Goal: Task Accomplishment & Management: Manage account settings

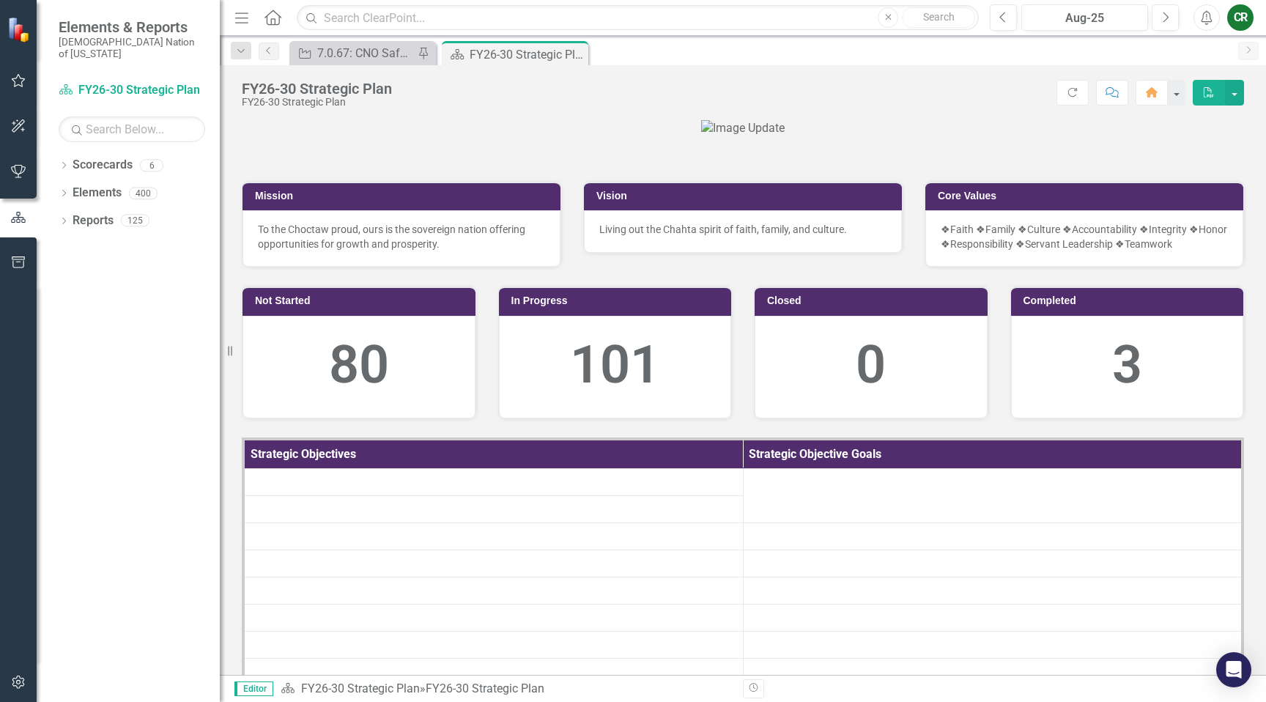
click at [17, 81] on icon "button" at bounding box center [18, 81] width 15 height 12
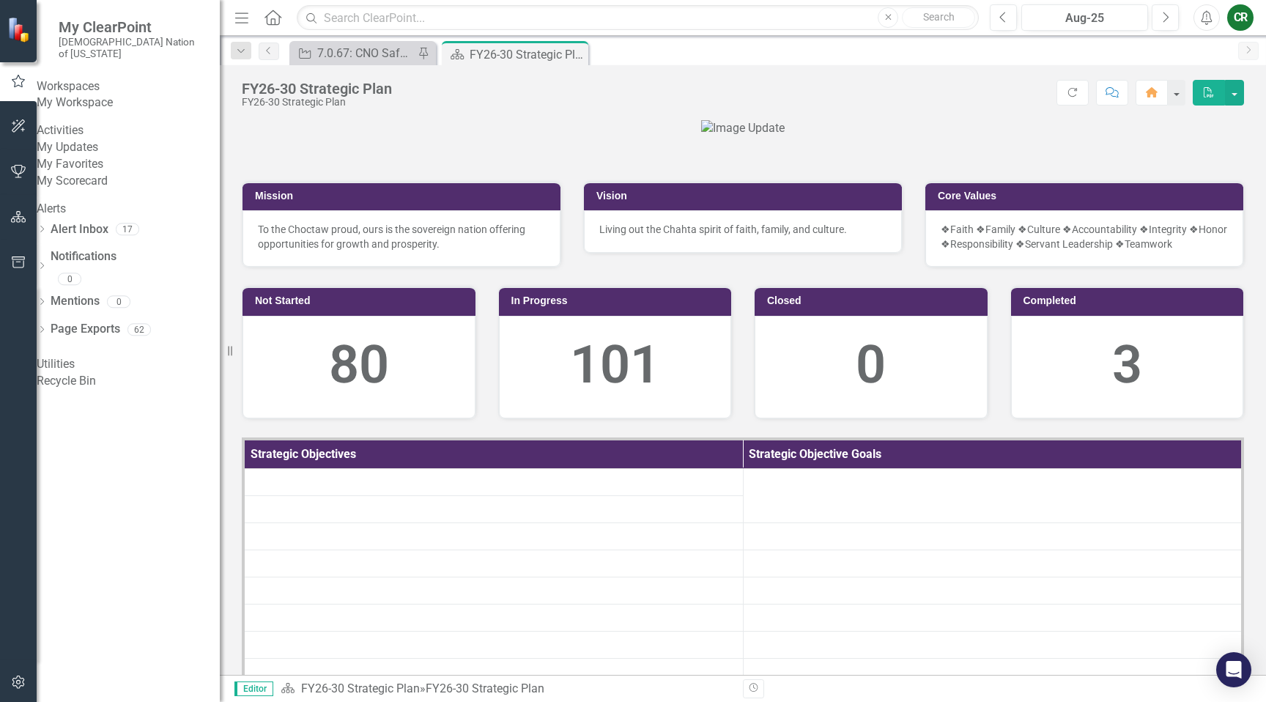
click at [91, 173] on link "My Favorites" at bounding box center [128, 164] width 183 height 17
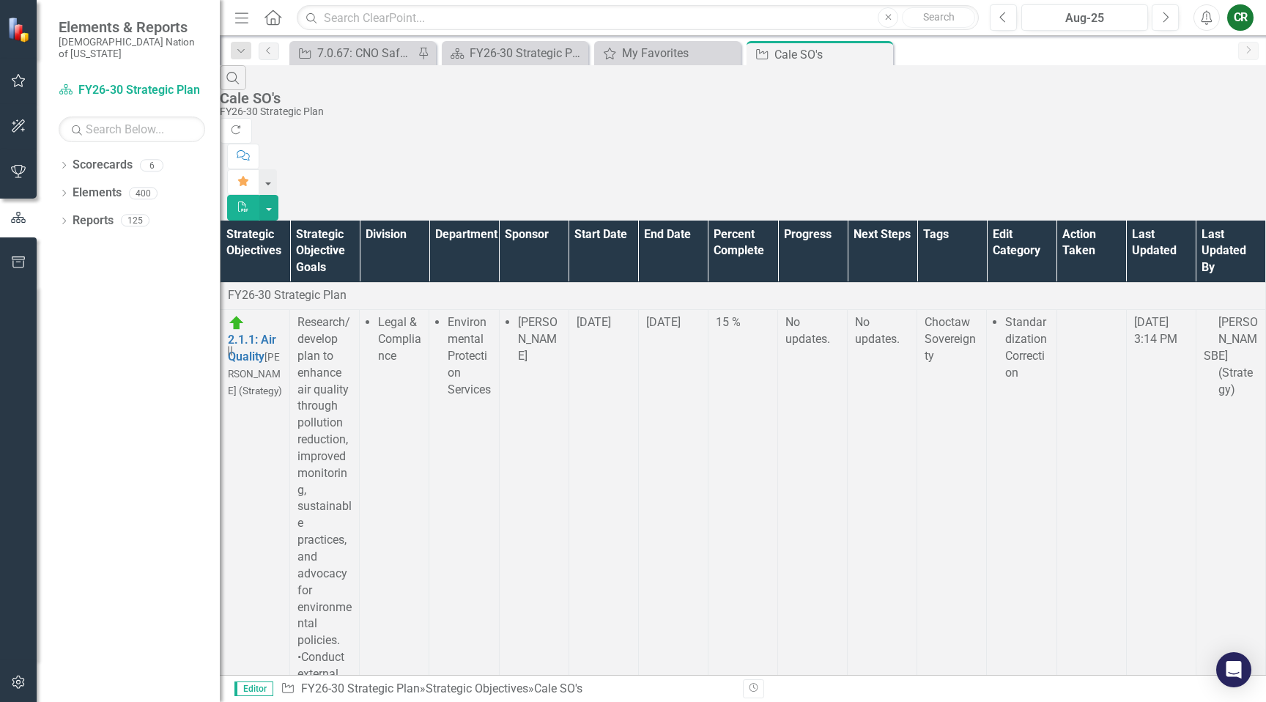
scroll to position [18043, 1]
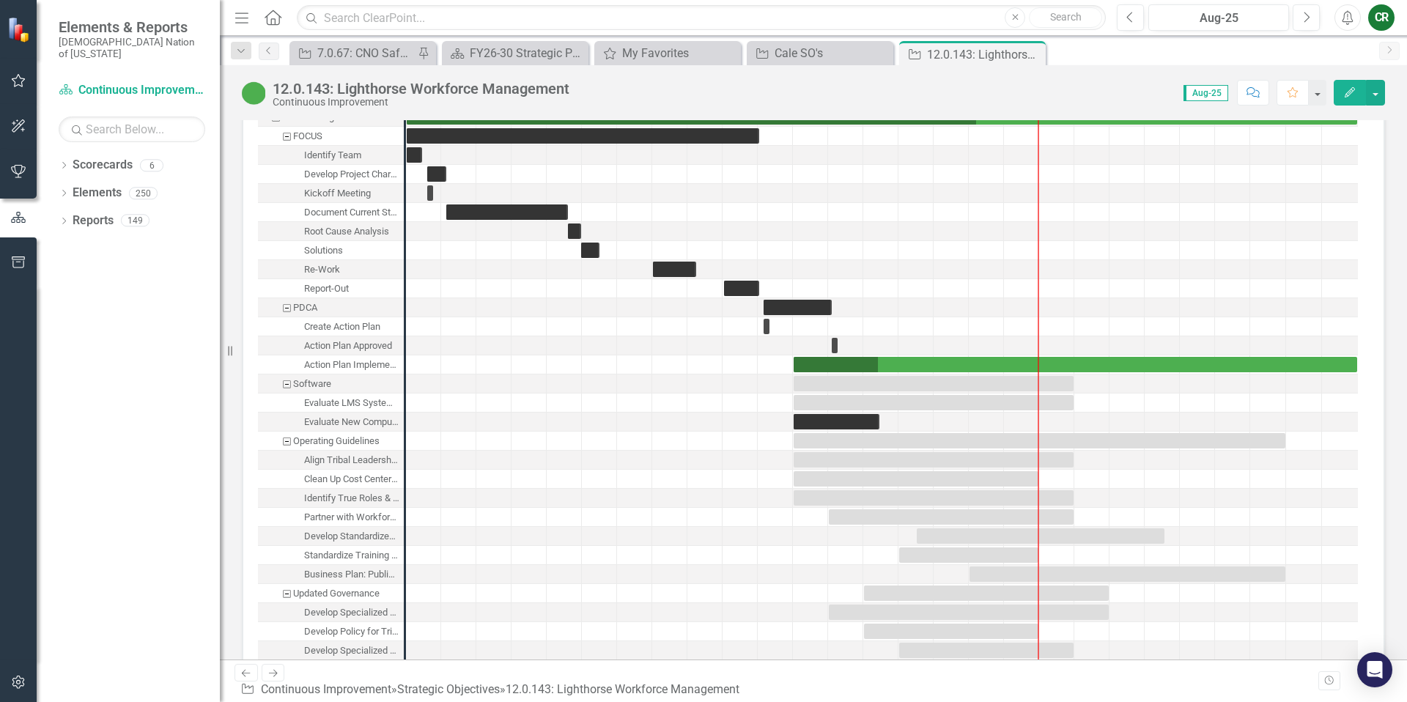
scroll to position [1832, 0]
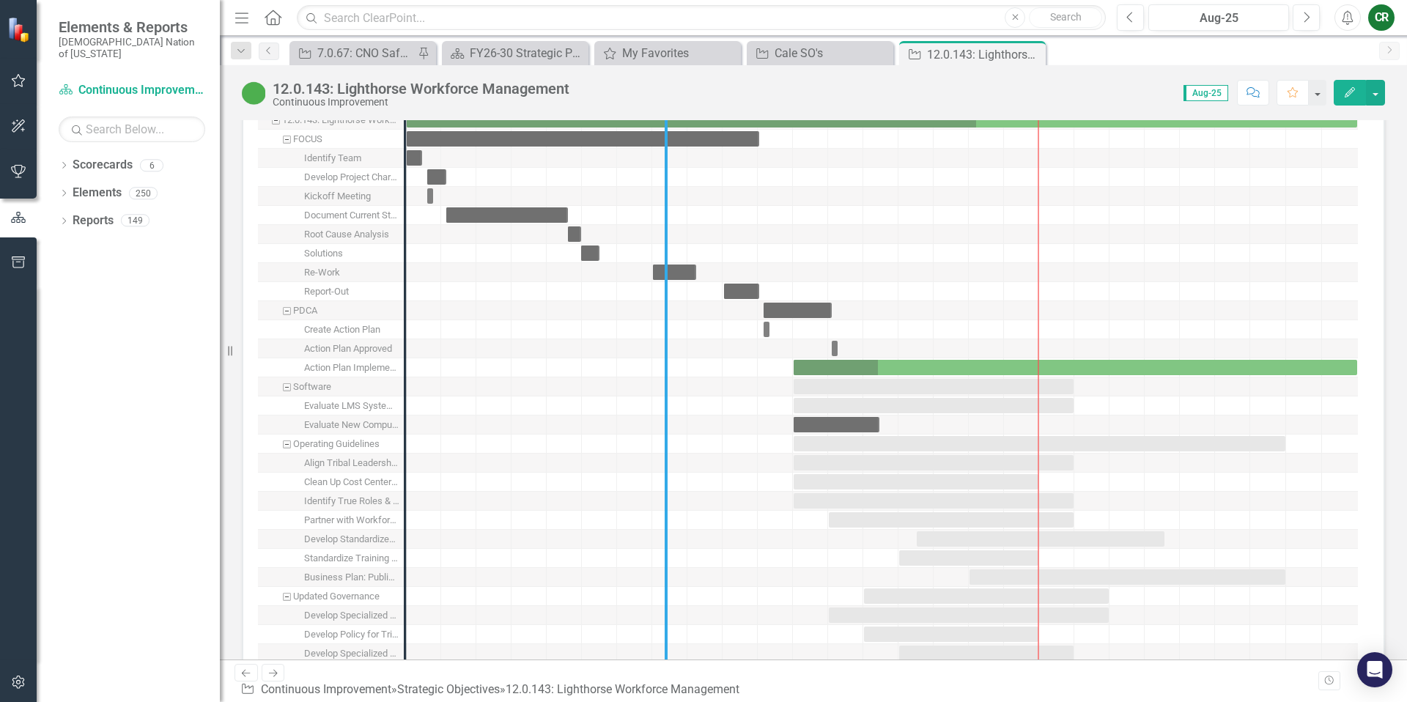
drag, startPoint x: 404, startPoint y: 385, endPoint x: 665, endPoint y: 396, distance: 261.1
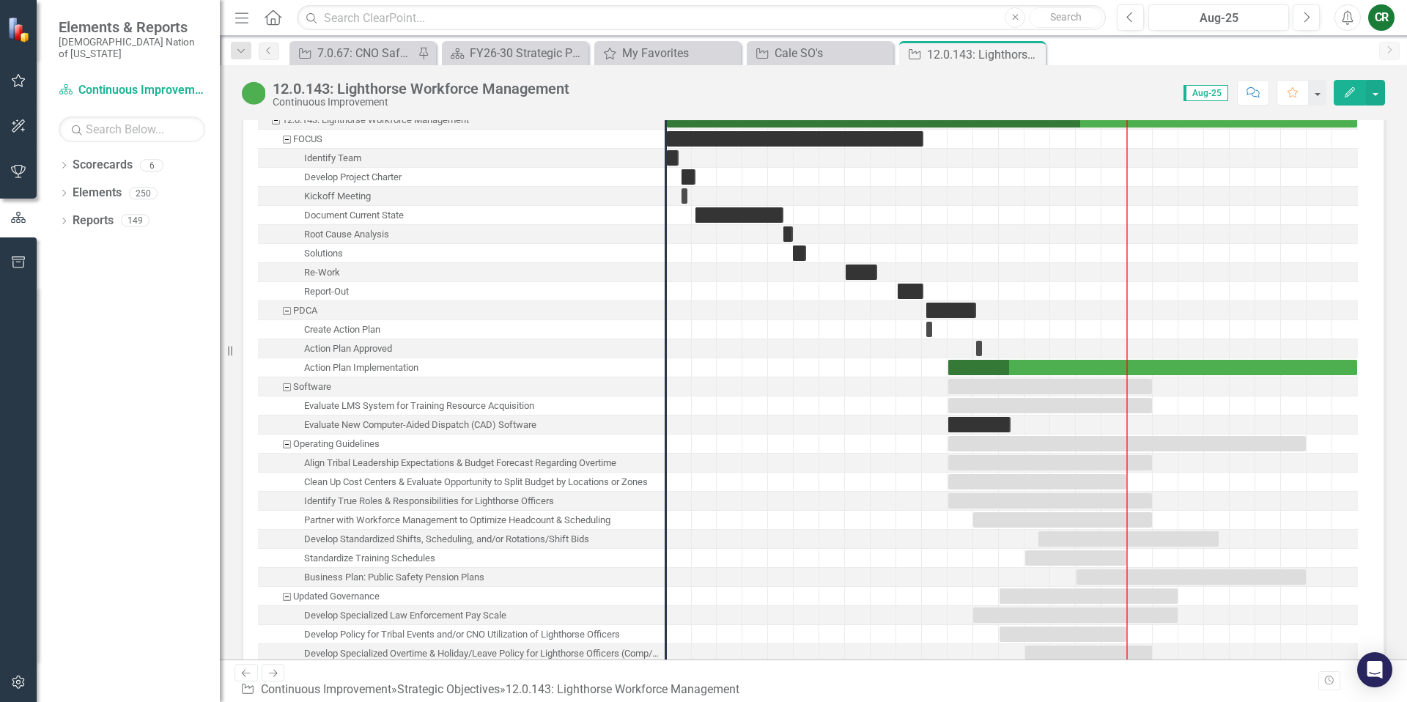
click at [585, 401] on div "Evaluate LMS System for Training Resource Acquisition" at bounding box center [461, 405] width 407 height 19
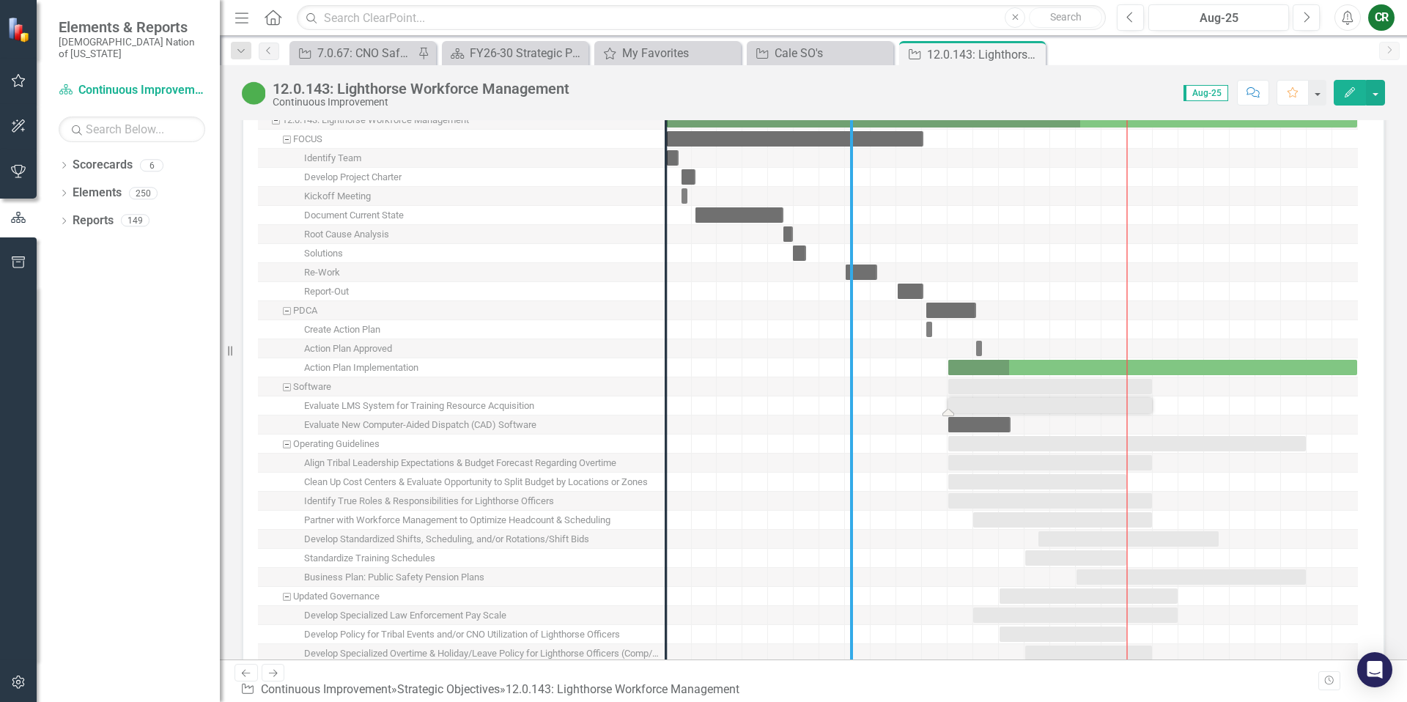
drag, startPoint x: 665, startPoint y: 428, endPoint x: 850, endPoint y: 435, distance: 185.5
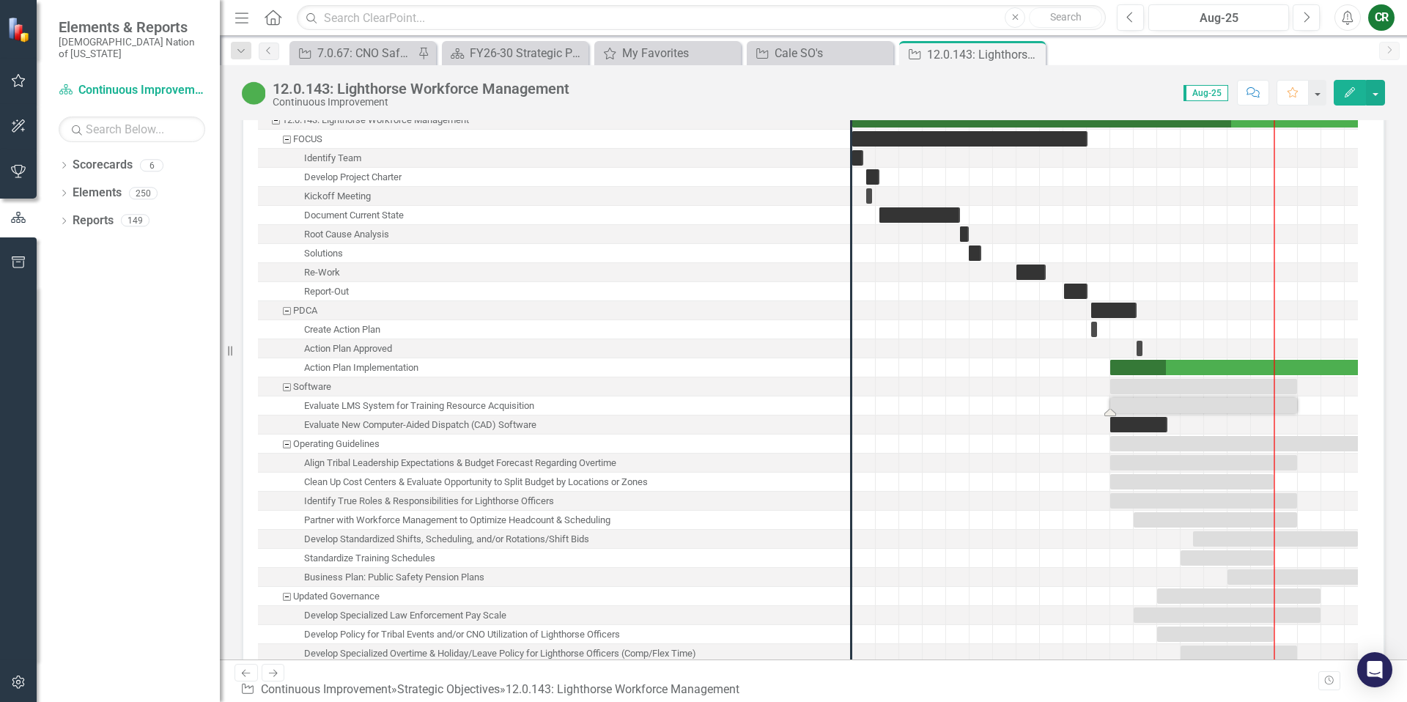
click at [655, 396] on div "Evaluate LMS System for Training Resource Acquisition" at bounding box center [554, 405] width 592 height 19
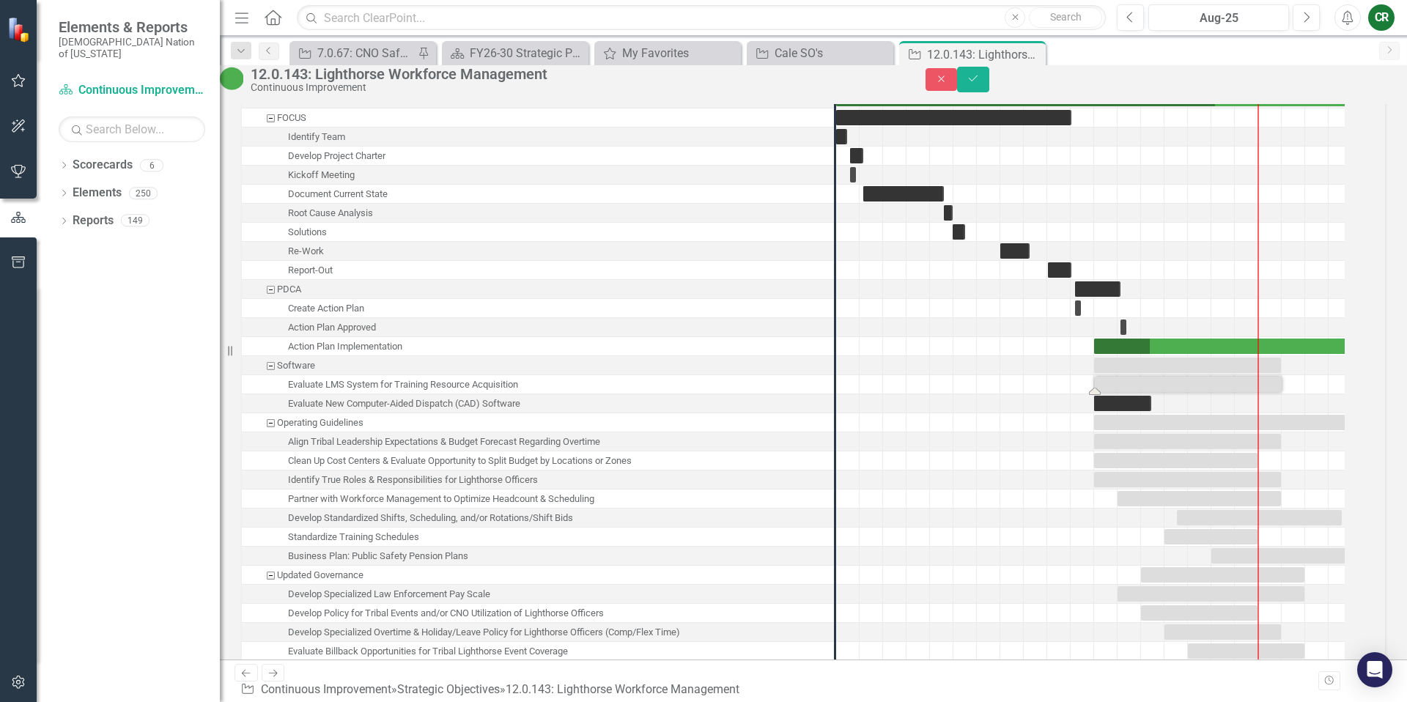
scroll to position [1838, 0]
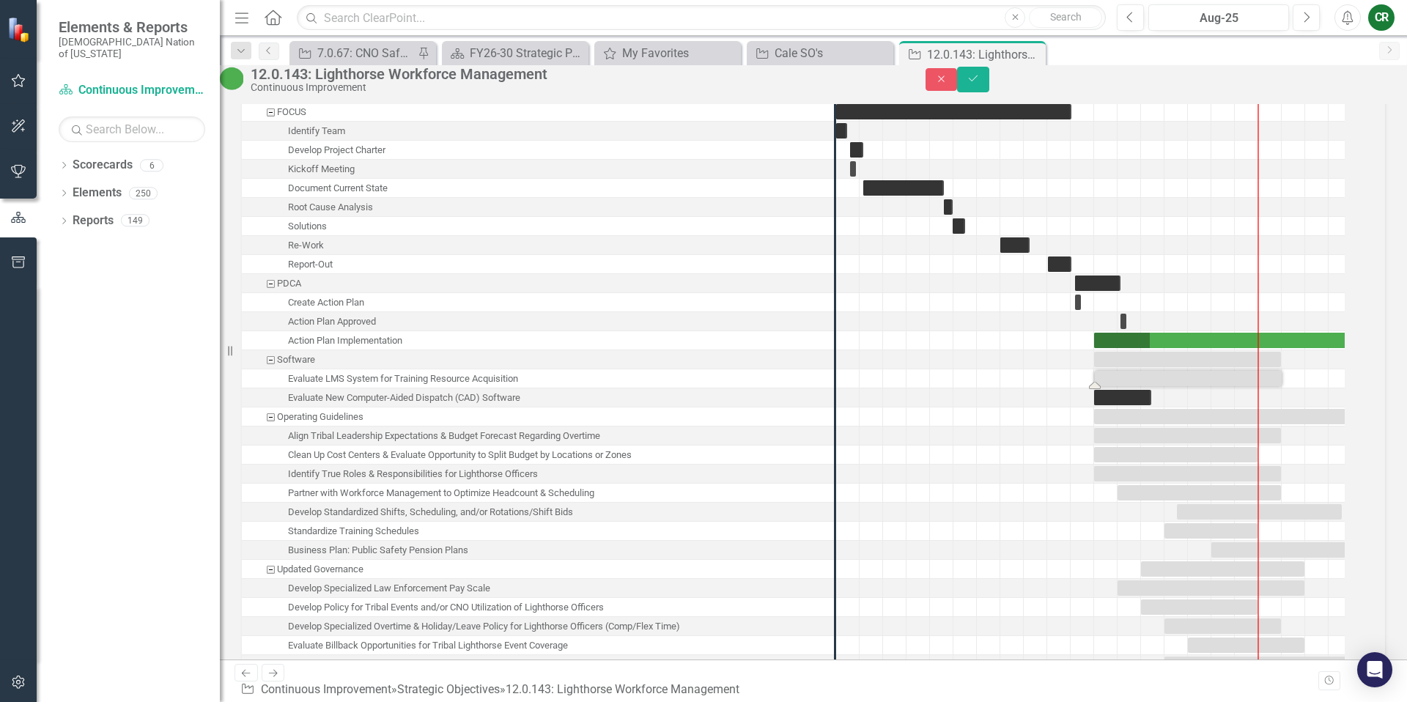
drag, startPoint x: 520, startPoint y: 402, endPoint x: 402, endPoint y: 399, distance: 118.0
click at [402, 388] on div "Evaluate LMS System for Training Resource Acquisition" at bounding box center [403, 378] width 230 height 19
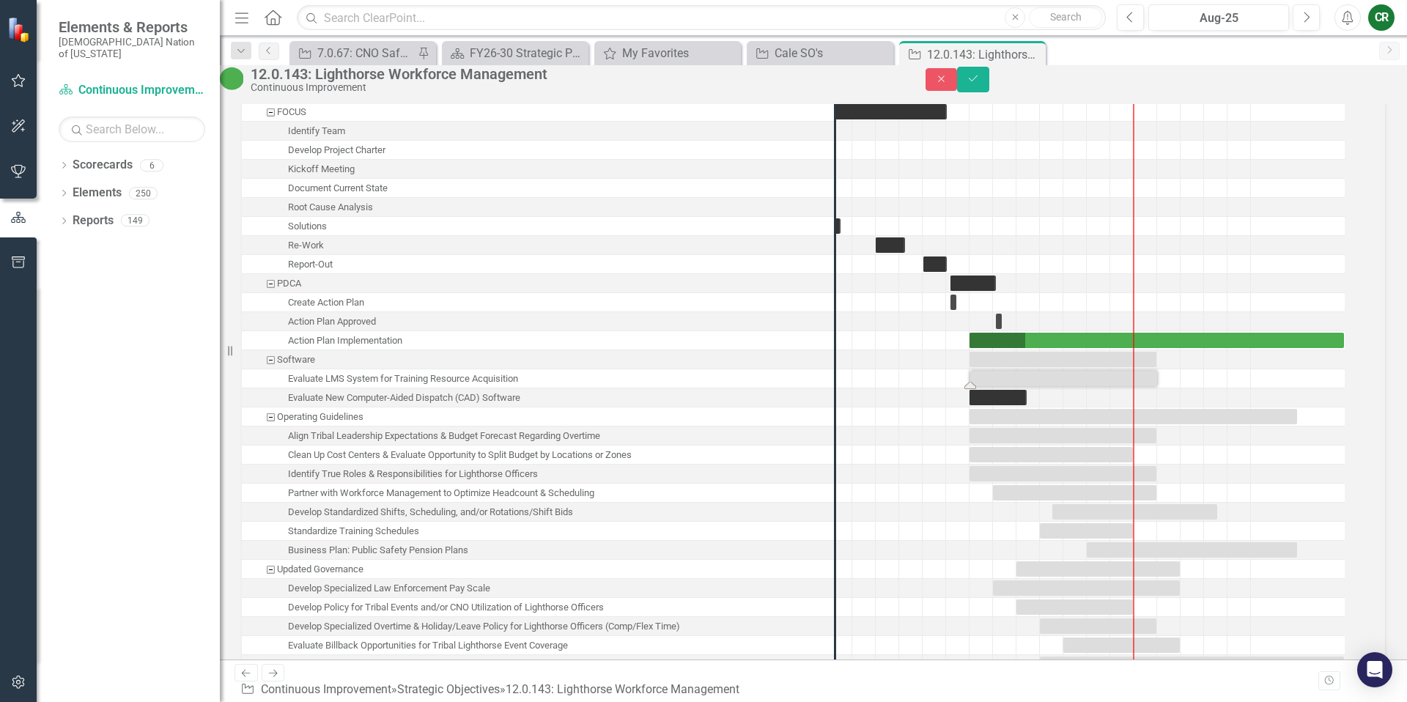
scroll to position [0, 0]
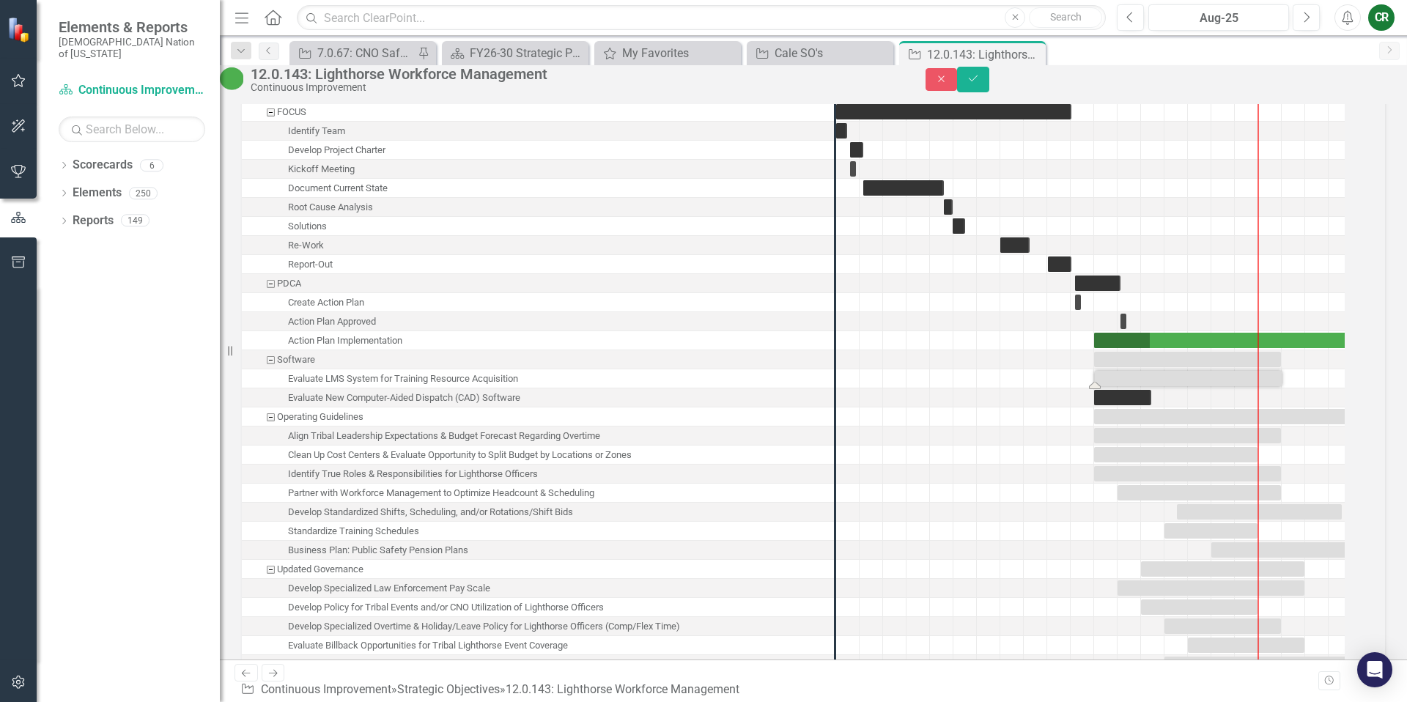
click at [1202, 386] on div "Task: Start date: 2025-02-01 End date: 2025-09-30" at bounding box center [1188, 378] width 187 height 15
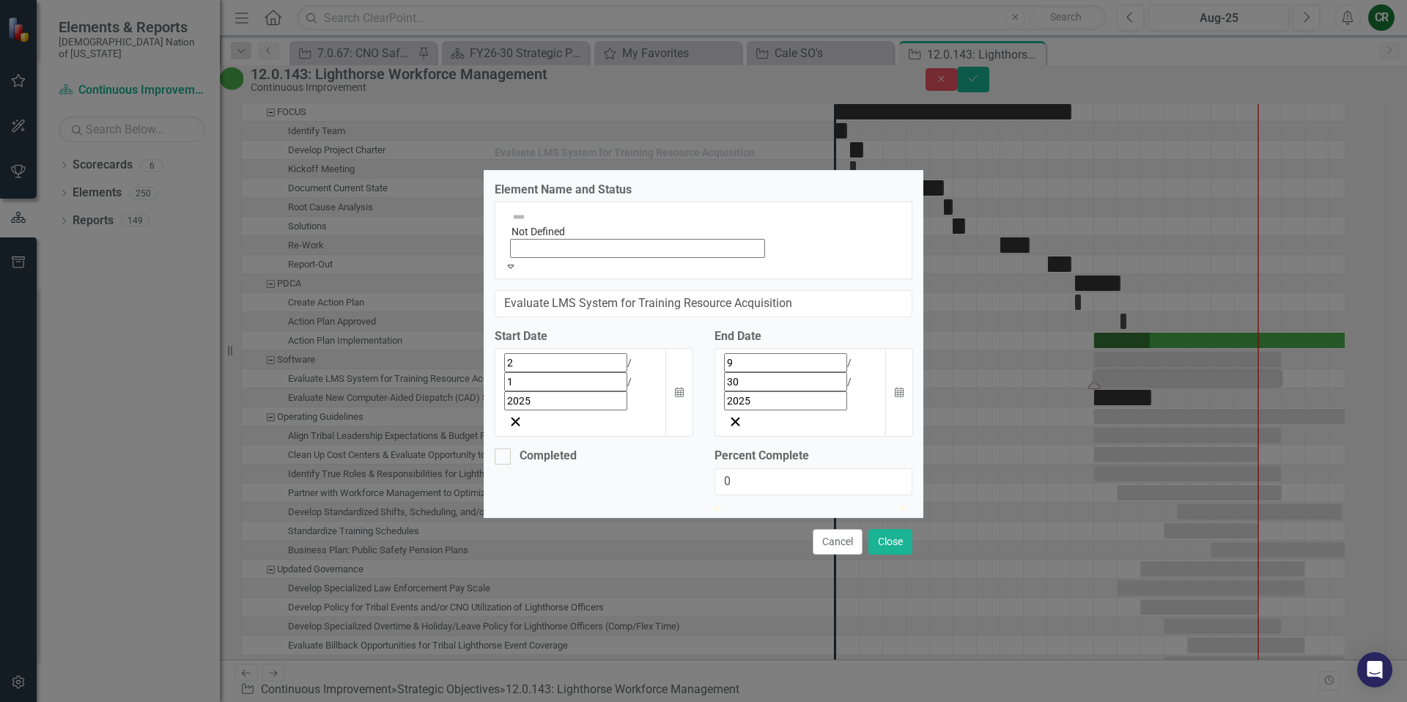
click at [517, 271] on icon "Expand" at bounding box center [510, 266] width 13 height 10
click at [671, 348] on button "Calendar" at bounding box center [679, 392] width 28 height 89
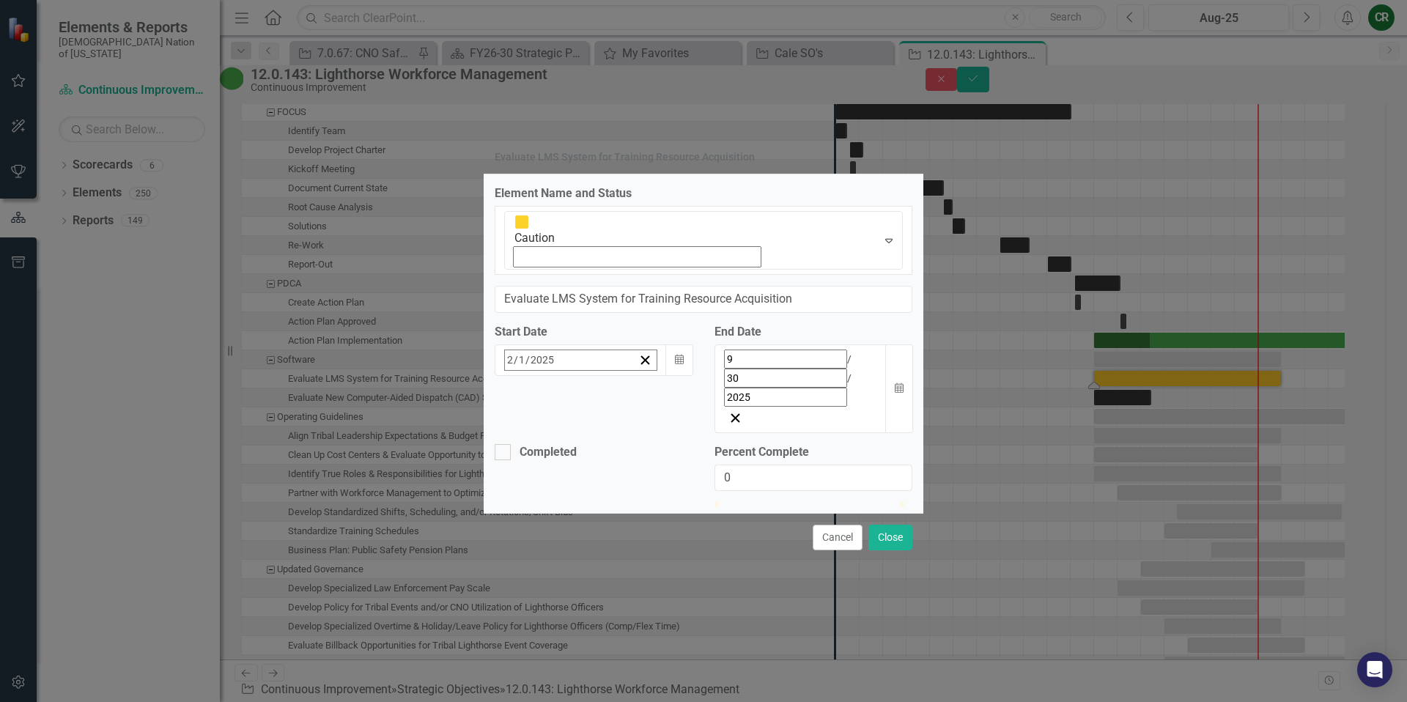
click at [687, 376] on button "›" at bounding box center [703, 392] width 32 height 32
click at [528, 376] on button "‹" at bounding box center [544, 392] width 32 height 32
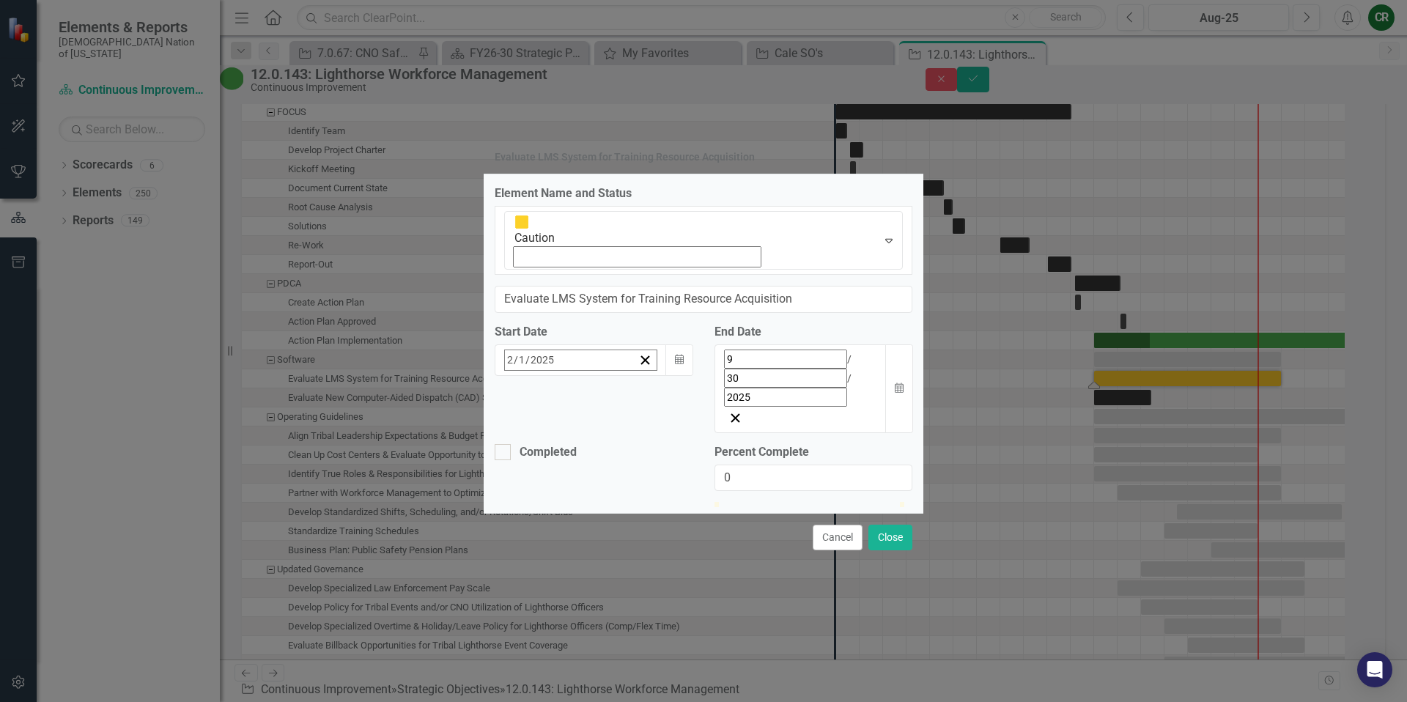
click at [528, 376] on button "‹" at bounding box center [544, 392] width 32 height 32
click at [747, 513] on div "Cancel Close" at bounding box center [704, 537] width 440 height 48
click at [898, 344] on button "Calendar" at bounding box center [899, 388] width 28 height 89
click at [853, 376] on button "›" at bounding box center [837, 392] width 32 height 32
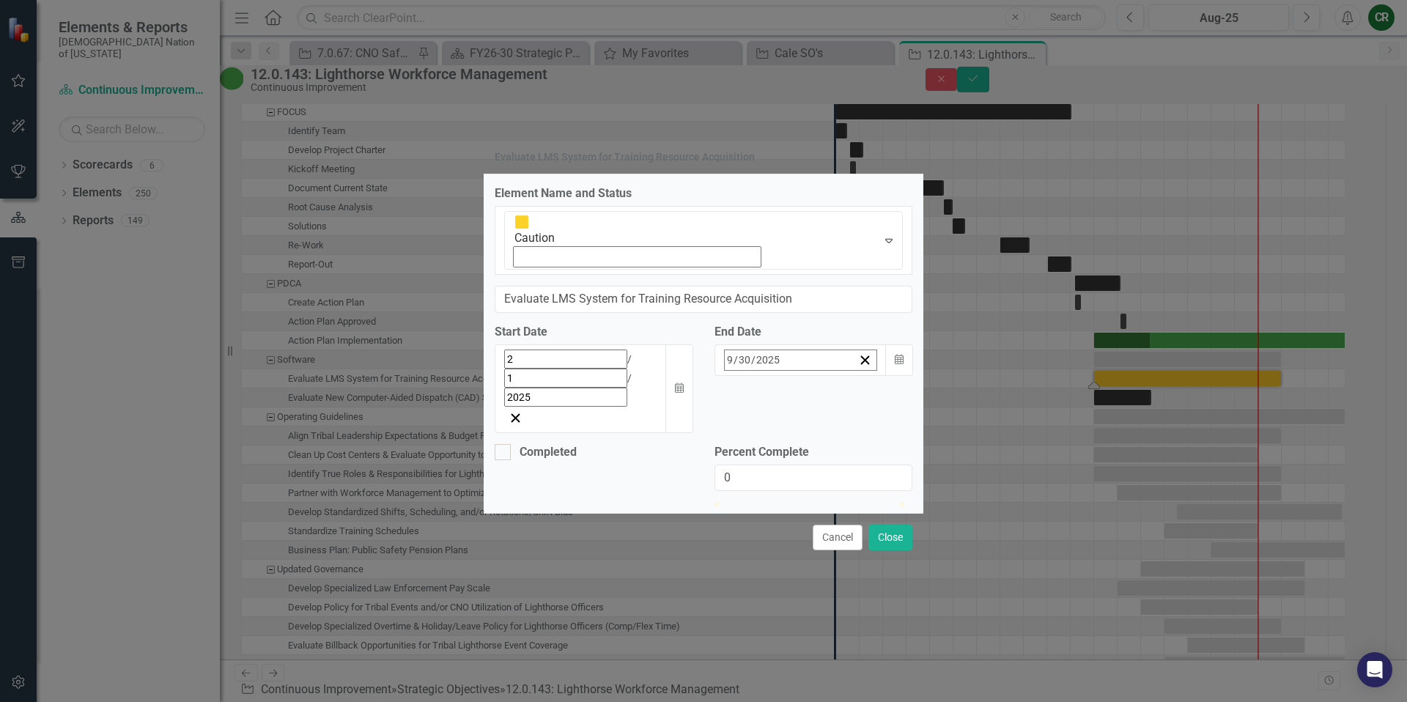
click at [853, 376] on button "›" at bounding box center [837, 392] width 32 height 32
click at [776, 543] on button "31" at bounding box center [757, 556] width 37 height 26
type input "50"
drag, startPoint x: 717, startPoint y: 429, endPoint x: 810, endPoint y: 431, distance: 93.1
click at [807, 502] on div at bounding box center [807, 502] width 0 height 0
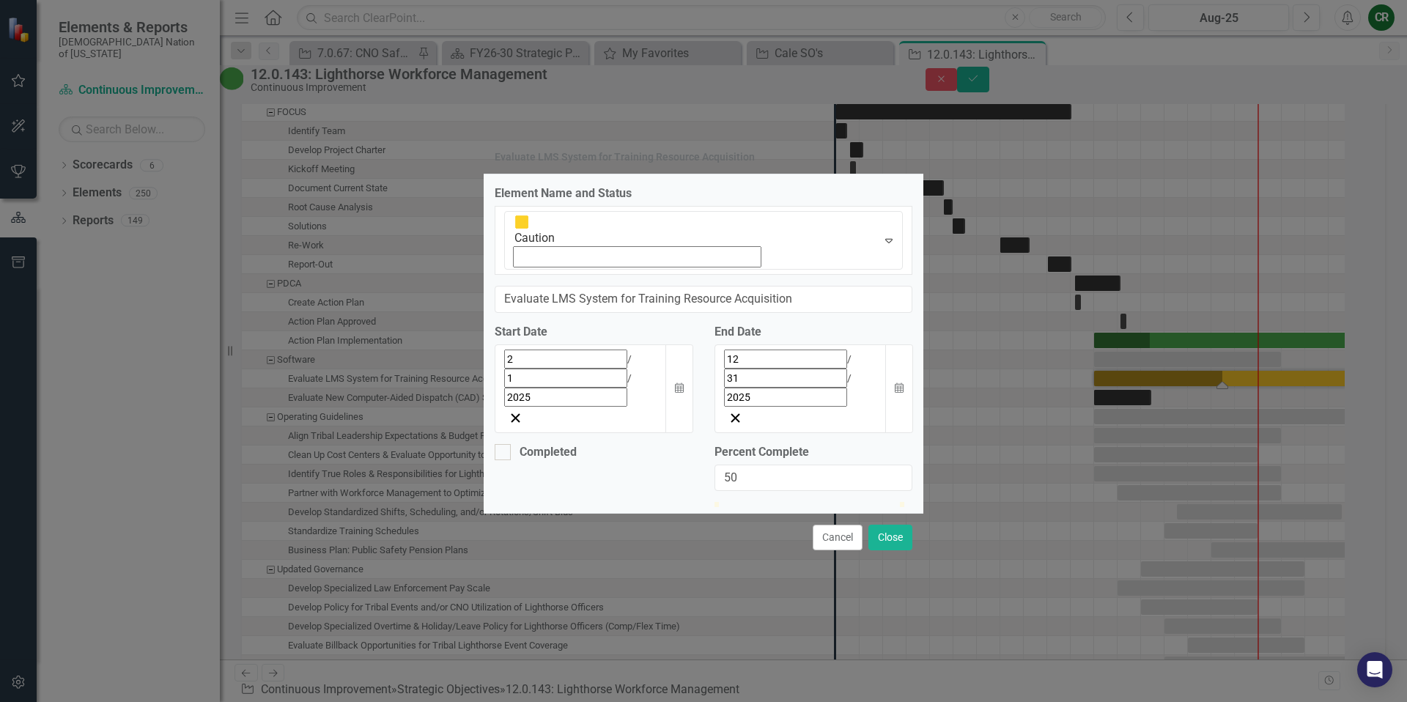
drag, startPoint x: 530, startPoint y: 277, endPoint x: 538, endPoint y: 281, distance: 8.2
click at [876, 270] on div "Expand" at bounding box center [889, 241] width 26 height 58
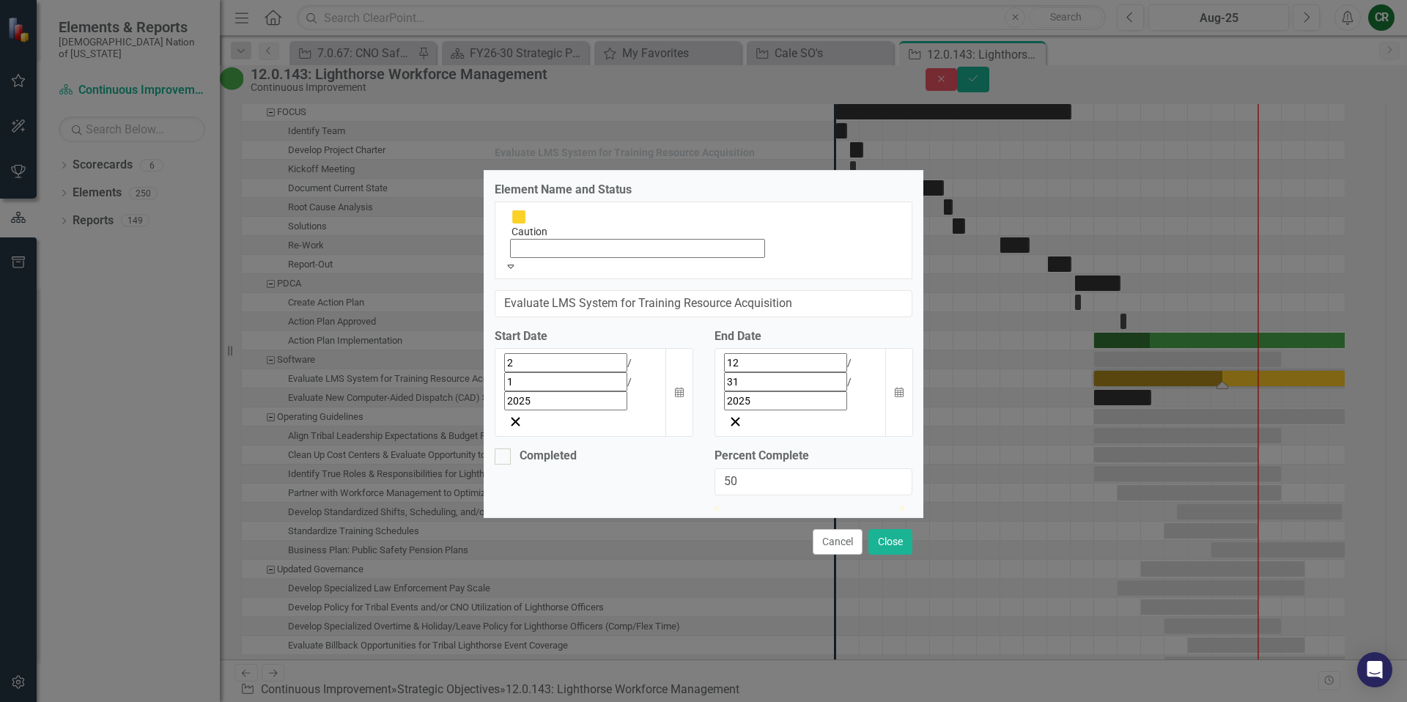
scroll to position [4, 0]
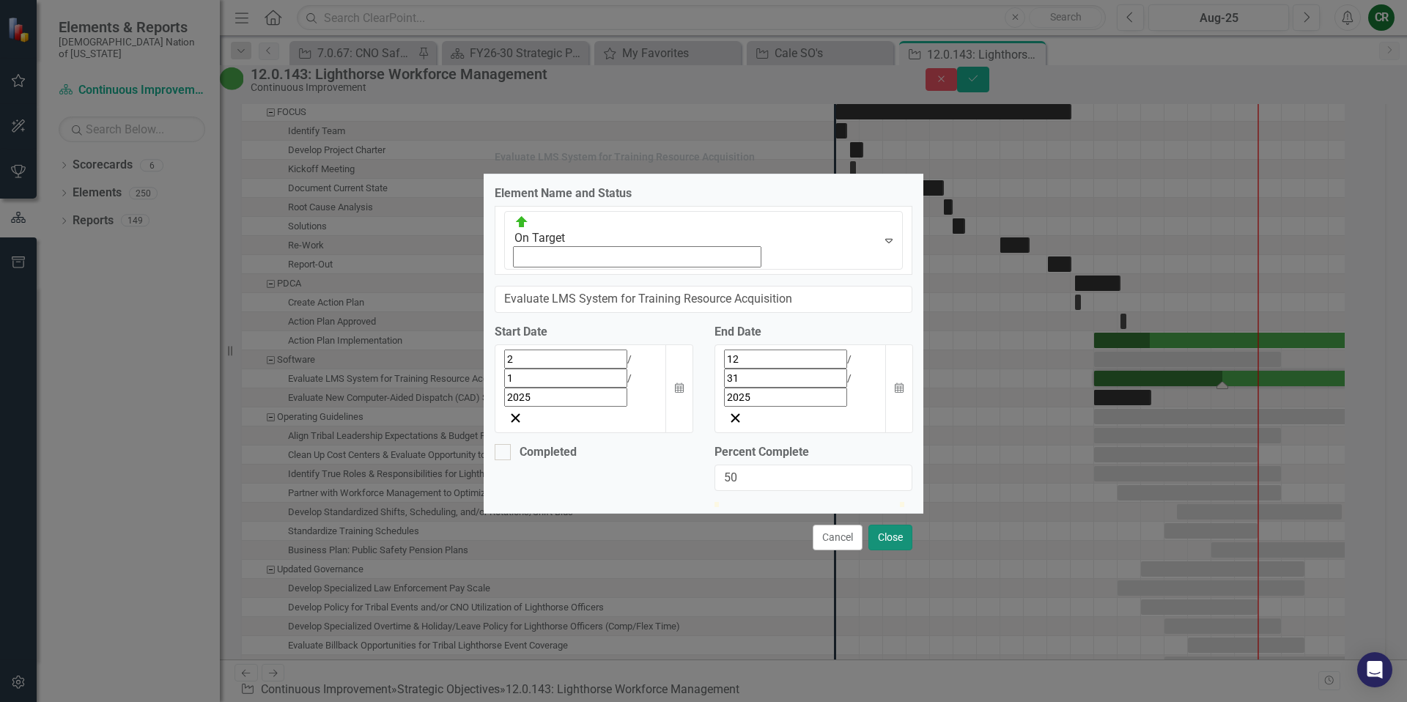
click at [878, 525] on button "Close" at bounding box center [890, 538] width 44 height 26
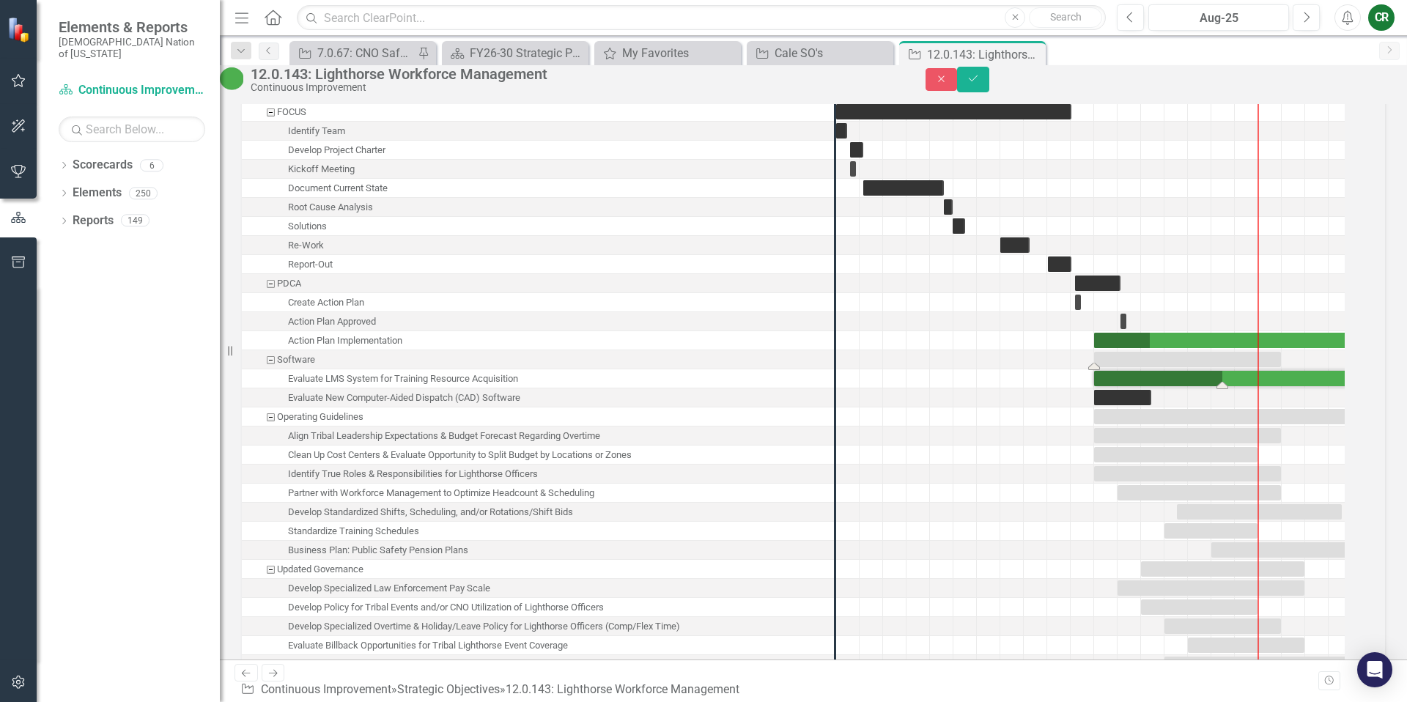
click at [1265, 367] on div "Task: Start date: 2025-02-01 End date: 2025-09-30" at bounding box center [1187, 359] width 187 height 15
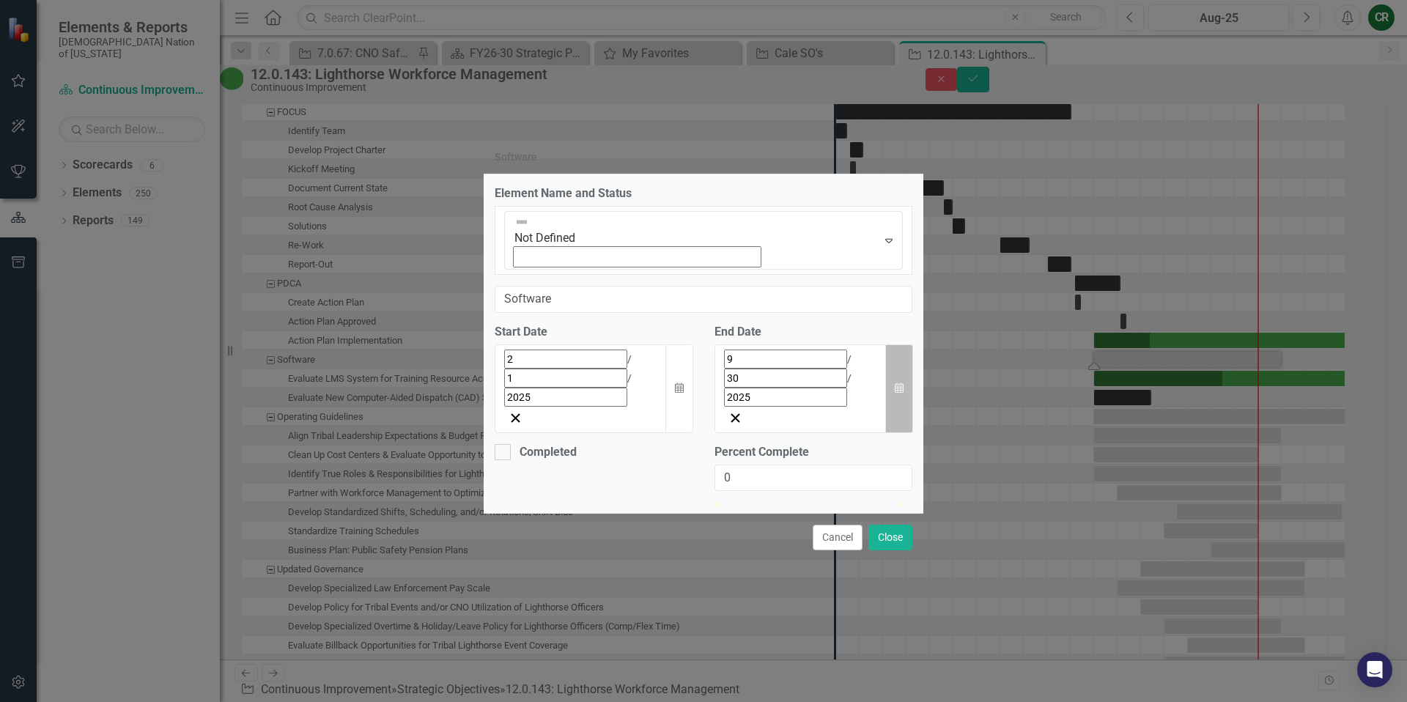
click at [899, 383] on icon "Calendar" at bounding box center [899, 388] width 9 height 10
click at [853, 376] on button "›" at bounding box center [837, 392] width 32 height 32
click at [763, 550] on abbr "31" at bounding box center [758, 556] width 12 height 12
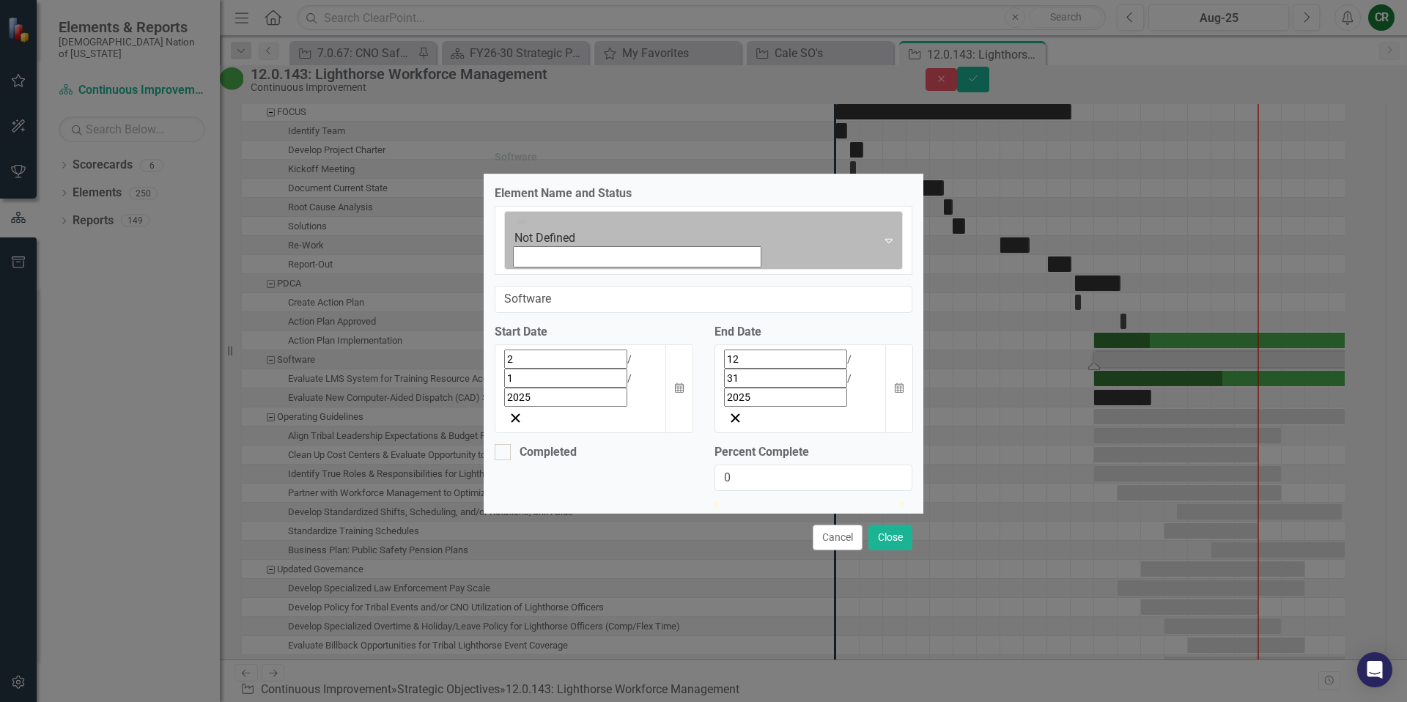
click at [519, 270] on div "Not Defined Expand" at bounding box center [703, 240] width 399 height 59
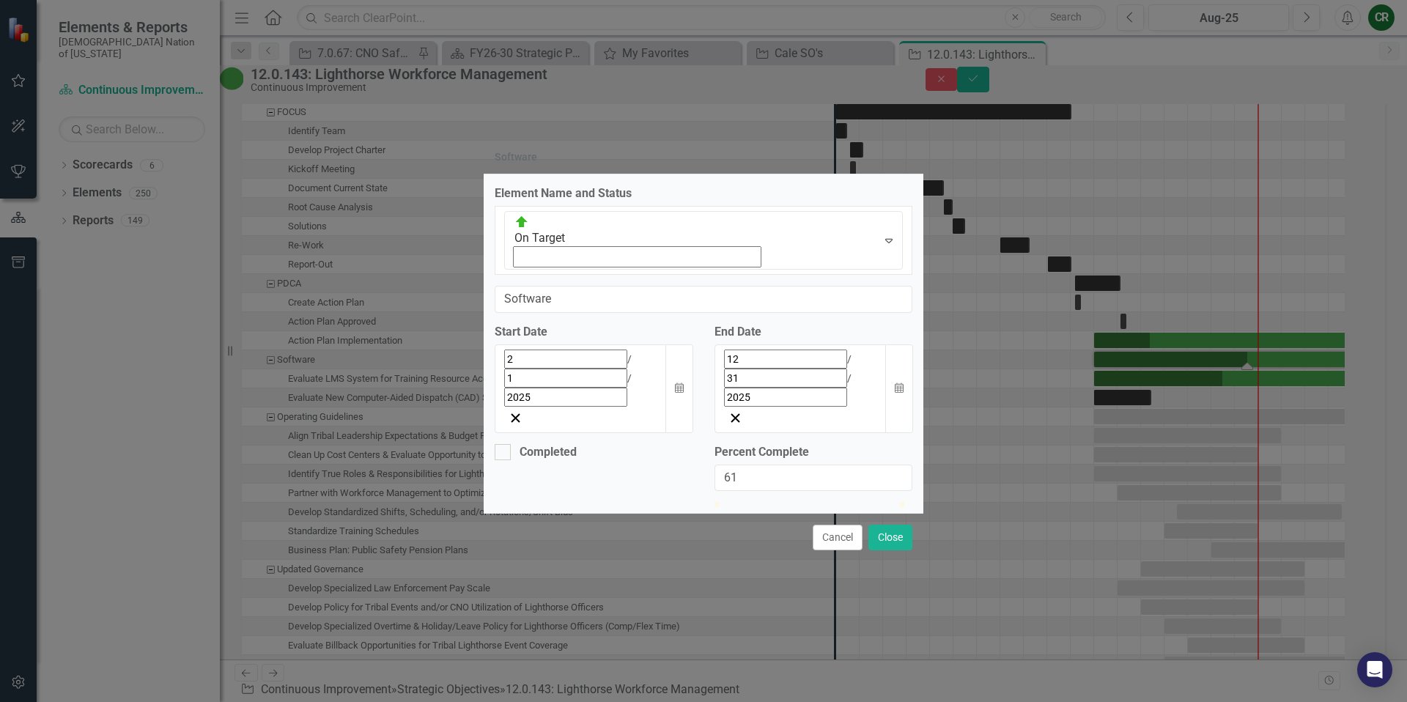
drag, startPoint x: 722, startPoint y: 425, endPoint x: 833, endPoint y: 433, distance: 111.7
click at [826, 502] on div at bounding box center [826, 502] width 0 height 0
type input "60"
click at [904, 525] on button "Close" at bounding box center [890, 538] width 44 height 26
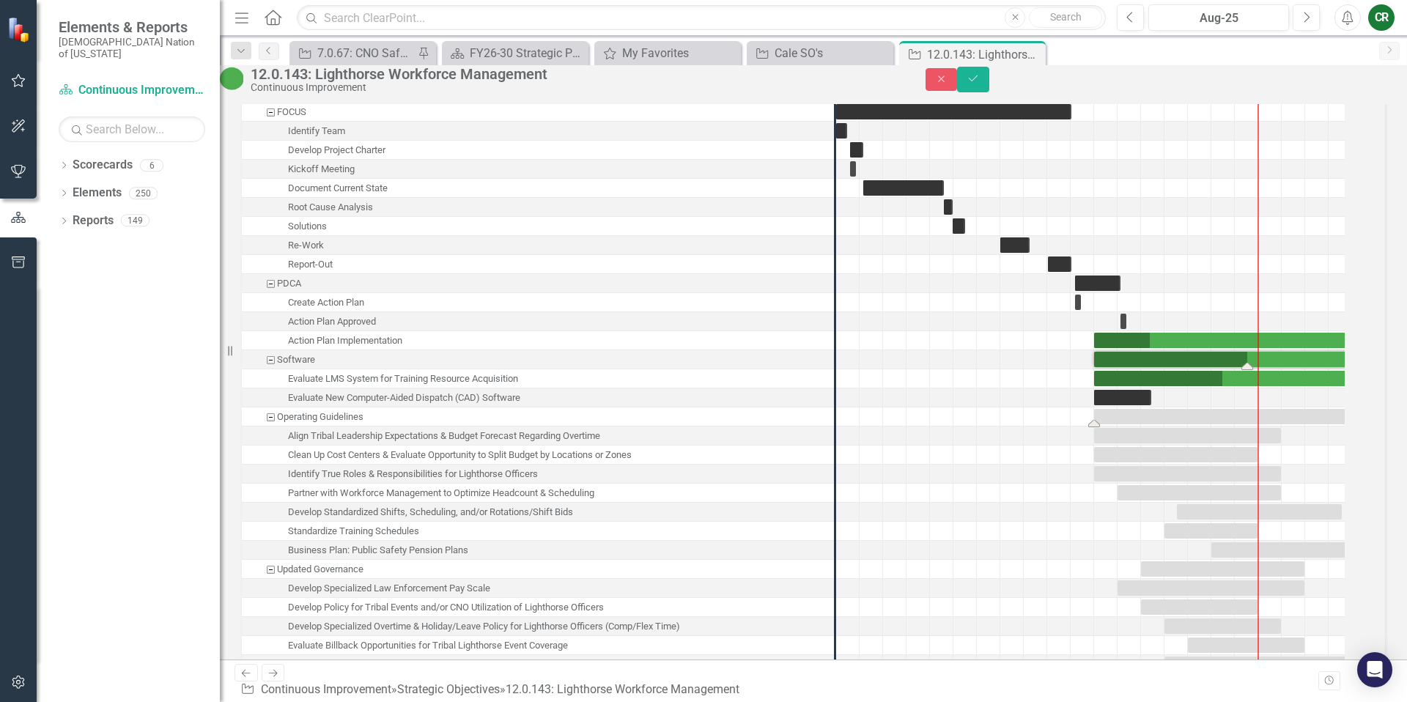
click at [1180, 424] on div "Task: Start date: 2025-02-01 End date: 2026-03-31" at bounding box center [1258, 416] width 328 height 15
click at [1181, 424] on div "Task: Start date: 2025-02-01 End date: 2026-03-31" at bounding box center [1258, 416] width 328 height 15
click at [1143, 424] on div "Task: Start date: 2025-02-01 End date: 2026-03-31" at bounding box center [1258, 416] width 328 height 15
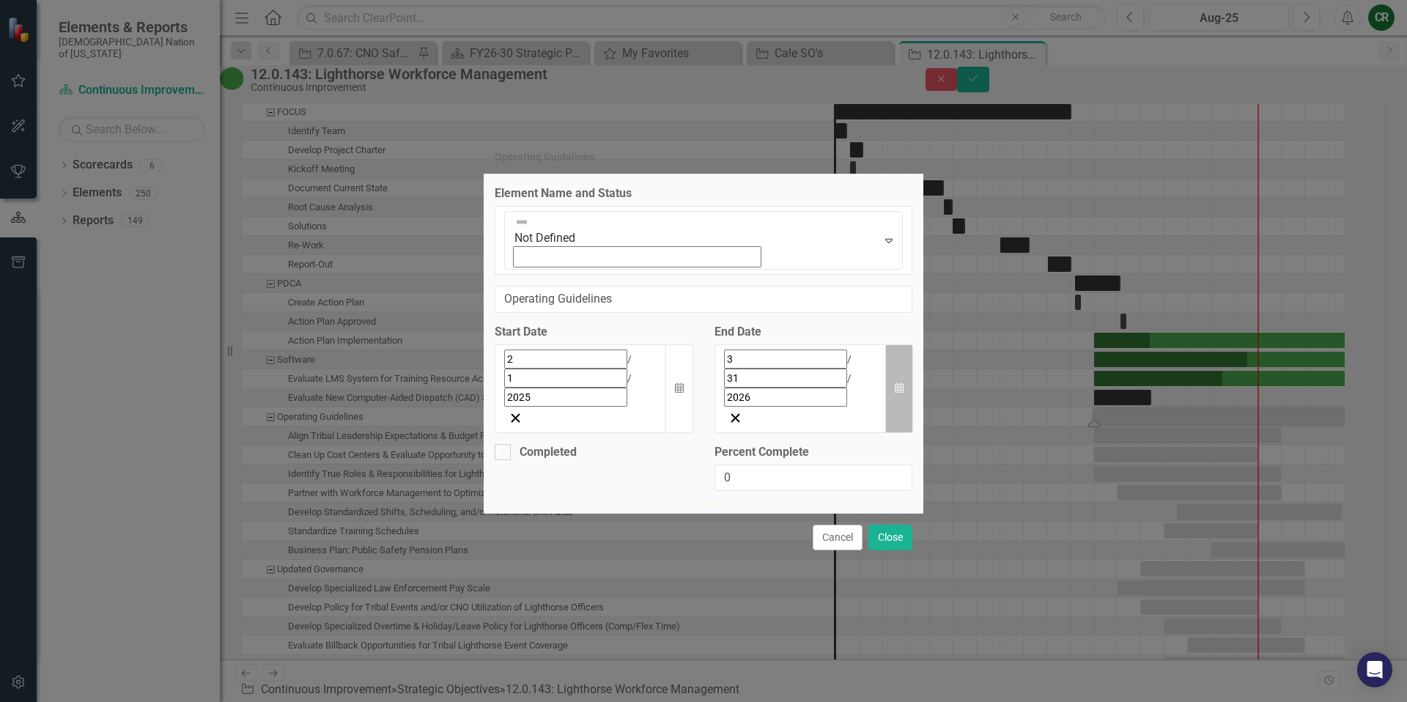
click at [903, 344] on button "Calendar" at bounding box center [899, 388] width 28 height 89
click at [853, 376] on button "›" at bounding box center [837, 392] width 32 height 32
click at [739, 543] on button "30" at bounding box center [721, 556] width 37 height 26
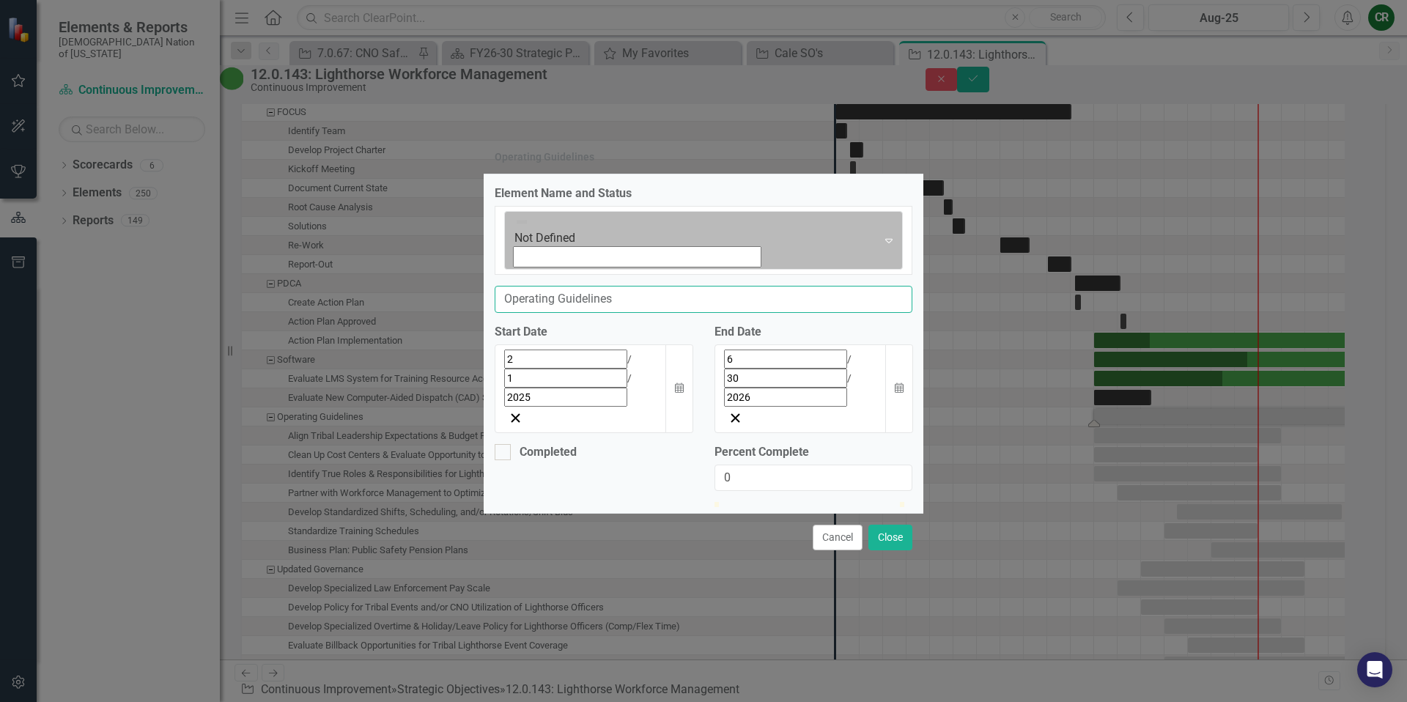
click at [536, 286] on input "Operating Guidelines" at bounding box center [704, 299] width 418 height 27
click at [876, 270] on div "Expand" at bounding box center [889, 241] width 26 height 58
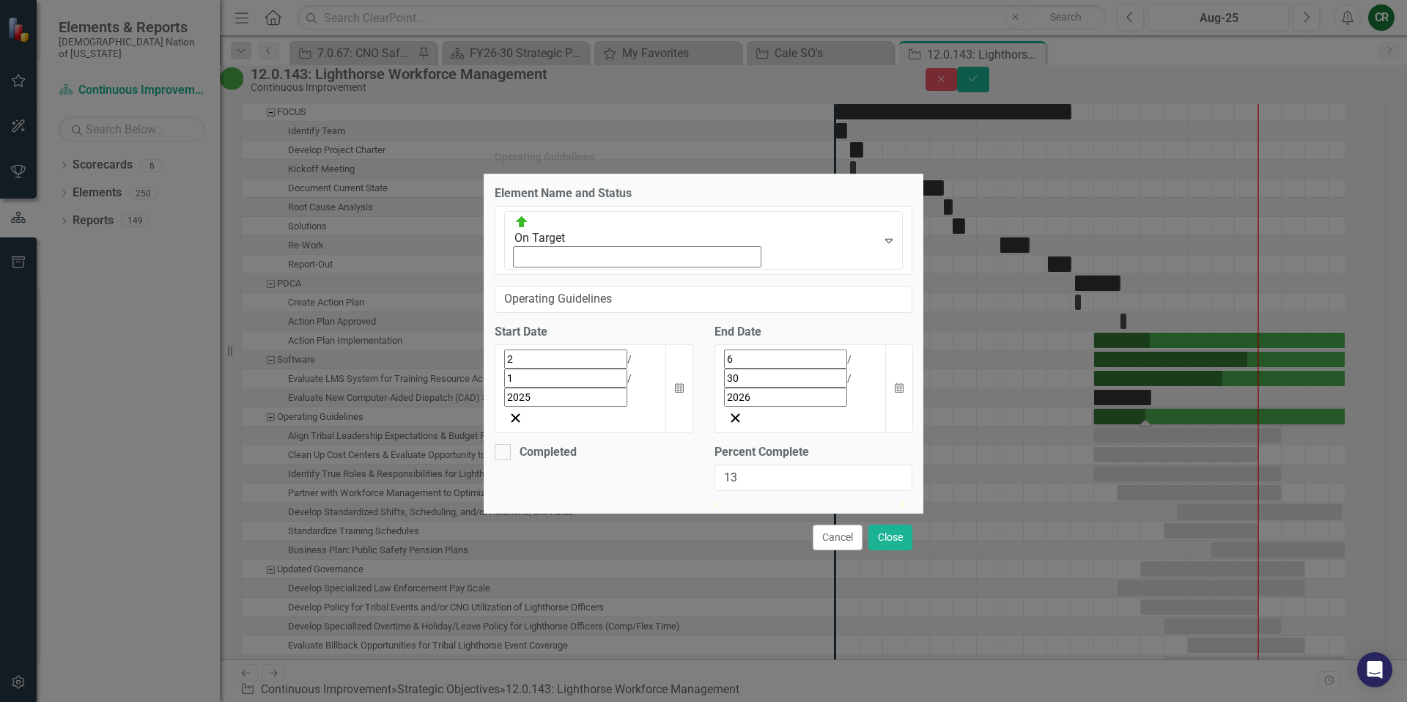
type input "15"
drag, startPoint x: 718, startPoint y: 426, endPoint x: 744, endPoint y: 427, distance: 26.4
click at [742, 502] on div at bounding box center [742, 502] width 0 height 0
drag, startPoint x: 893, startPoint y: 487, endPoint x: 947, endPoint y: 506, distance: 56.8
click at [893, 525] on button "Close" at bounding box center [890, 538] width 44 height 26
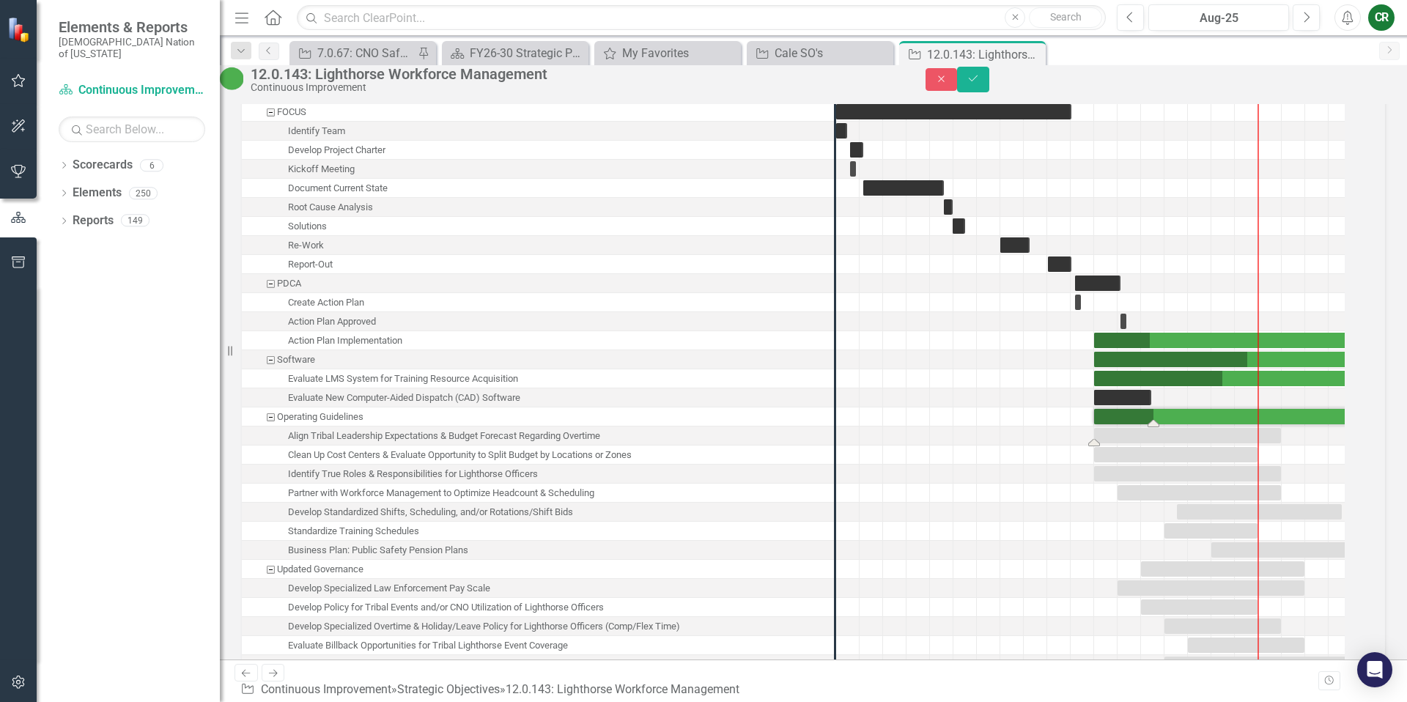
click at [1190, 443] on div "Task: Start date: 2025-02-01 End date: 2025-09-30" at bounding box center [1187, 435] width 187 height 15
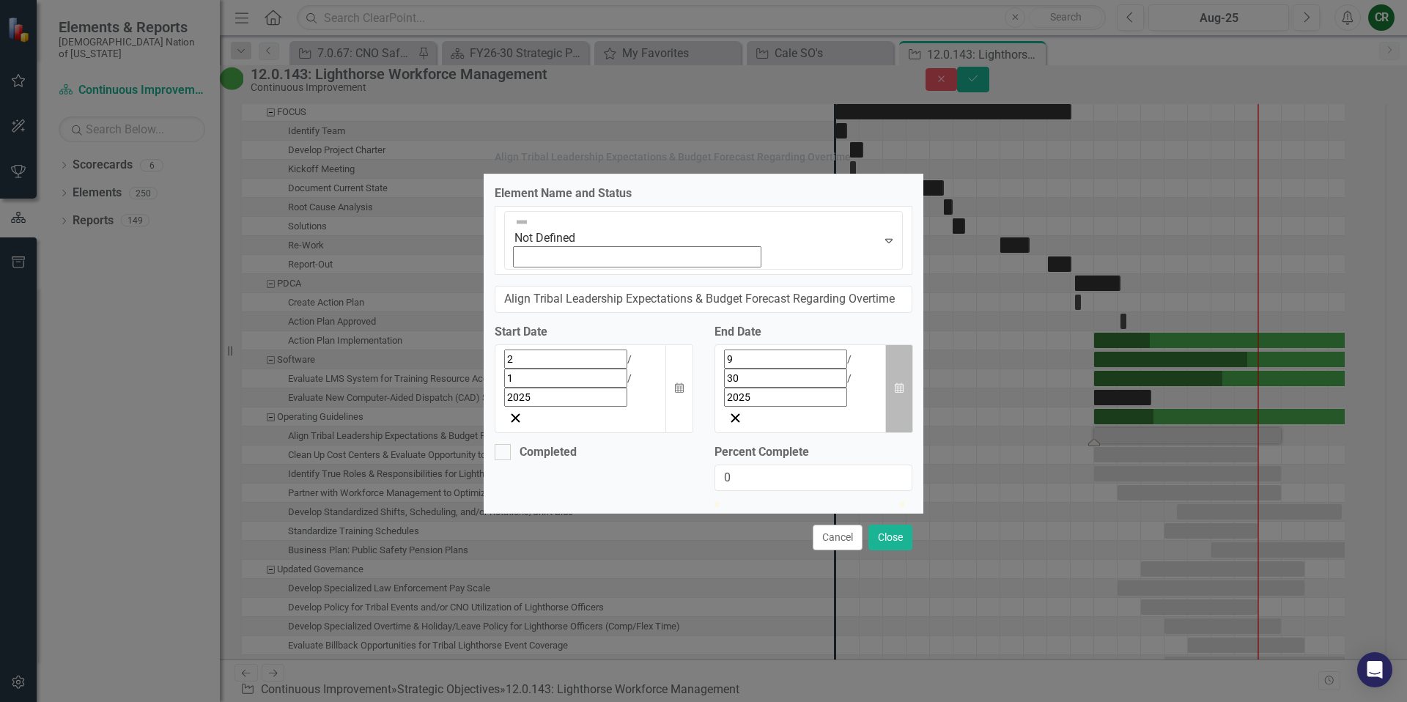
click at [890, 344] on button "Calendar" at bounding box center [899, 388] width 28 height 89
click at [853, 376] on button "›" at bounding box center [837, 392] width 32 height 32
click at [763, 550] on abbr "31" at bounding box center [758, 556] width 12 height 12
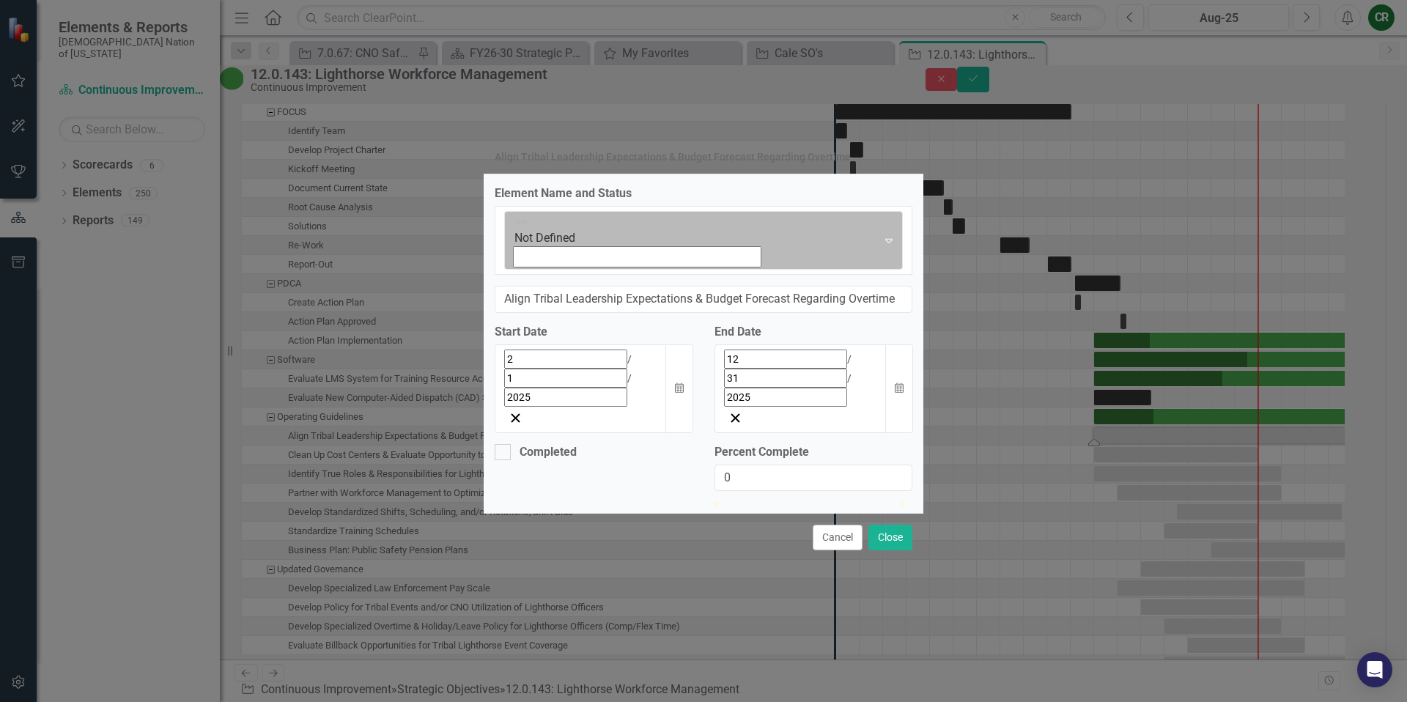
click at [876, 270] on div "Expand" at bounding box center [889, 241] width 26 height 58
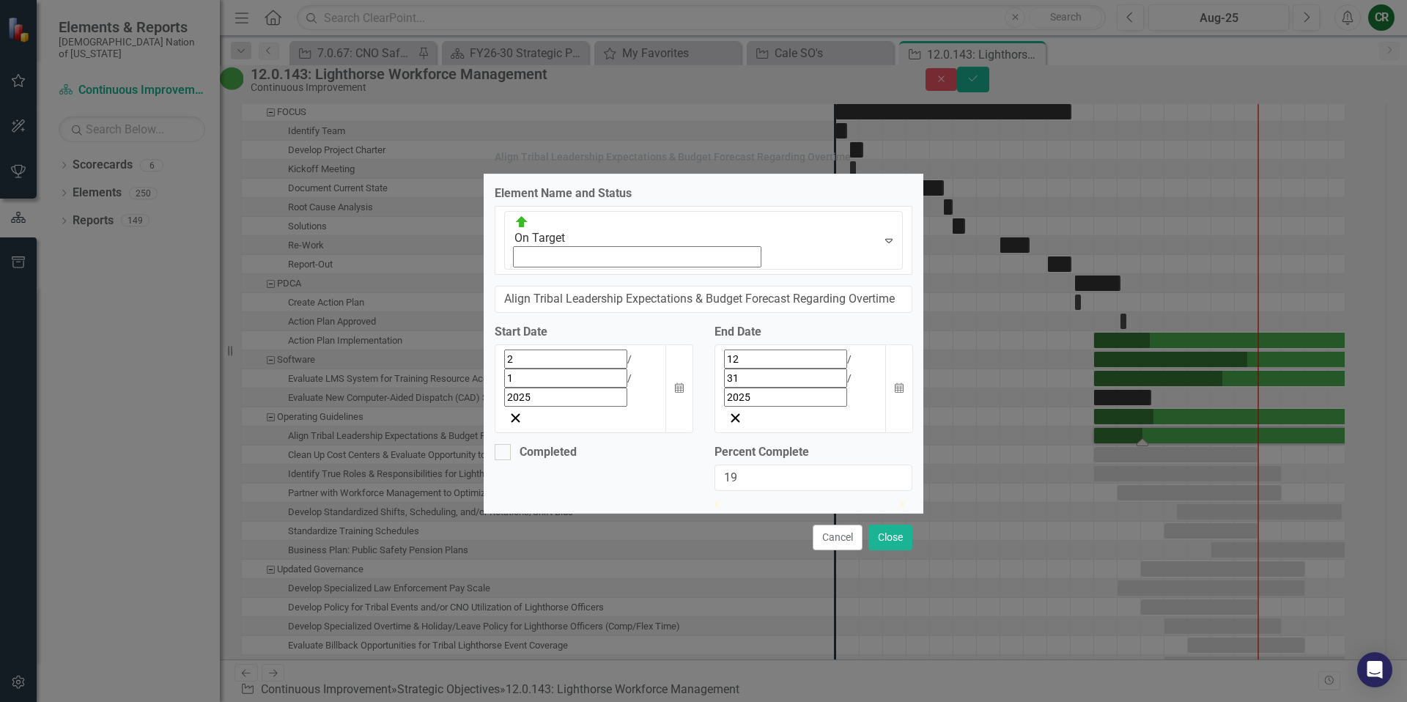
type input "20"
drag, startPoint x: 723, startPoint y: 428, endPoint x: 760, endPoint y: 426, distance: 36.7
click at [752, 502] on div at bounding box center [752, 502] width 0 height 0
click at [883, 525] on button "Close" at bounding box center [890, 538] width 44 height 26
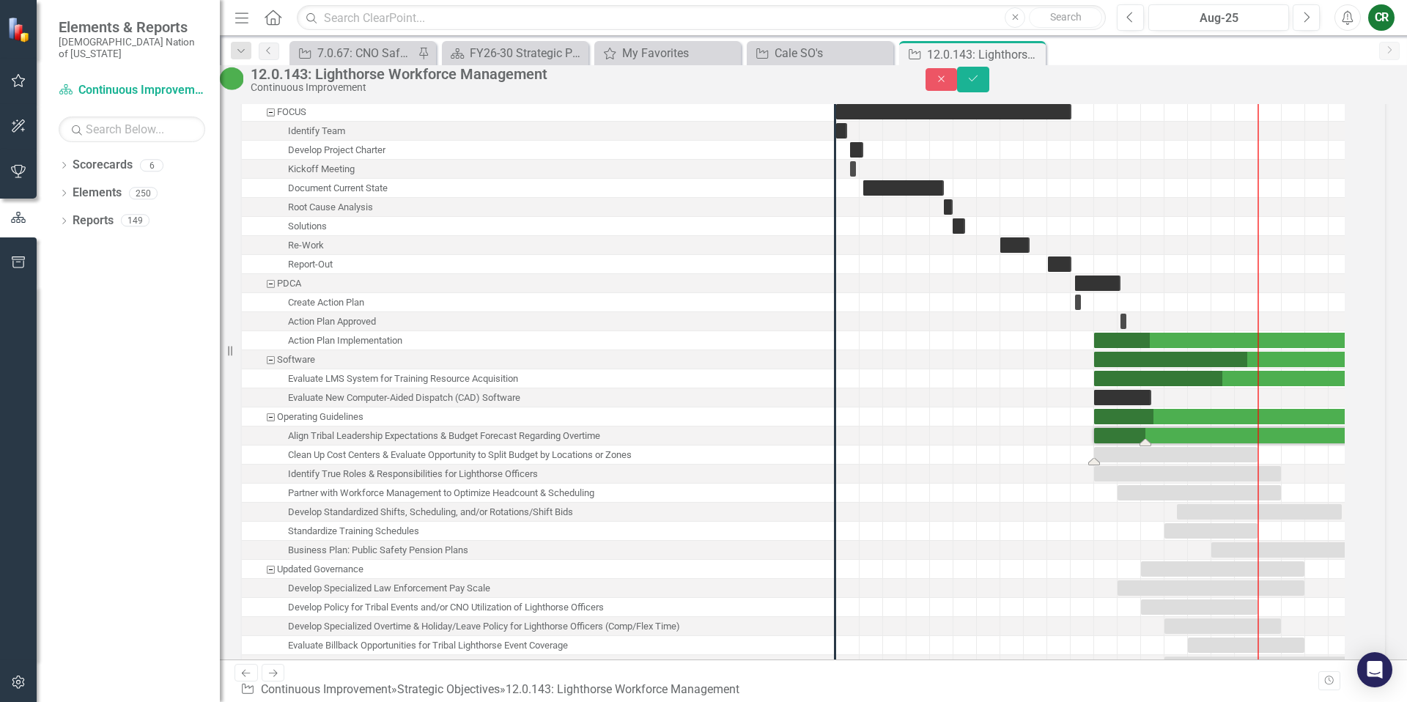
click at [1151, 462] on div "Task: Start date: 2025-02-01 End date: 2025-08-31" at bounding box center [1175, 454] width 163 height 15
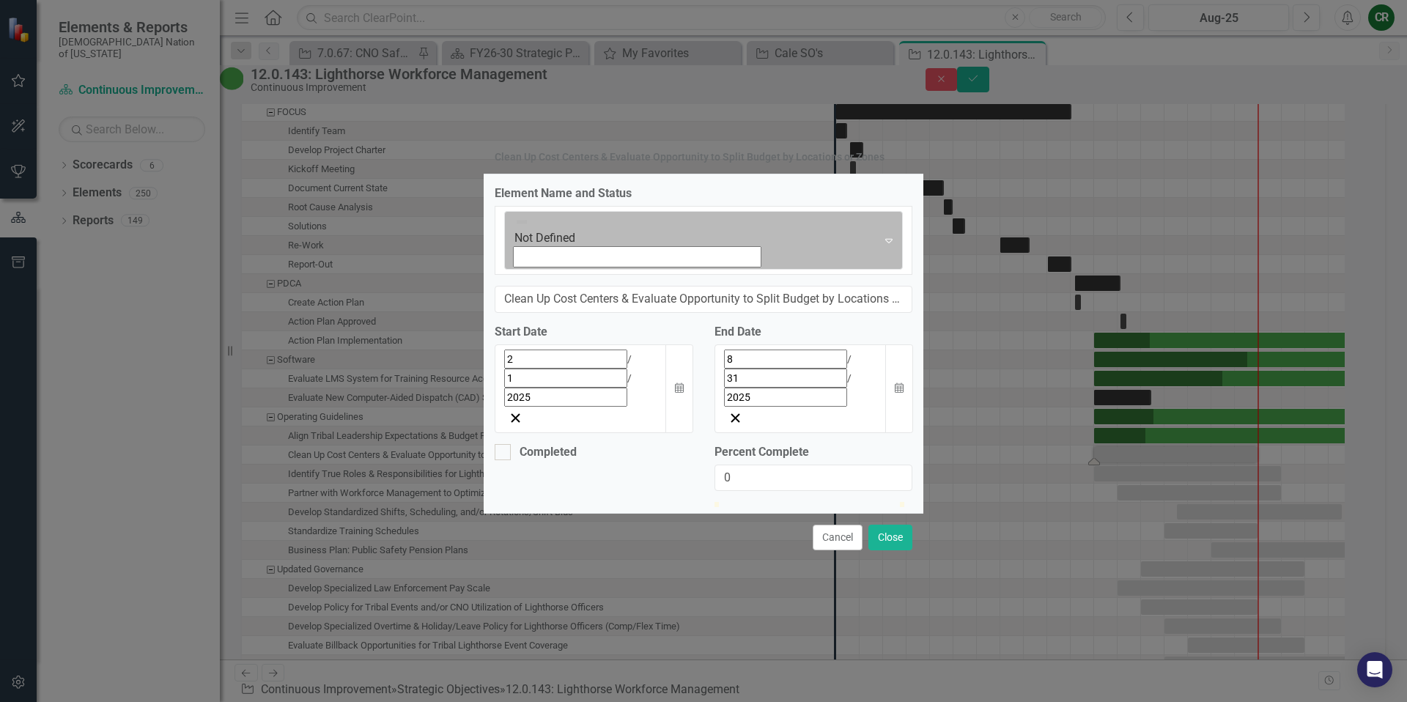
click at [881, 246] on icon "Expand" at bounding box center [888, 240] width 15 height 12
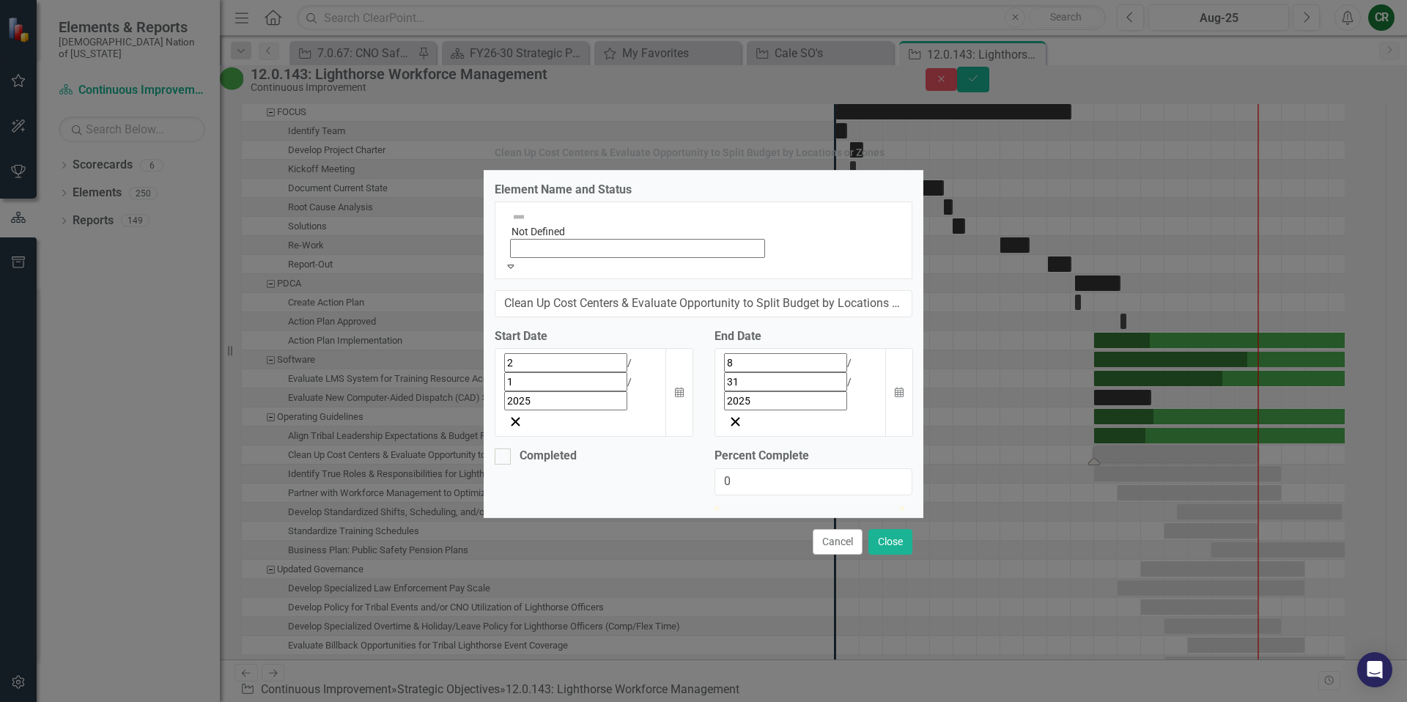
click at [900, 387] on icon "button" at bounding box center [899, 392] width 9 height 10
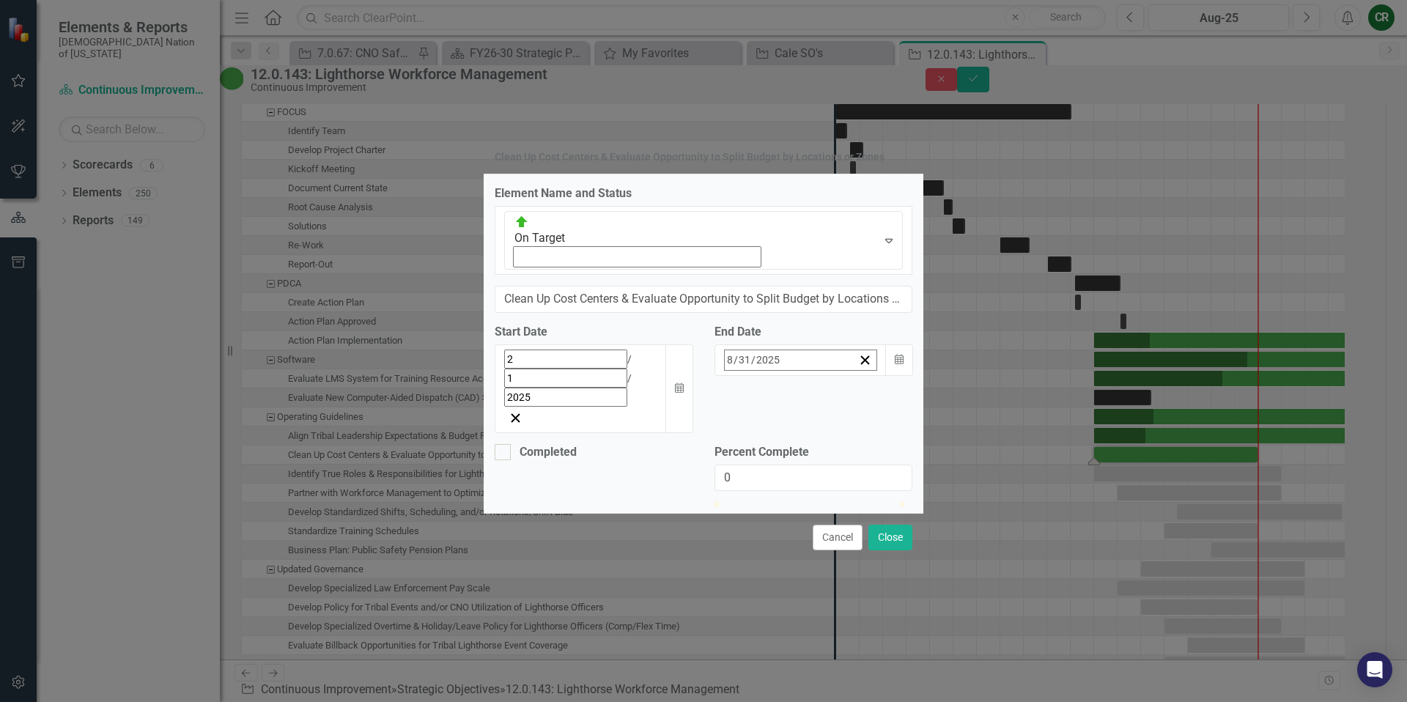
click at [853, 376] on button "›" at bounding box center [837, 392] width 32 height 32
click at [763, 550] on abbr "31" at bounding box center [758, 556] width 12 height 12
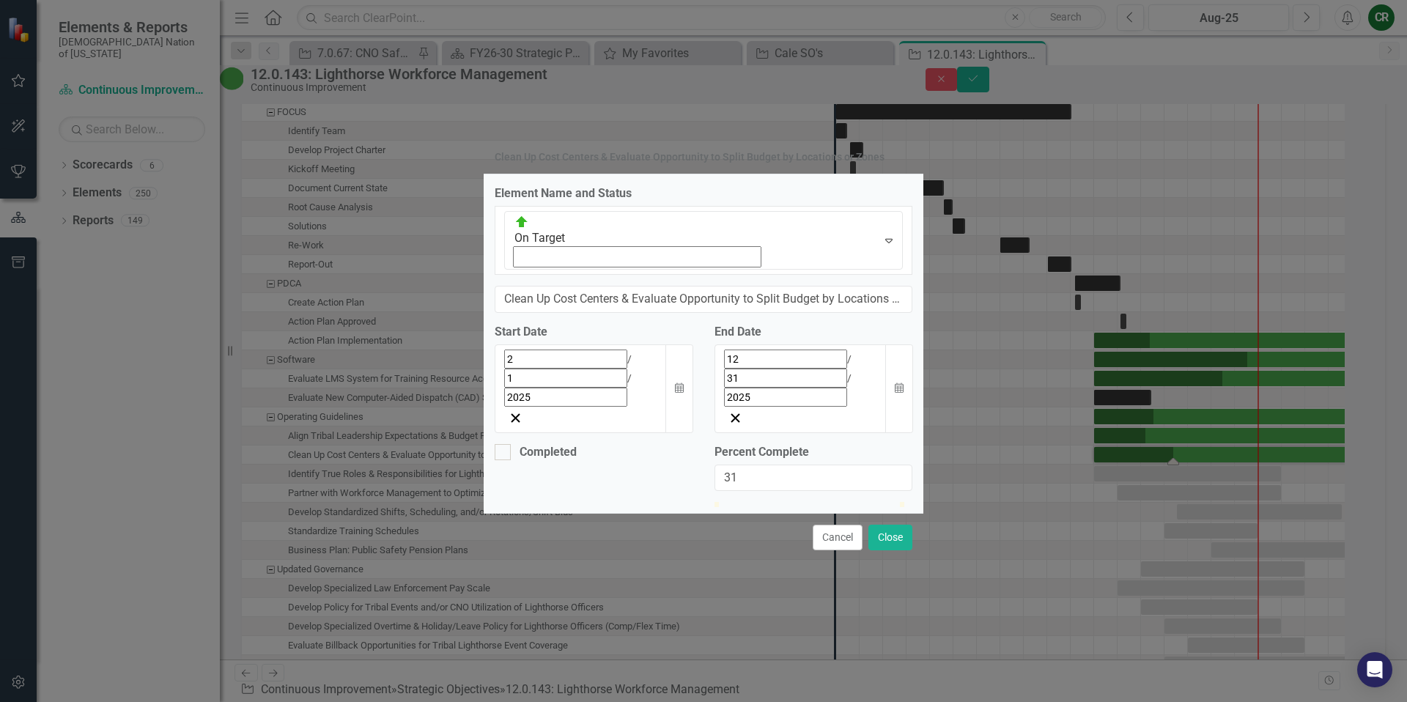
type input "30"
drag, startPoint x: 722, startPoint y: 432, endPoint x: 779, endPoint y: 432, distance: 56.4
click at [770, 502] on div at bounding box center [770, 502] width 0 height 0
click at [878, 525] on button "Close" at bounding box center [890, 538] width 44 height 26
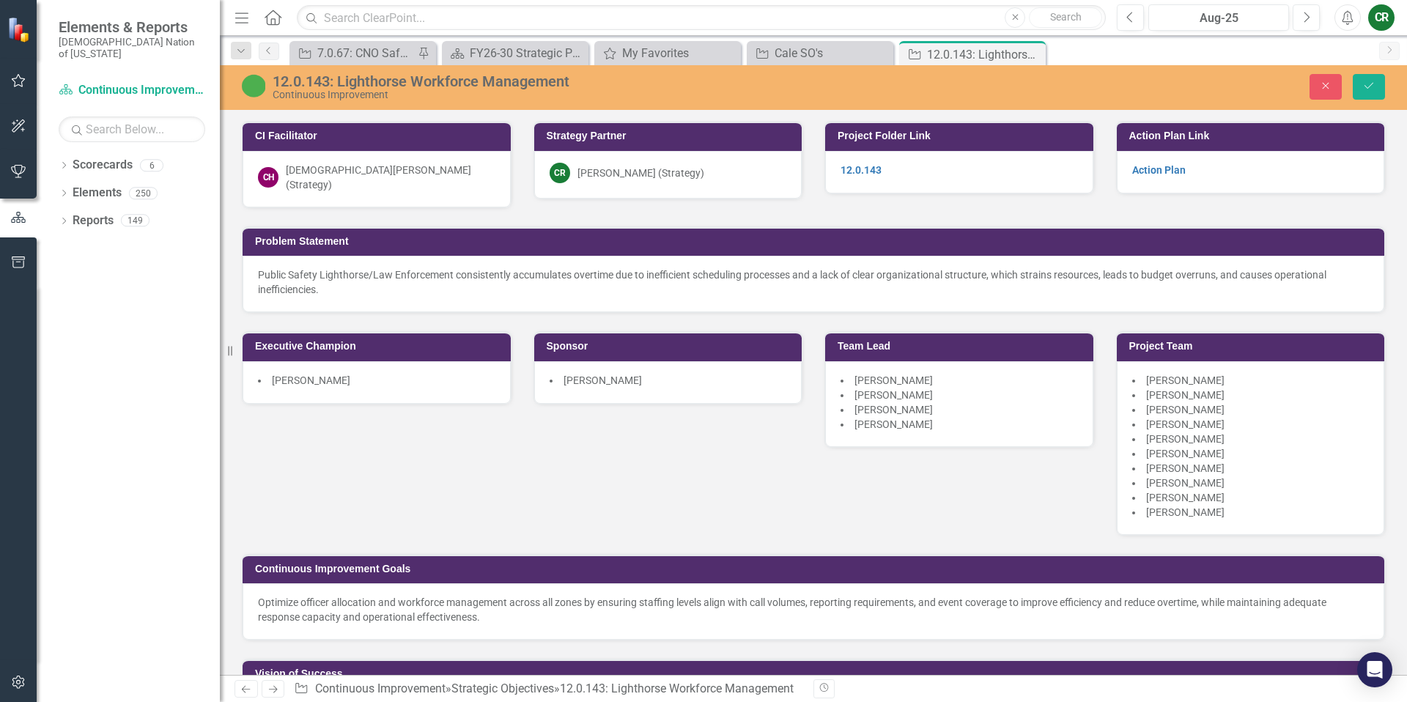
scroll to position [1838, 0]
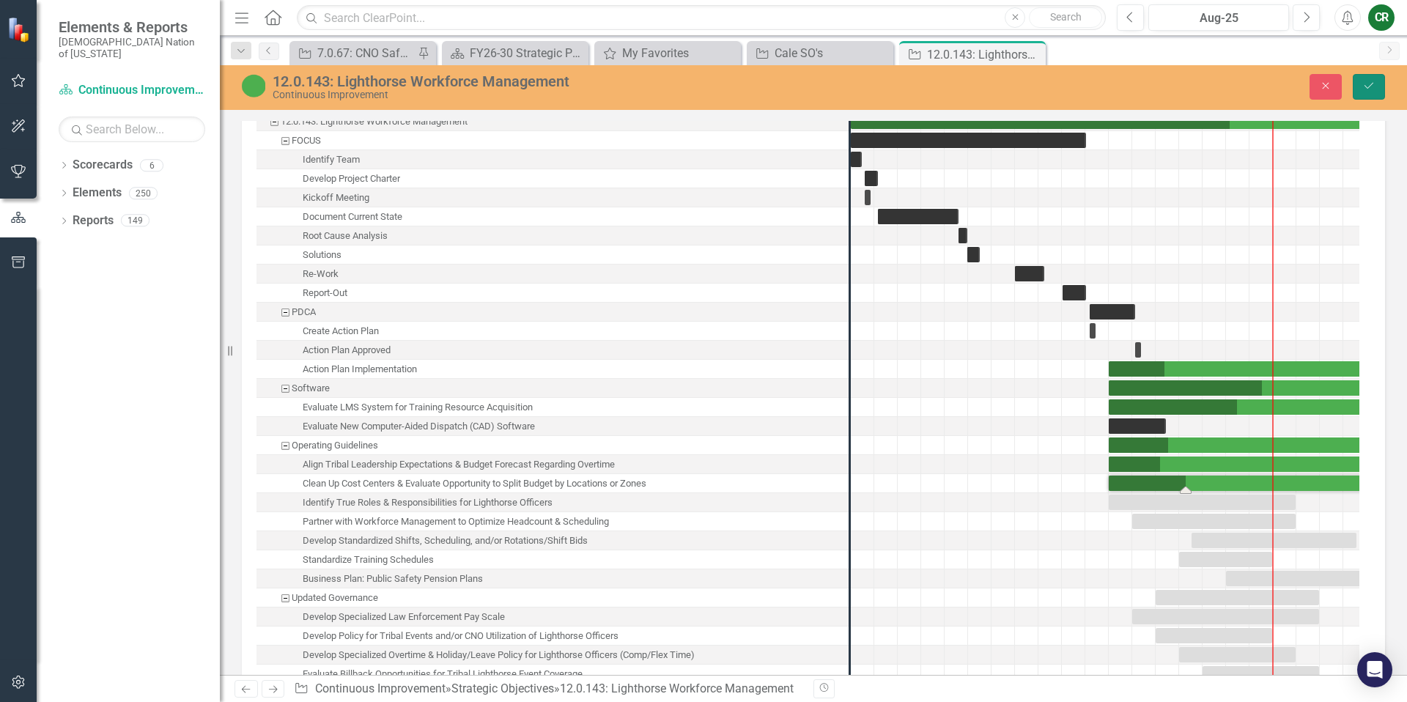
click at [1369, 92] on button "Save" at bounding box center [1369, 87] width 32 height 26
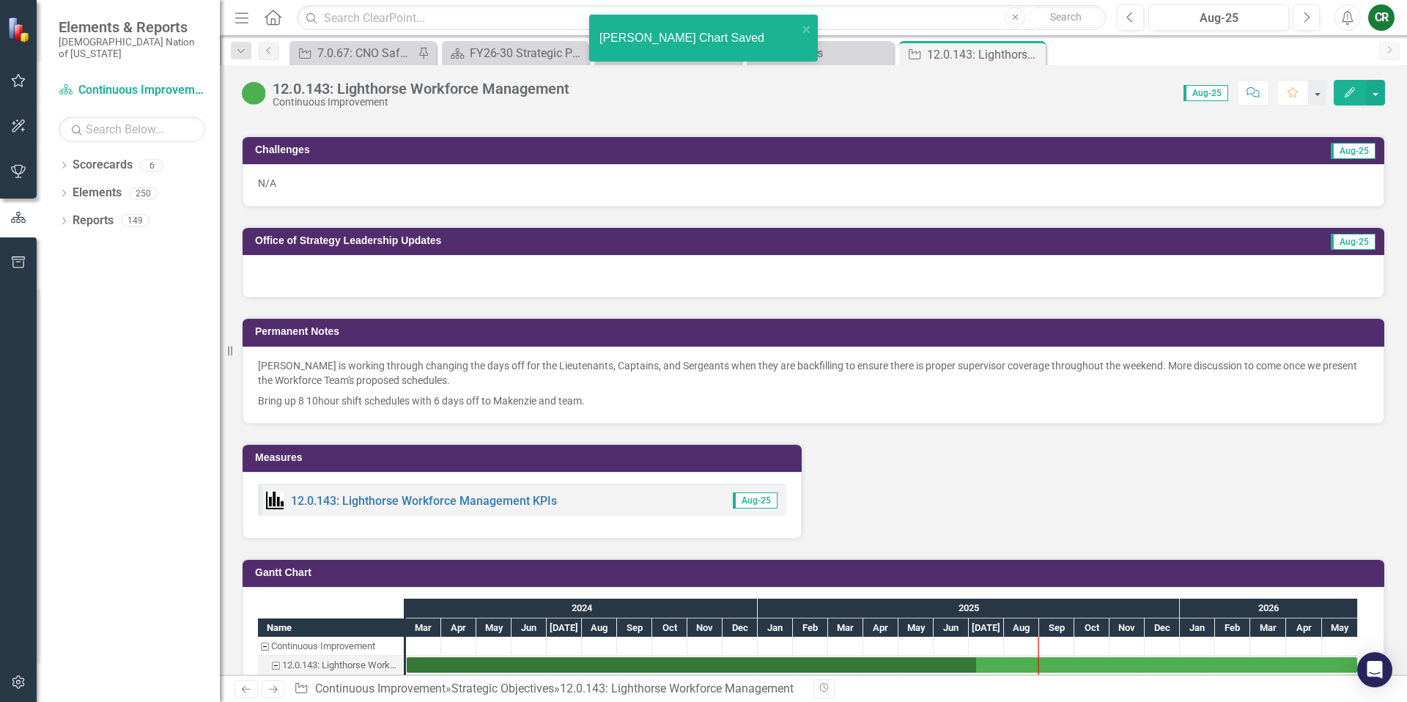
scroll to position [1288, 0]
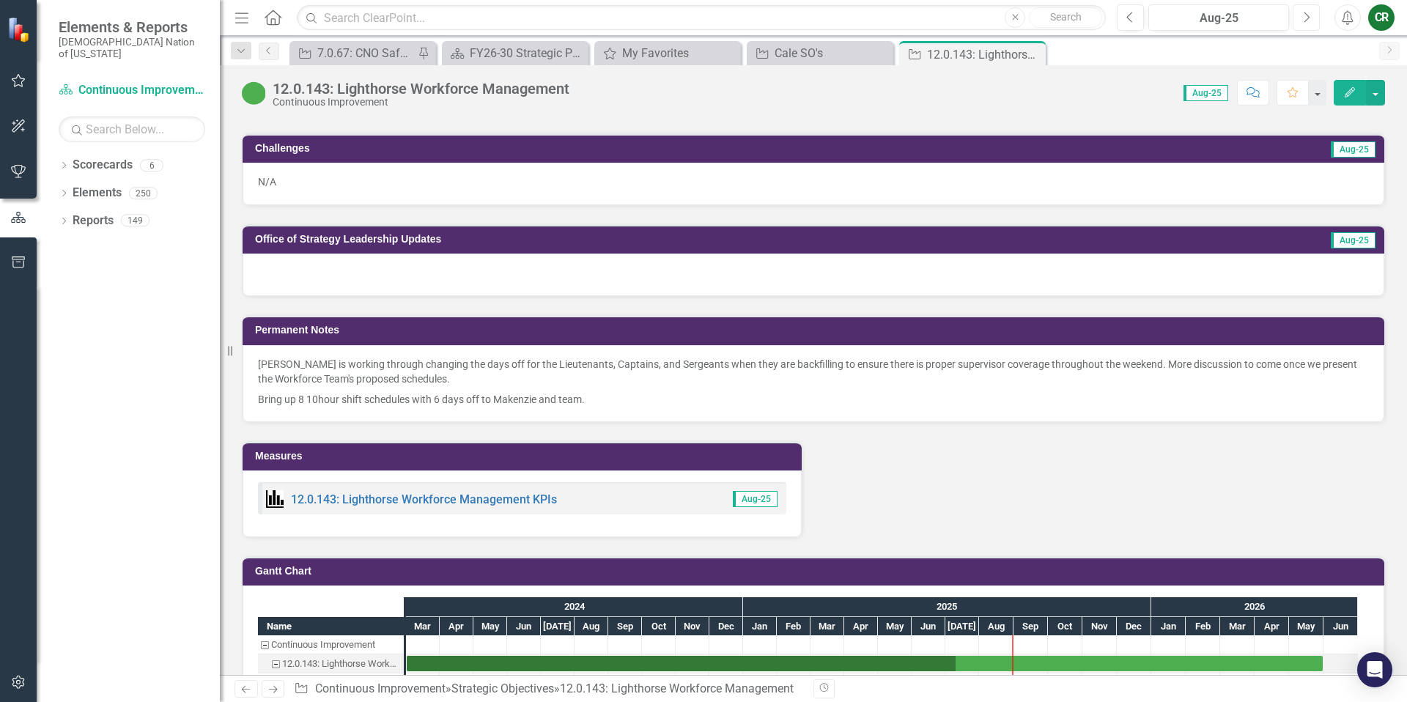
click at [1305, 18] on icon "Next" at bounding box center [1306, 17] width 8 height 13
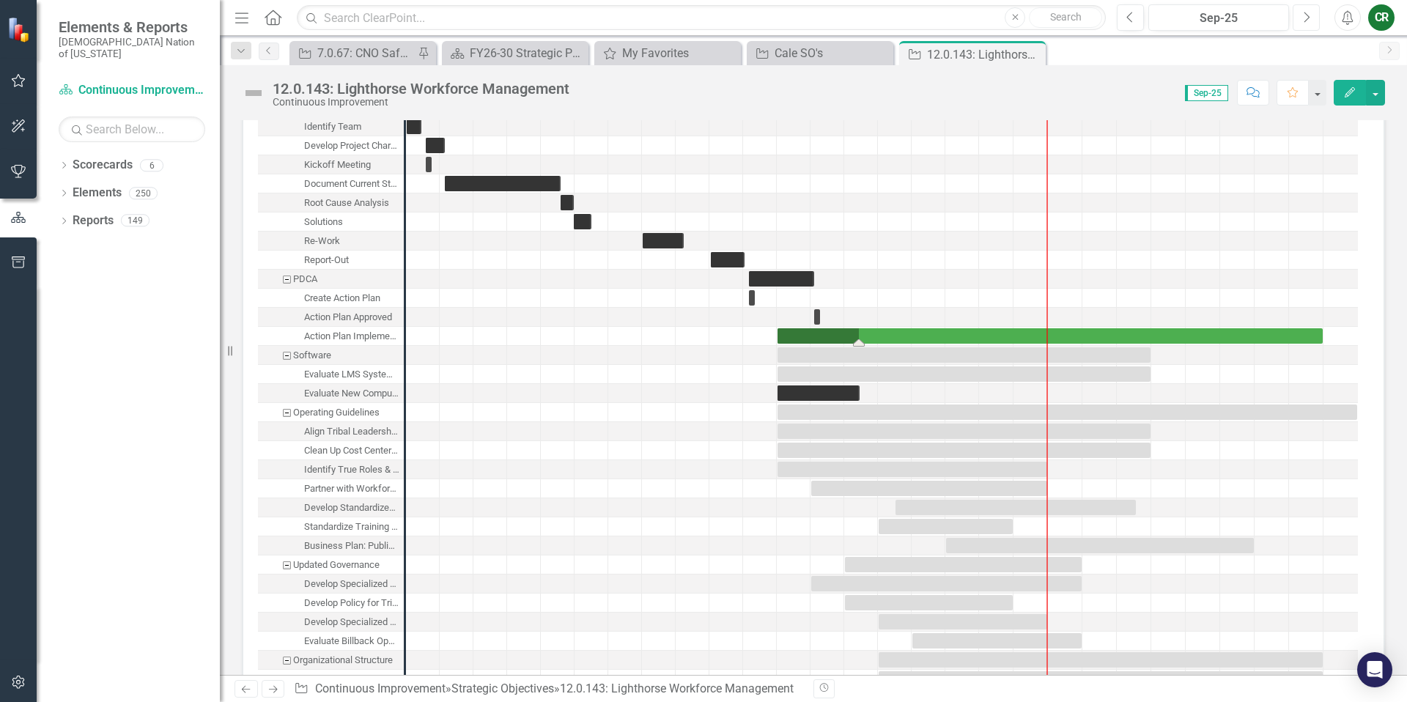
scroll to position [1818, 0]
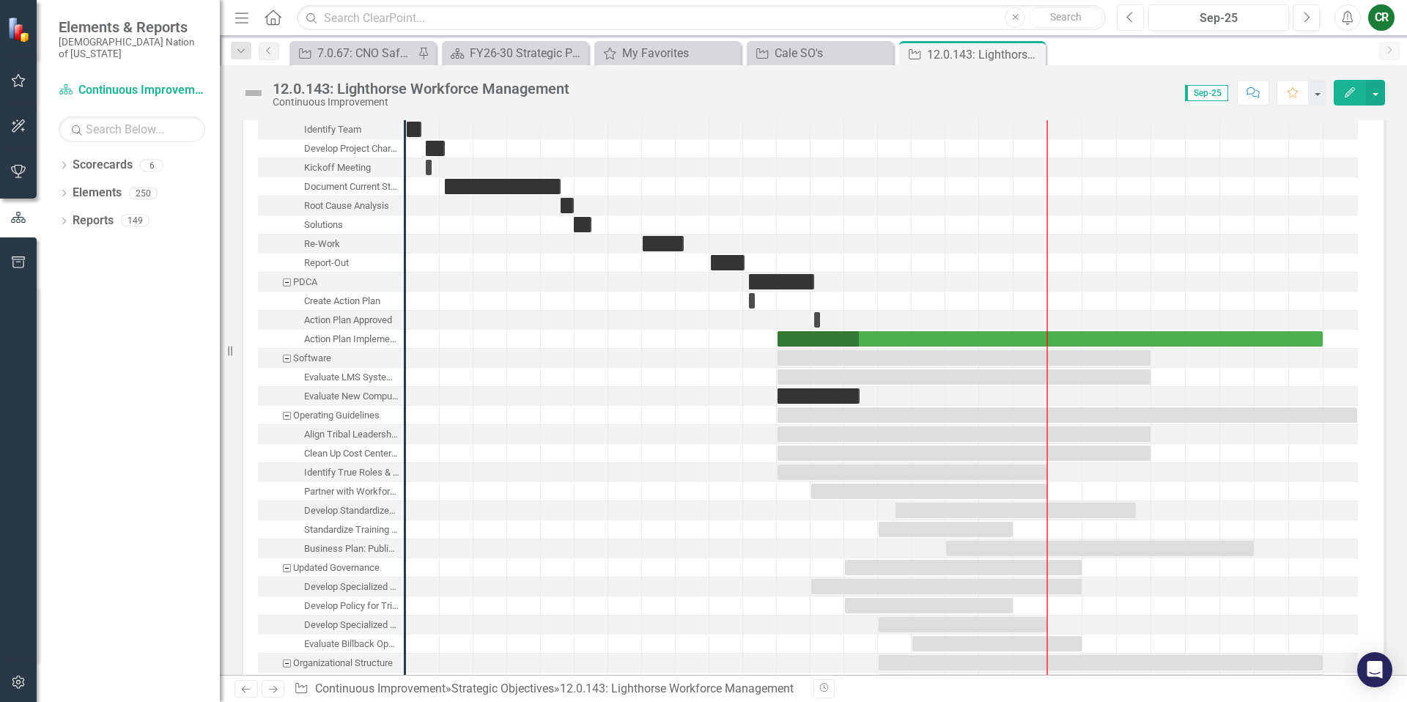
click at [1122, 18] on button "Previous" at bounding box center [1130, 17] width 27 height 26
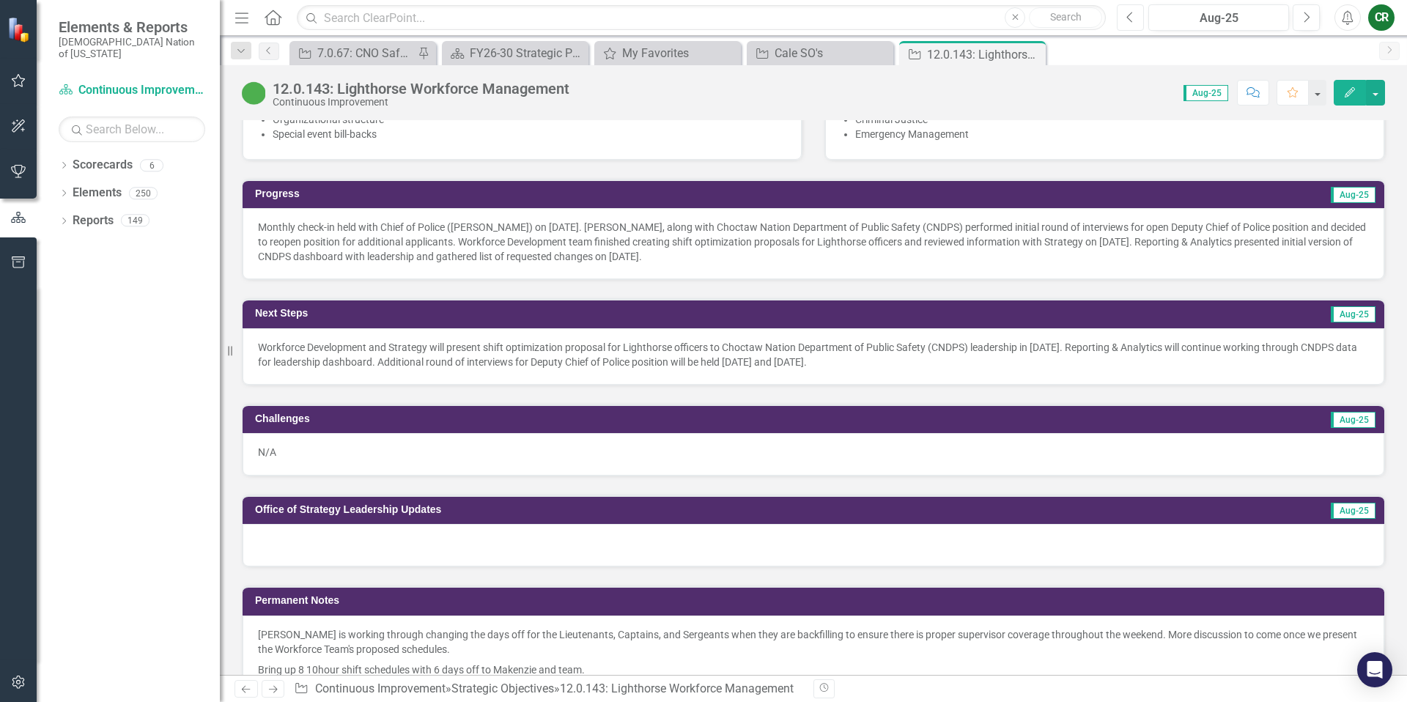
scroll to position [1037, 0]
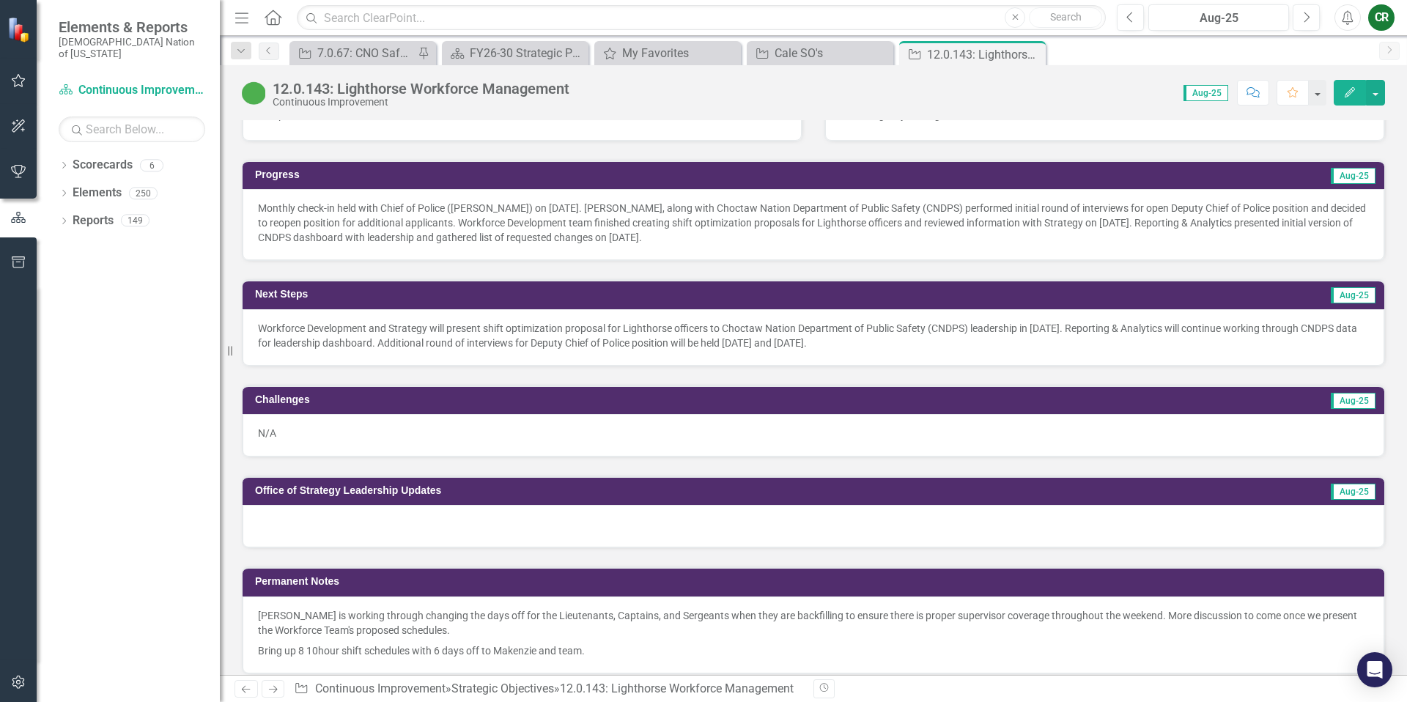
click at [377, 529] on div at bounding box center [814, 526] width 1142 height 42
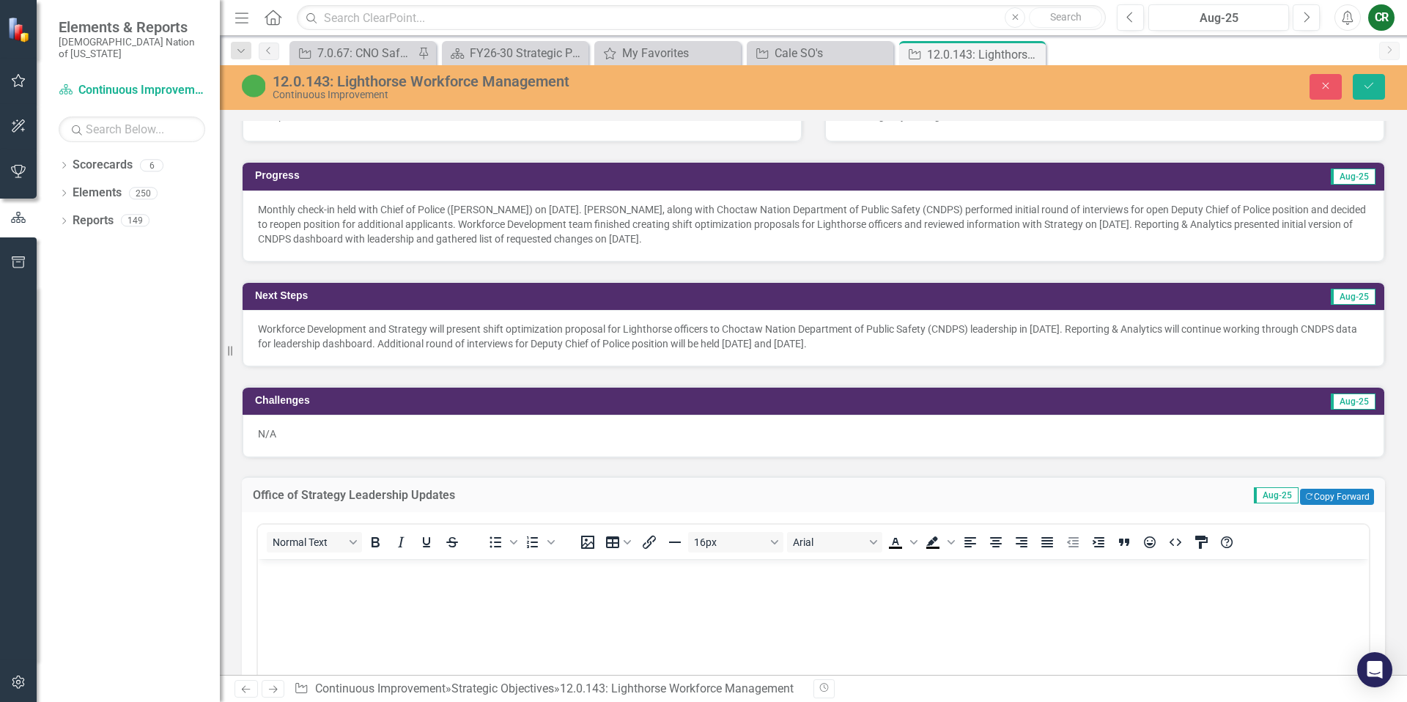
scroll to position [0, 0]
click at [295, 583] on body "Rich Text Area. Press ALT-0 for help." at bounding box center [813, 668] width 1111 height 220
click at [491, 540] on icon "Bullet list" at bounding box center [496, 542] width 18 height 18
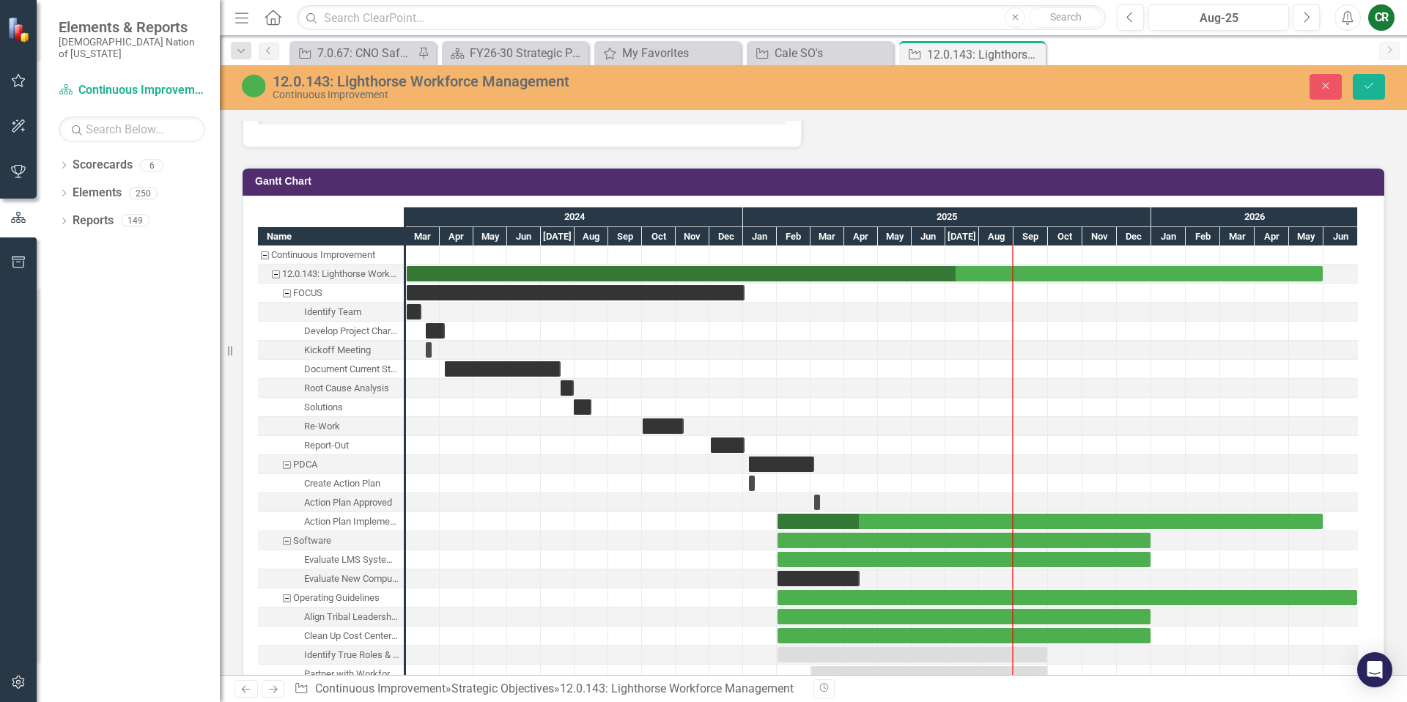
scroll to position [1993, 0]
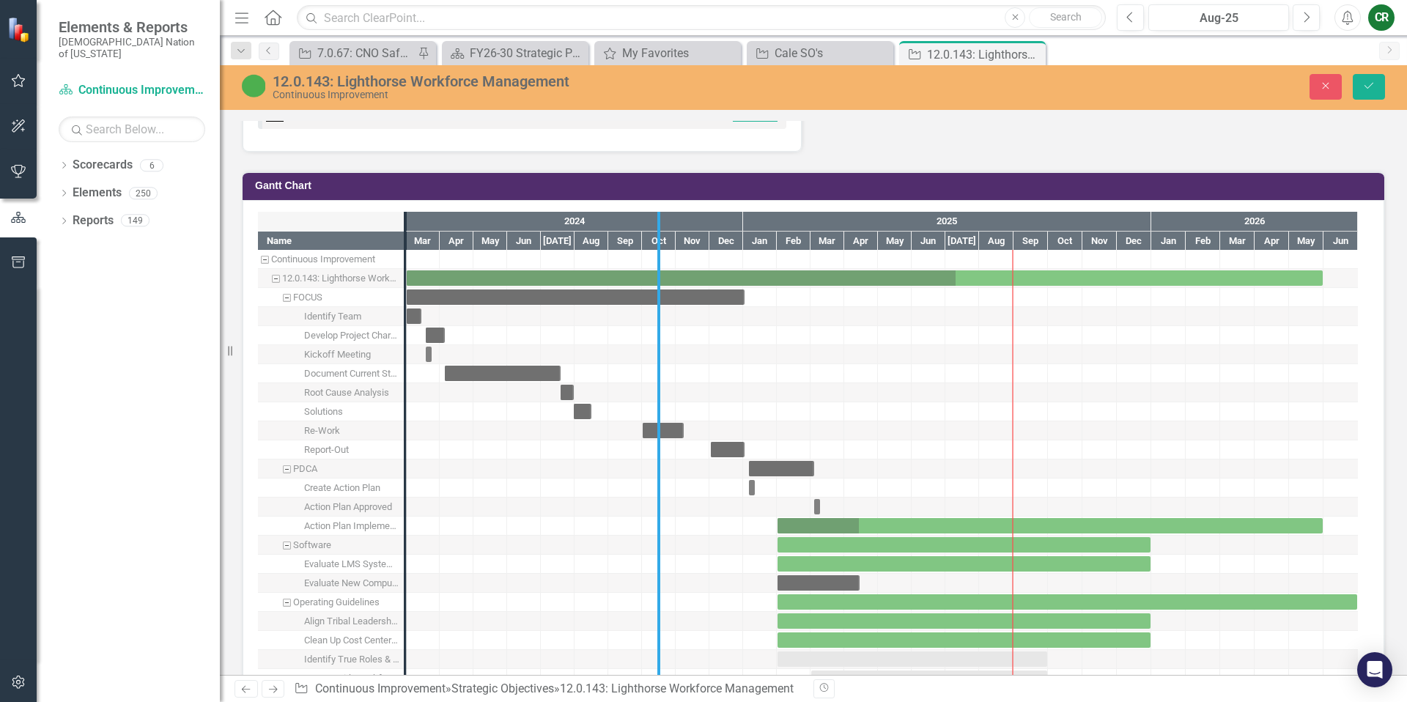
drag, startPoint x: 403, startPoint y: 580, endPoint x: 660, endPoint y: 616, distance: 259.8
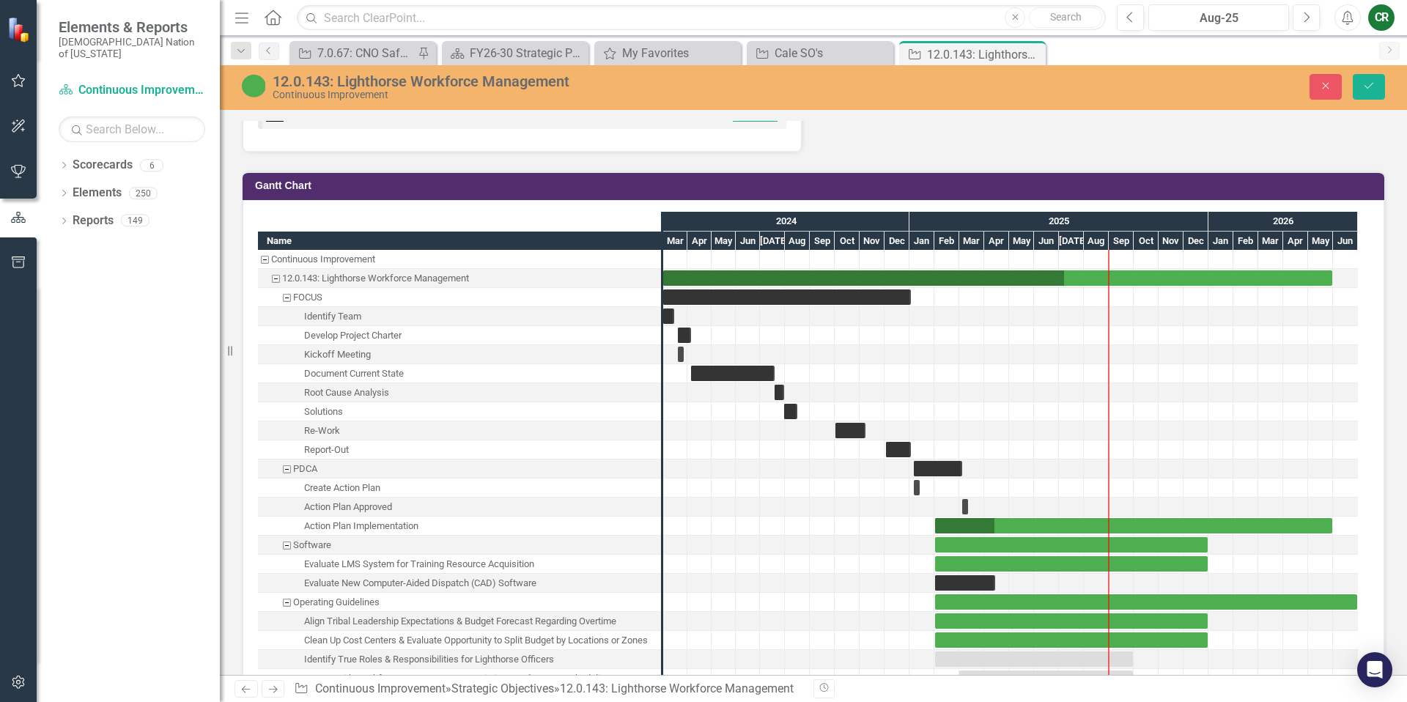
scroll to position [2013, 0]
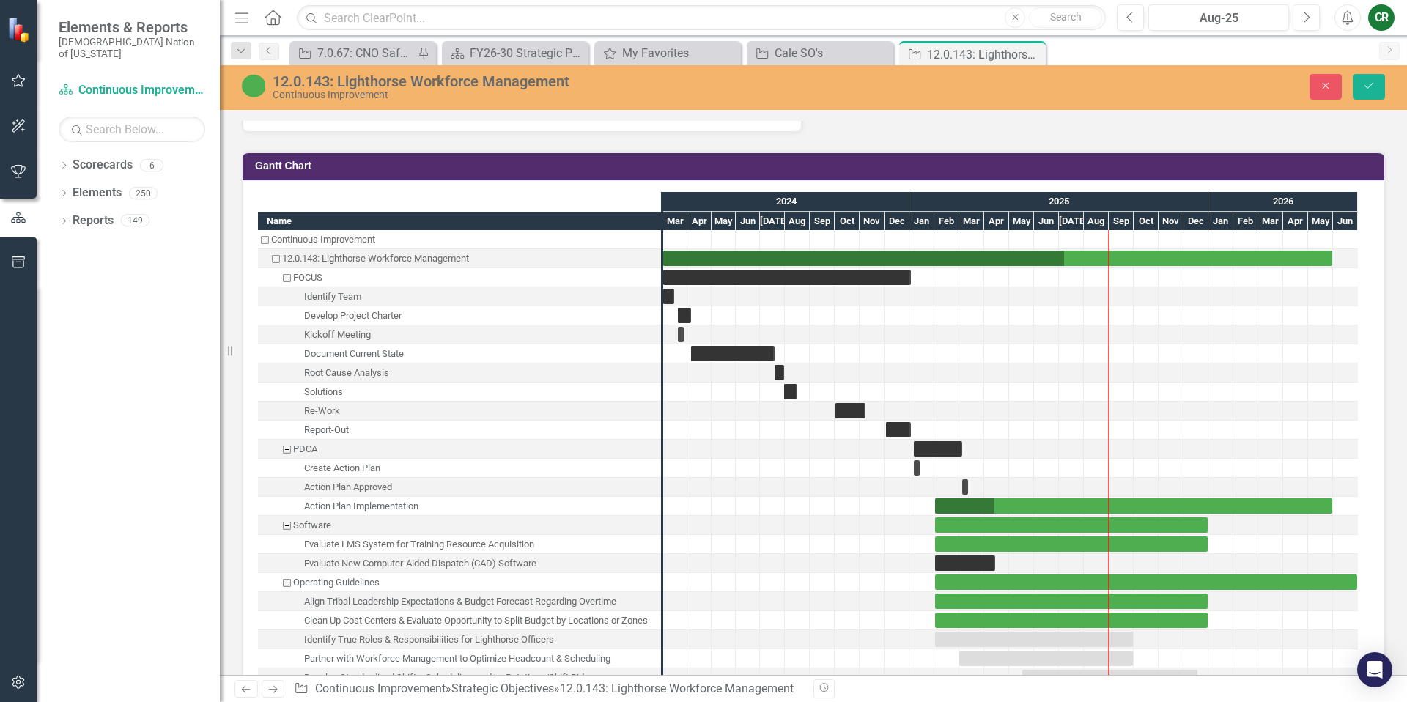
drag, startPoint x: 303, startPoint y: 620, endPoint x: 544, endPoint y: 643, distance: 242.1
click at [544, 643] on div "Continuous Improvement 12.0.143: Lighthorse Workforce Management FOCUS Identify…" at bounding box center [459, 592] width 403 height 724
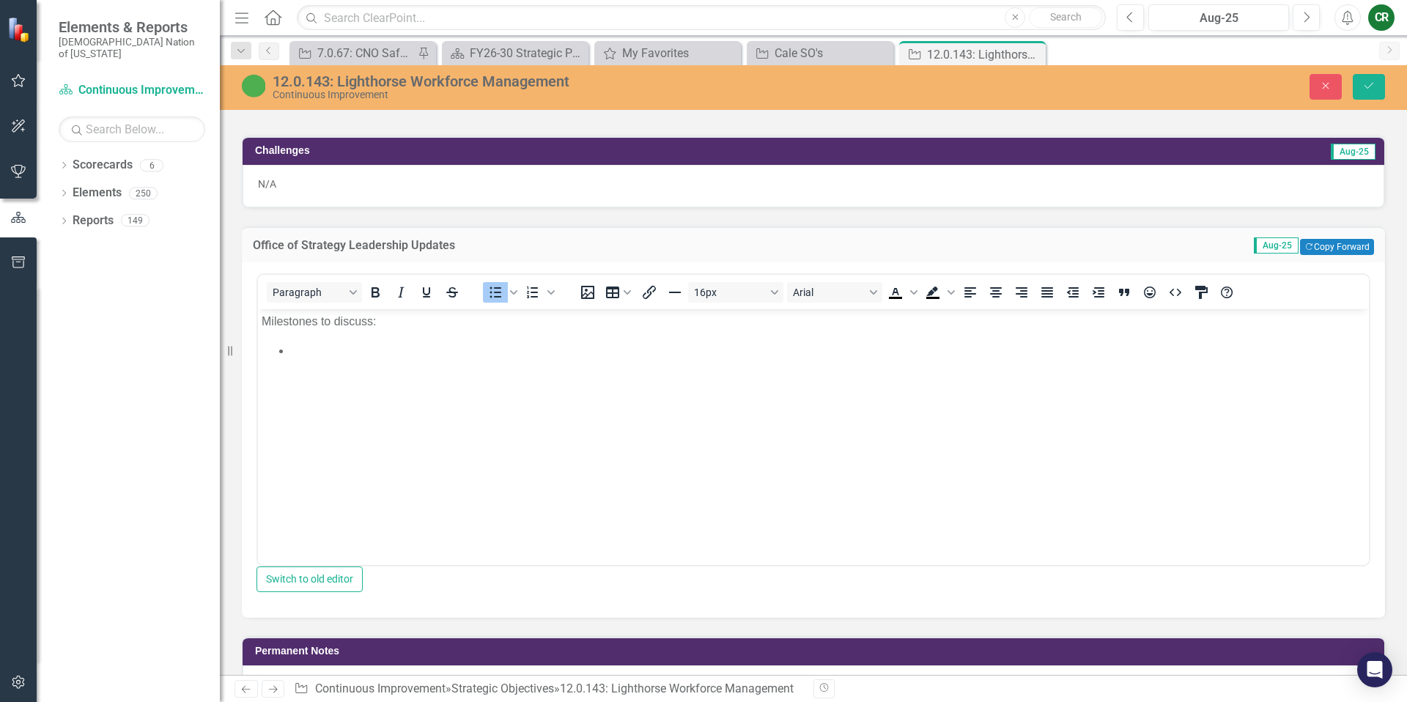
scroll to position [1285, 0]
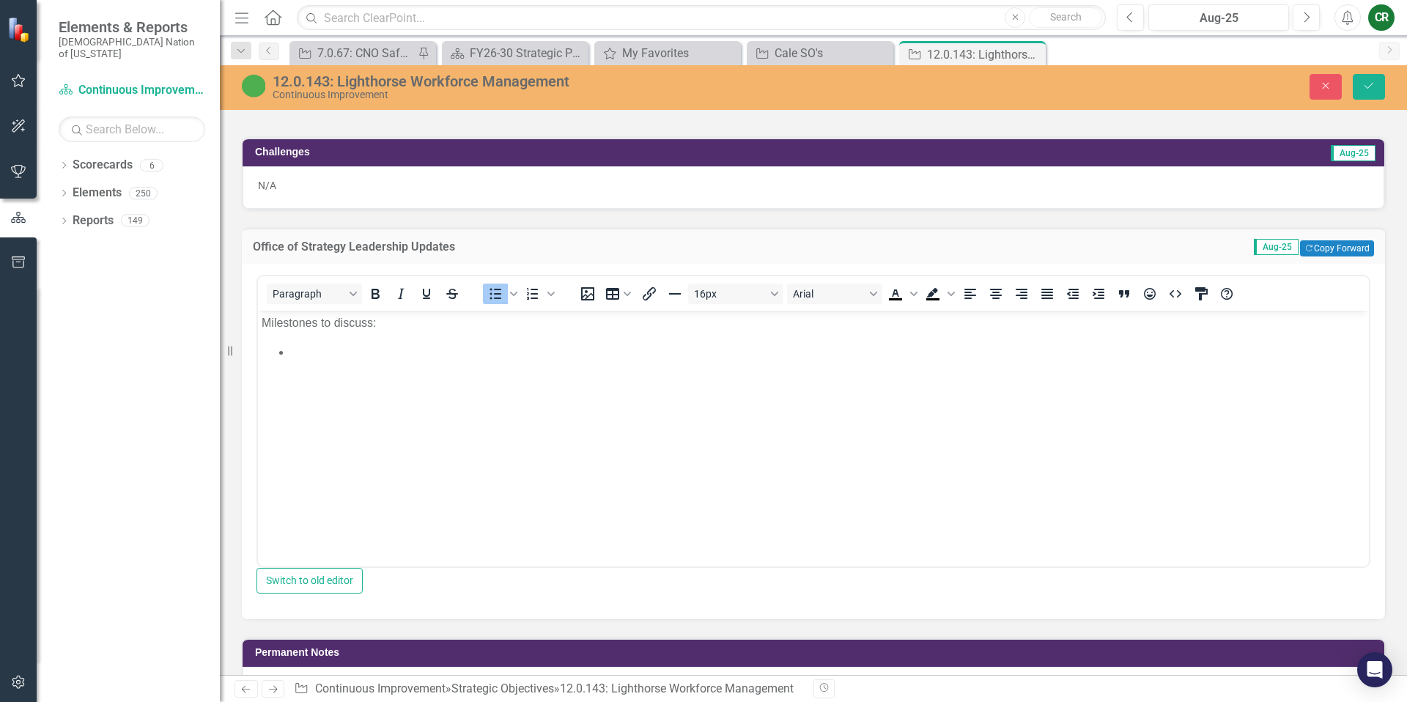
click at [308, 358] on li "Rich Text Area. Press ALT-0 for help." at bounding box center [828, 352] width 1074 height 18
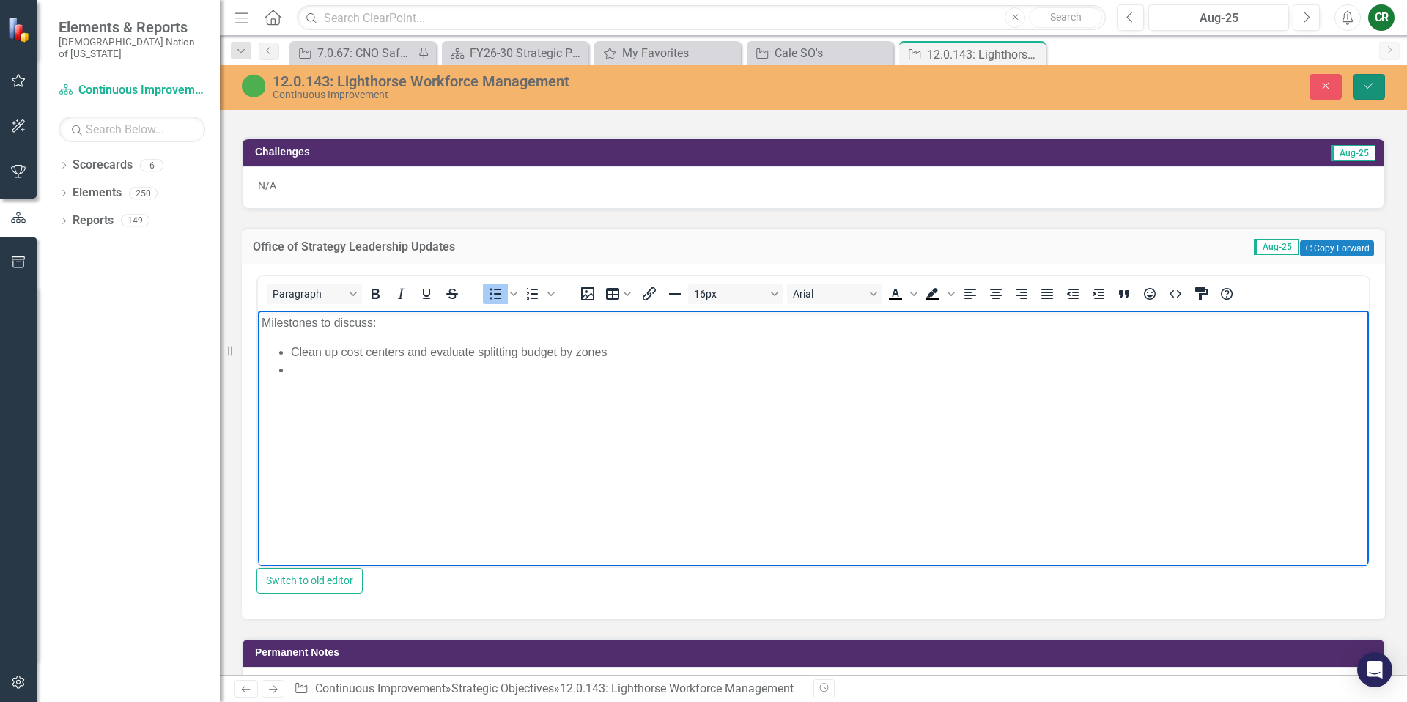
click at [1372, 89] on icon "Save" at bounding box center [1368, 86] width 13 height 10
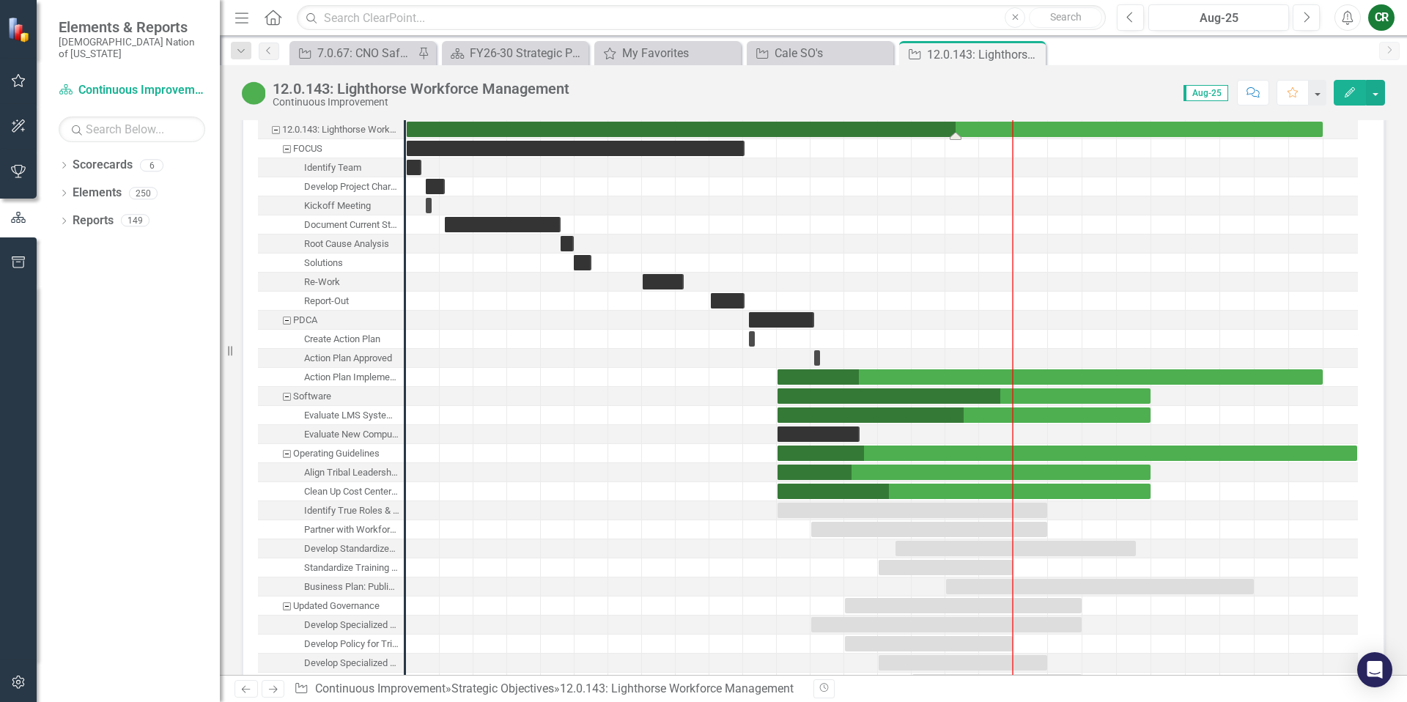
scroll to position [1920, 0]
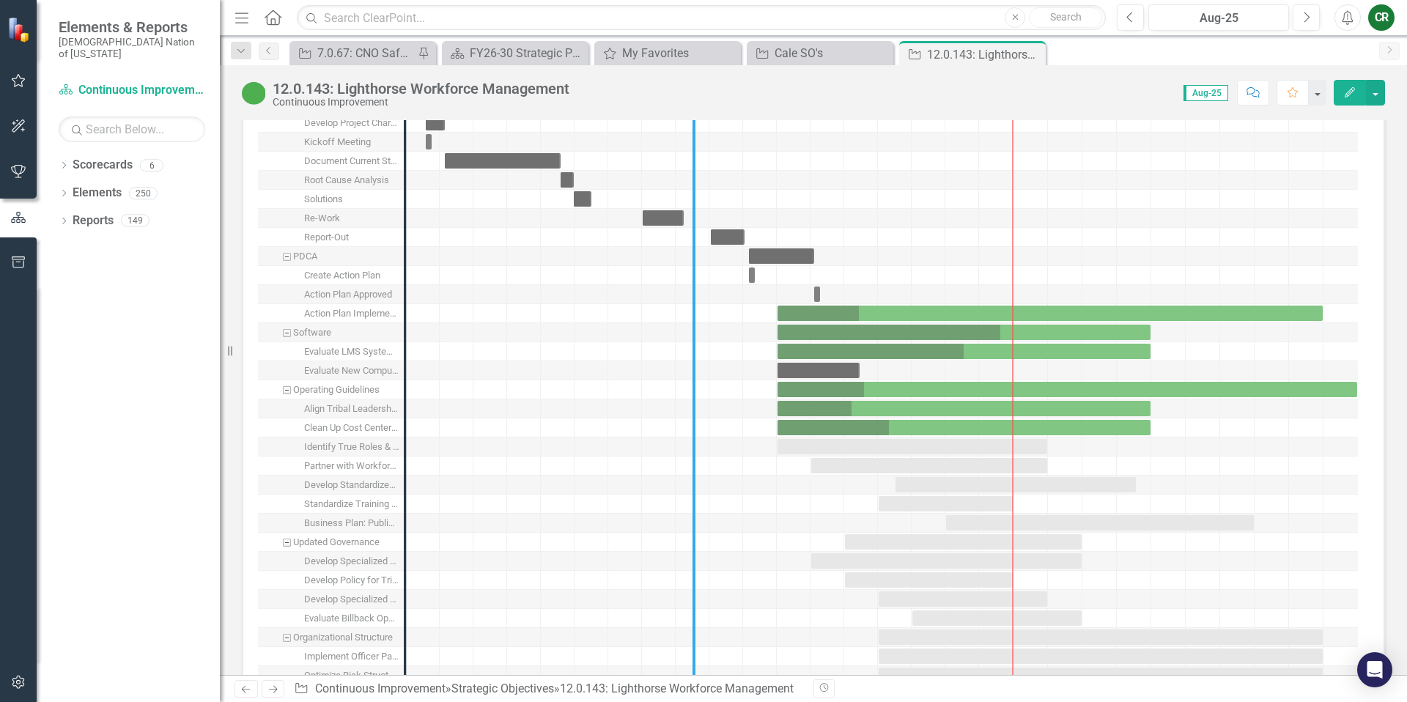
drag, startPoint x: 404, startPoint y: 456, endPoint x: 692, endPoint y: 459, distance: 288.7
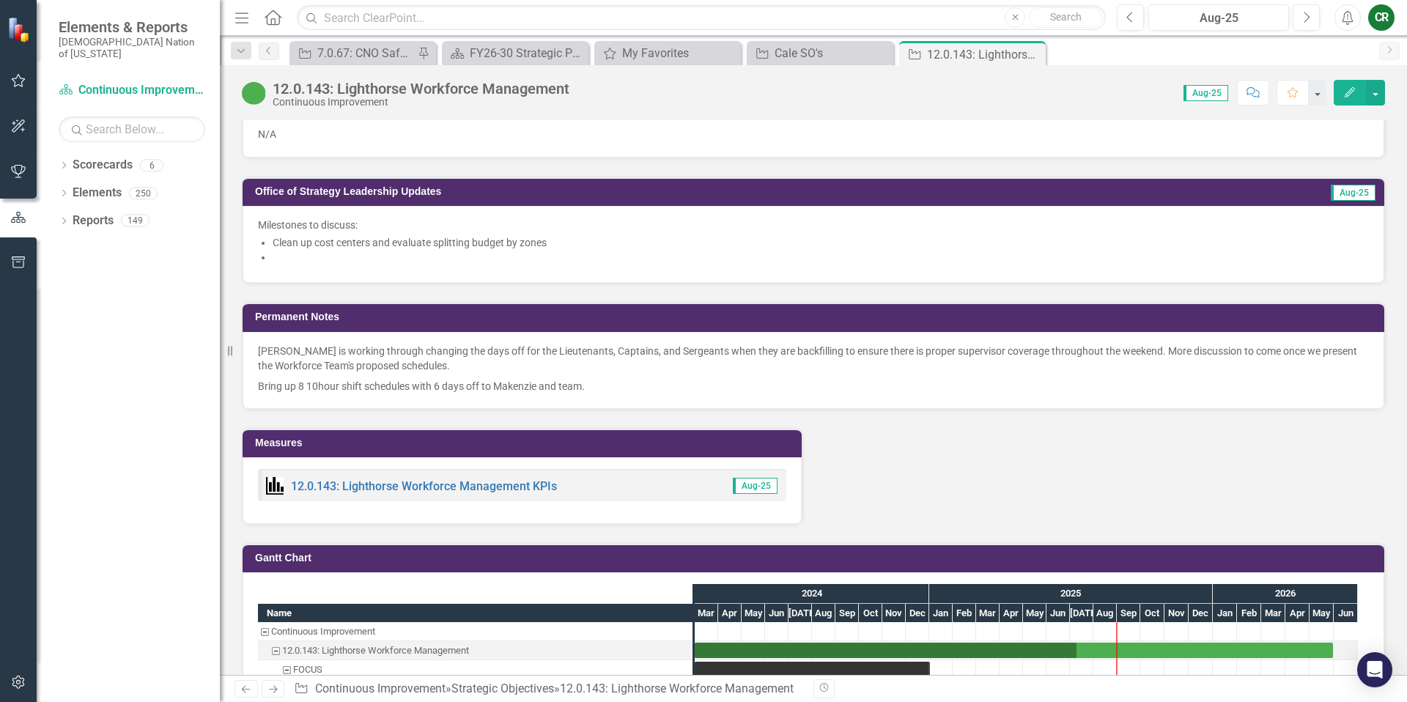
scroll to position [1333, 0]
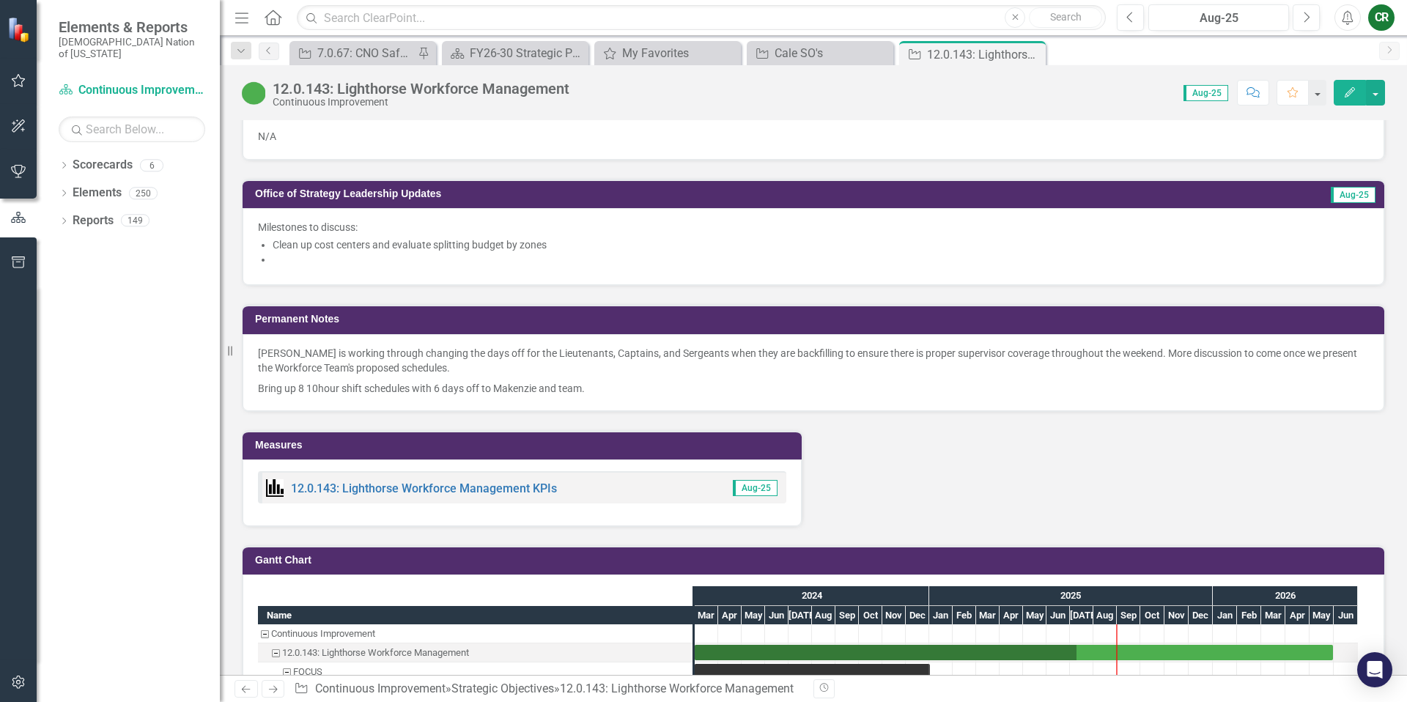
click at [306, 265] on div "Milestones to discuss: Clean up cost centers and evaluate splitting budget by z…" at bounding box center [814, 246] width 1142 height 77
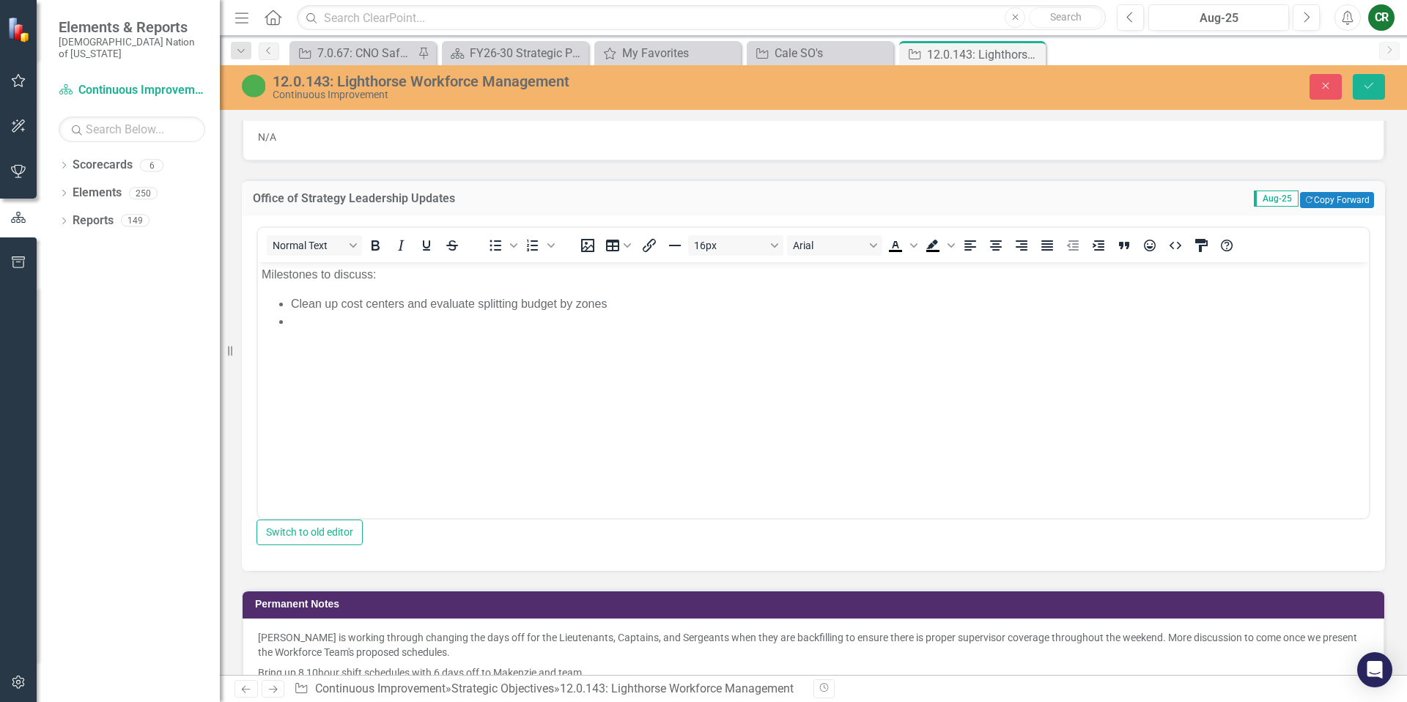
scroll to position [0, 0]
click at [322, 331] on body "Milestones to discuss: Clean up cost centers and evaluate splitting budget by z…" at bounding box center [813, 372] width 1111 height 220
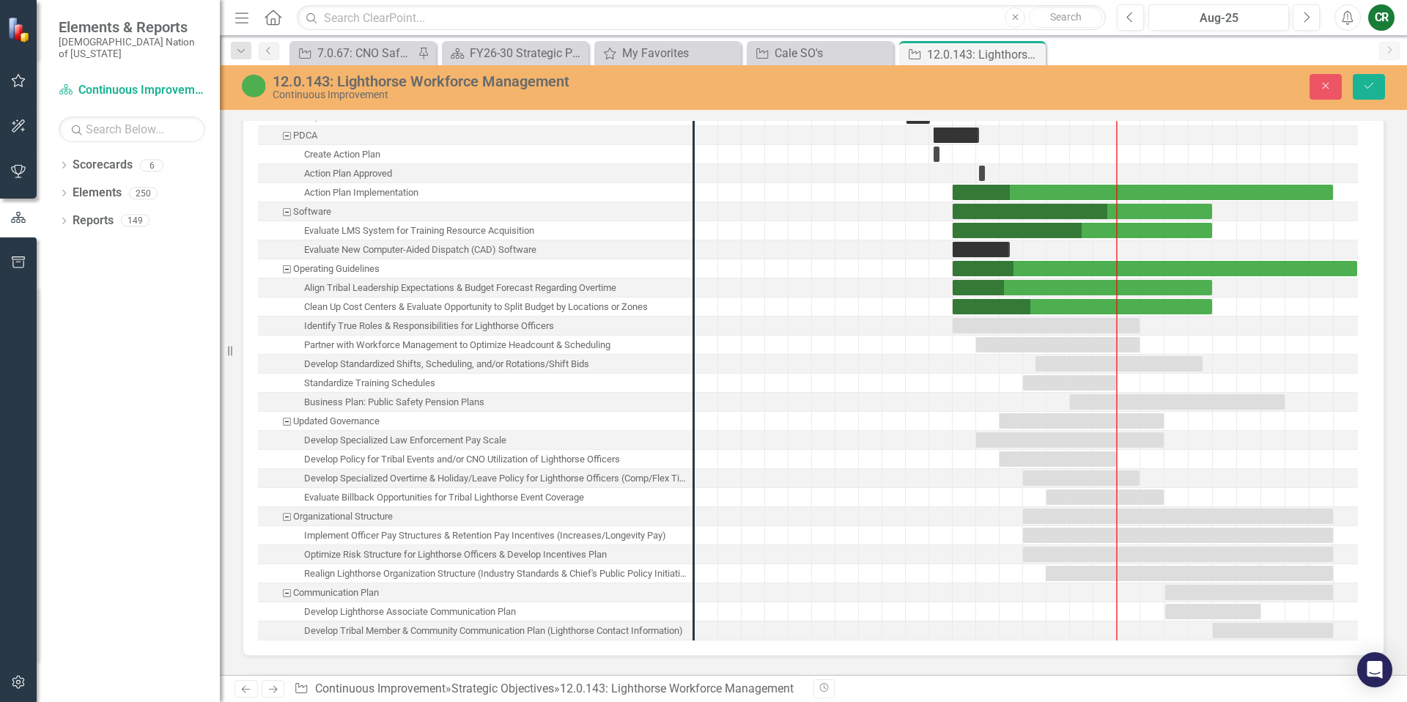
scroll to position [2324, 0]
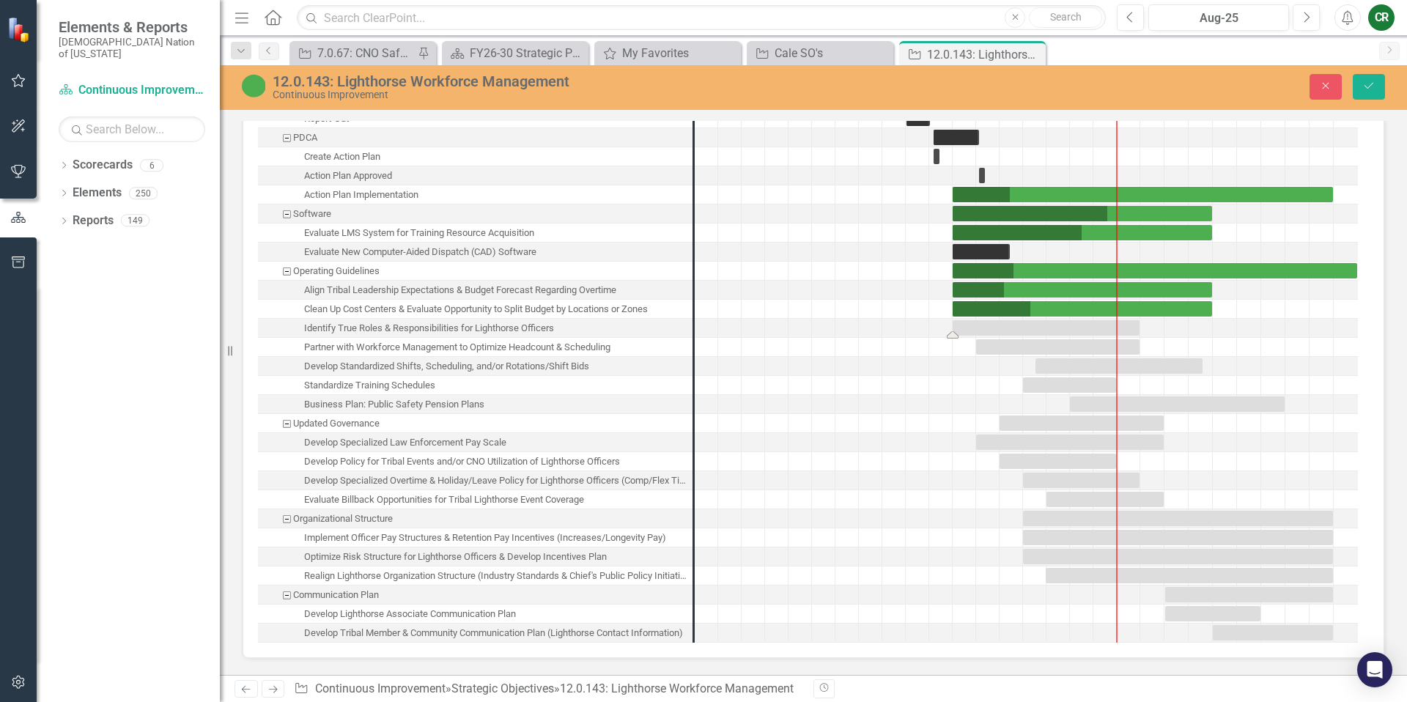
click at [989, 327] on div "Task: Start date: 2025-02-01 End date: 2025-09-30" at bounding box center [1045, 327] width 187 height 15
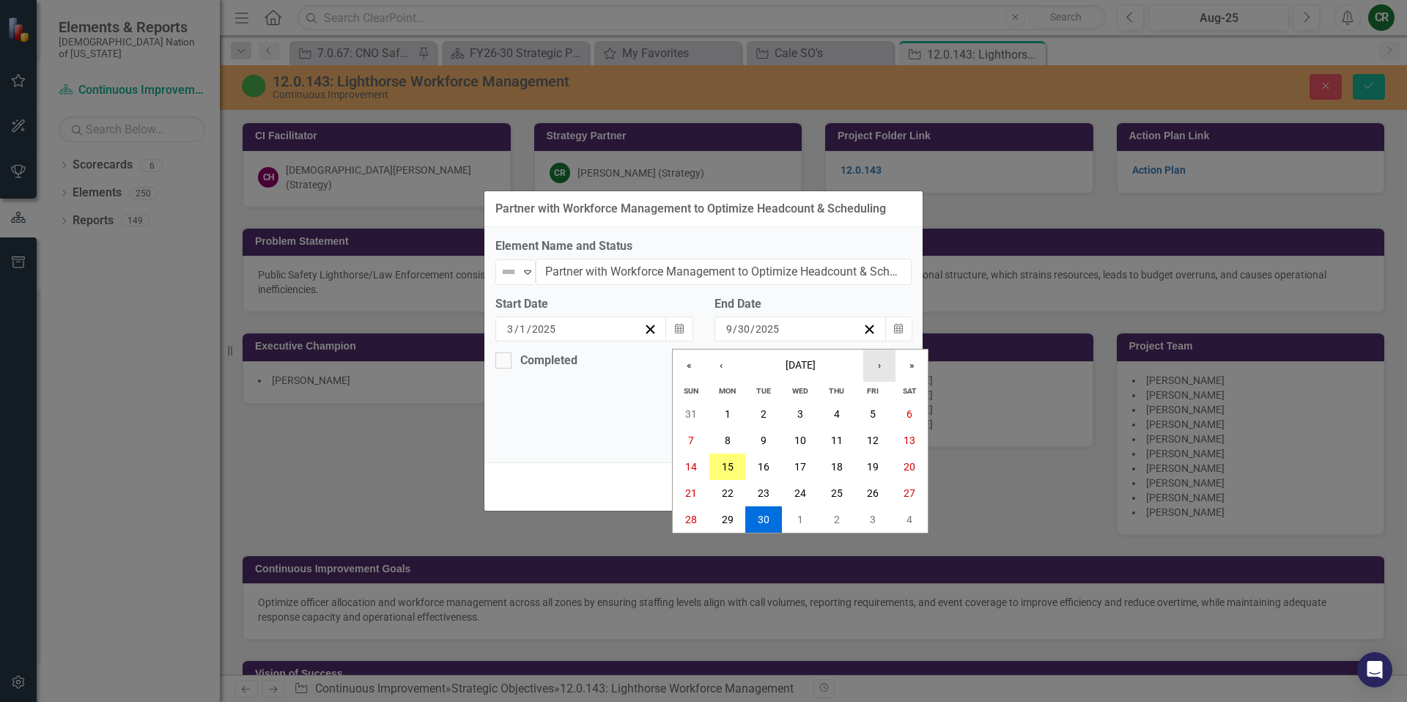
scroll to position [2330, 0]
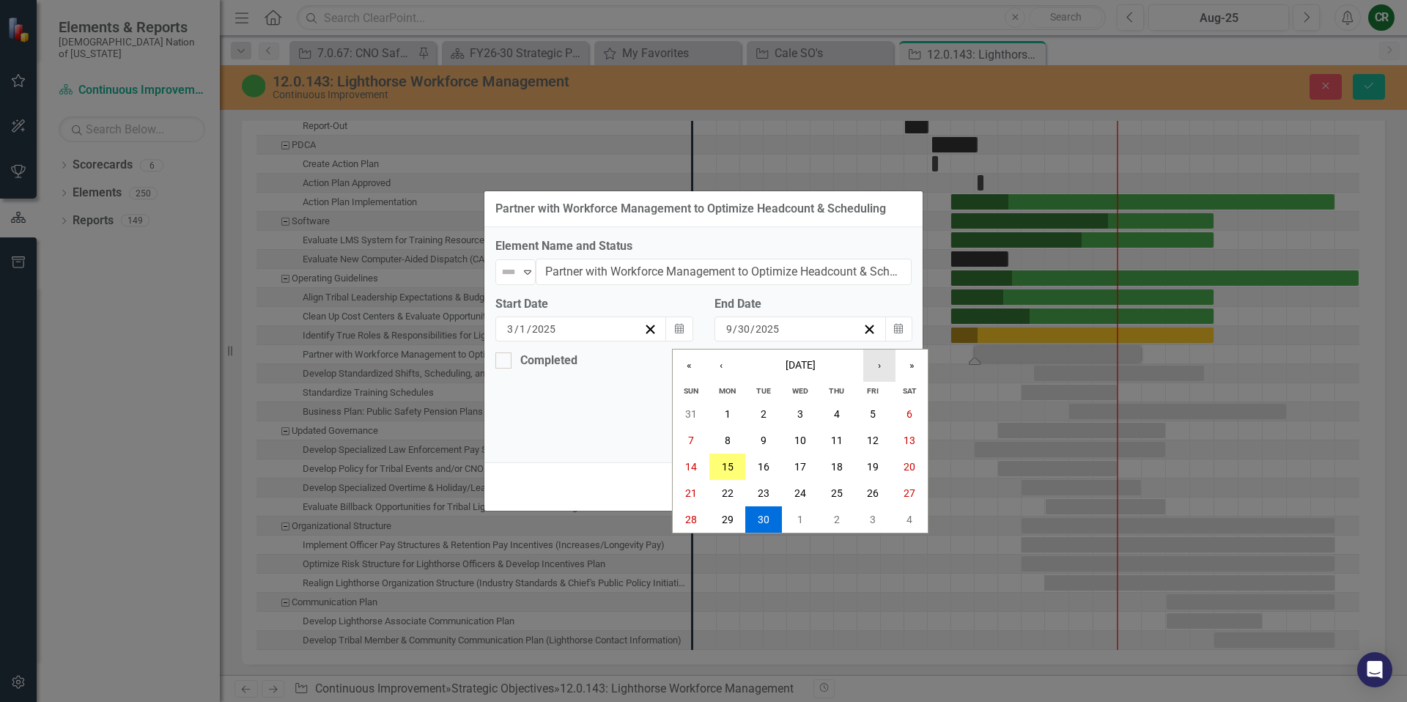
click at [879, 364] on button "›" at bounding box center [879, 365] width 32 height 32
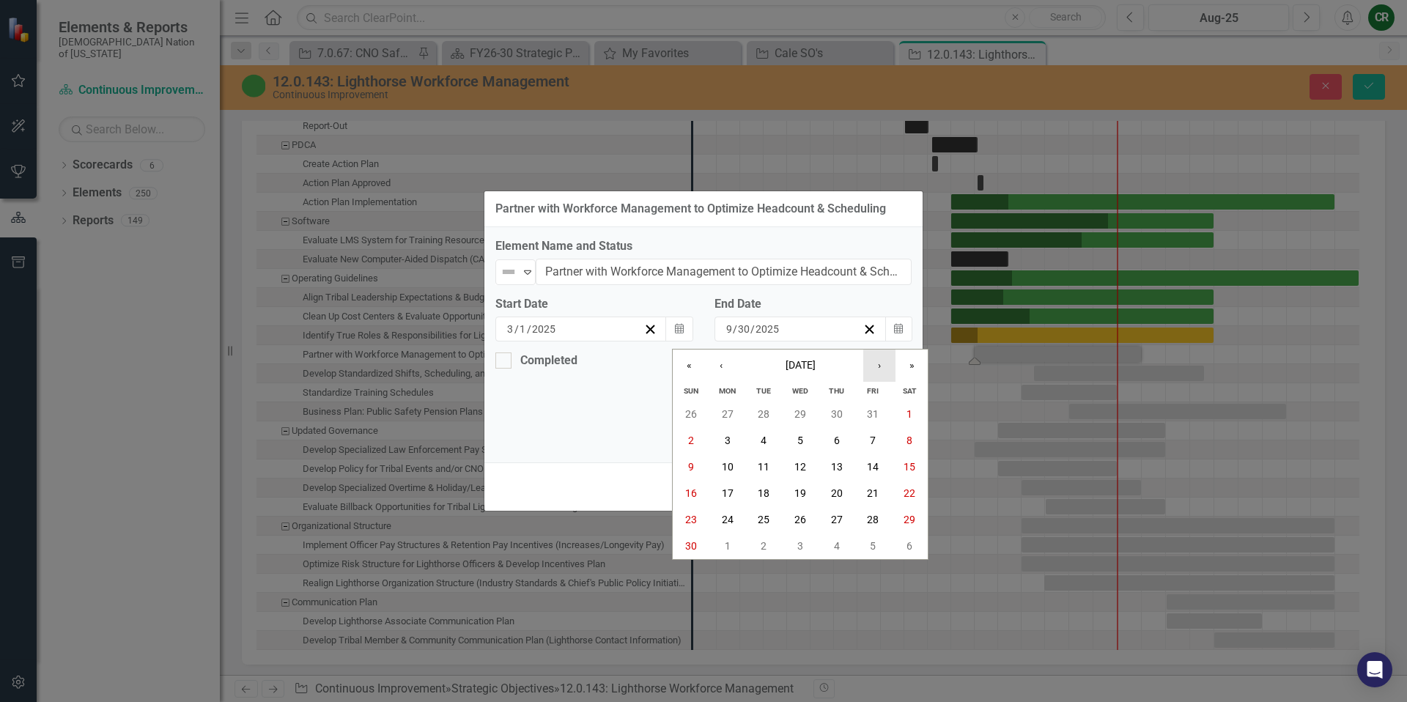
click at [878, 363] on button "›" at bounding box center [879, 365] width 32 height 32
click at [797, 521] on abbr "31" at bounding box center [800, 520] width 12 height 12
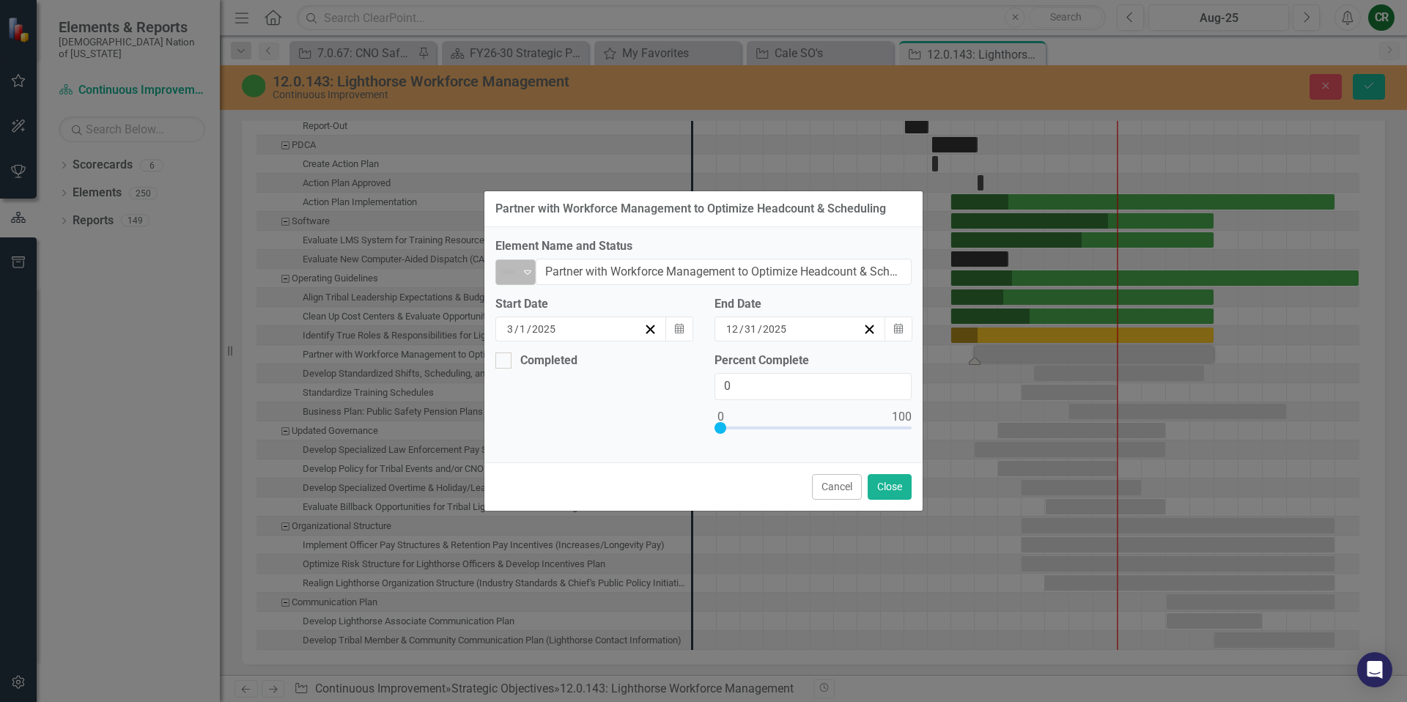
click at [531, 276] on icon "Expand" at bounding box center [527, 272] width 15 height 12
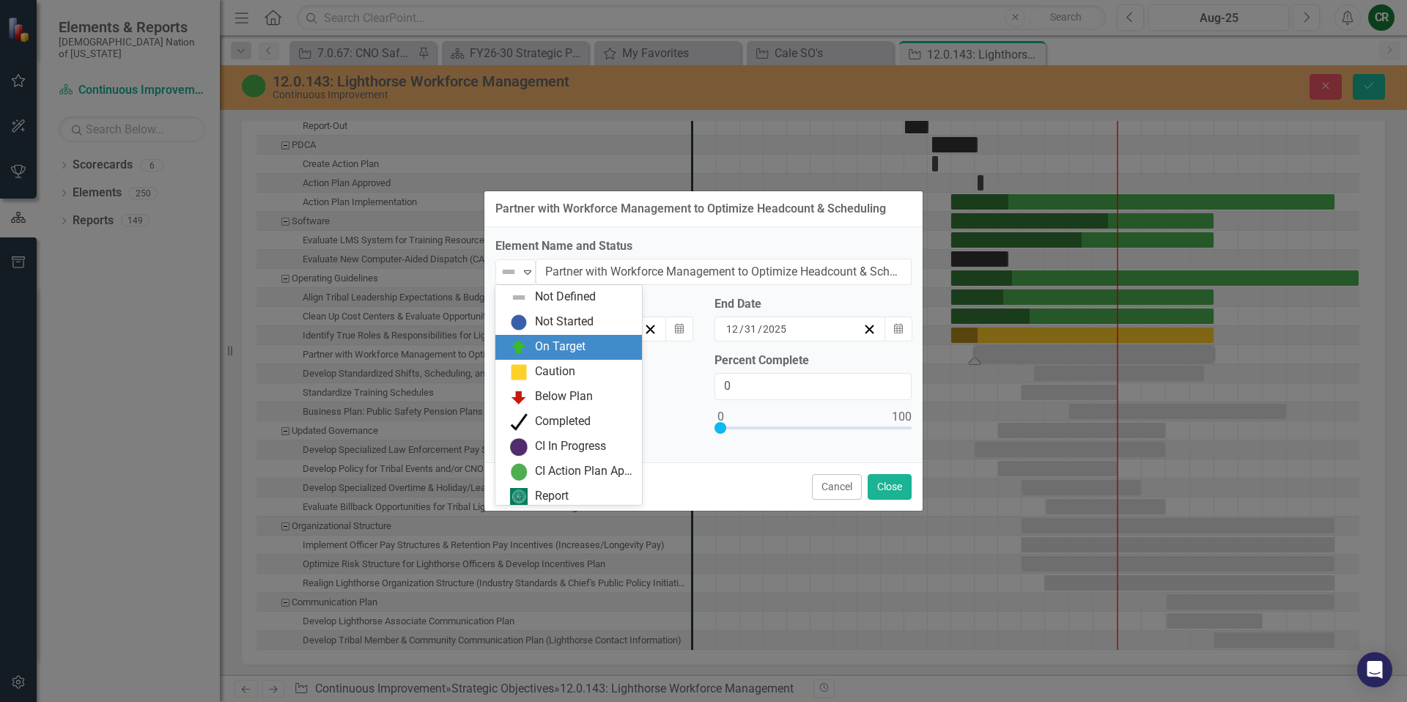
click at [544, 347] on div "On Target" at bounding box center [560, 346] width 51 height 17
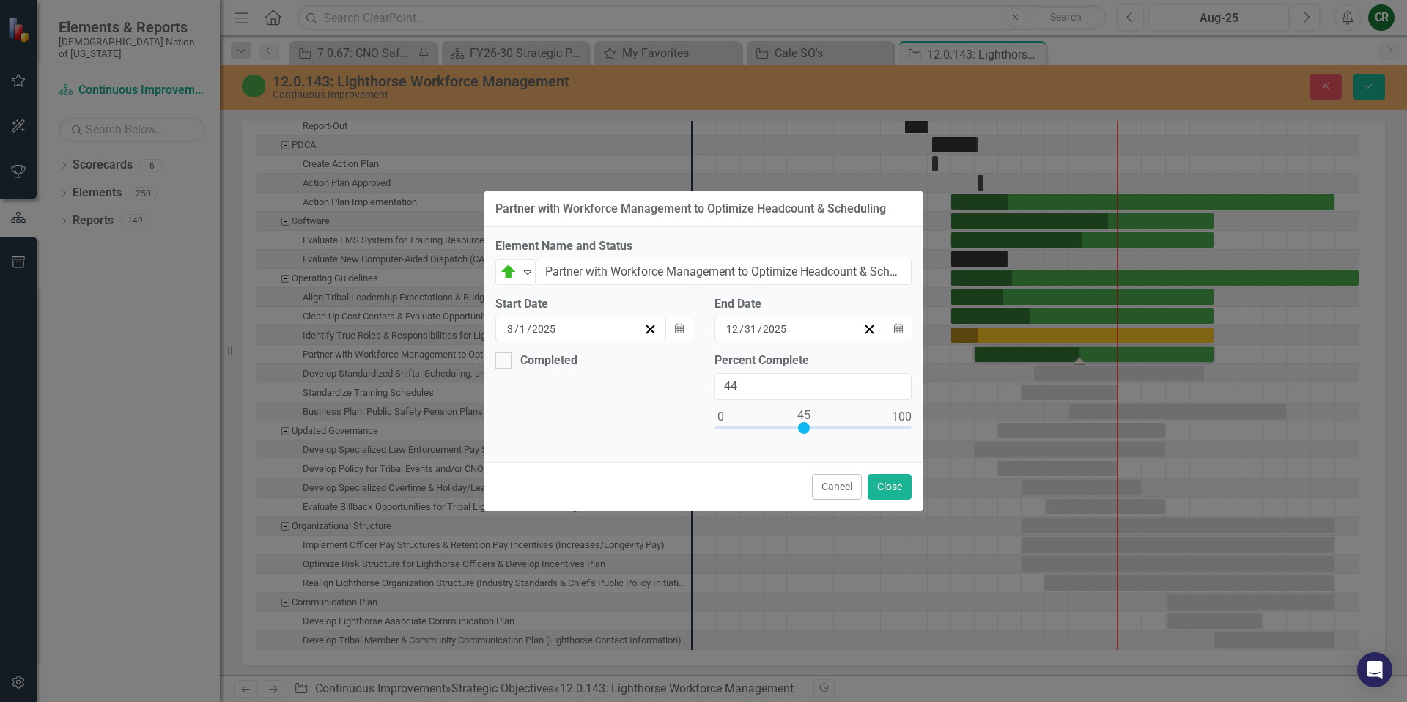
type input "45"
drag, startPoint x: 718, startPoint y: 428, endPoint x: 799, endPoint y: 434, distance: 81.5
click at [799, 434] on div at bounding box center [812, 431] width 197 height 18
click at [875, 489] on button "Close" at bounding box center [889, 487] width 44 height 26
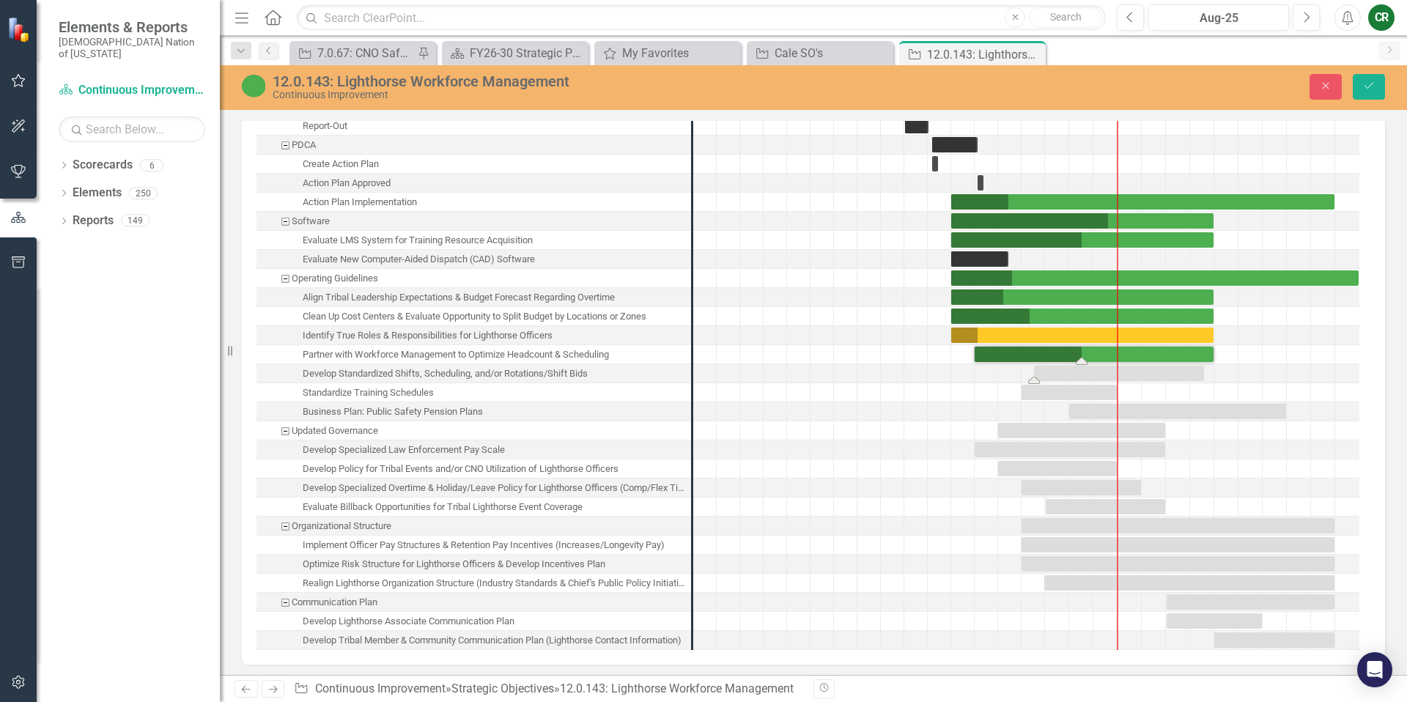
click at [1106, 367] on div "Task: Start date: 2025-05-17 End date: 2025-12-18" at bounding box center [1119, 373] width 170 height 15
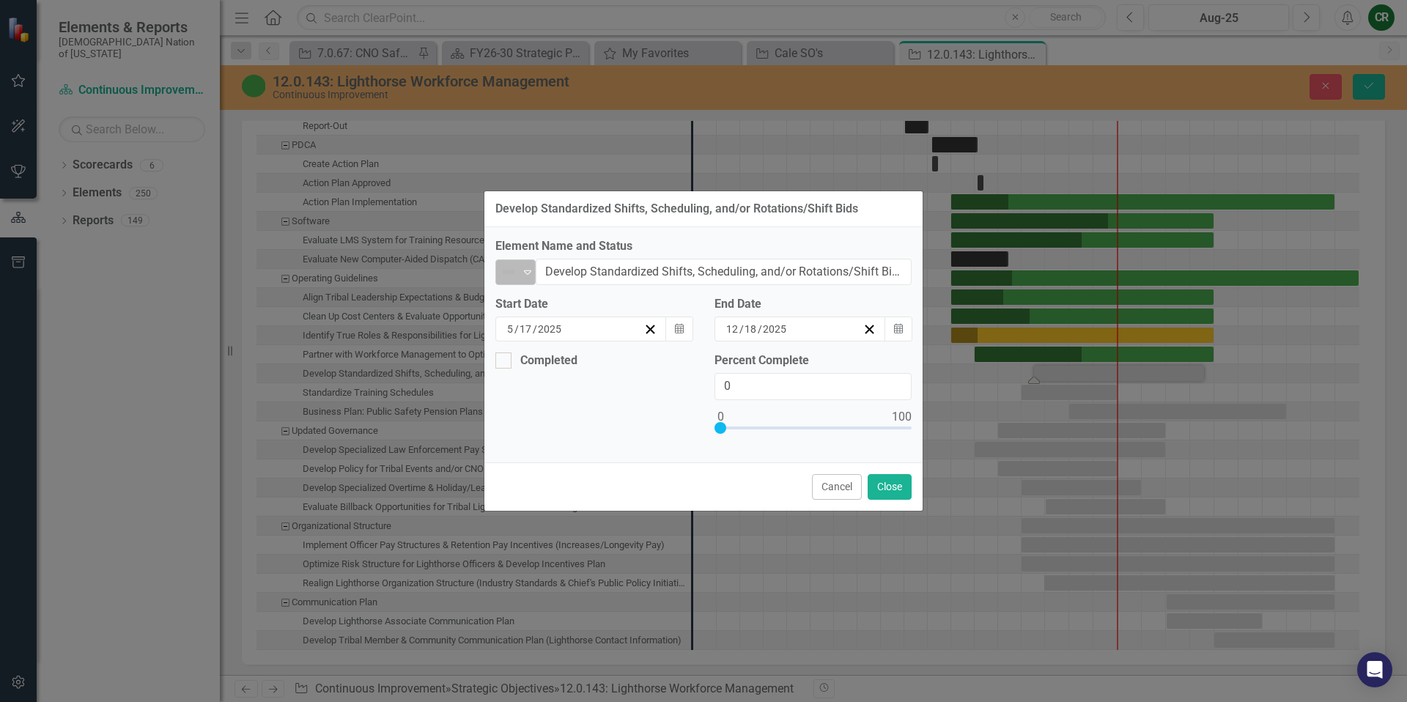
click at [522, 277] on icon "Expand" at bounding box center [527, 272] width 15 height 12
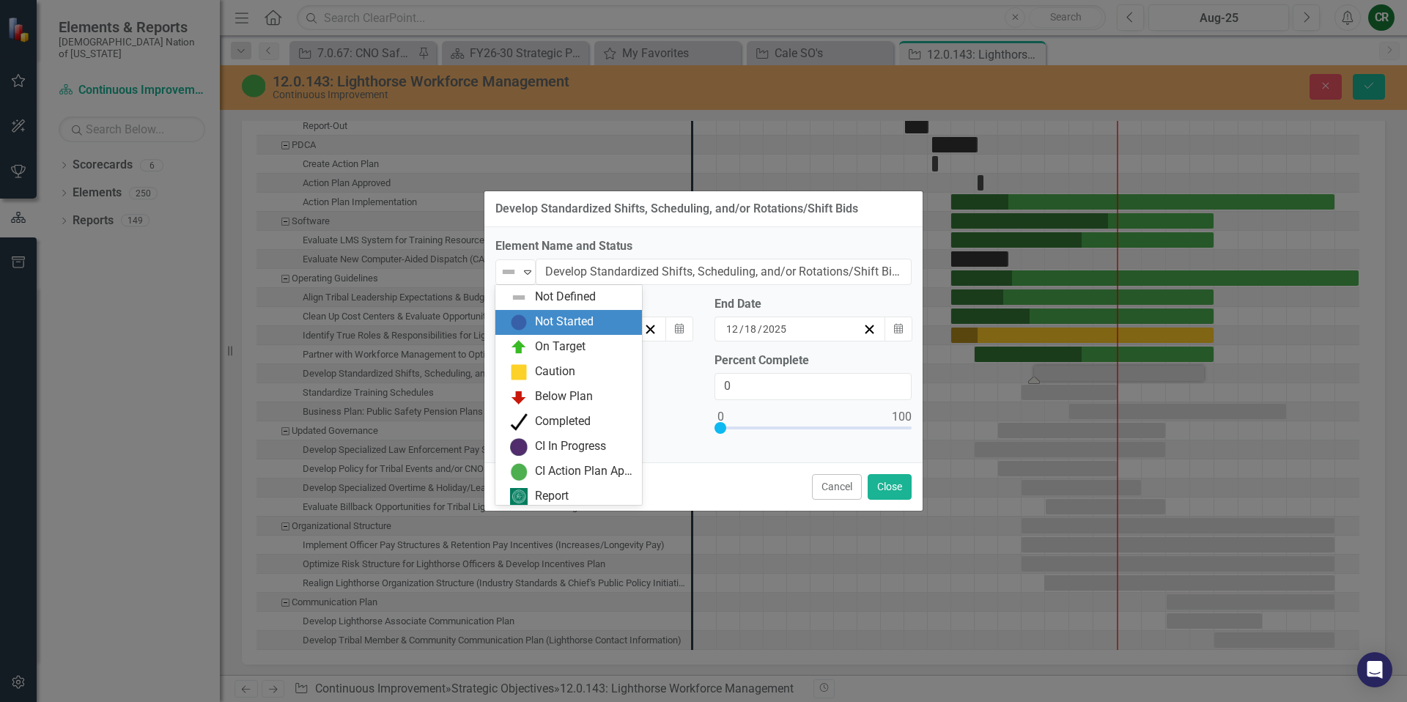
click at [551, 319] on div "Not Started" at bounding box center [564, 322] width 59 height 17
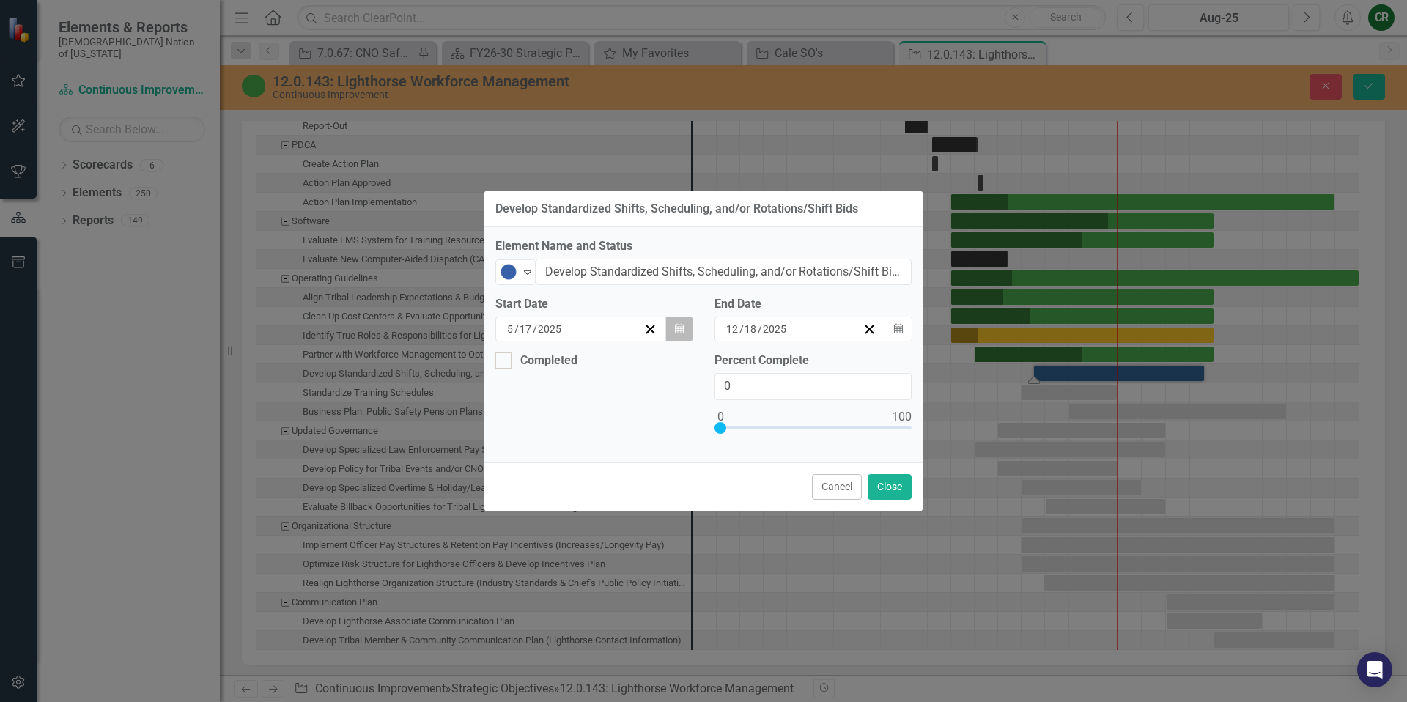
click at [680, 336] on button "Calendar" at bounding box center [679, 329] width 28 height 25
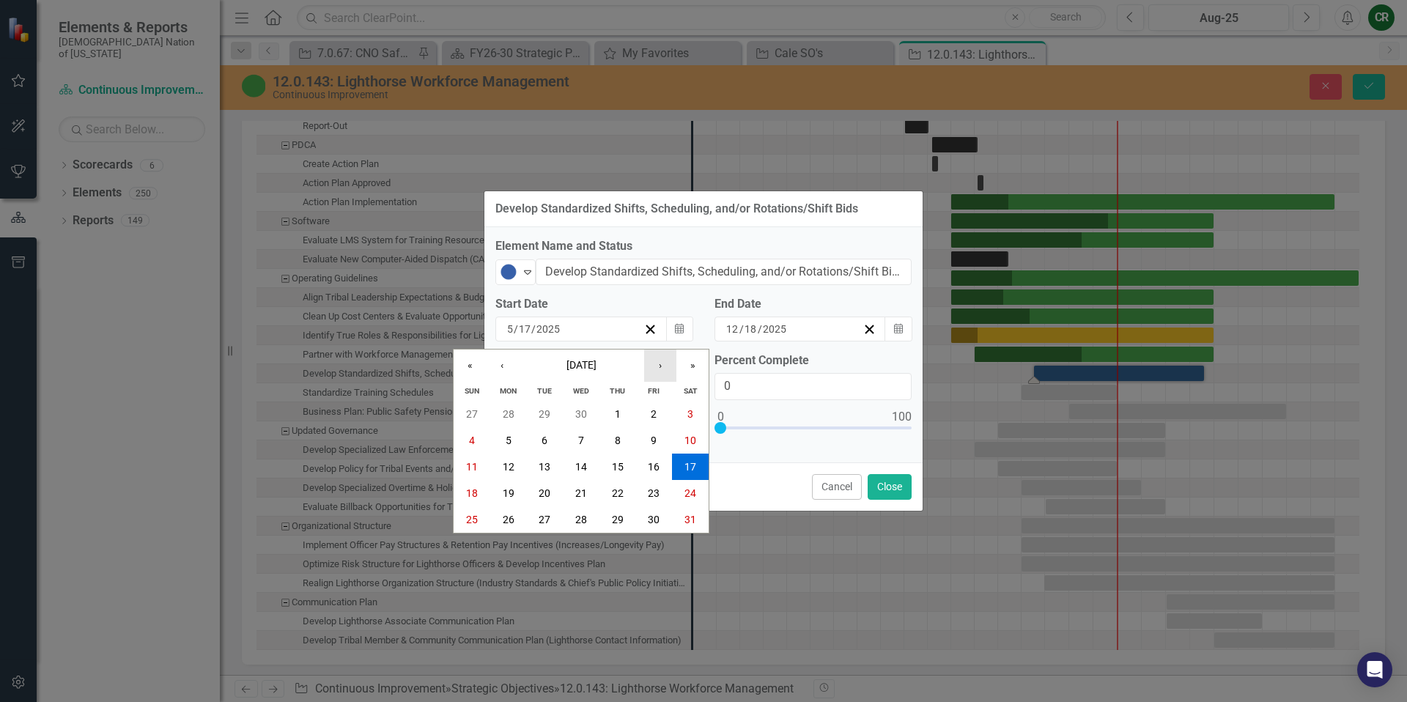
click at [666, 363] on button "›" at bounding box center [660, 365] width 32 height 32
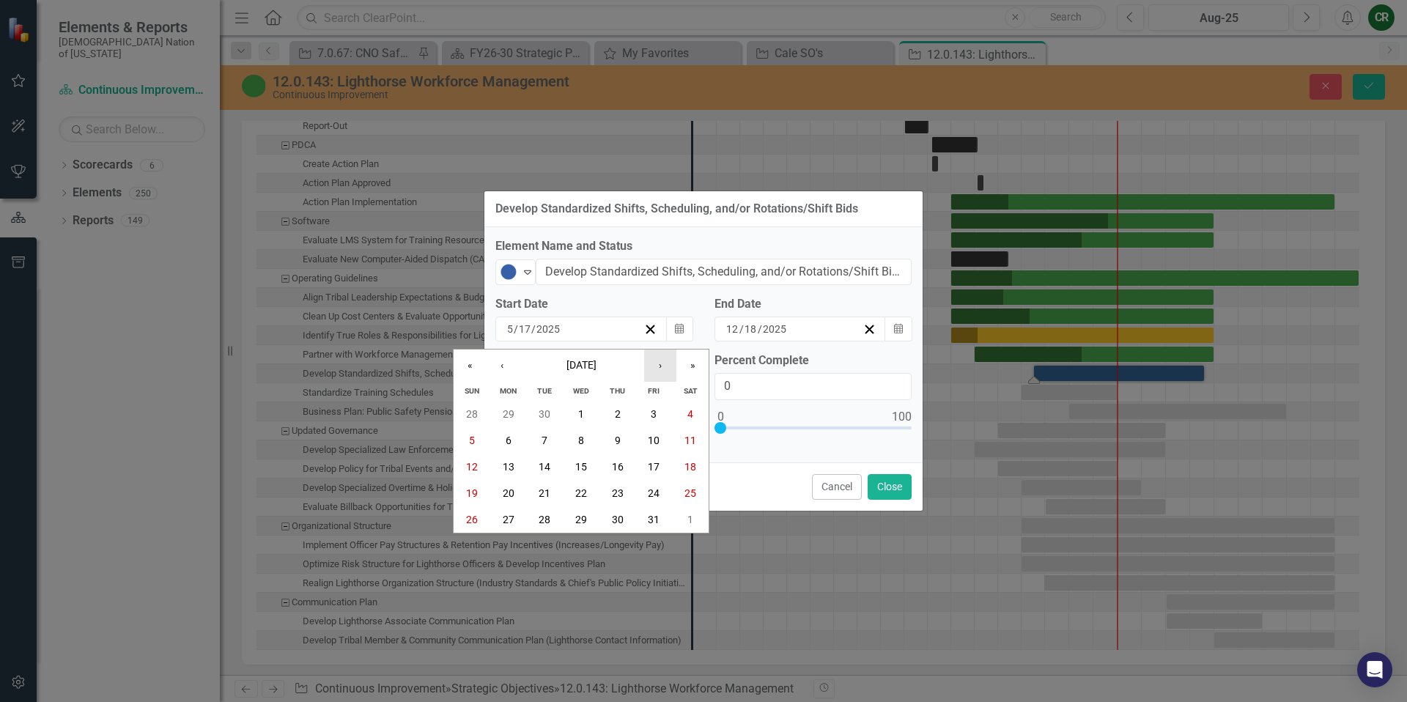
click at [666, 363] on button "›" at bounding box center [660, 365] width 32 height 32
click at [623, 408] on button "1" at bounding box center [617, 414] width 37 height 26
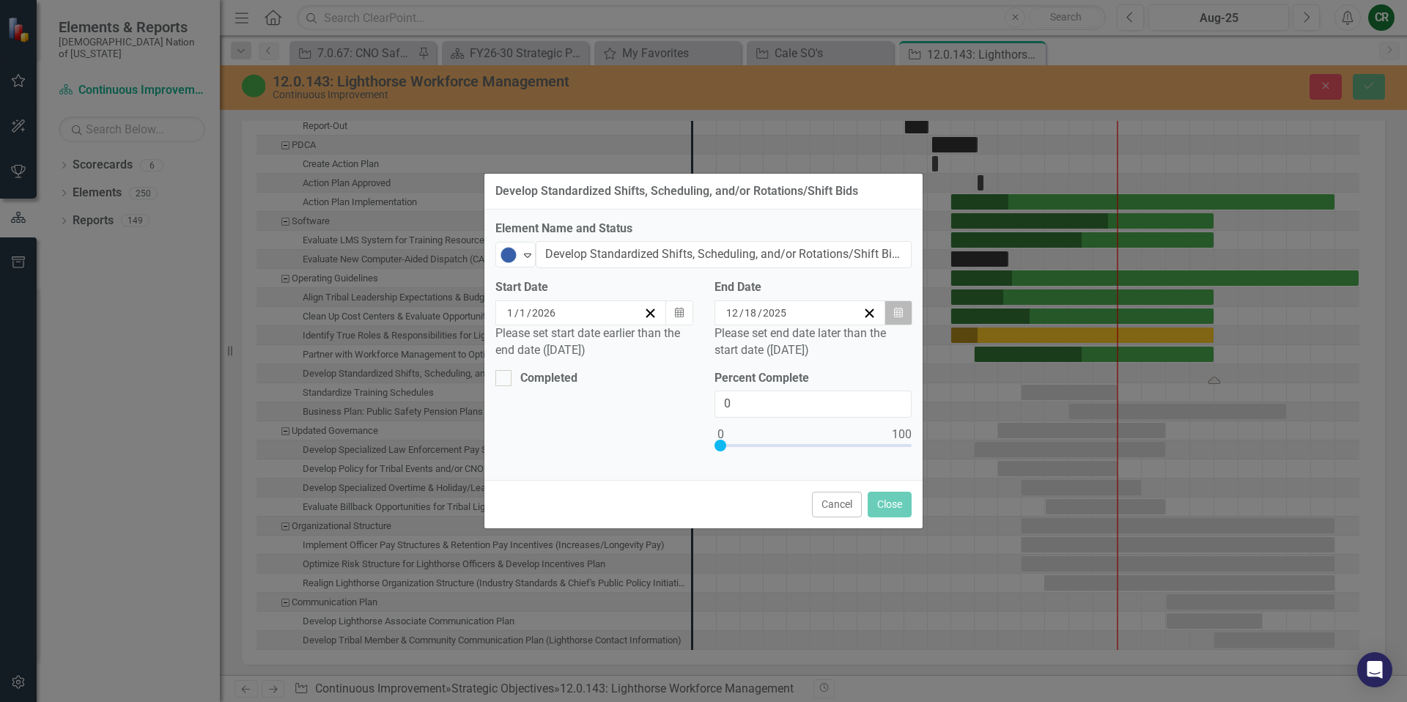
click at [900, 318] on icon "Calendar" at bounding box center [898, 313] width 9 height 10
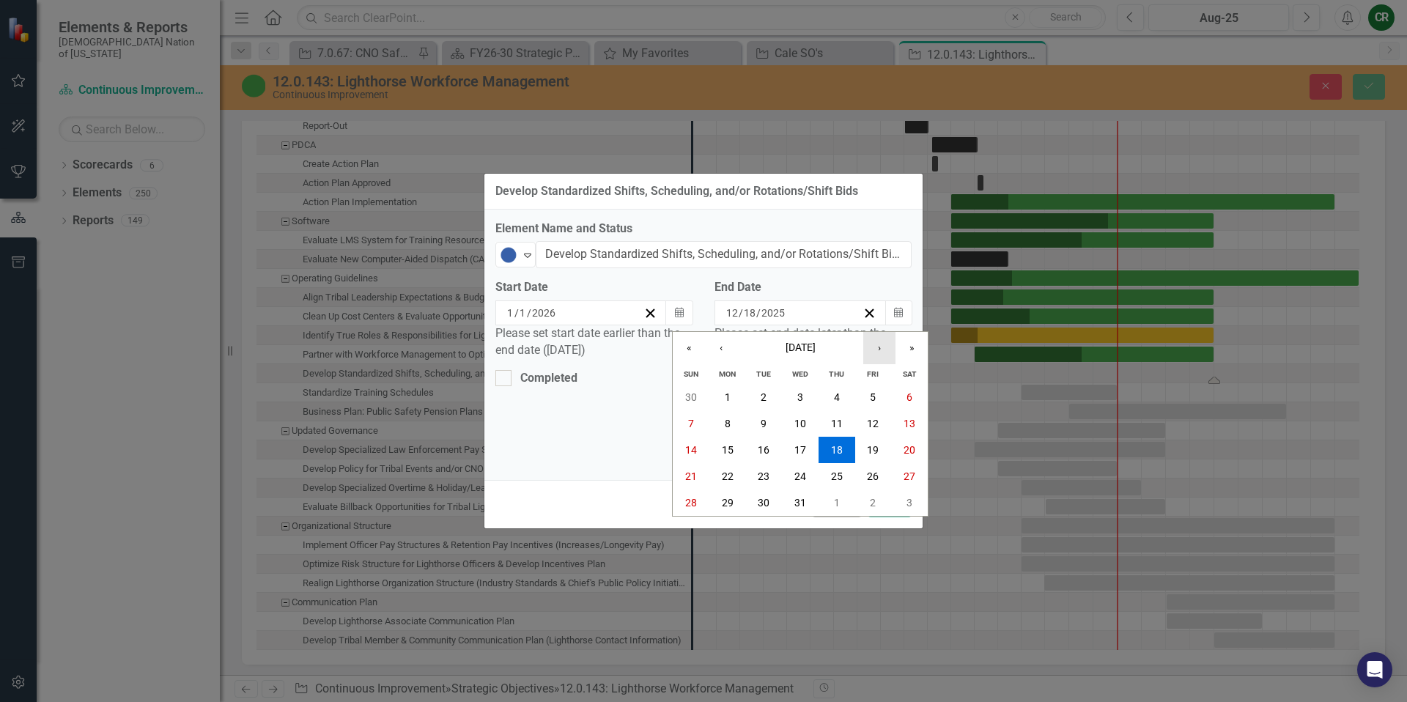
click at [884, 352] on button "›" at bounding box center [879, 348] width 32 height 32
click at [880, 351] on button "›" at bounding box center [879, 348] width 32 height 32
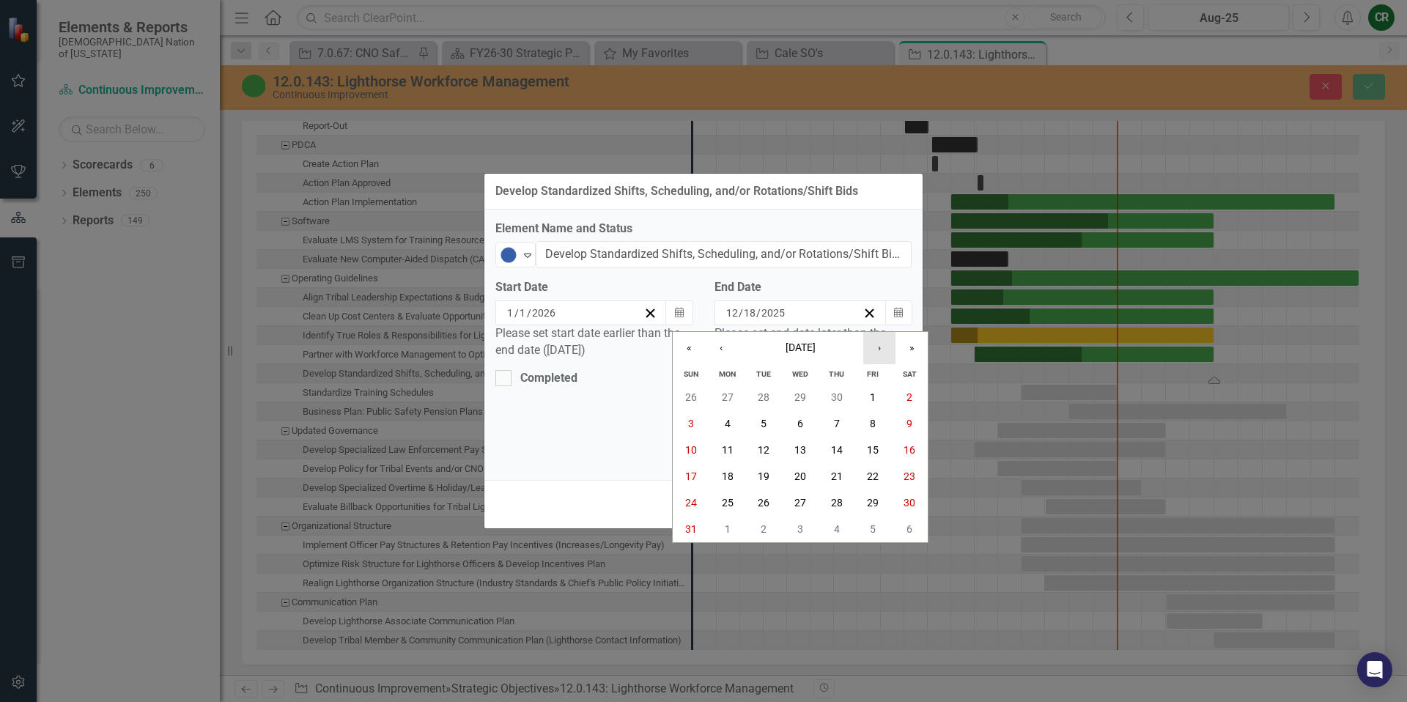
click at [880, 351] on button "›" at bounding box center [879, 348] width 32 height 32
click at [765, 508] on abbr "30" at bounding box center [764, 503] width 12 height 12
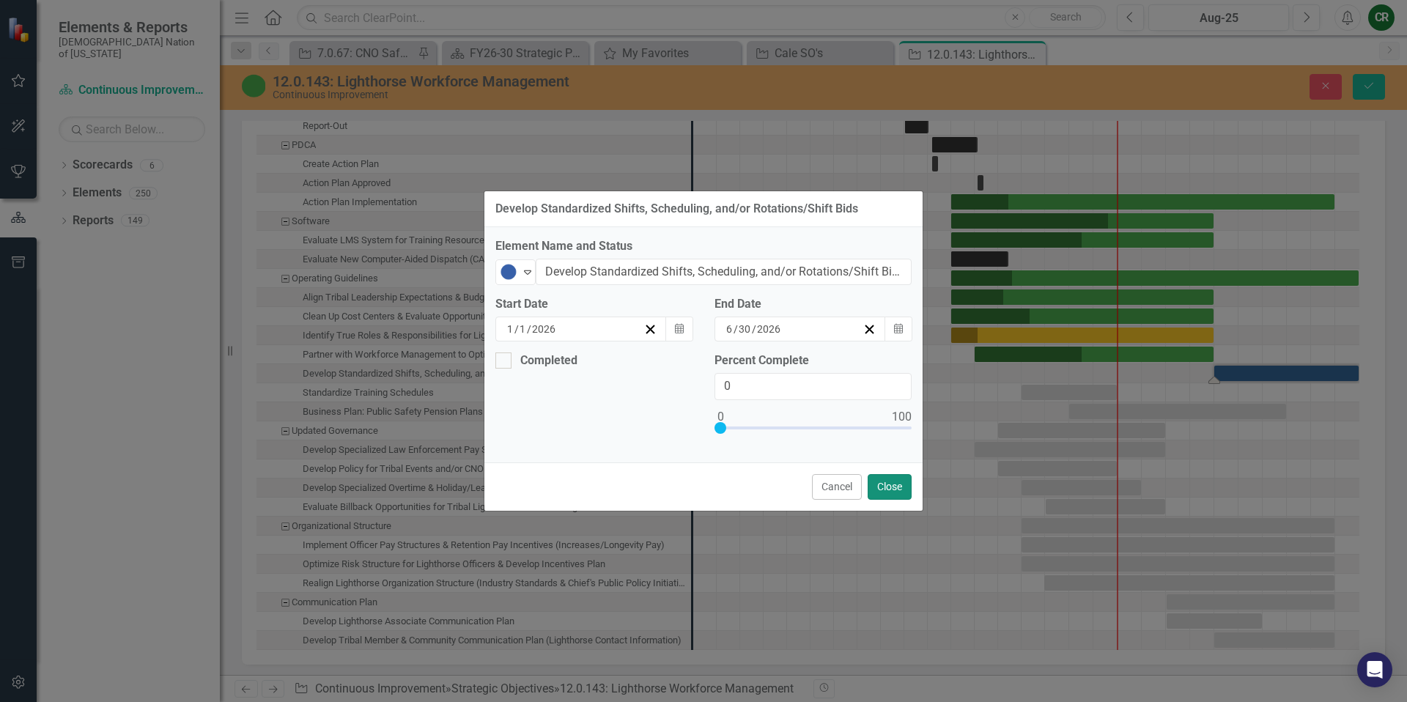
click at [871, 492] on button "Close" at bounding box center [889, 487] width 44 height 26
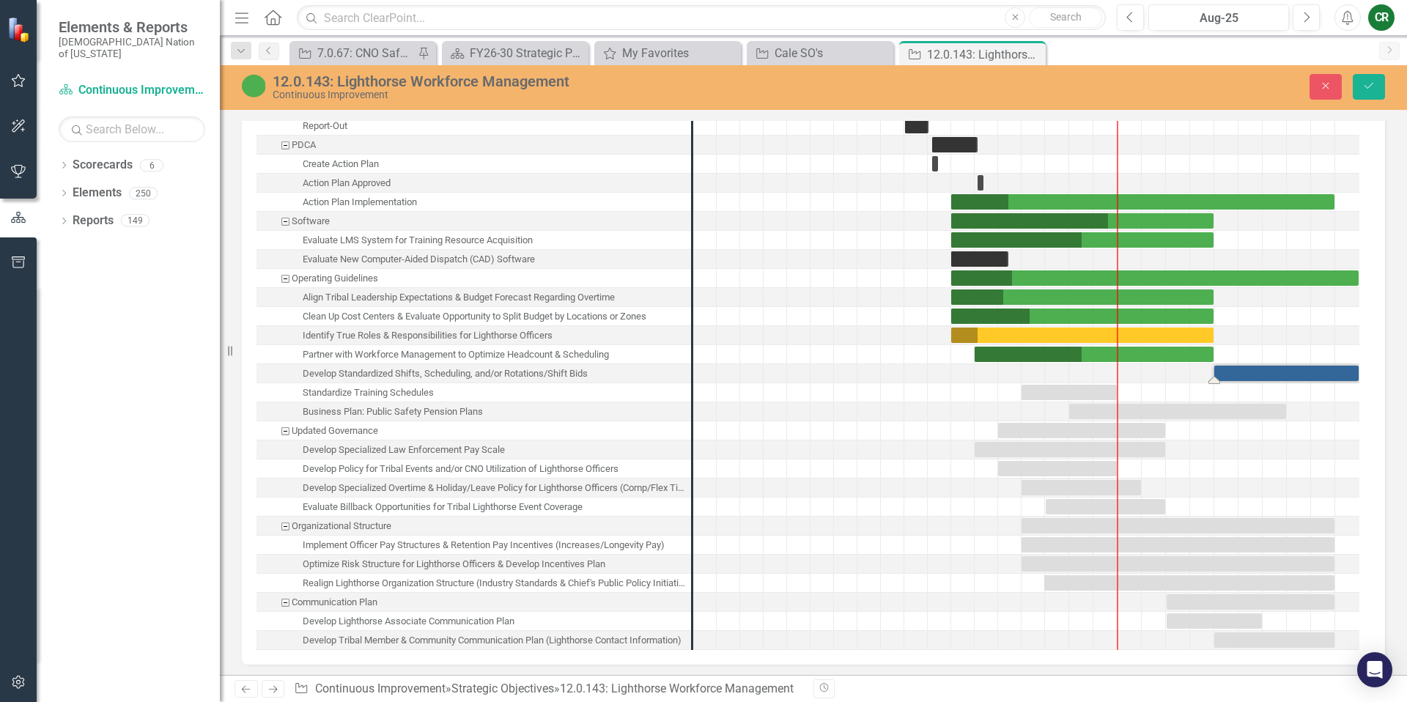
scroll to position [2333, 0]
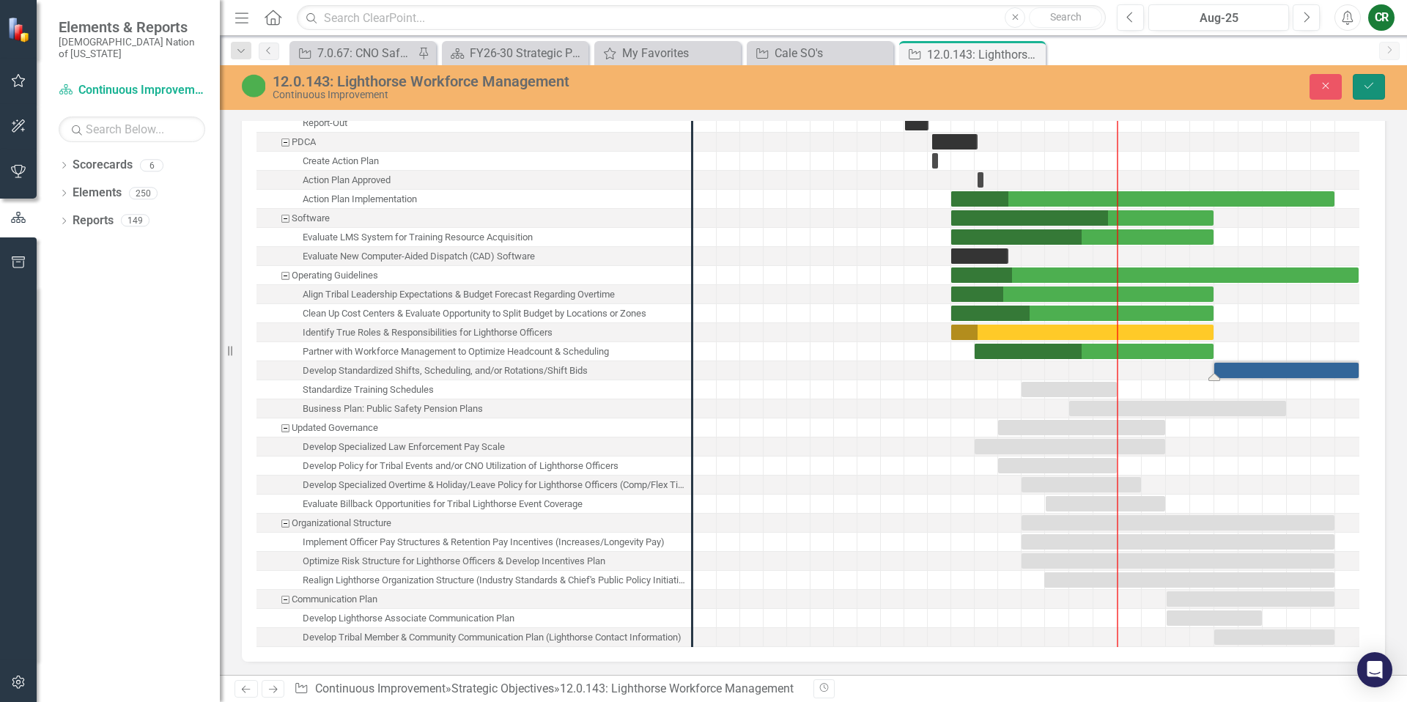
drag, startPoint x: 1372, startPoint y: 89, endPoint x: 1367, endPoint y: 116, distance: 27.6
click at [1372, 89] on icon "Save" at bounding box center [1368, 86] width 13 height 10
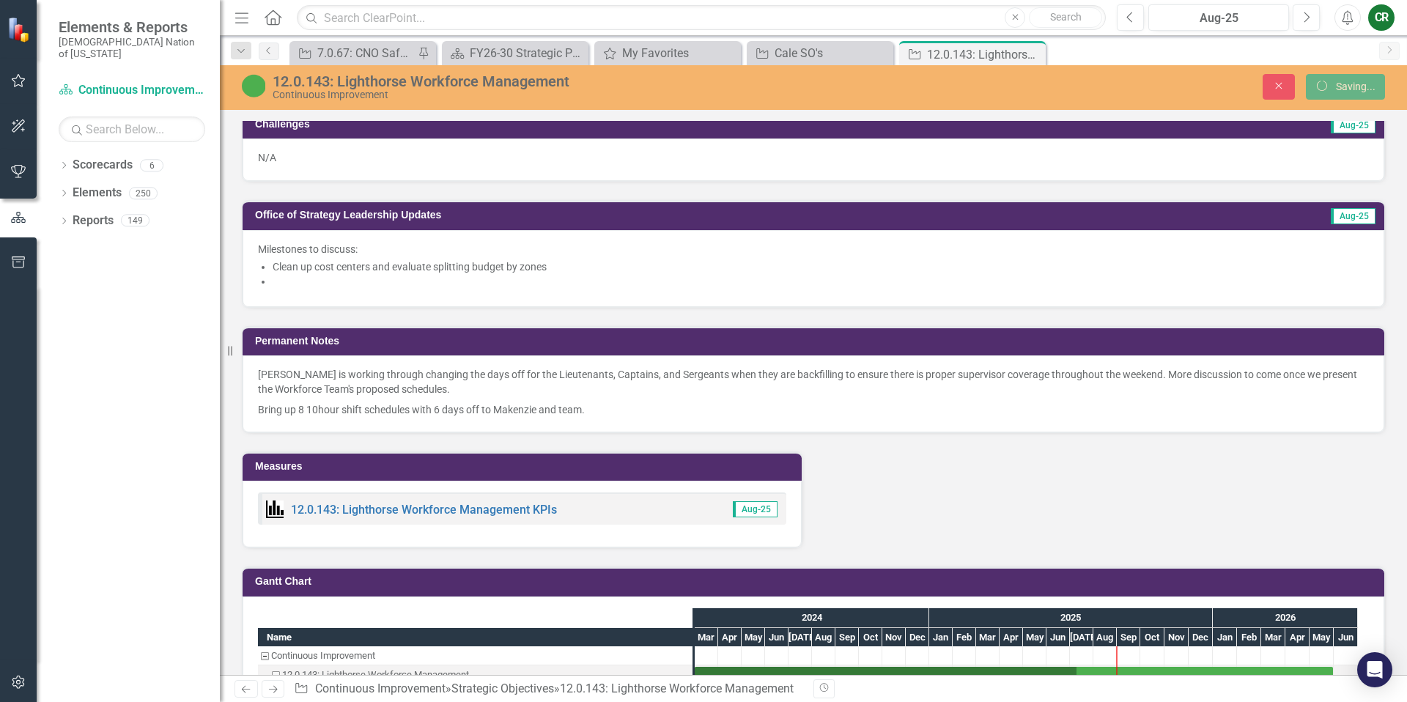
scroll to position [0, 0]
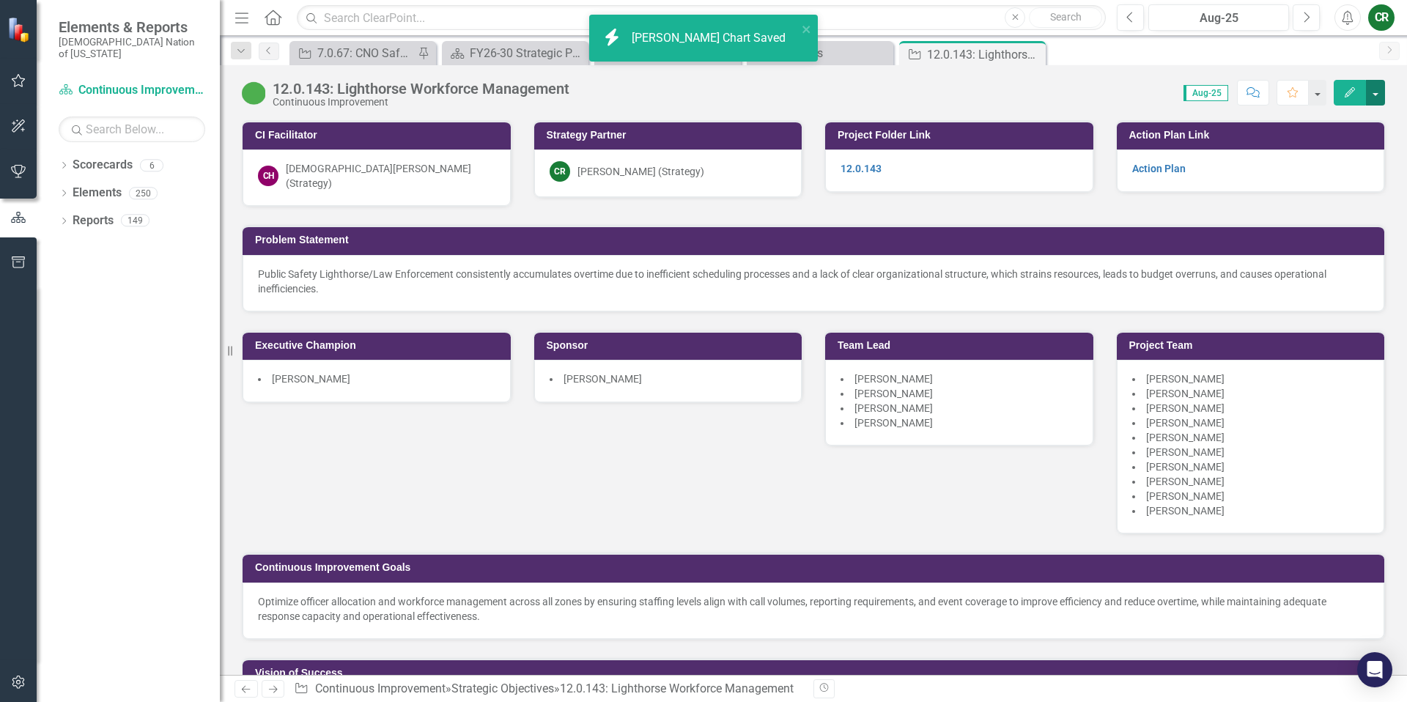
click at [1376, 96] on button "button" at bounding box center [1375, 93] width 19 height 26
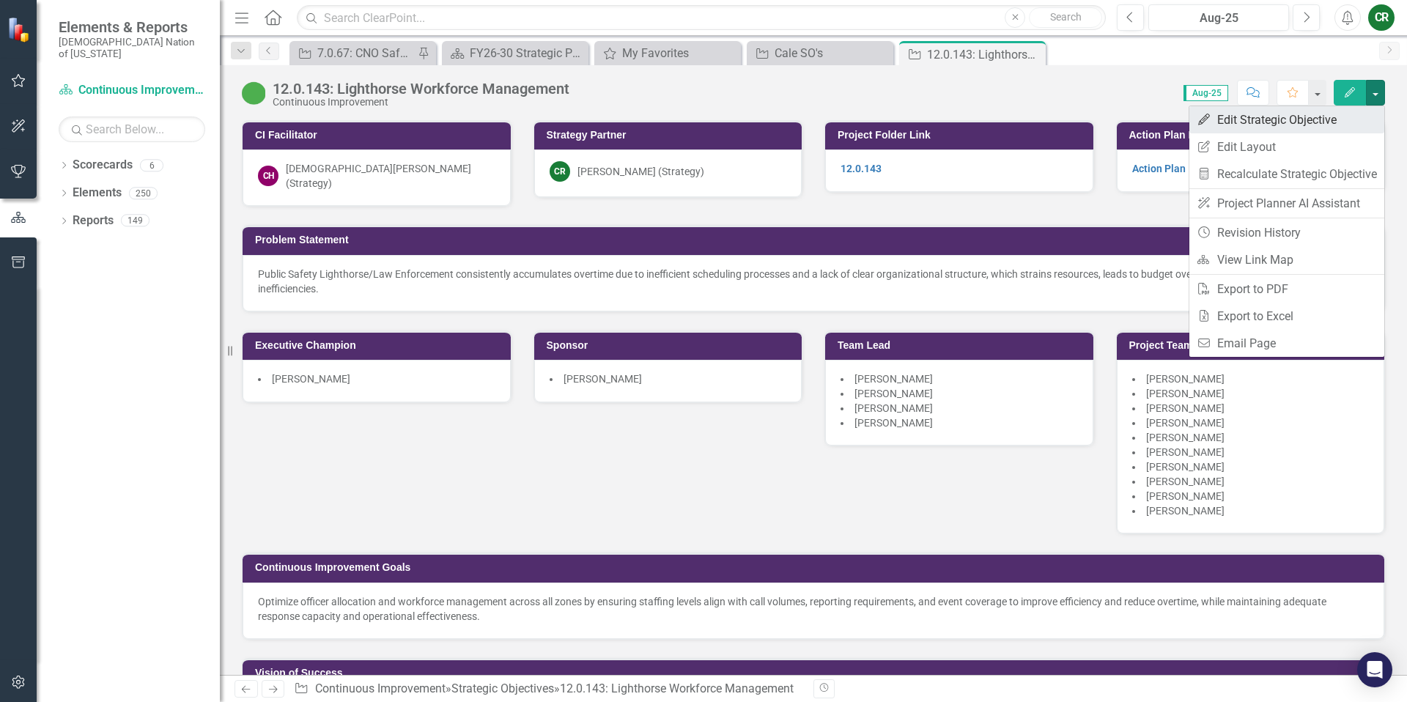
click at [1250, 125] on link "Edit Edit Strategic Objective" at bounding box center [1286, 119] width 195 height 27
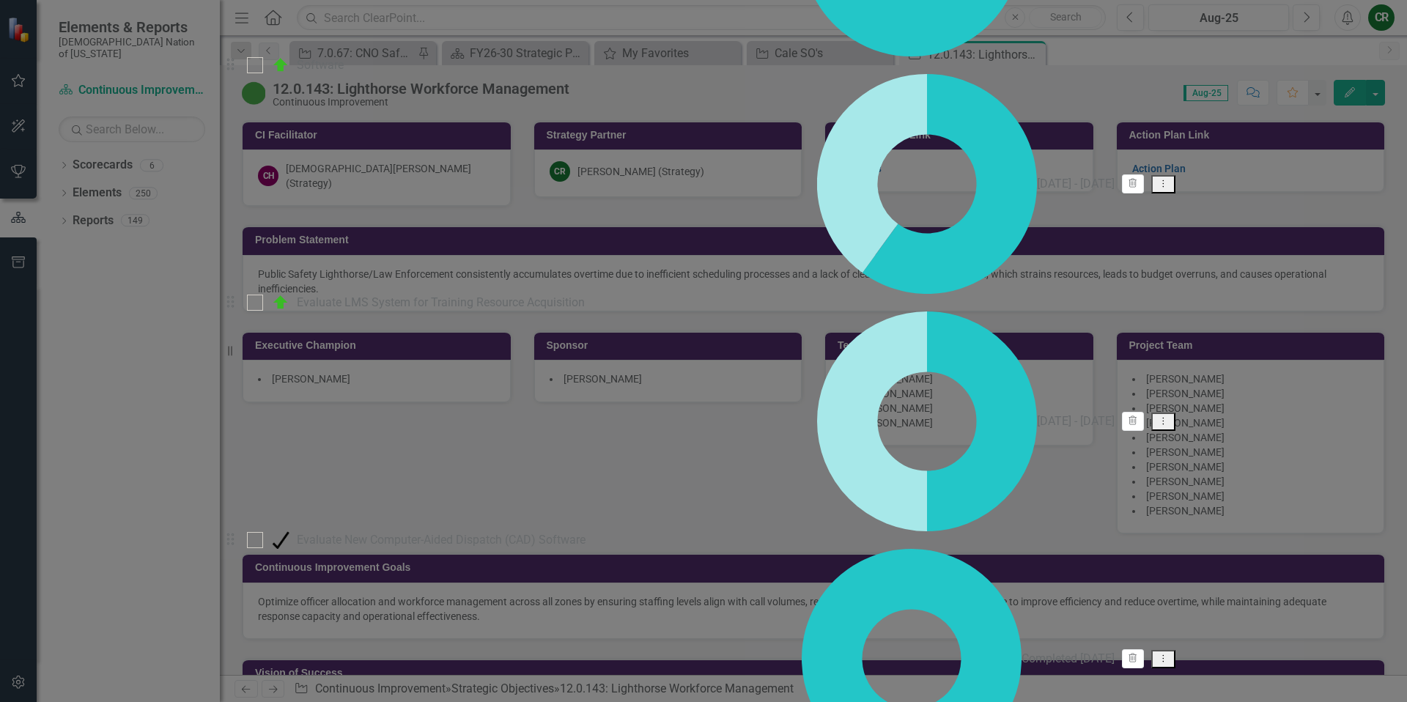
scroll to position [574, 0]
click at [1341, 539] on link "Edit Edit Milestone" at bounding box center [1300, 543] width 138 height 27
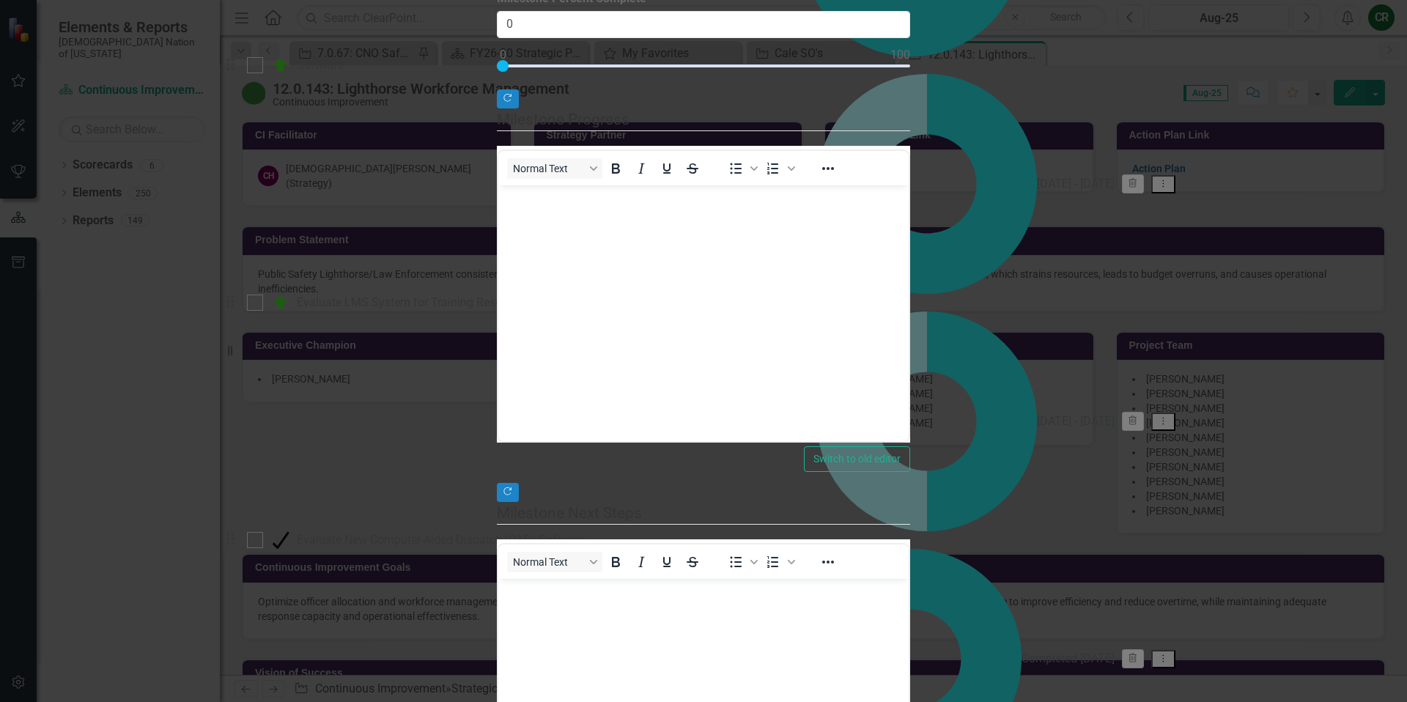
scroll to position [0, 0]
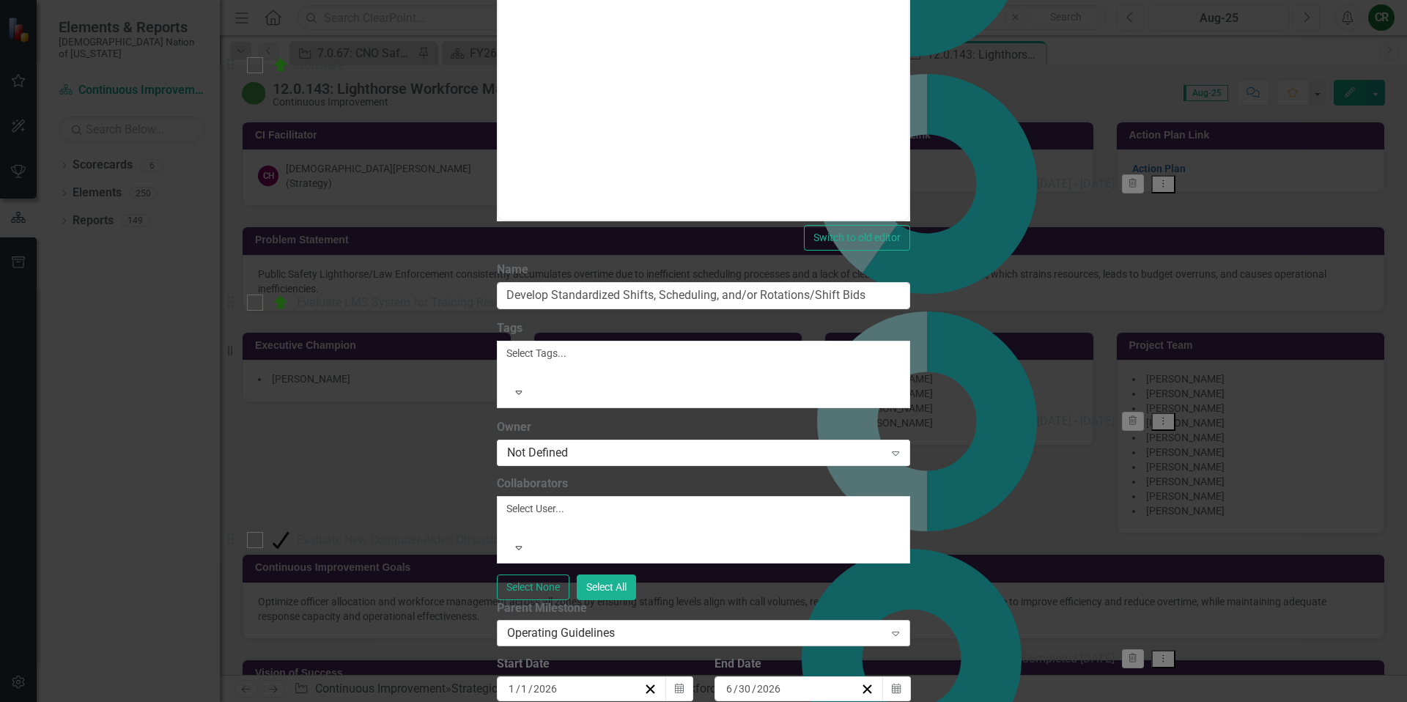
click at [684, 625] on div "Operating Guidelines" at bounding box center [695, 633] width 377 height 17
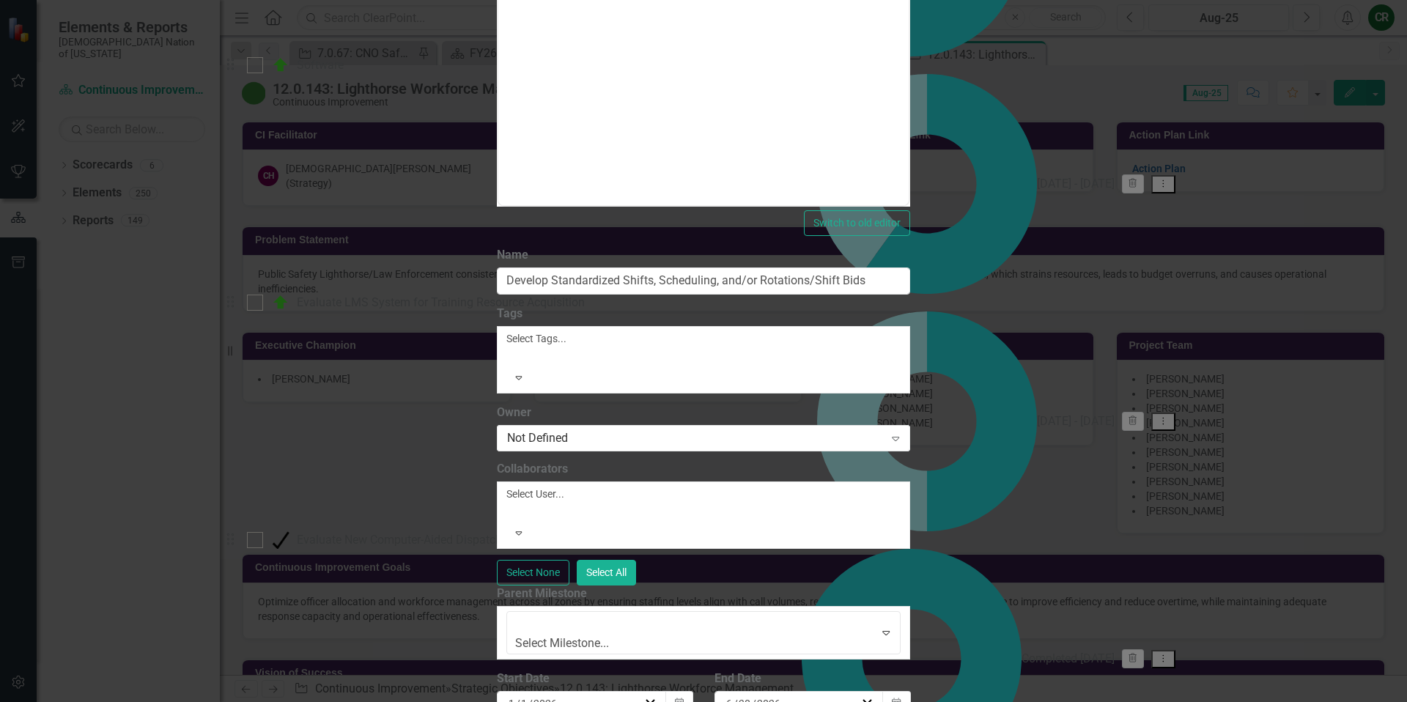
scroll to position [385, 0]
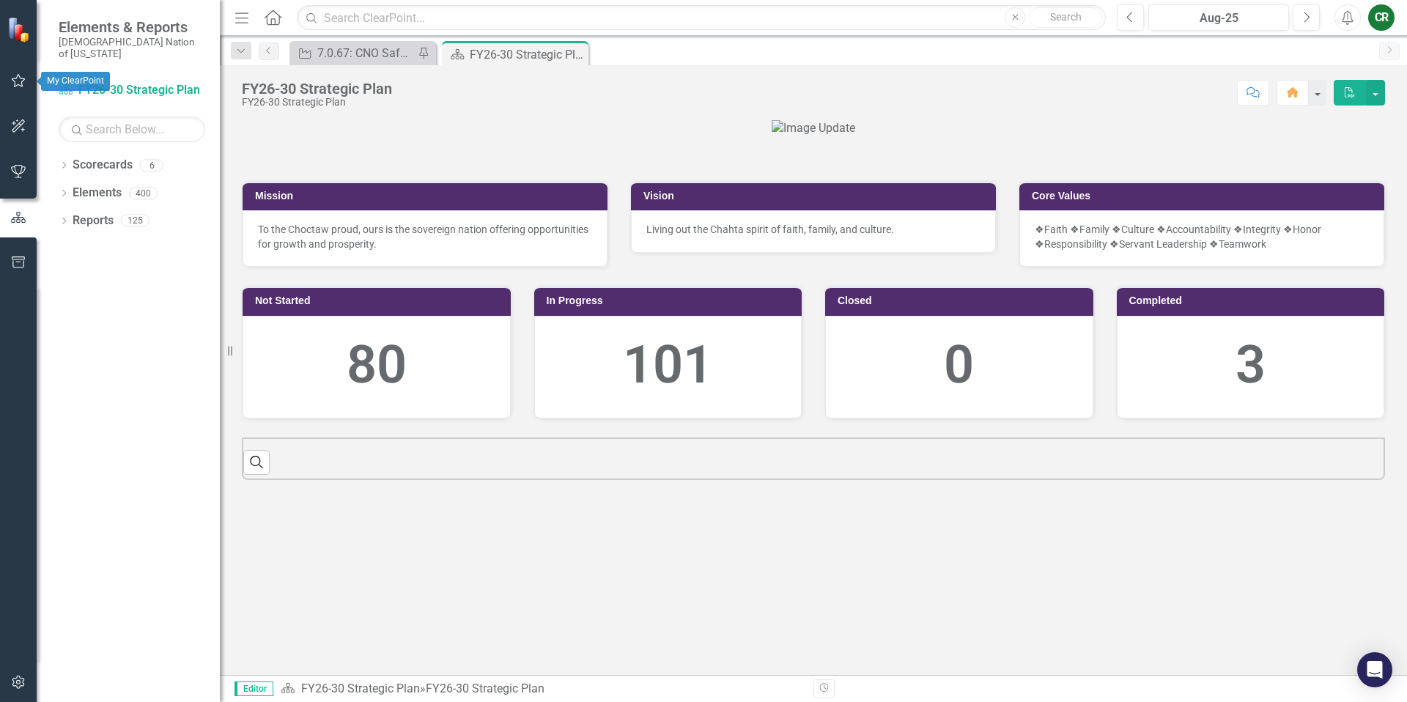
click at [25, 80] on icon "button" at bounding box center [18, 81] width 15 height 12
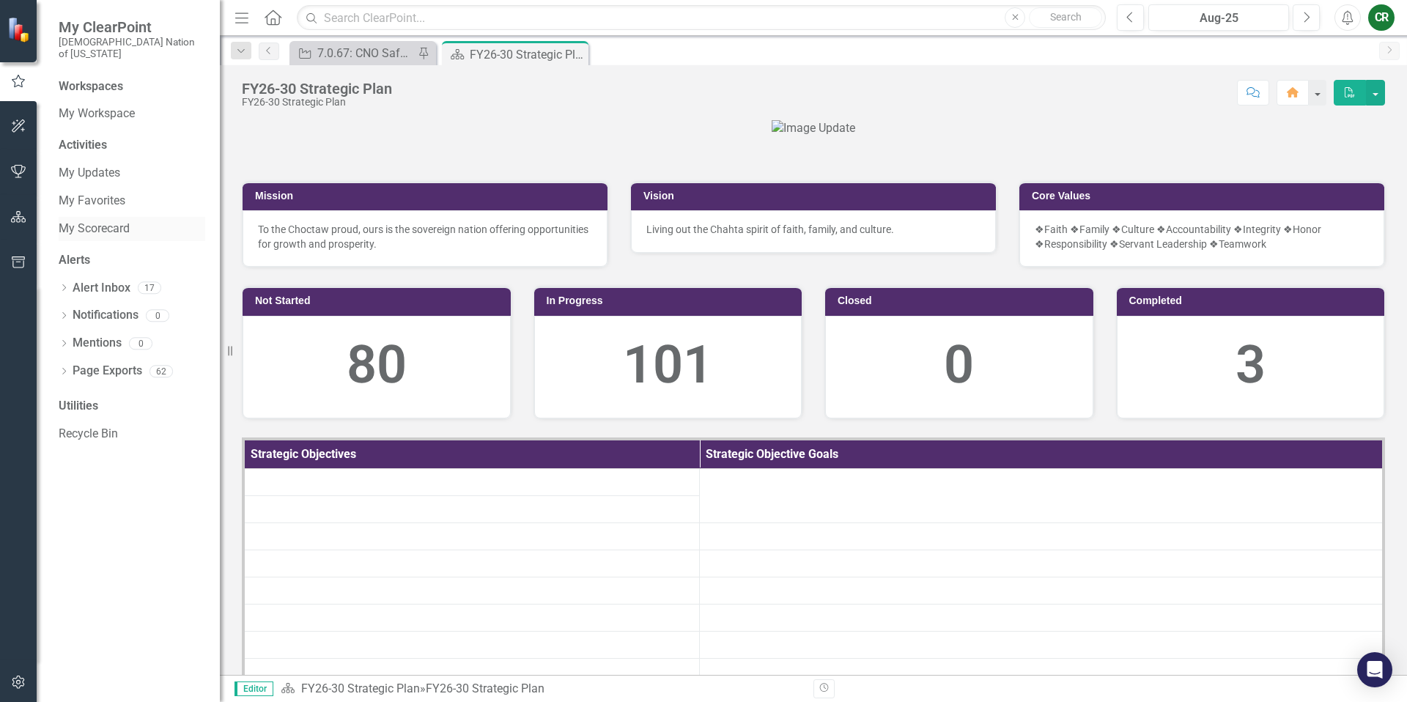
click at [116, 221] on link "My Scorecard" at bounding box center [132, 229] width 147 height 17
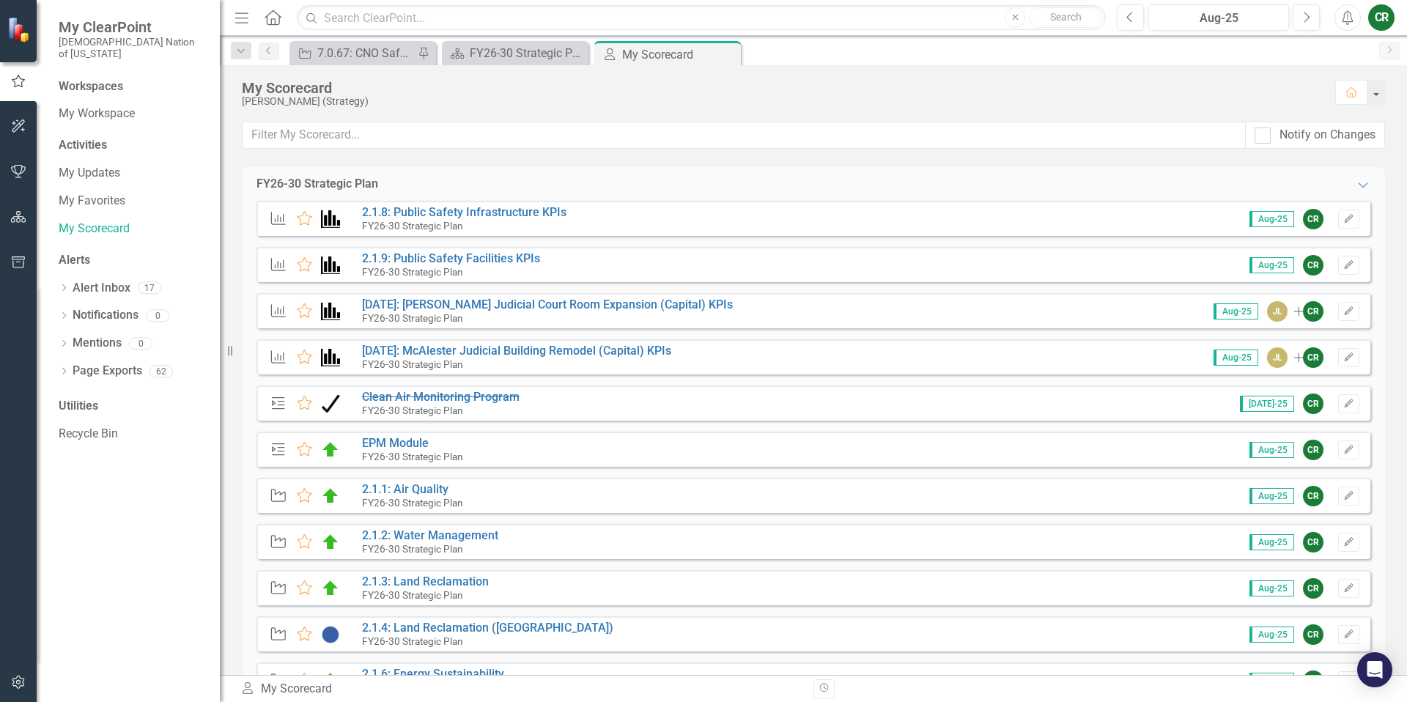
click at [112, 175] on div "My Updates My Favorites My Scorecard" at bounding box center [132, 201] width 147 height 80
click at [114, 193] on link "My Favorites" at bounding box center [132, 201] width 147 height 17
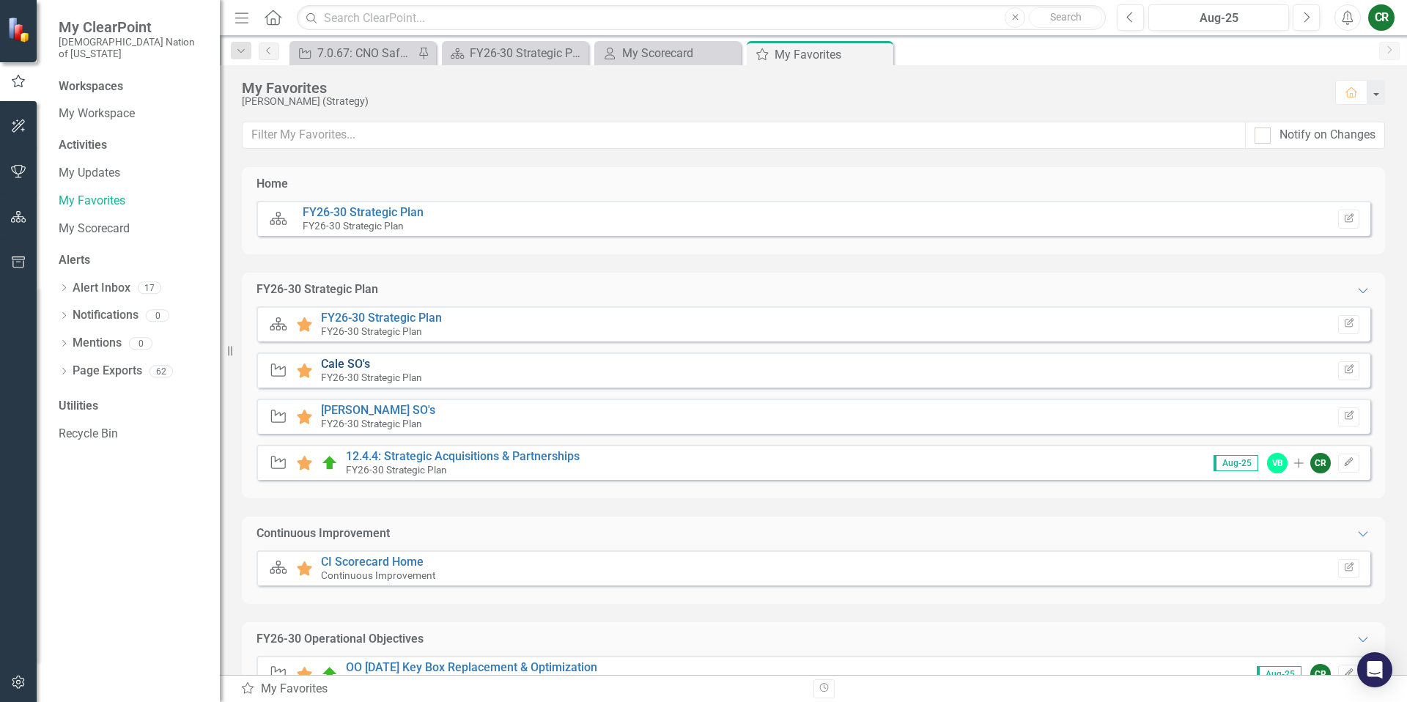
click at [344, 369] on link "Cale SO's" at bounding box center [345, 364] width 49 height 14
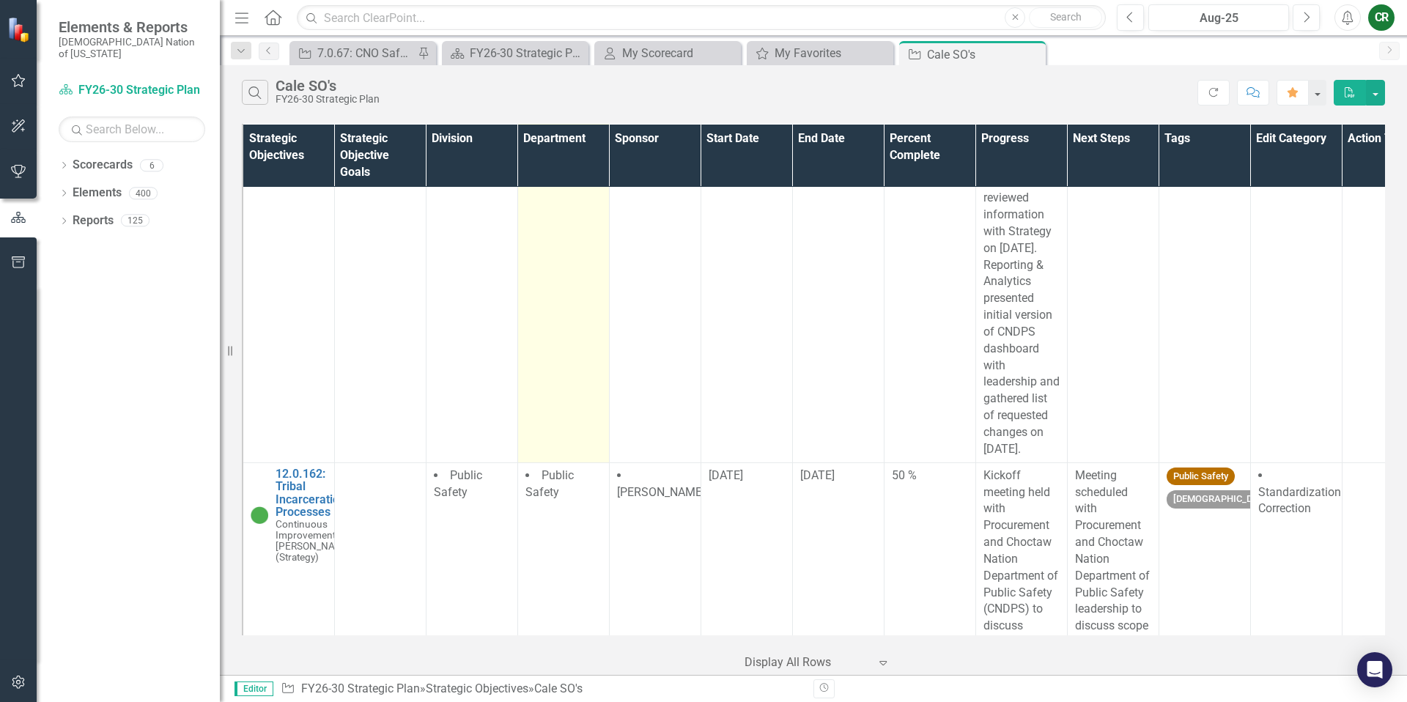
scroll to position [18131, 0]
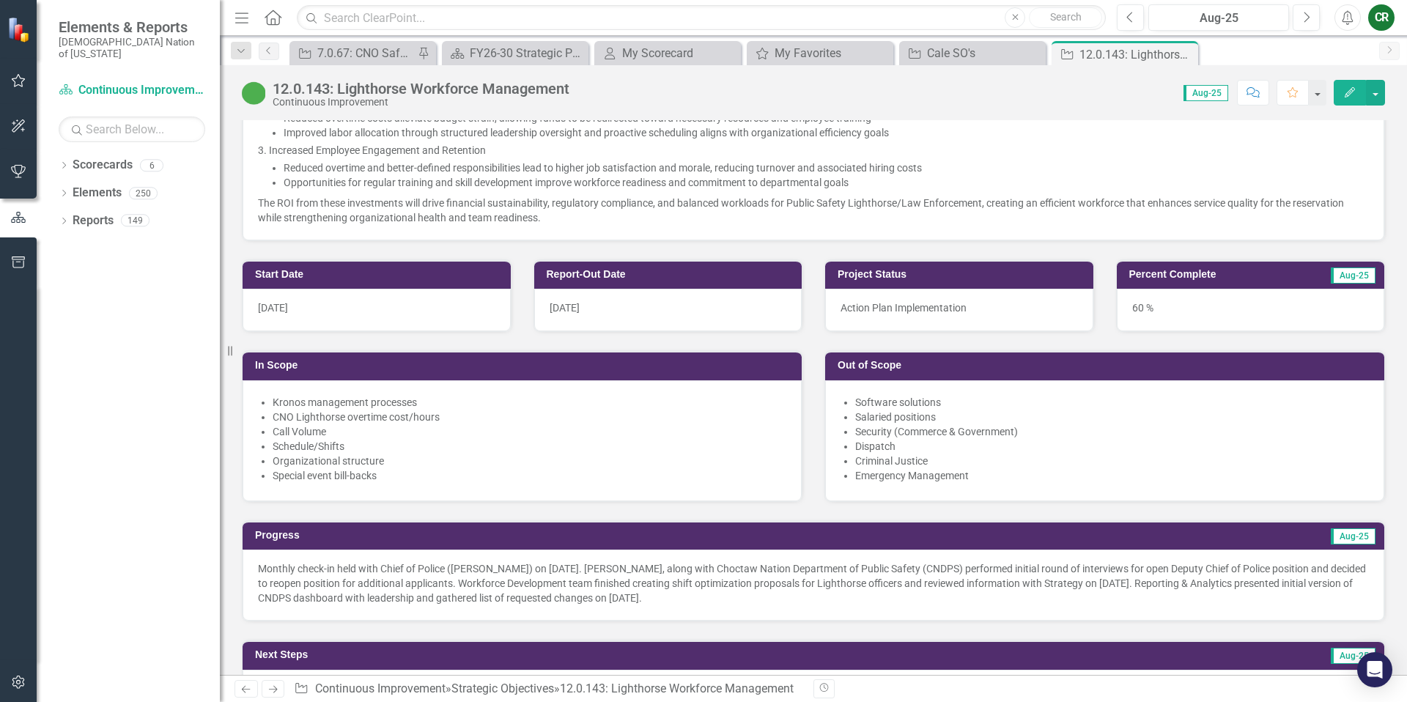
scroll to position [1118, 0]
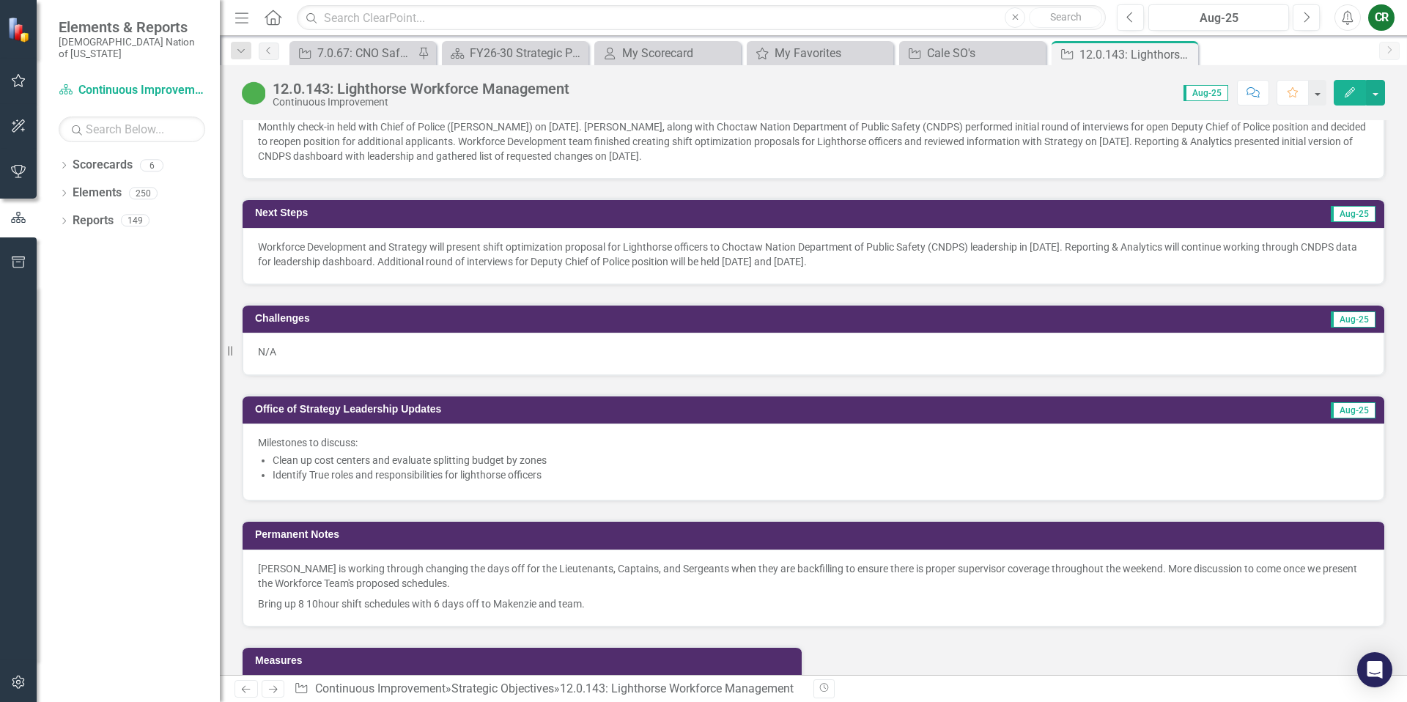
click at [585, 477] on div "Milestones to discuss: Clean up cost centers and evaluate splitting budget by z…" at bounding box center [814, 461] width 1142 height 77
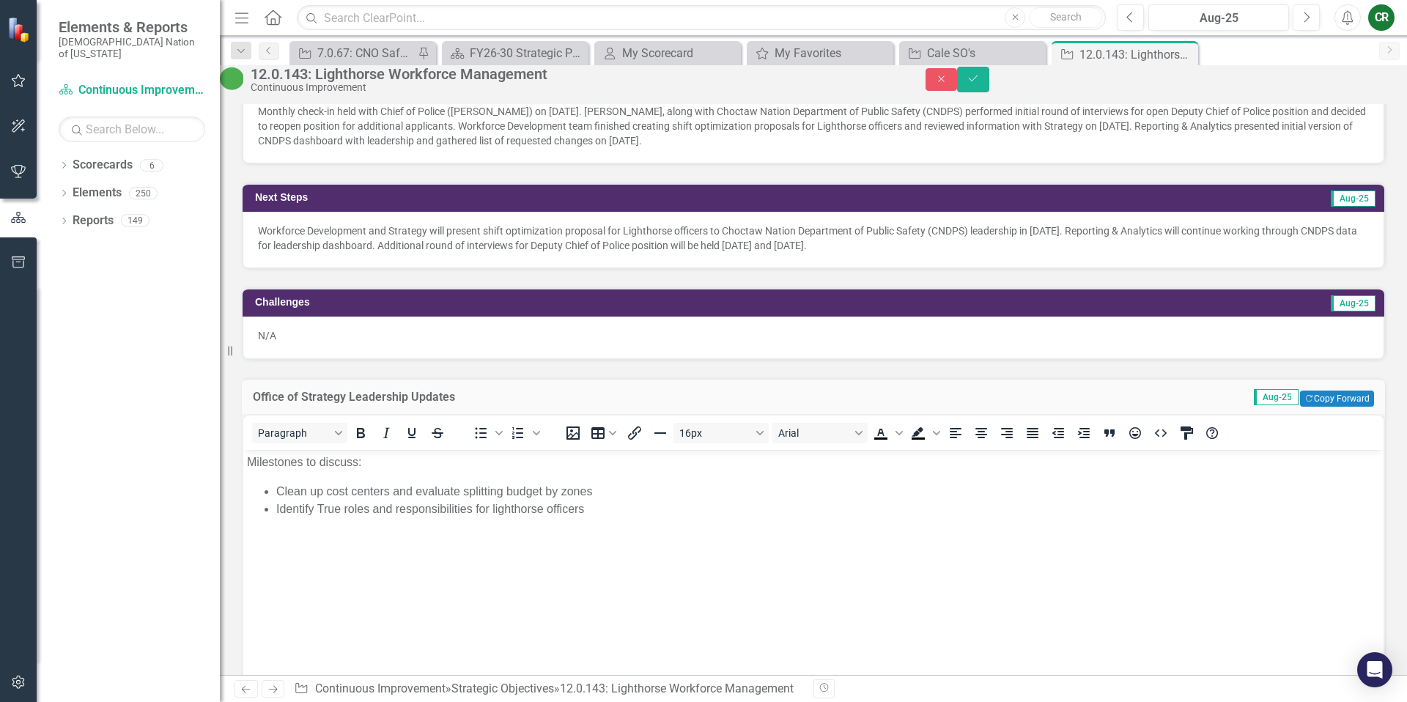
scroll to position [0, 0]
click at [623, 510] on li "Identify True roles and responsibilities for lighthorse officers" at bounding box center [827, 509] width 1103 height 18
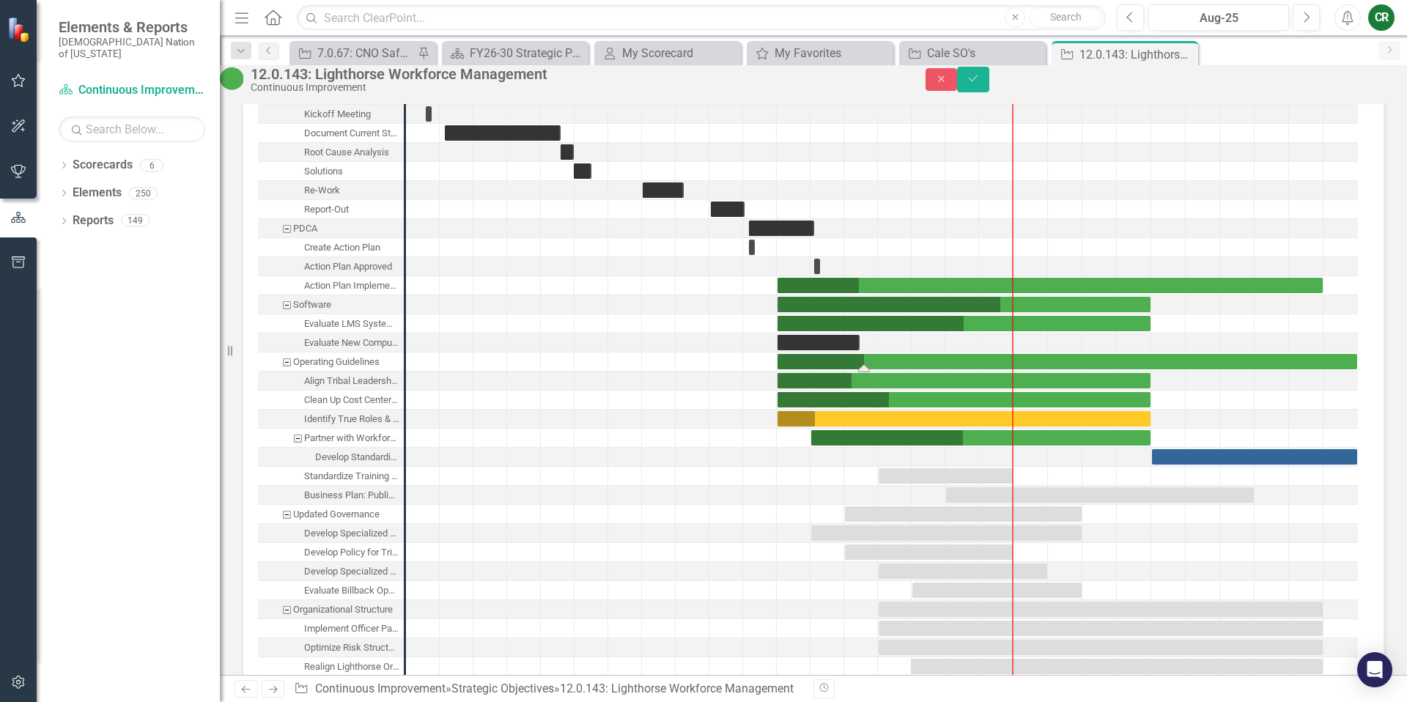
scroll to position [2193, 0]
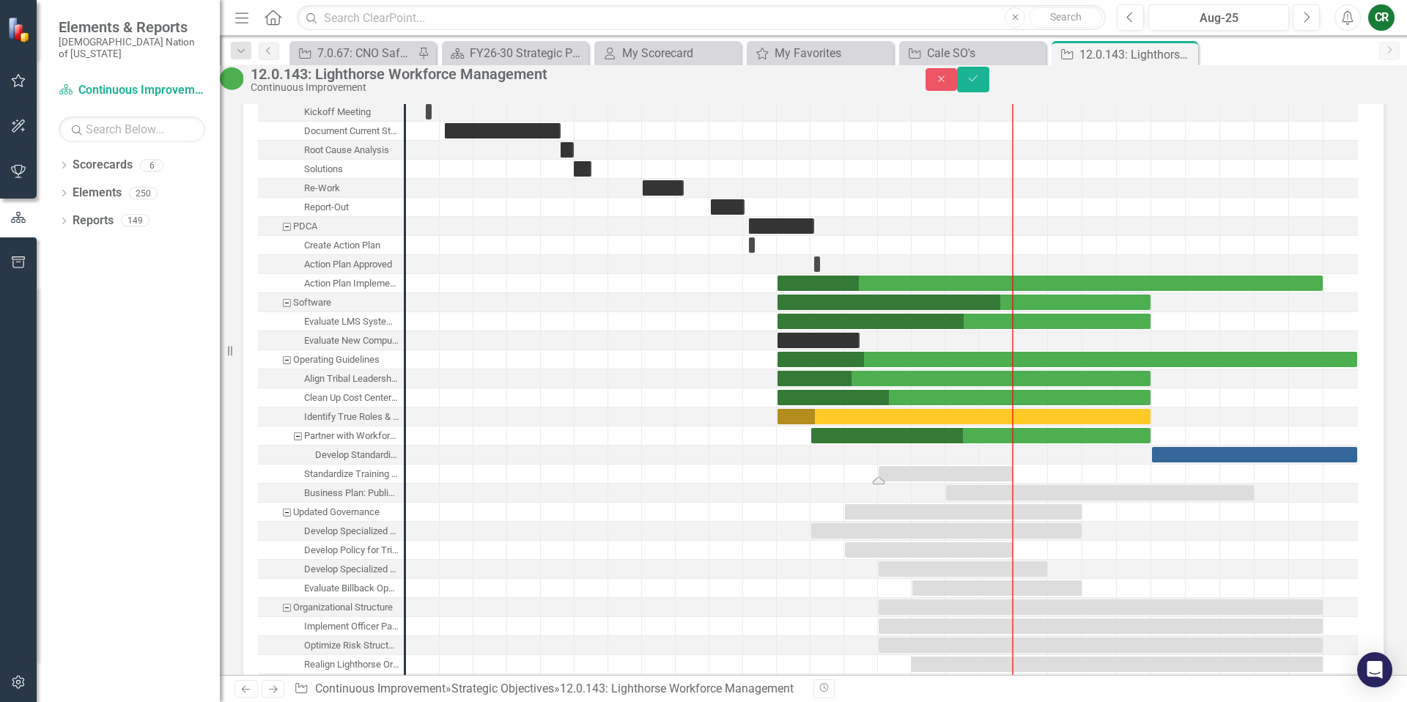
click at [949, 481] on div "Task: Start date: 2025-05-01 End date: 2025-08-31" at bounding box center [945, 473] width 134 height 15
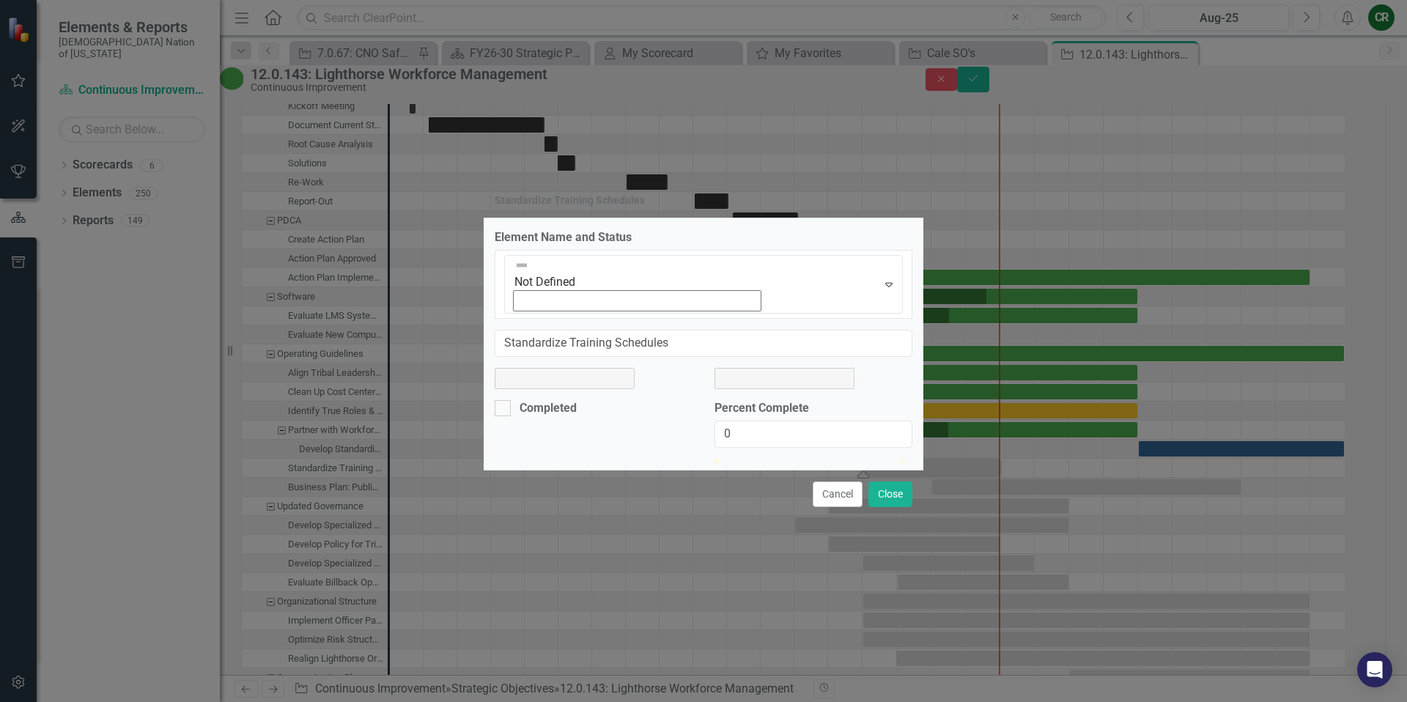
scroll to position [2199, 0]
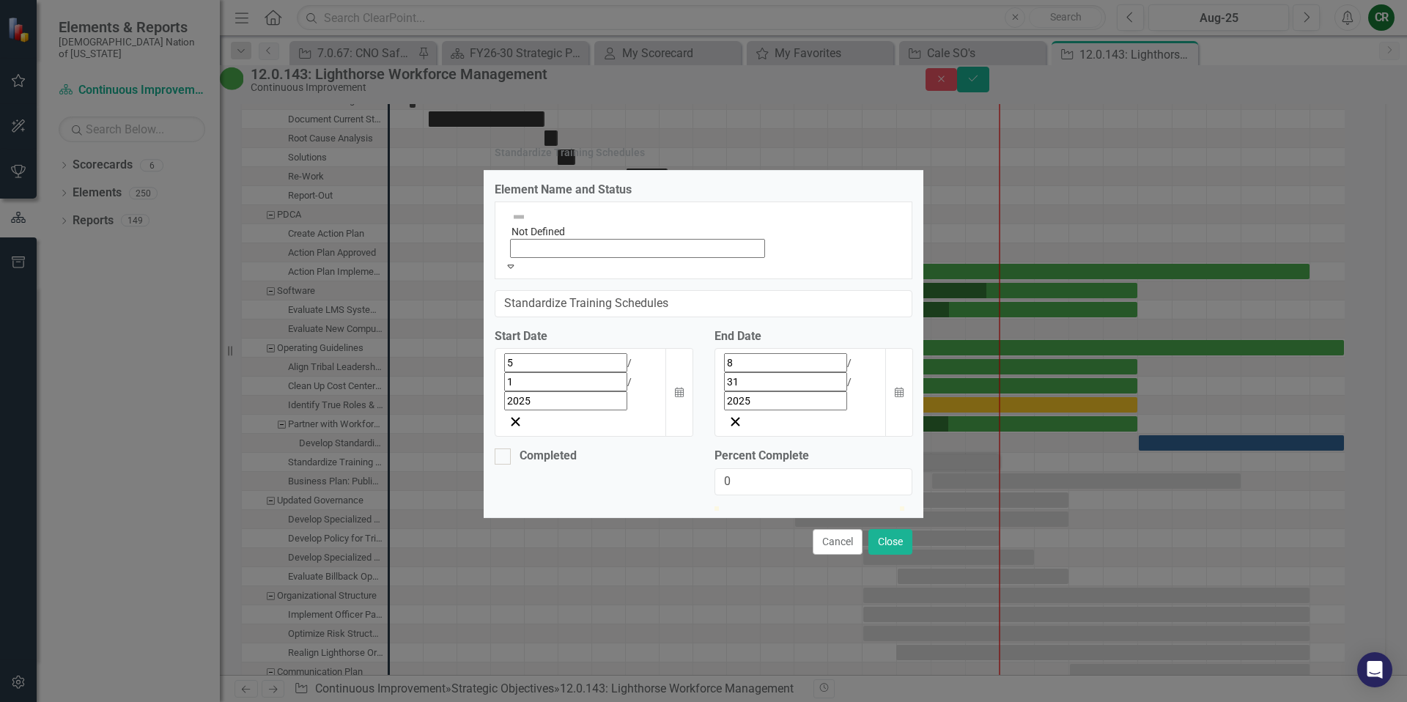
click at [517, 271] on icon "Expand" at bounding box center [510, 266] width 13 height 10
drag, startPoint x: 558, startPoint y: 347, endPoint x: 565, endPoint y: 351, distance: 7.5
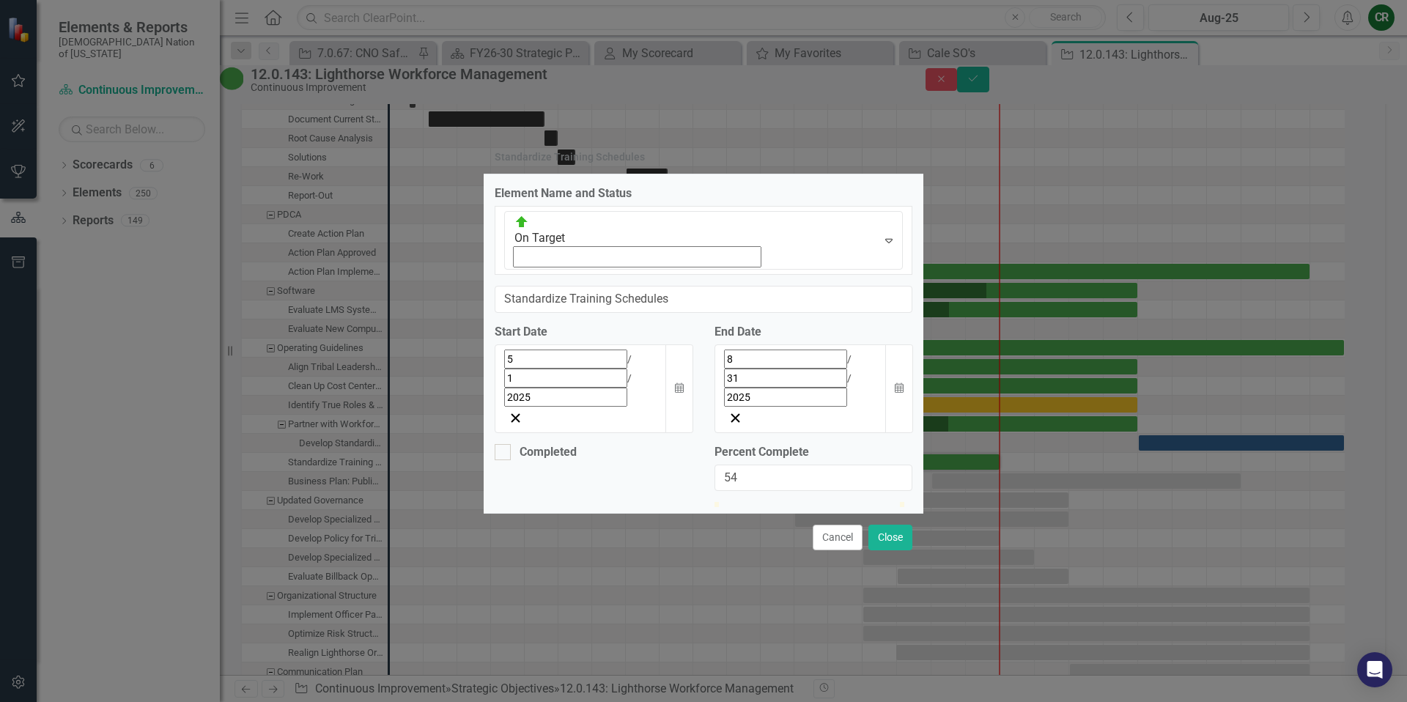
type input "60"
drag, startPoint x: 720, startPoint y: 428, endPoint x: 831, endPoint y: 425, distance: 110.7
click at [826, 502] on div at bounding box center [826, 502] width 0 height 0
click at [906, 344] on button "Calendar" at bounding box center [899, 388] width 28 height 89
click at [853, 376] on button "›" at bounding box center [837, 392] width 32 height 32
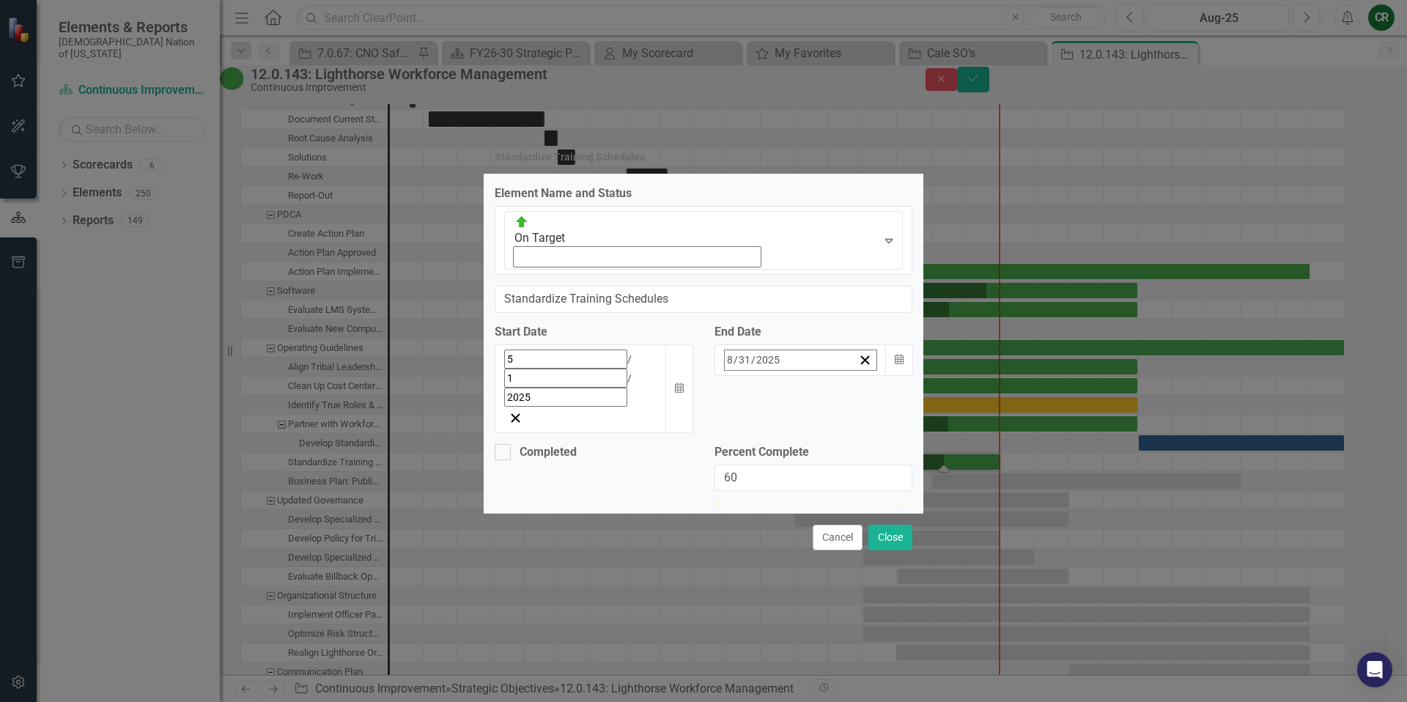
click at [853, 376] on button "›" at bounding box center [837, 392] width 32 height 32
click at [776, 543] on button "31" at bounding box center [757, 556] width 37 height 26
click at [889, 525] on button "Close" at bounding box center [890, 538] width 44 height 26
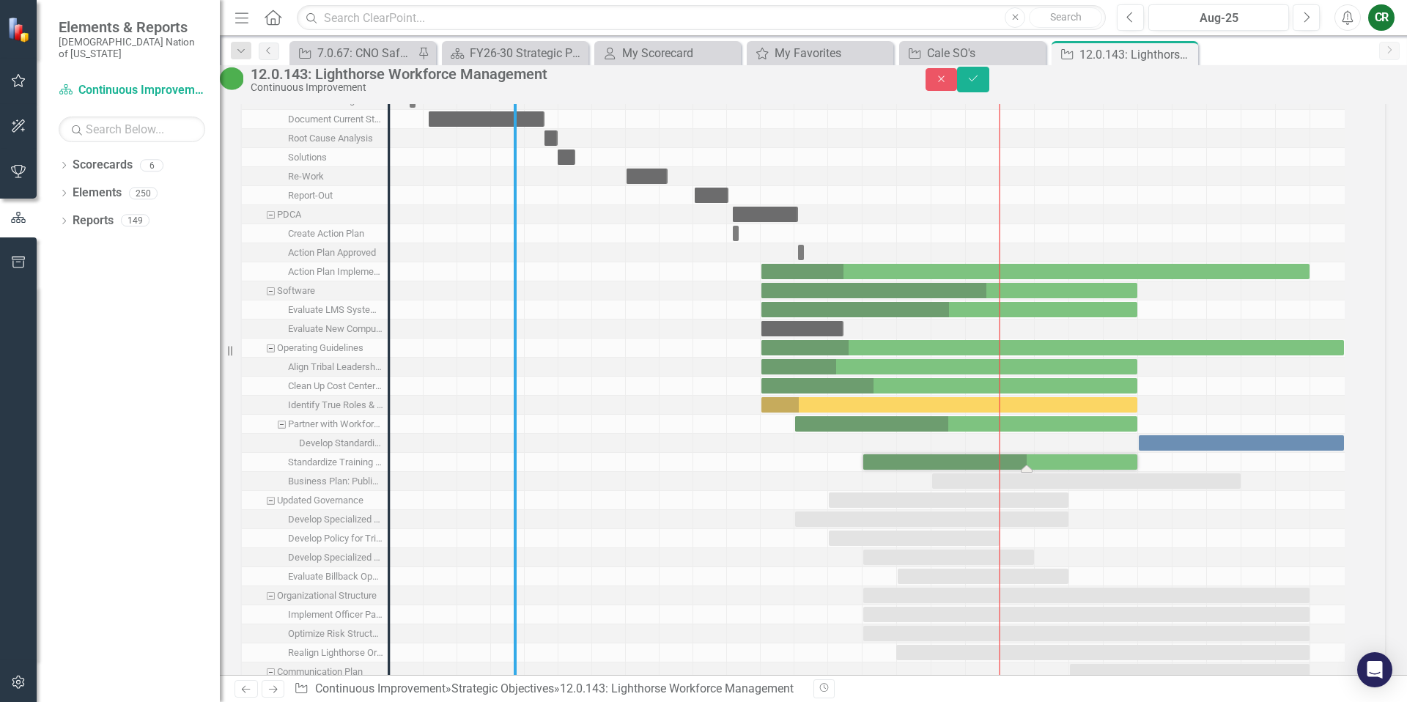
drag, startPoint x: 404, startPoint y: 506, endPoint x: 736, endPoint y: 531, distance: 332.9
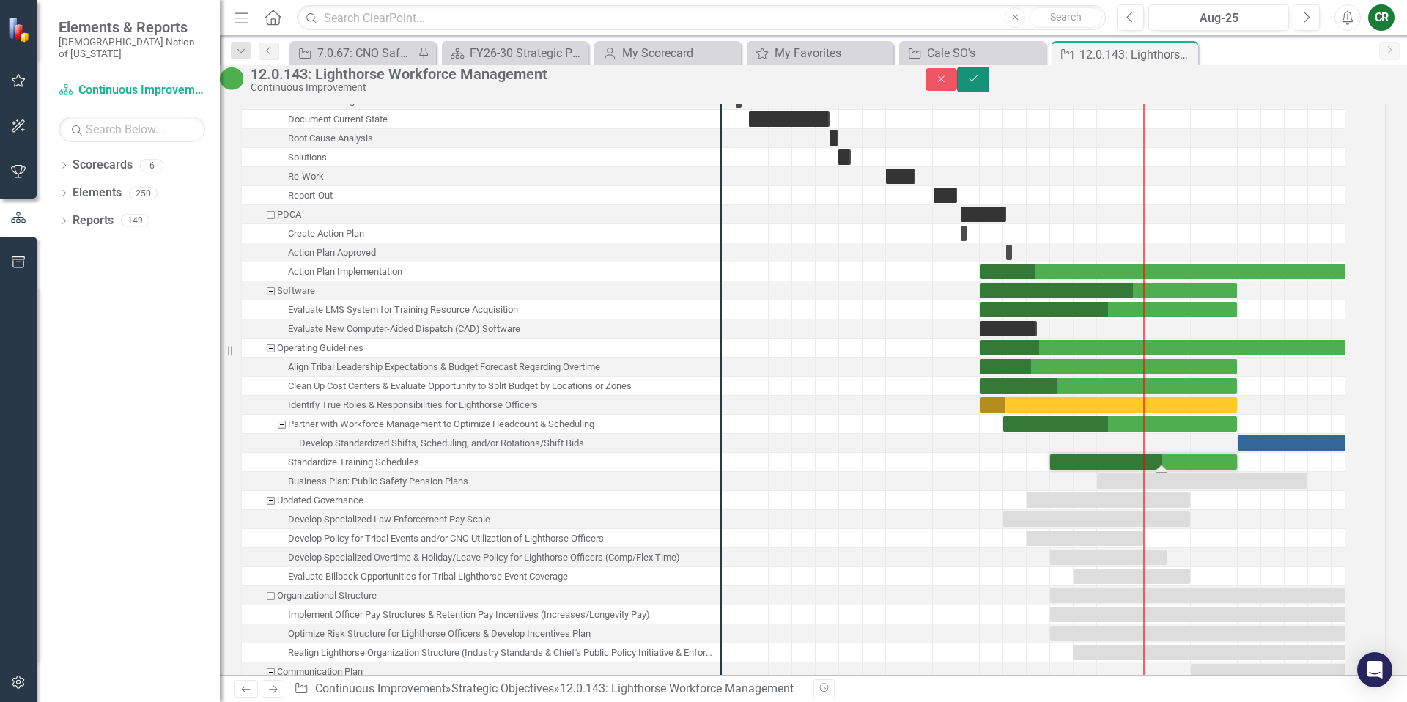
click at [989, 86] on button "Save" at bounding box center [973, 80] width 32 height 26
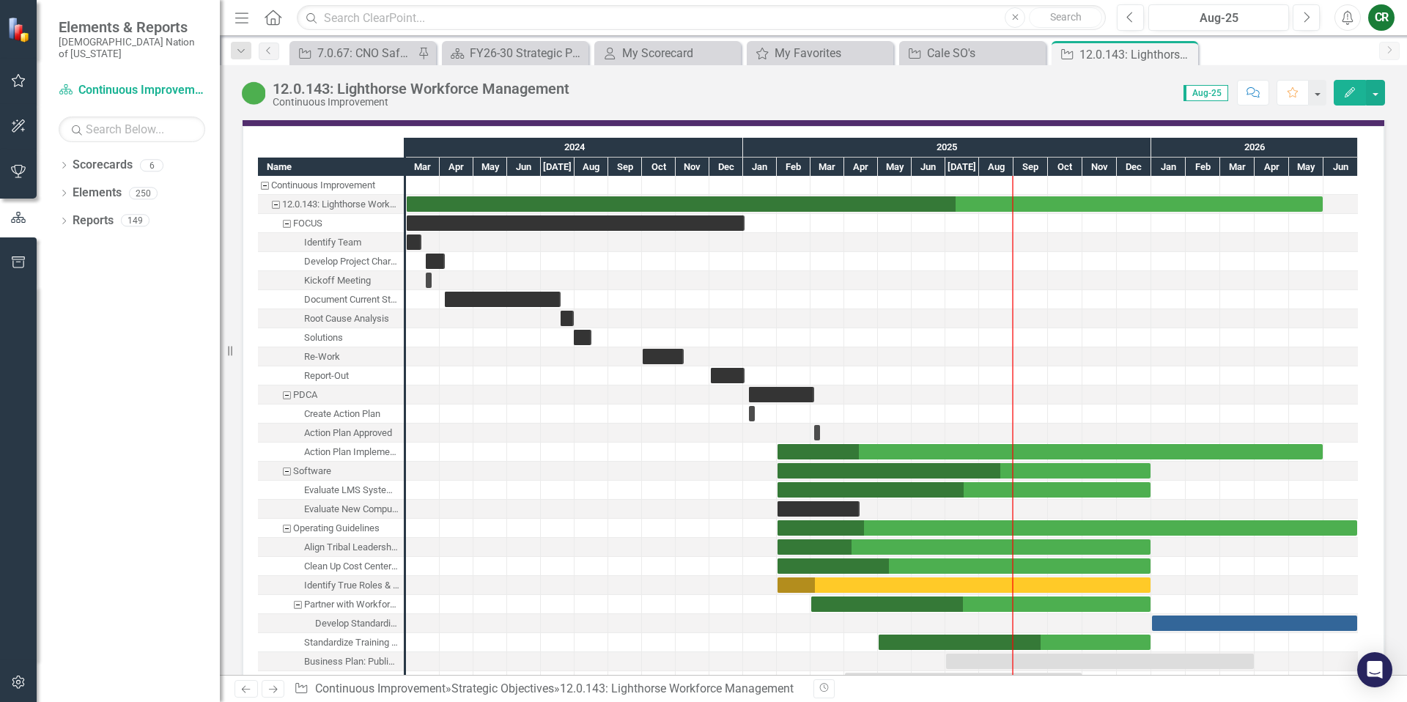
scroll to position [1890, 0]
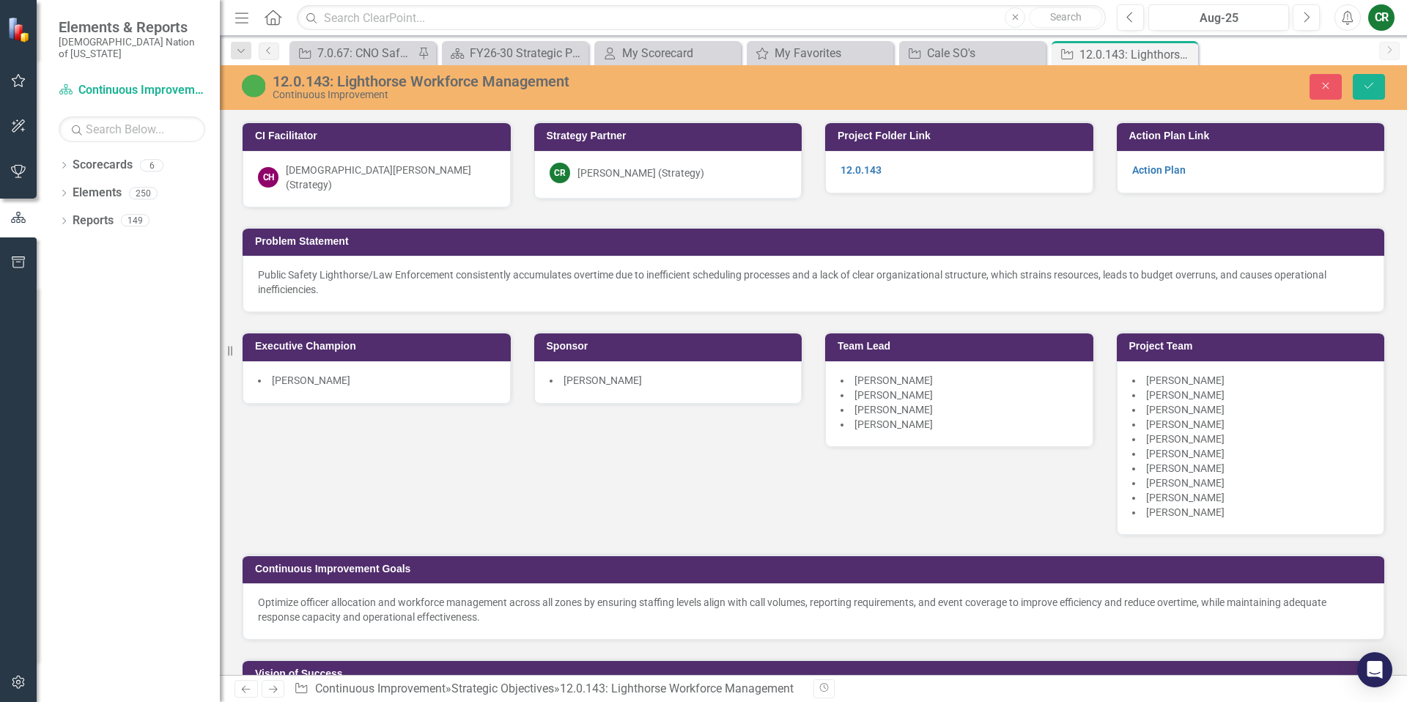
scroll to position [1976, 0]
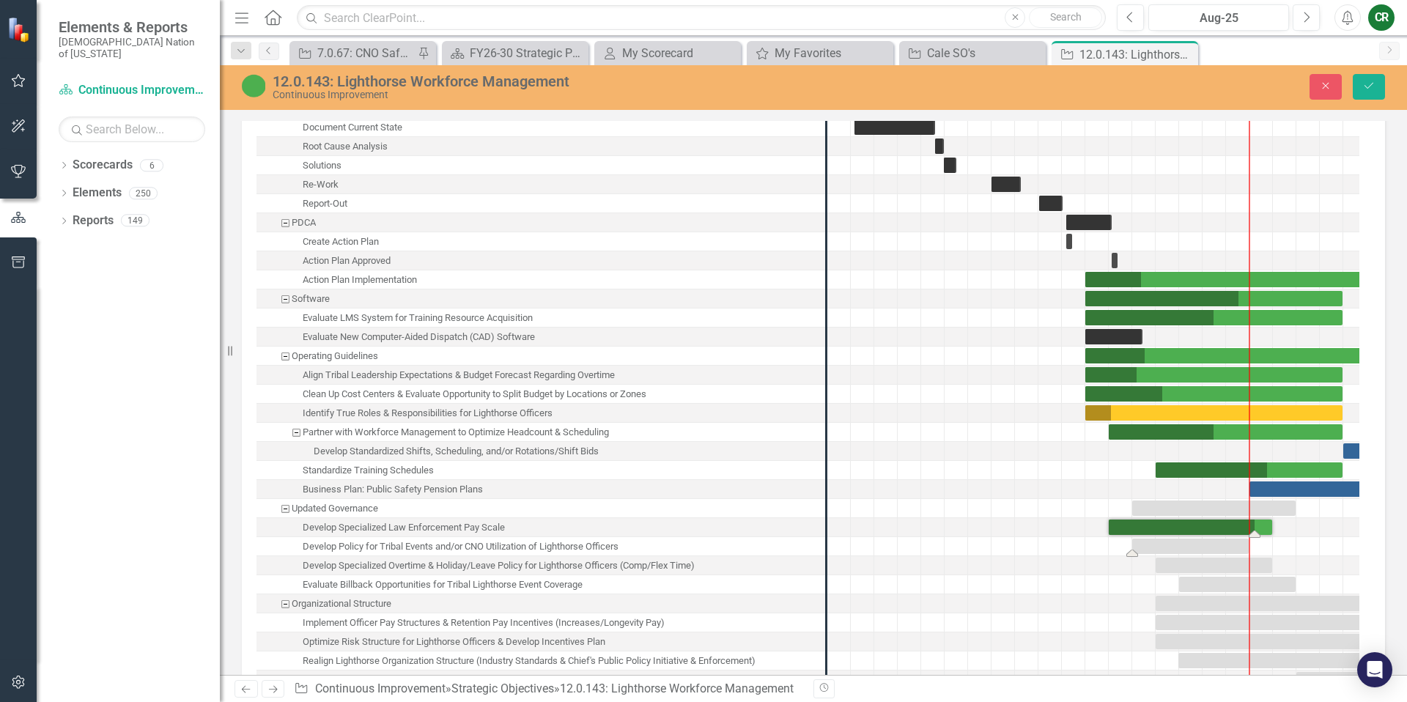
click at [1198, 539] on div "Task: Start date: 2025-04-01 End date: 2025-08-31" at bounding box center [1190, 546] width 116 height 15
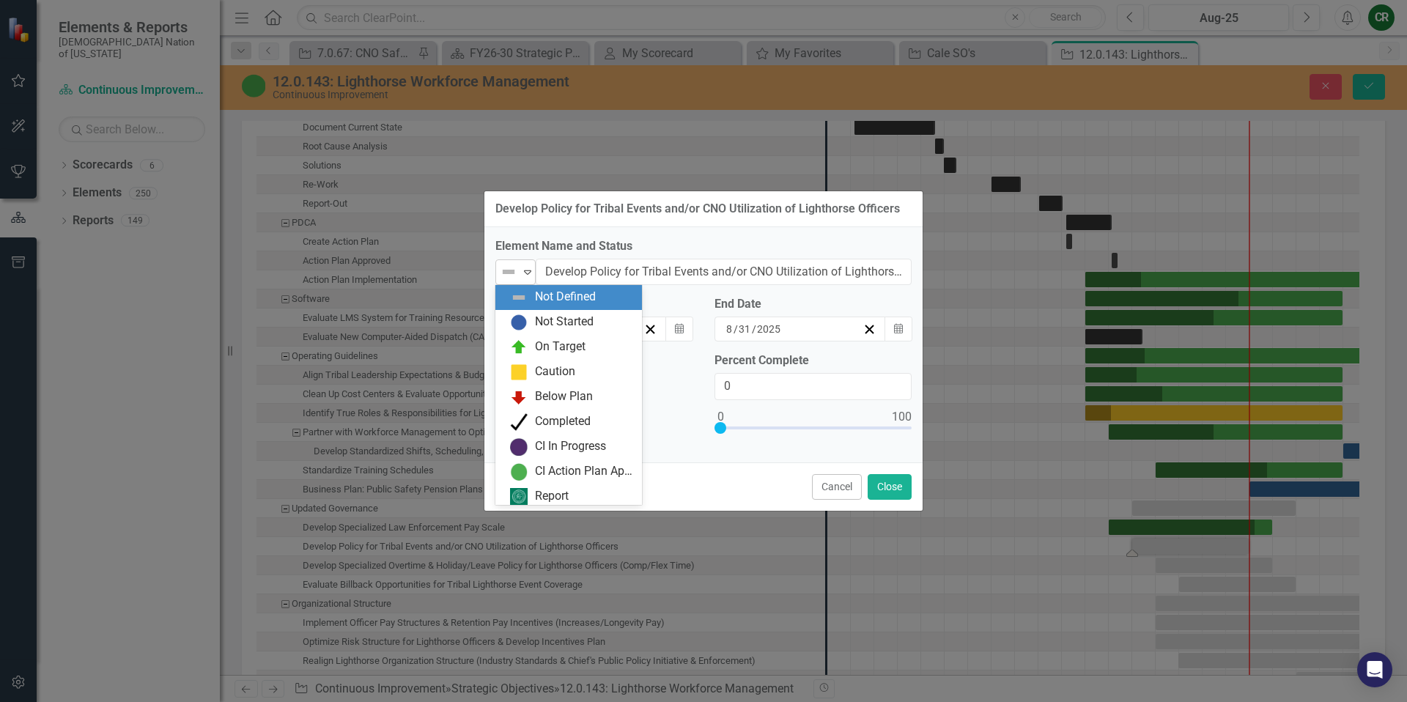
click at [527, 275] on icon "Expand" at bounding box center [527, 272] width 15 height 12
click at [551, 325] on div "Not Started" at bounding box center [564, 322] width 59 height 17
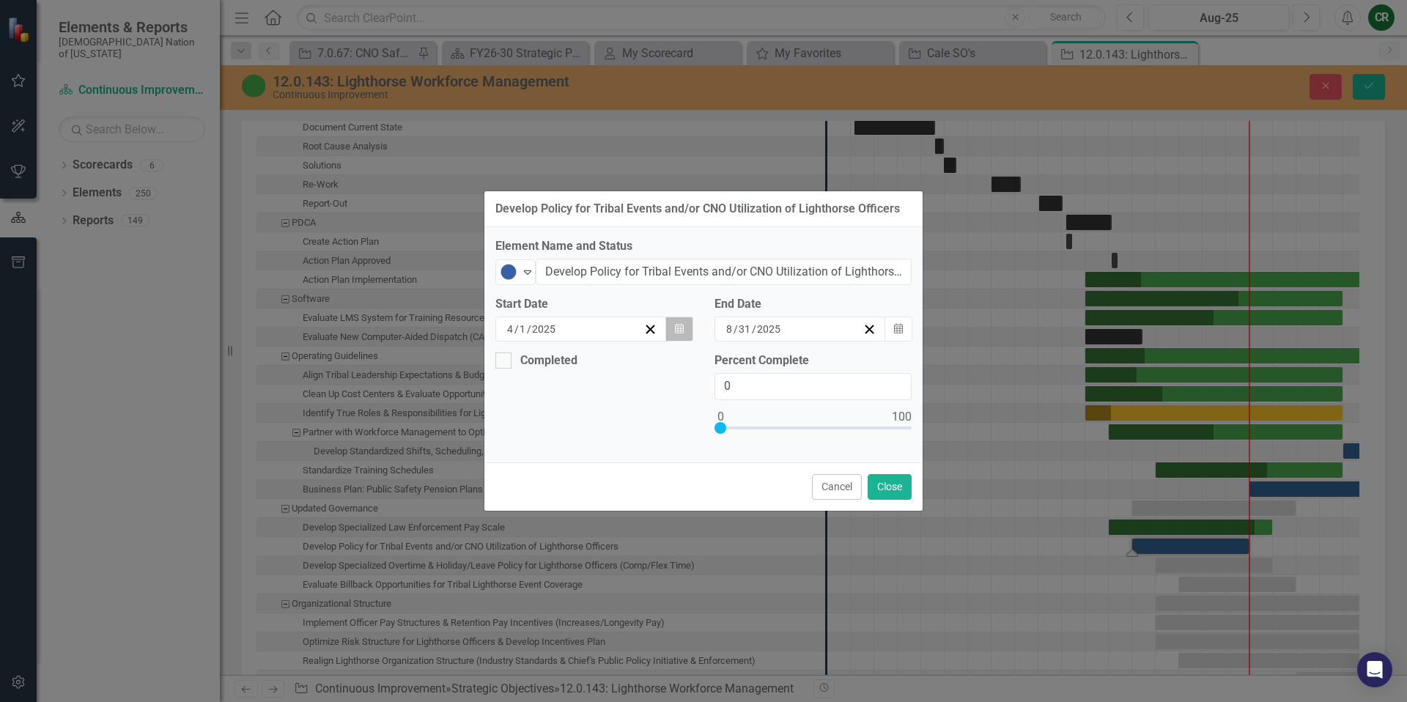
click at [665, 326] on button "Calendar" at bounding box center [679, 329] width 28 height 25
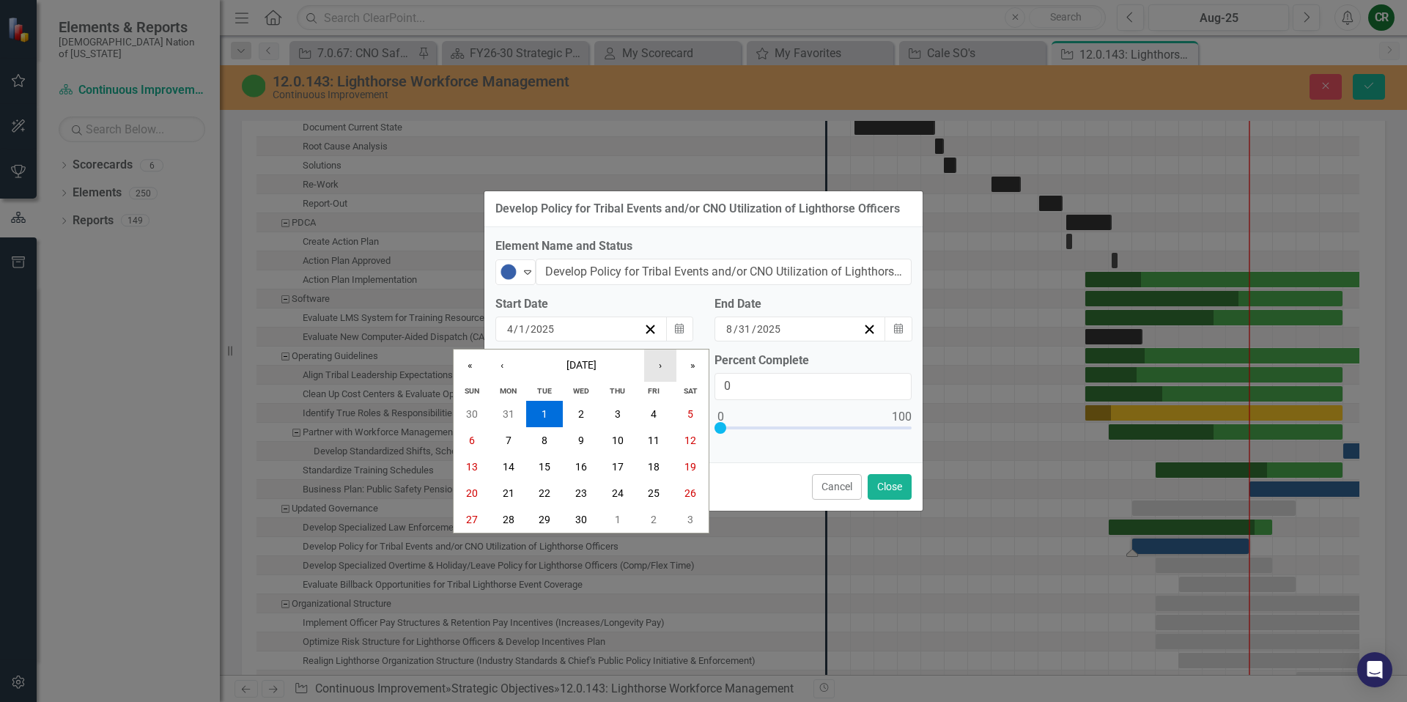
click at [664, 356] on button "›" at bounding box center [660, 365] width 32 height 32
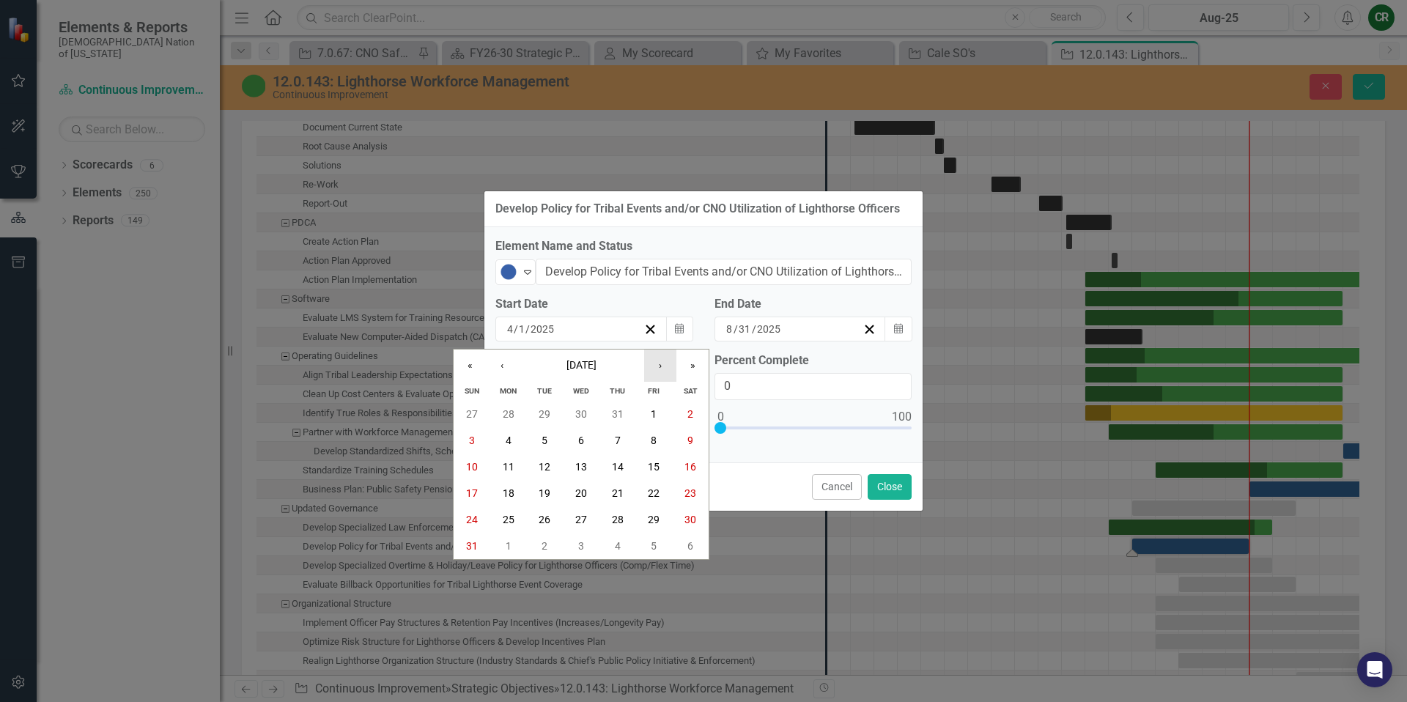
click at [664, 356] on button "›" at bounding box center [660, 365] width 32 height 32
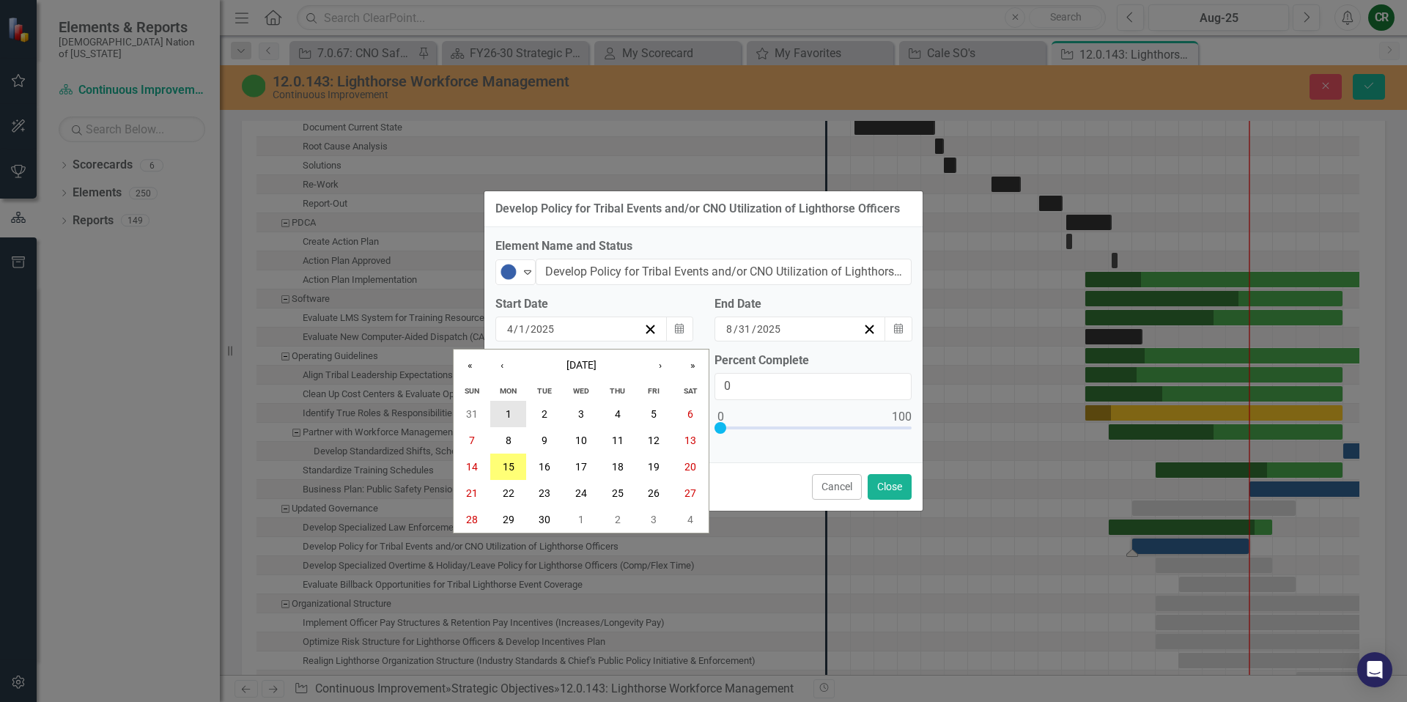
click at [507, 406] on button "1" at bounding box center [508, 414] width 37 height 26
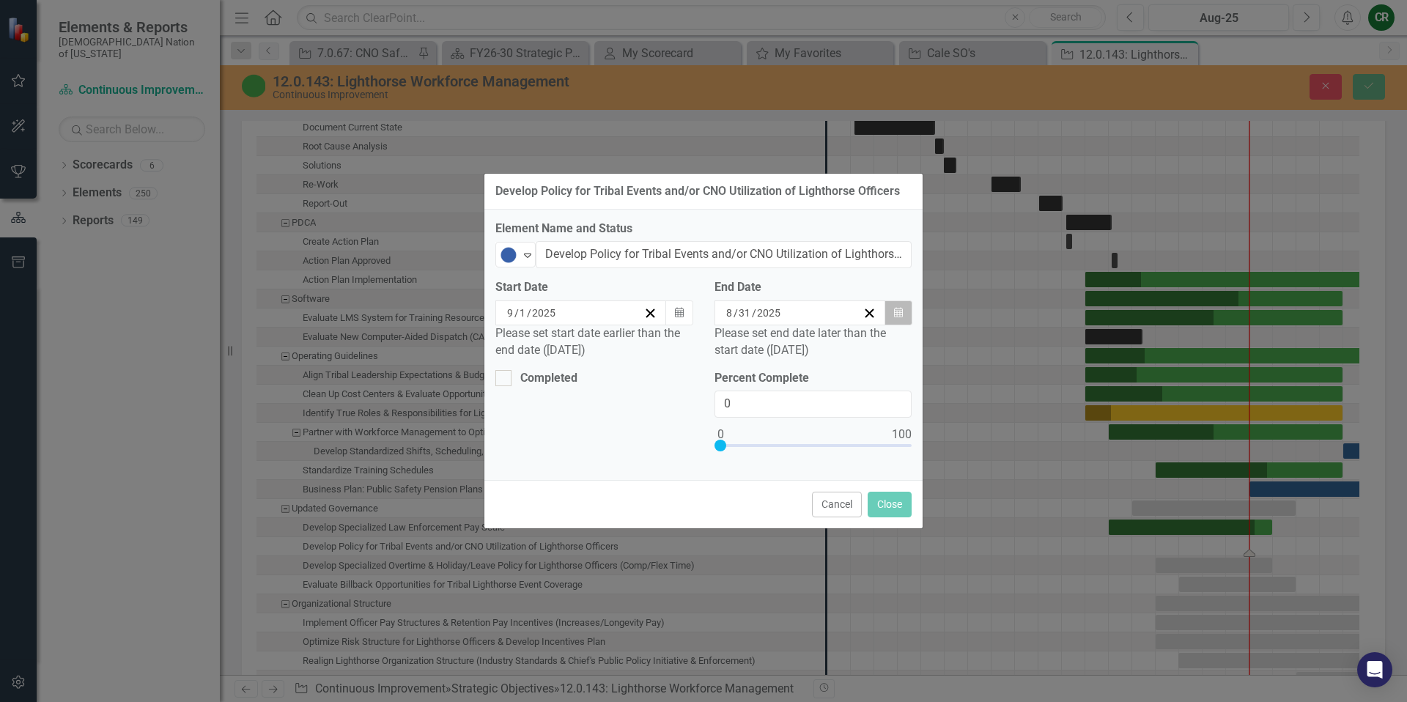
click at [892, 314] on button "Calendar" at bounding box center [898, 312] width 28 height 25
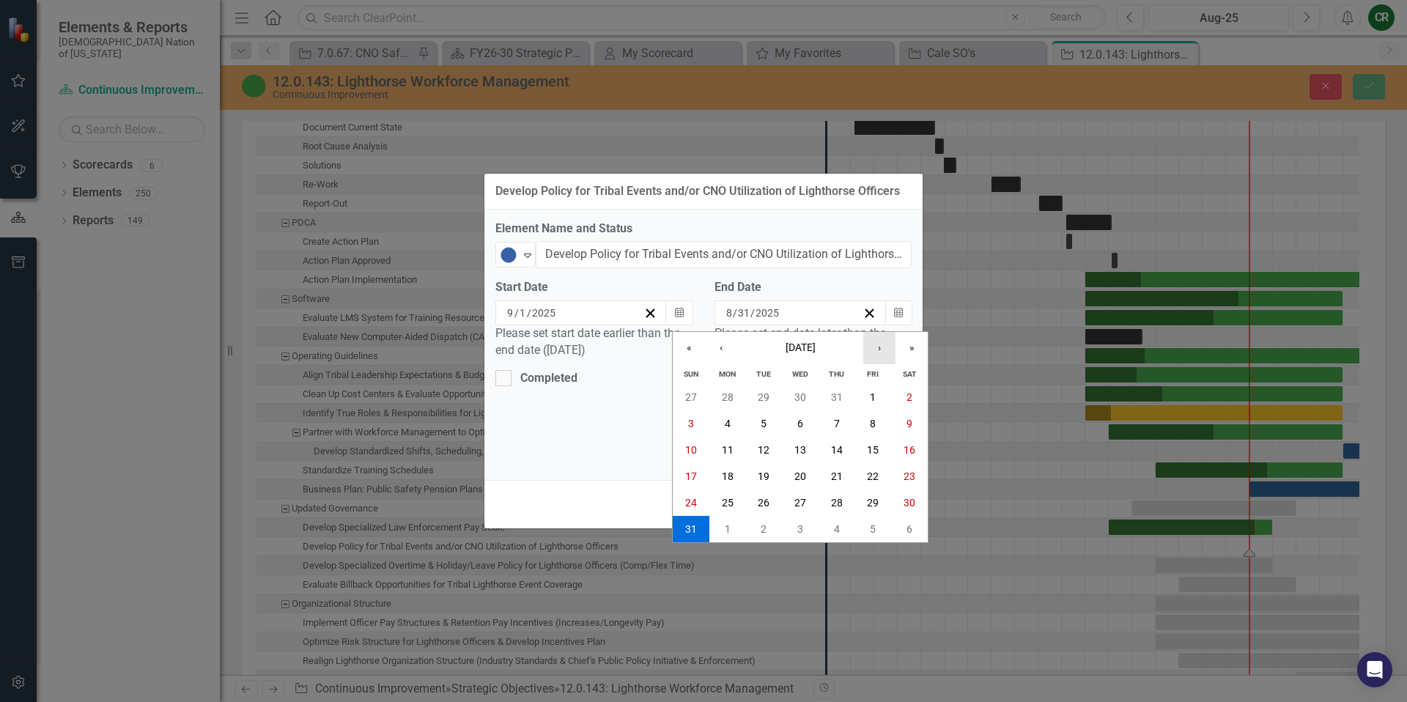
click at [879, 349] on button "›" at bounding box center [879, 348] width 32 height 32
click at [878, 349] on button "›" at bounding box center [879, 348] width 32 height 32
click at [799, 504] on abbr "31" at bounding box center [800, 503] width 12 height 12
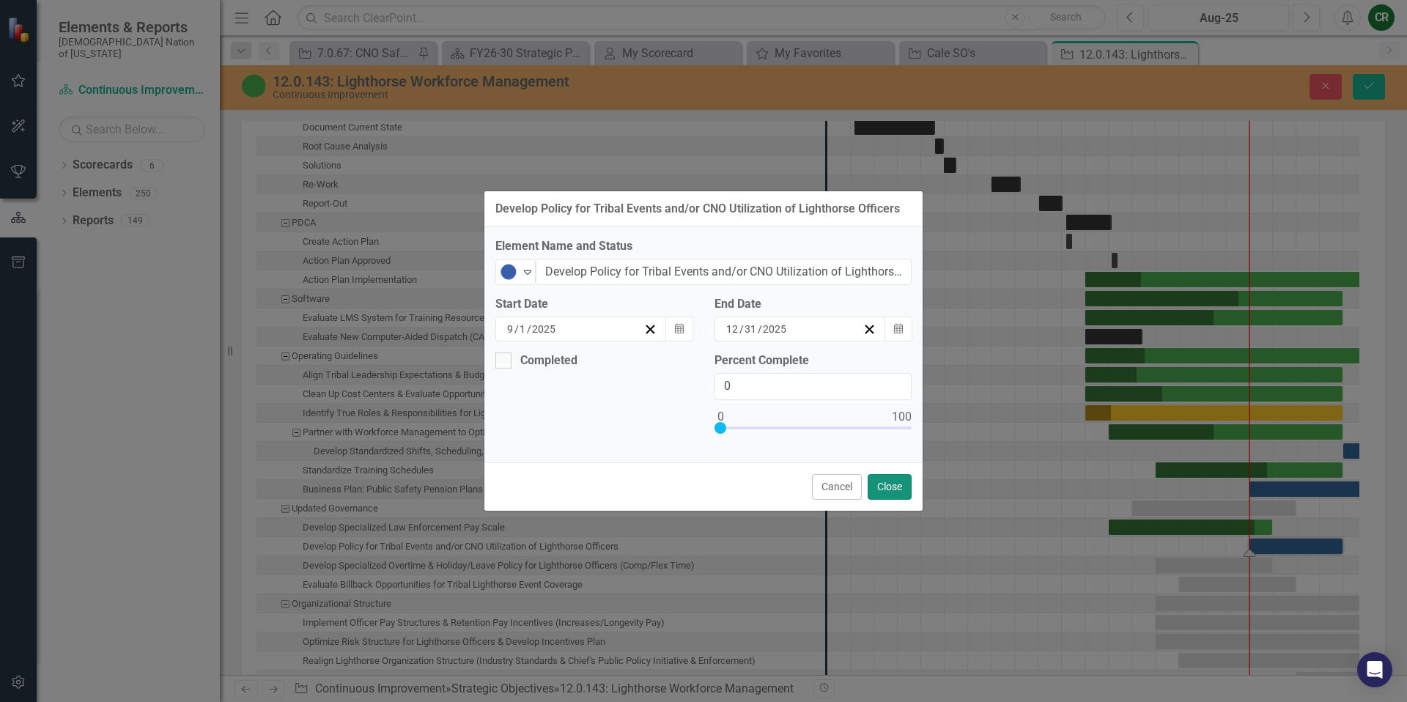
click at [882, 487] on button "Close" at bounding box center [889, 487] width 44 height 26
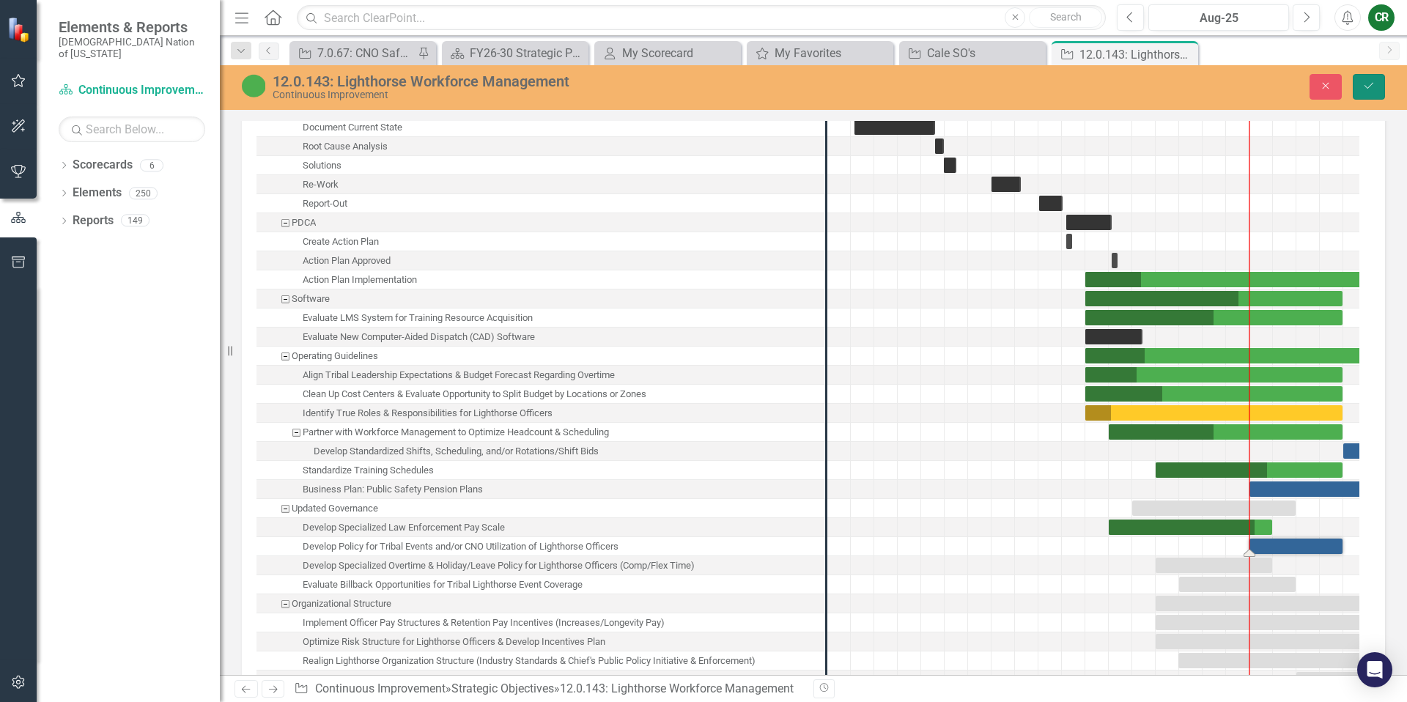
click at [1359, 81] on button "Save" at bounding box center [1369, 87] width 32 height 26
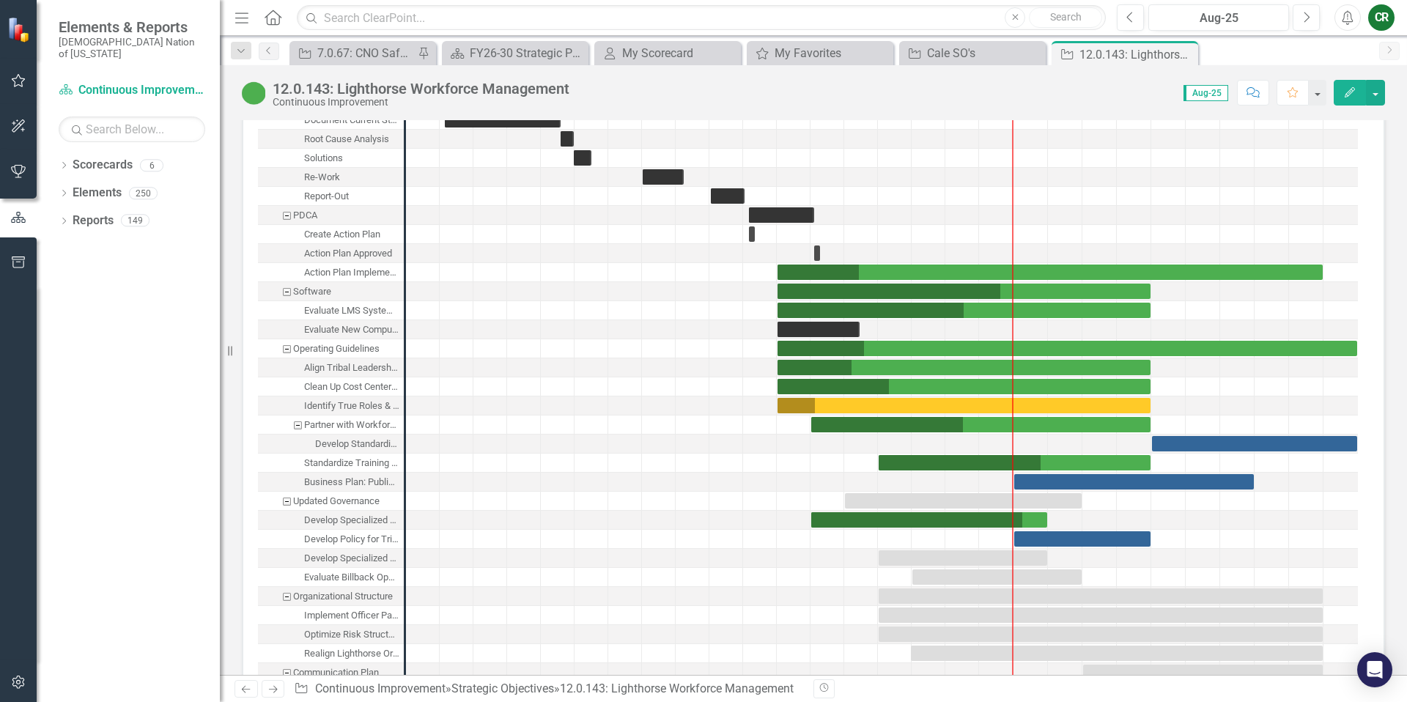
scroll to position [2039, 0]
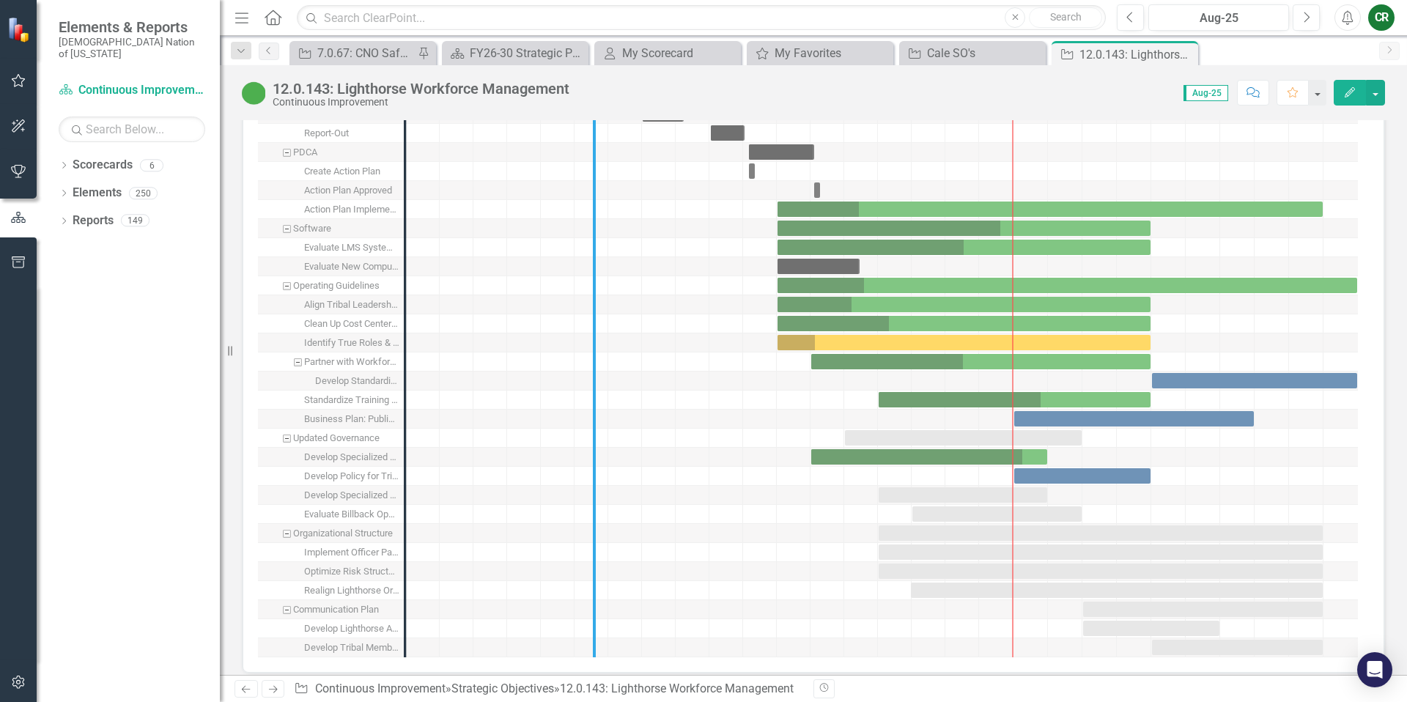
drag, startPoint x: 400, startPoint y: 519, endPoint x: 675, endPoint y: 523, distance: 274.8
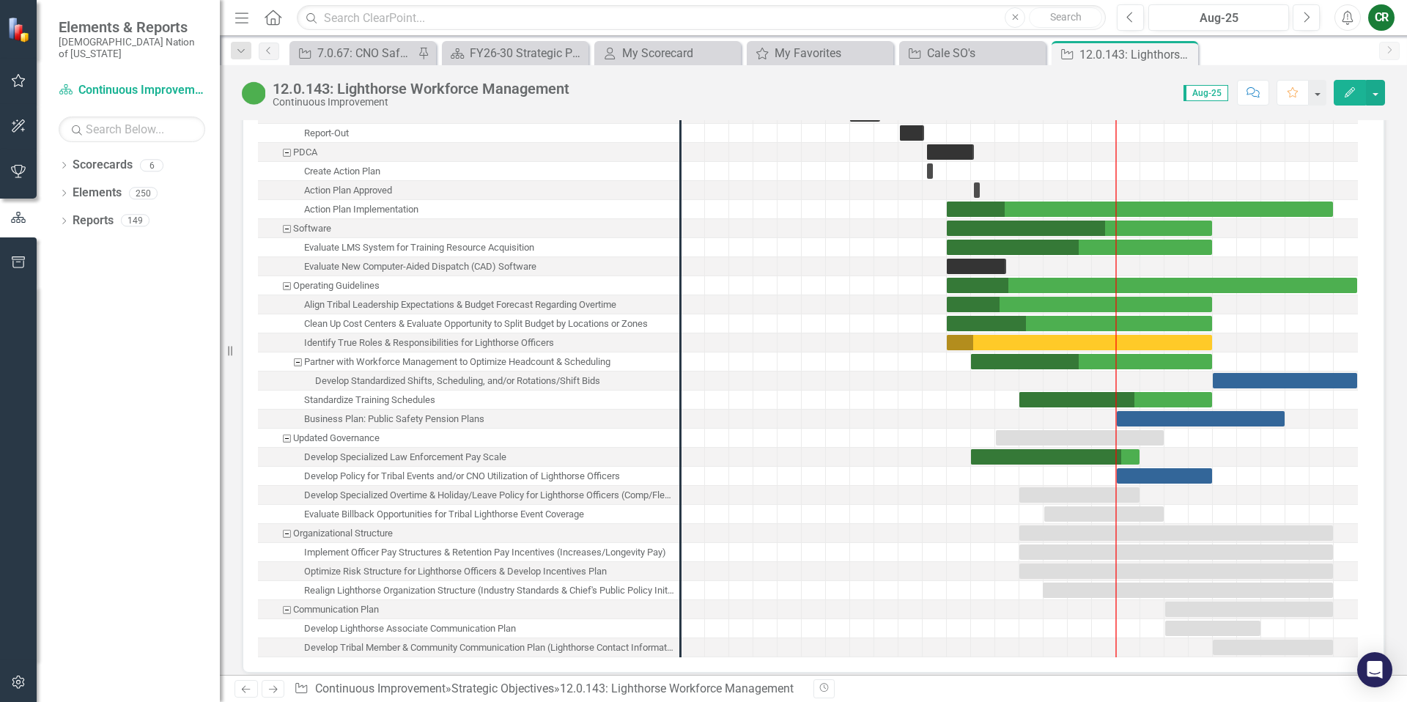
drag, startPoint x: 375, startPoint y: 489, endPoint x: 490, endPoint y: 492, distance: 115.1
click at [490, 492] on div "Develop Specialized Overtime & Holiday/Leave Policy for Lighthorse Officers (Co…" at bounding box center [489, 495] width 371 height 19
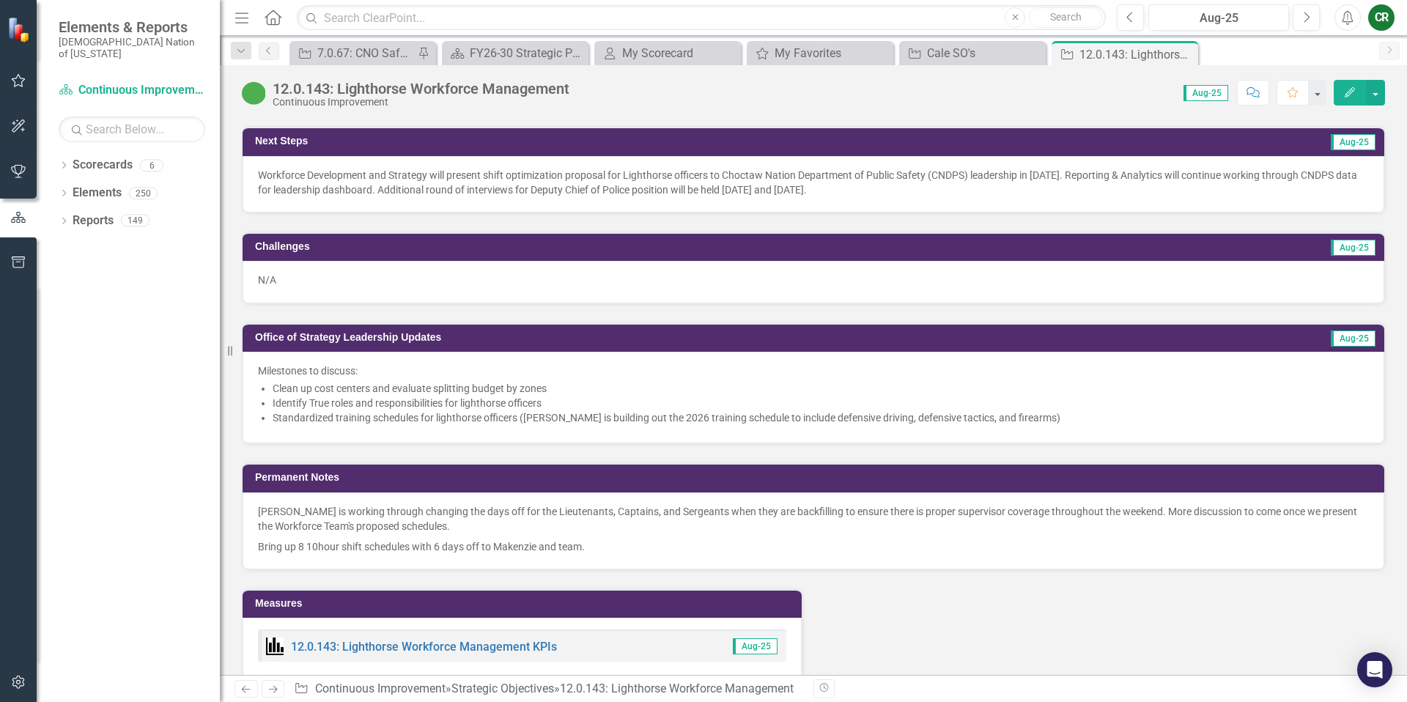
scroll to position [1183, 0]
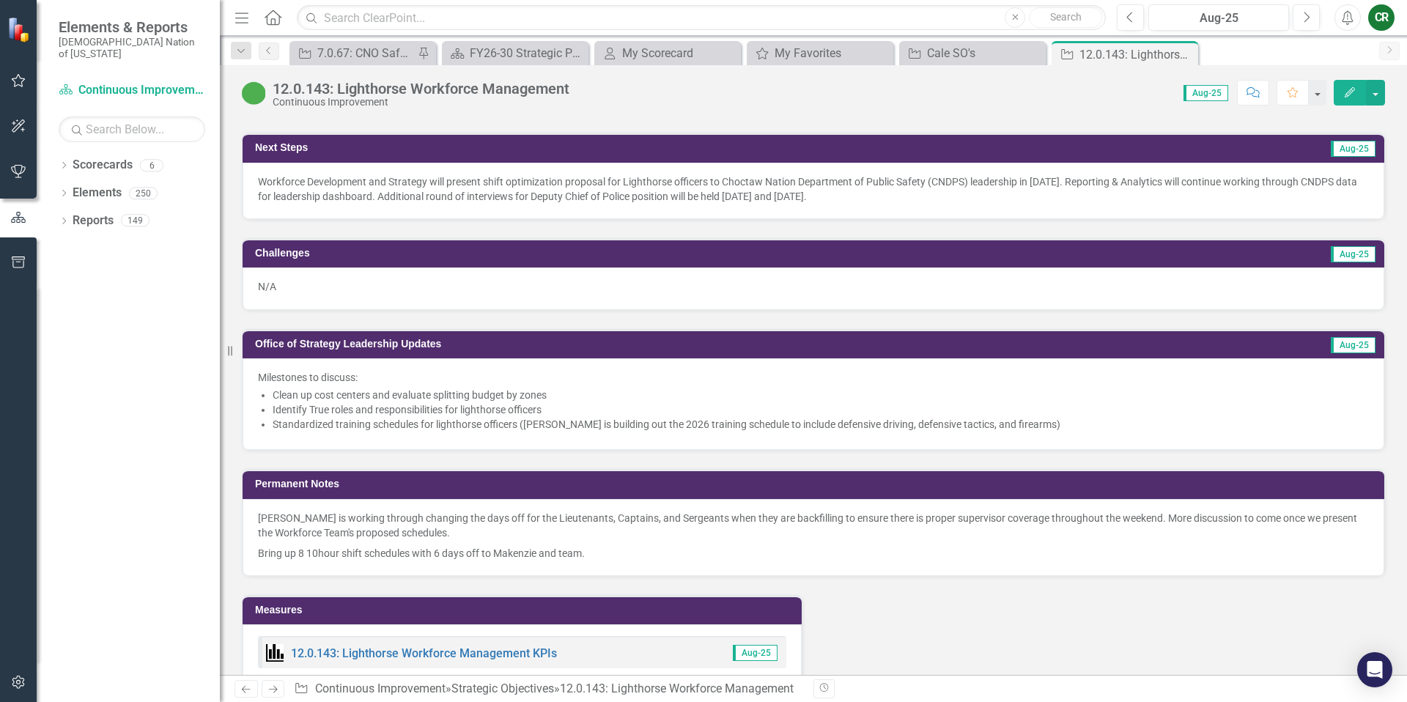
click at [500, 422] on li "Standardized training schedules for lighthorse officers ([PERSON_NAME] is build…" at bounding box center [821, 424] width 1096 height 15
click at [500, 421] on li "Standardized training schedules for lighthorse officers ([PERSON_NAME] is build…" at bounding box center [821, 424] width 1096 height 15
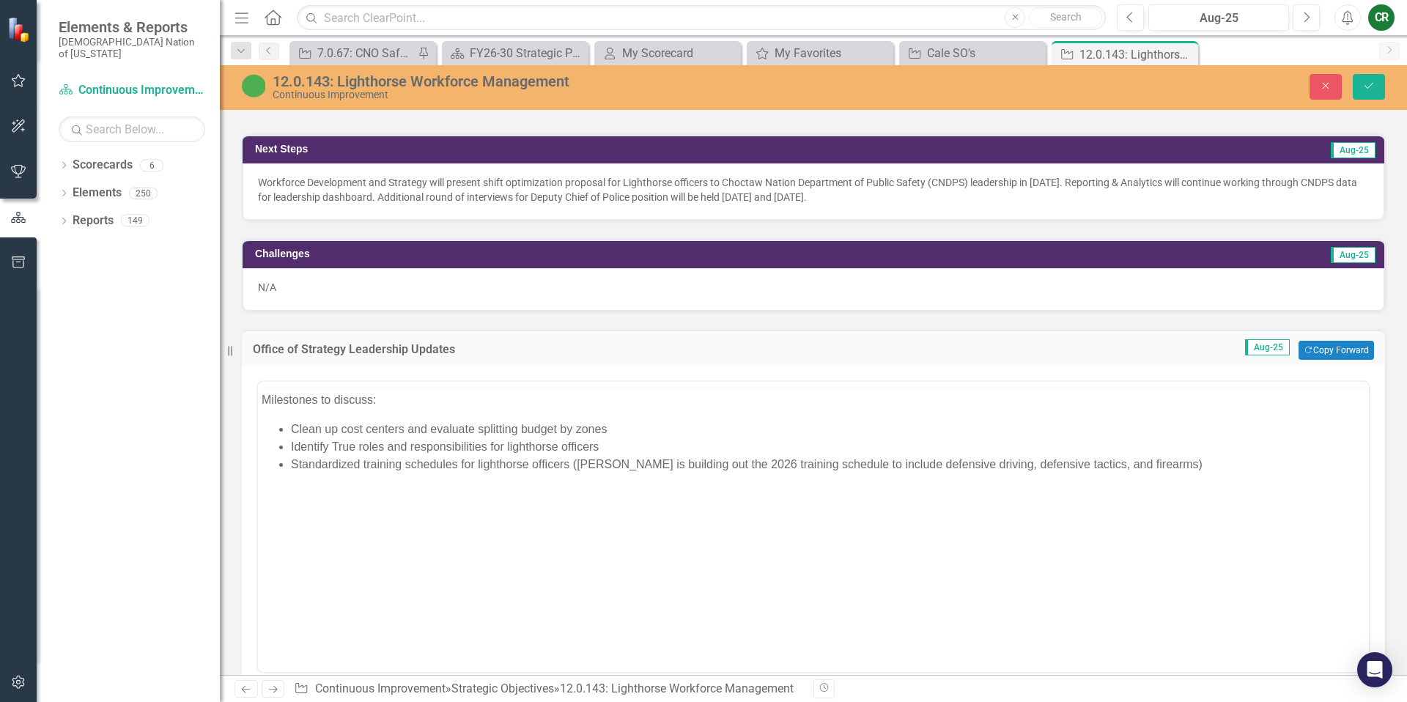
scroll to position [0, 0]
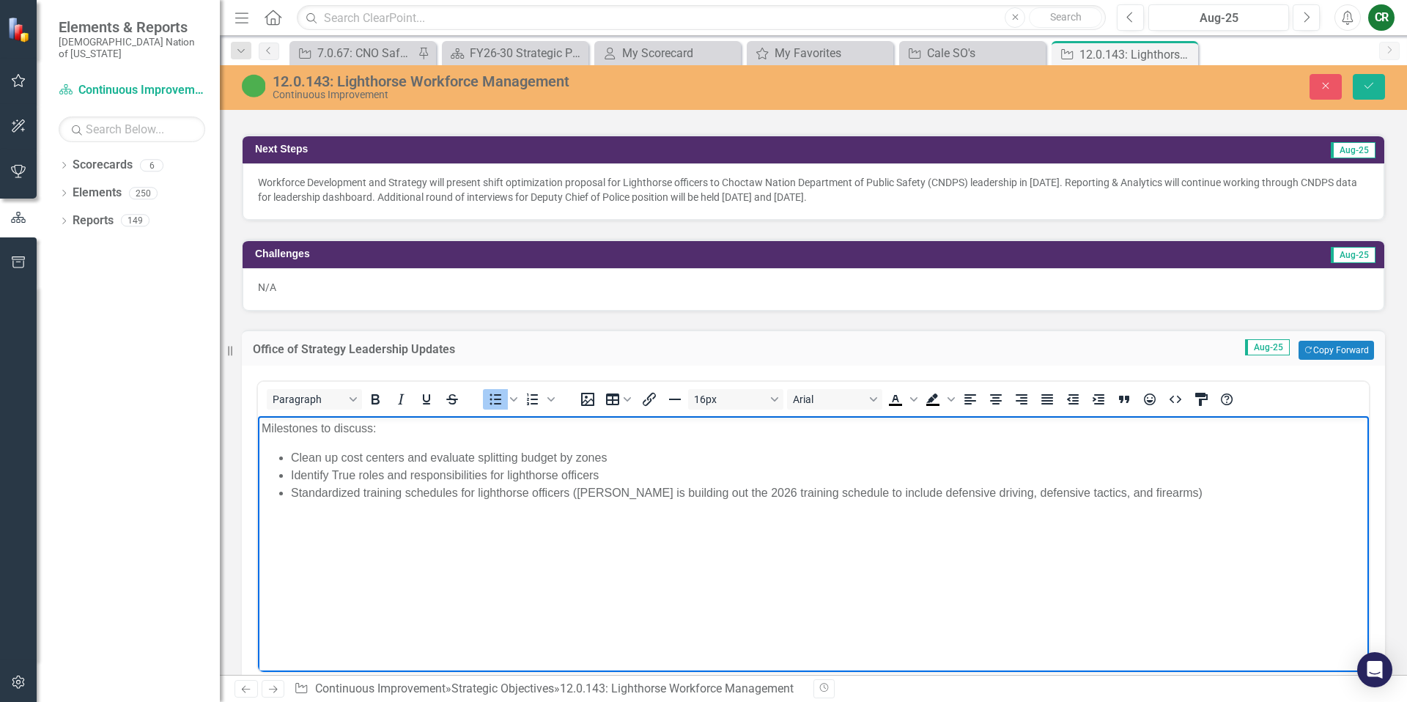
click at [1194, 490] on li "Standardized training schedules for lighthorse officers ([PERSON_NAME] is build…" at bounding box center [828, 493] width 1074 height 18
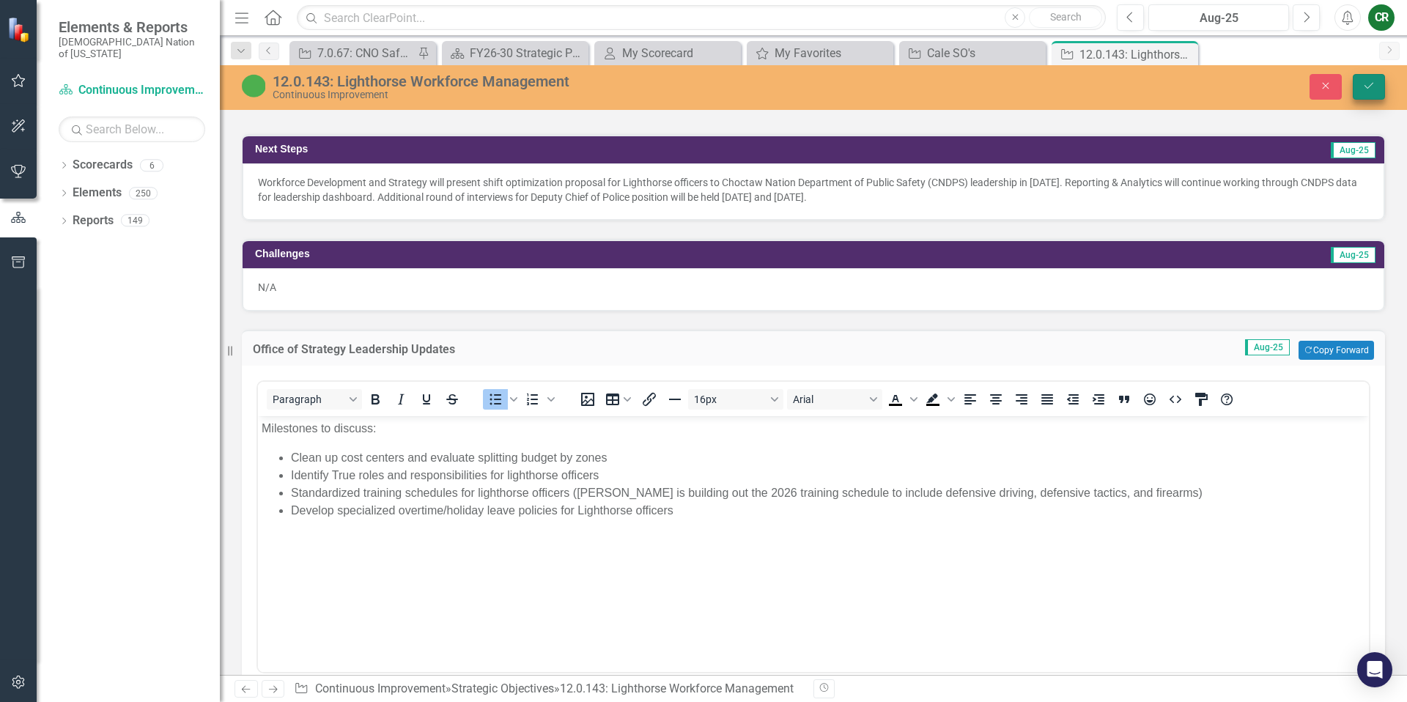
click at [1373, 92] on button "Save" at bounding box center [1369, 87] width 32 height 26
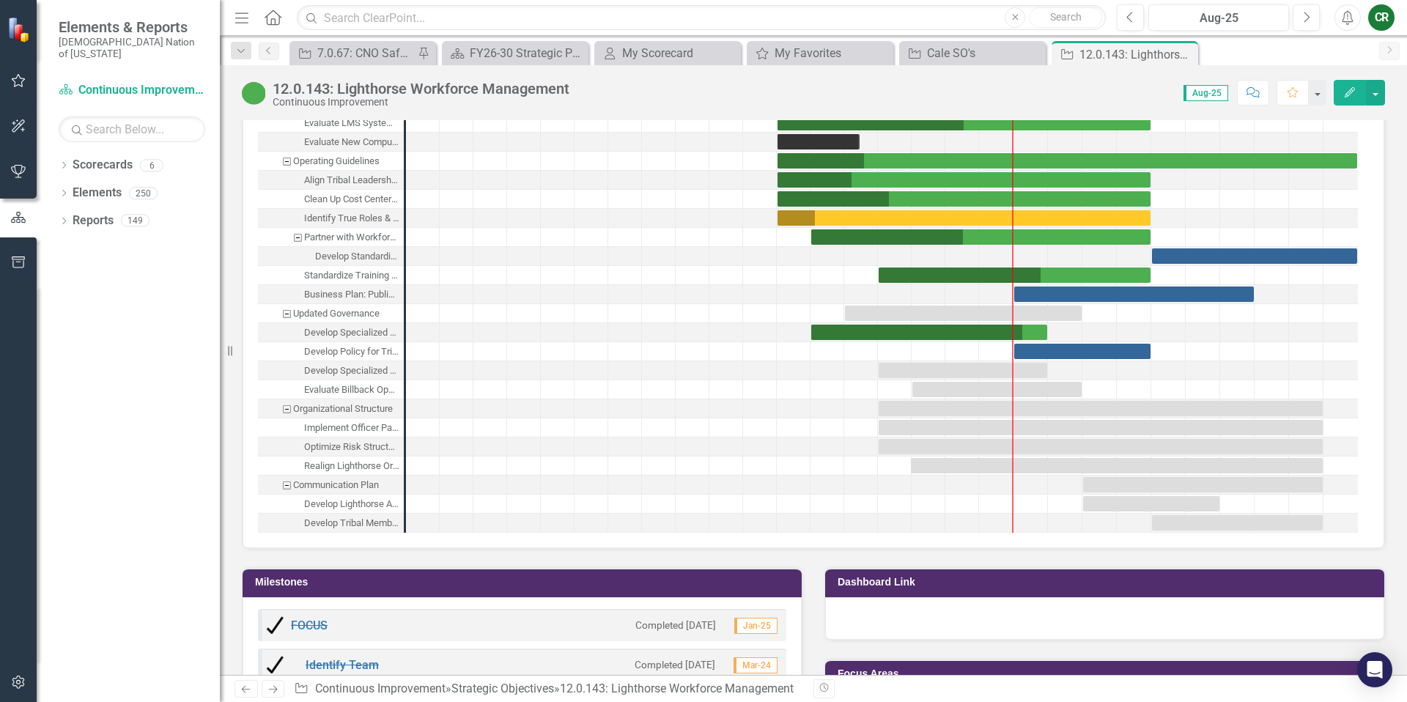
scroll to position [2180, 0]
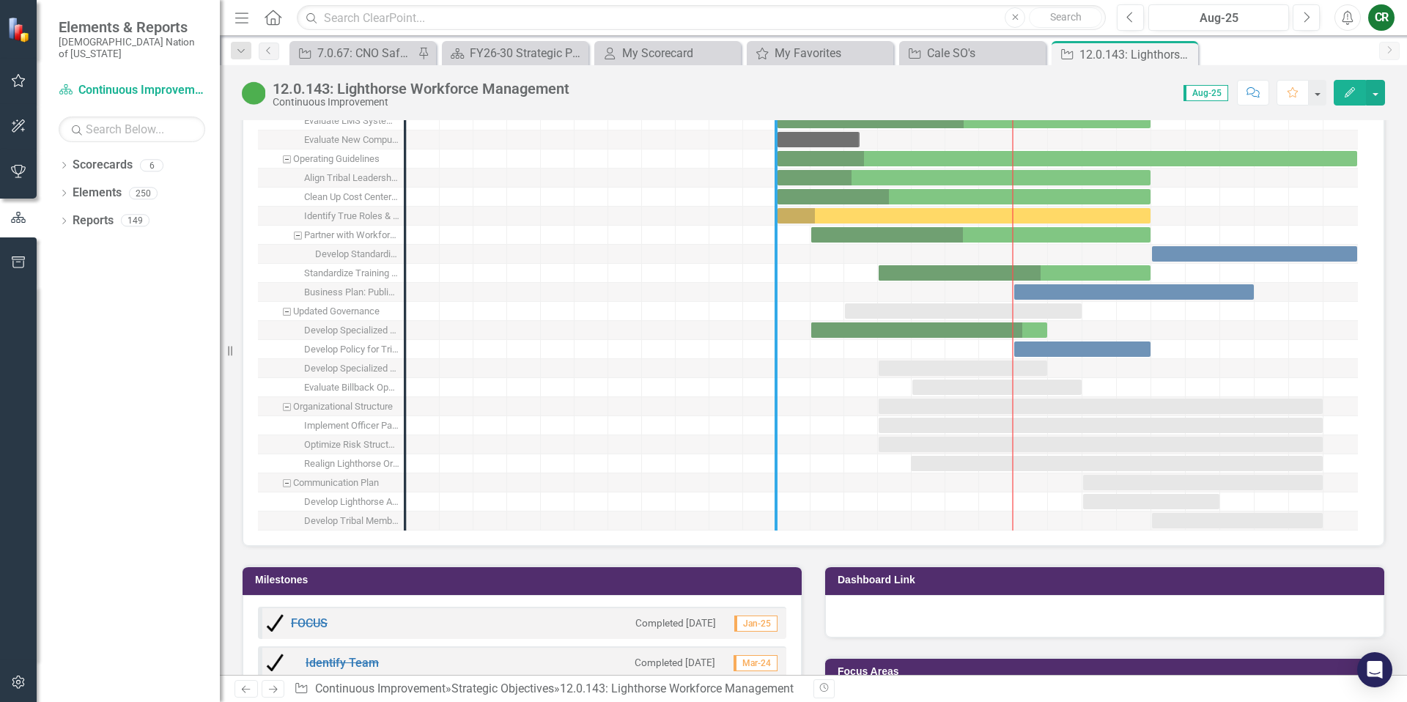
drag, startPoint x: 406, startPoint y: 388, endPoint x: 777, endPoint y: 407, distance: 371.2
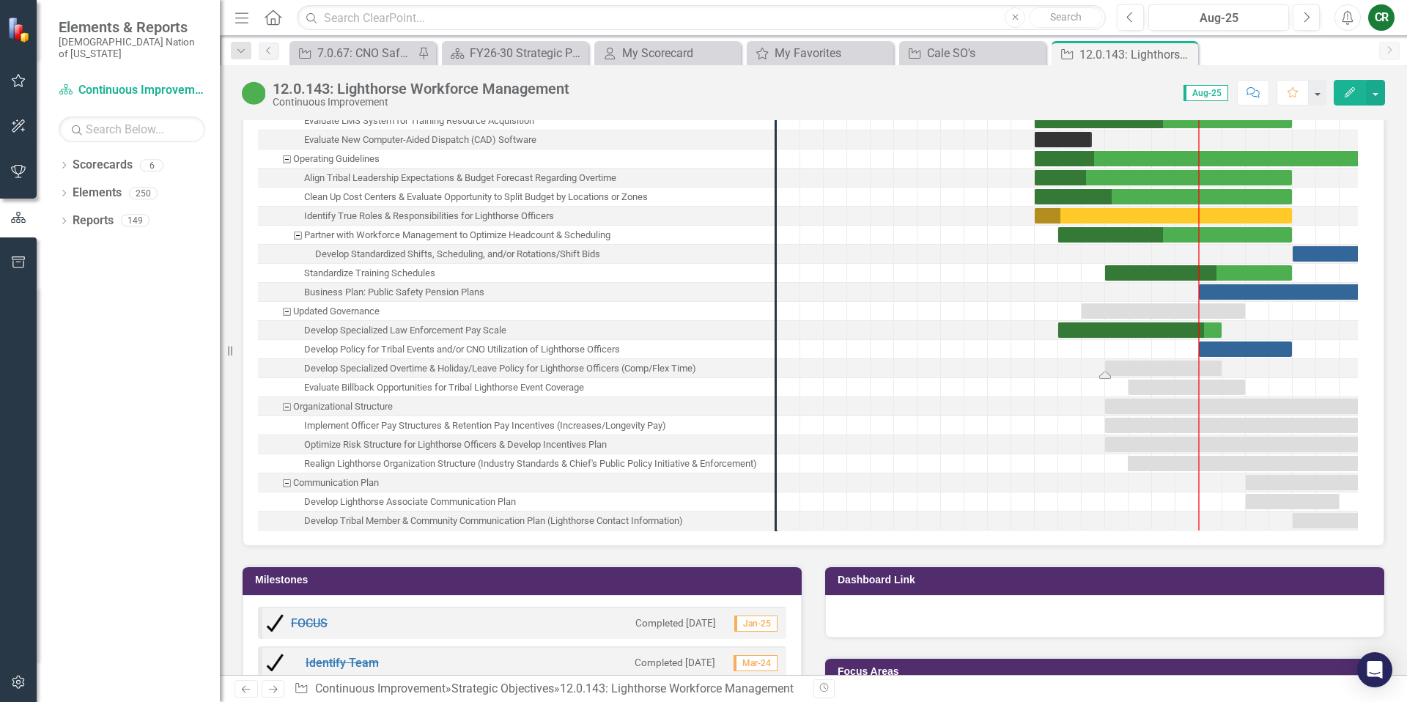
click at [1161, 360] on div "Task: Start date: 2025-05-01 End date: 2025-09-30" at bounding box center [1163, 367] width 116 height 15
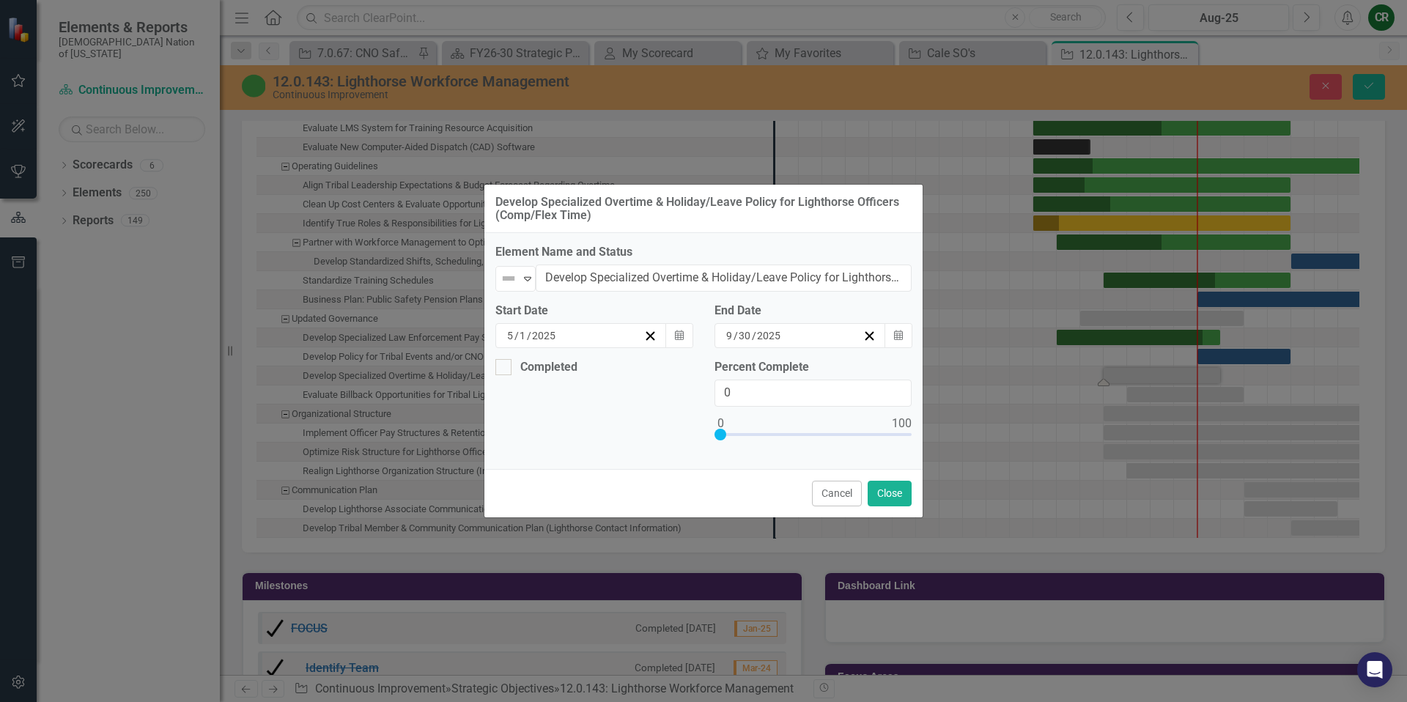
scroll to position [2186, 0]
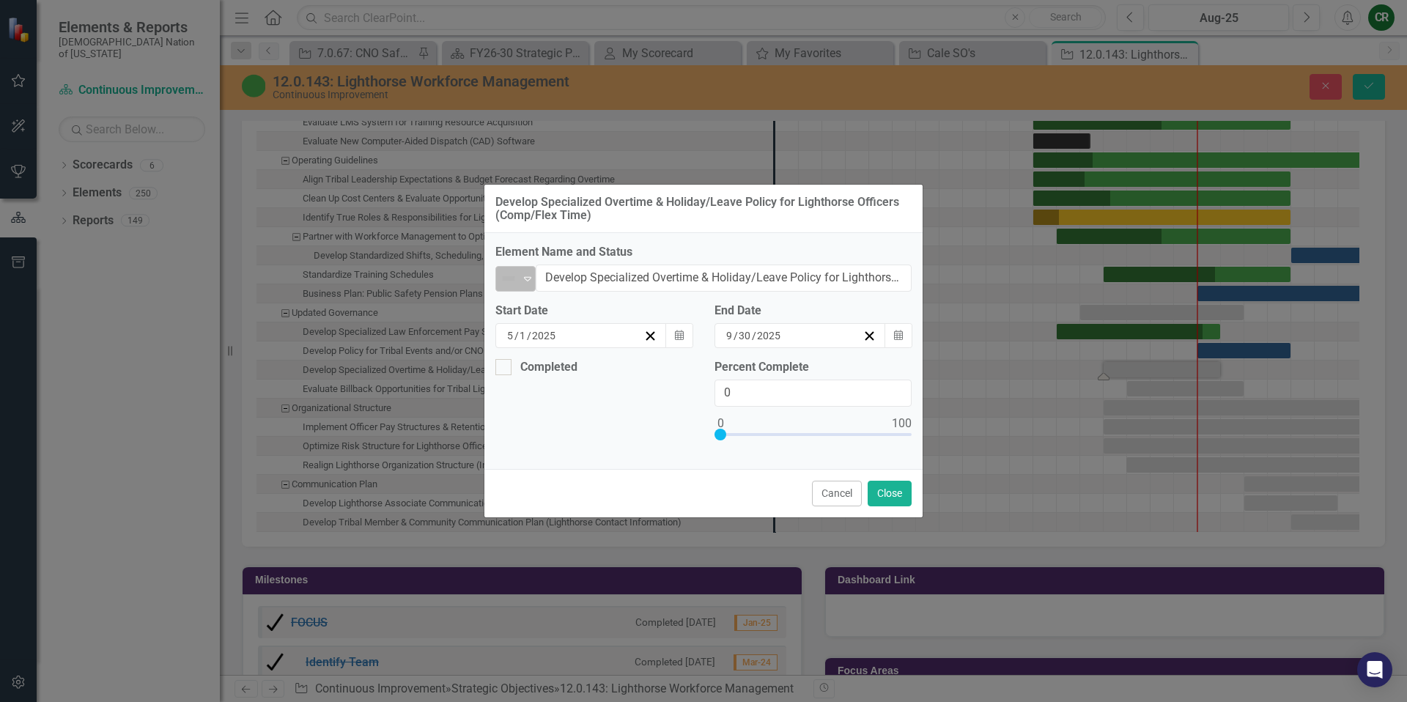
click at [524, 288] on div "Expand" at bounding box center [527, 279] width 15 height 24
click at [683, 341] on button "Calendar" at bounding box center [679, 335] width 28 height 25
click at [687, 368] on button "›" at bounding box center [703, 364] width 32 height 32
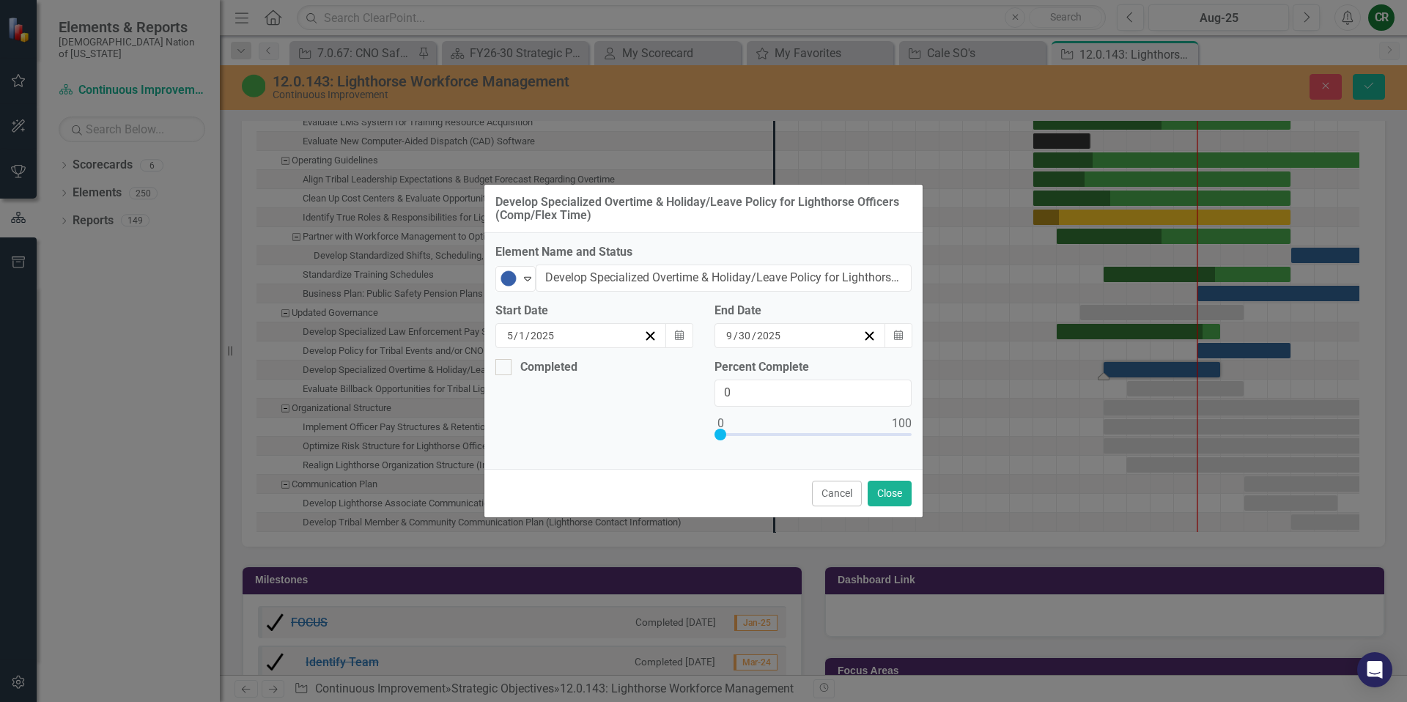
click at [687, 368] on button "›" at bounding box center [703, 364] width 32 height 32
click at [529, 363] on button "‹" at bounding box center [545, 364] width 32 height 32
click at [533, 413] on button "1" at bounding box center [551, 412] width 37 height 26
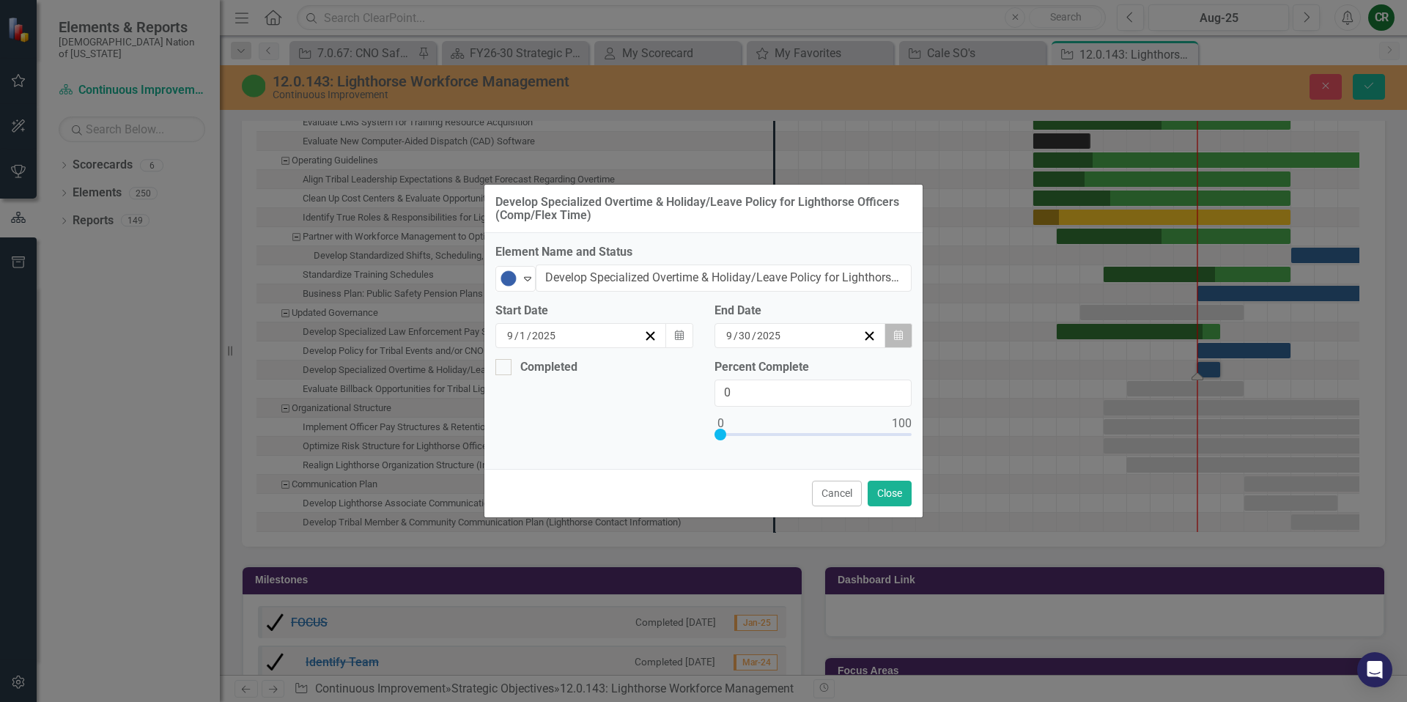
click at [900, 336] on icon "Calendar" at bounding box center [898, 335] width 9 height 10
click at [852, 375] on button "›" at bounding box center [836, 364] width 32 height 32
click at [763, 520] on abbr "31" at bounding box center [757, 518] width 12 height 12
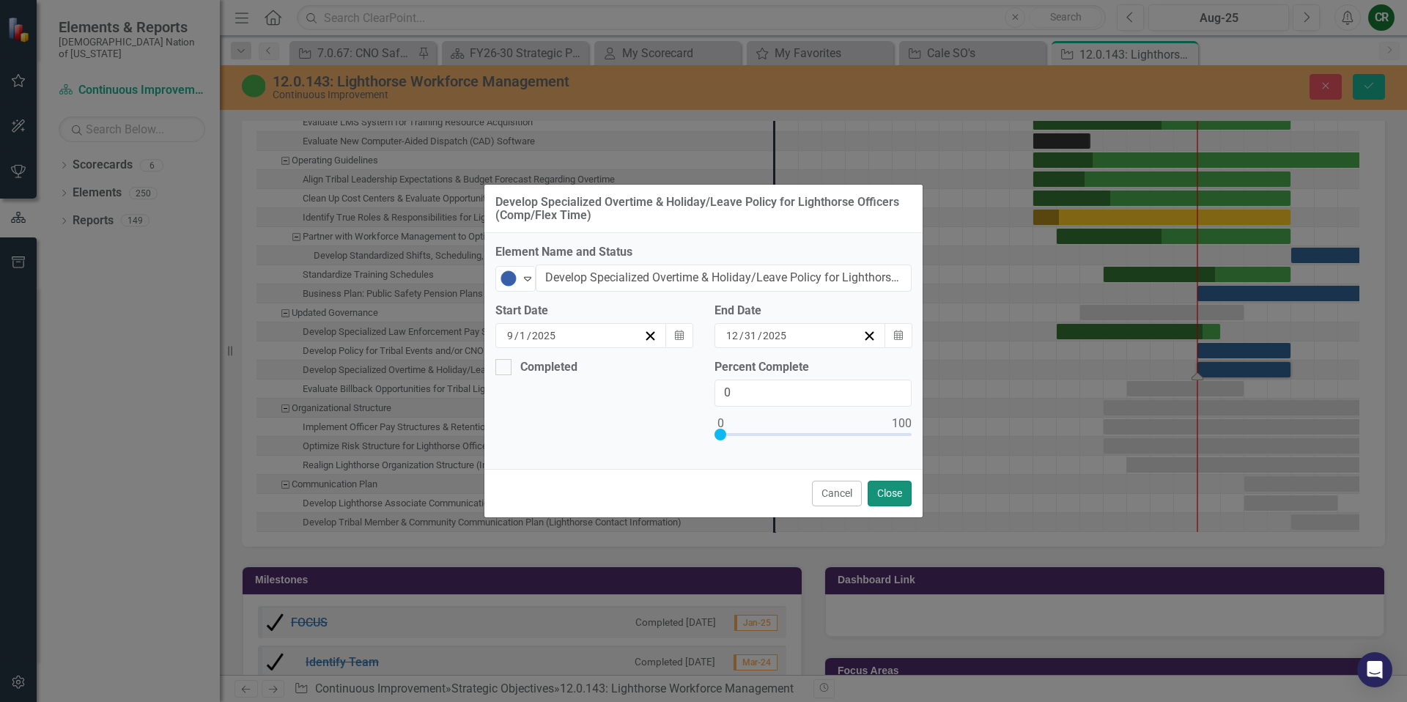
click at [898, 501] on button "Close" at bounding box center [889, 494] width 44 height 26
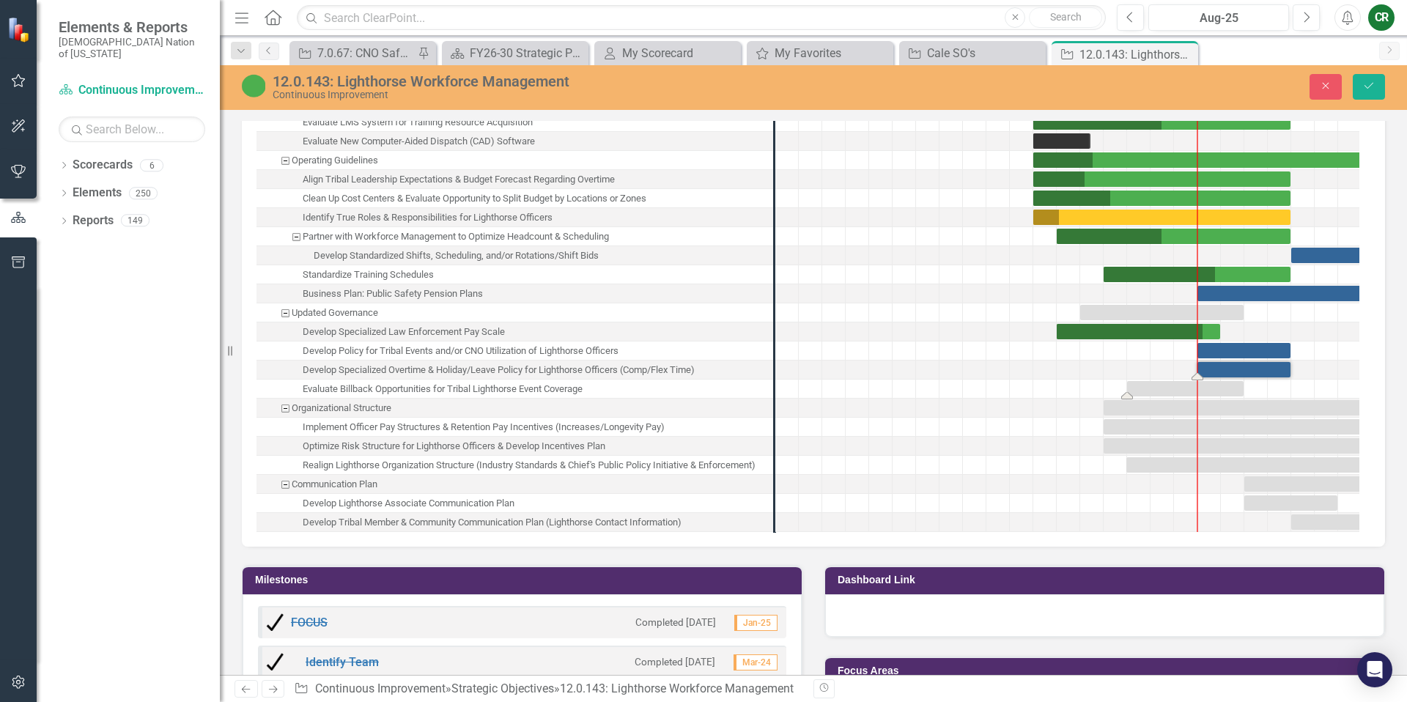
click at [1208, 384] on div "Task: Start date: 2025-06-01 End date: 2025-10-31" at bounding box center [1185, 388] width 116 height 15
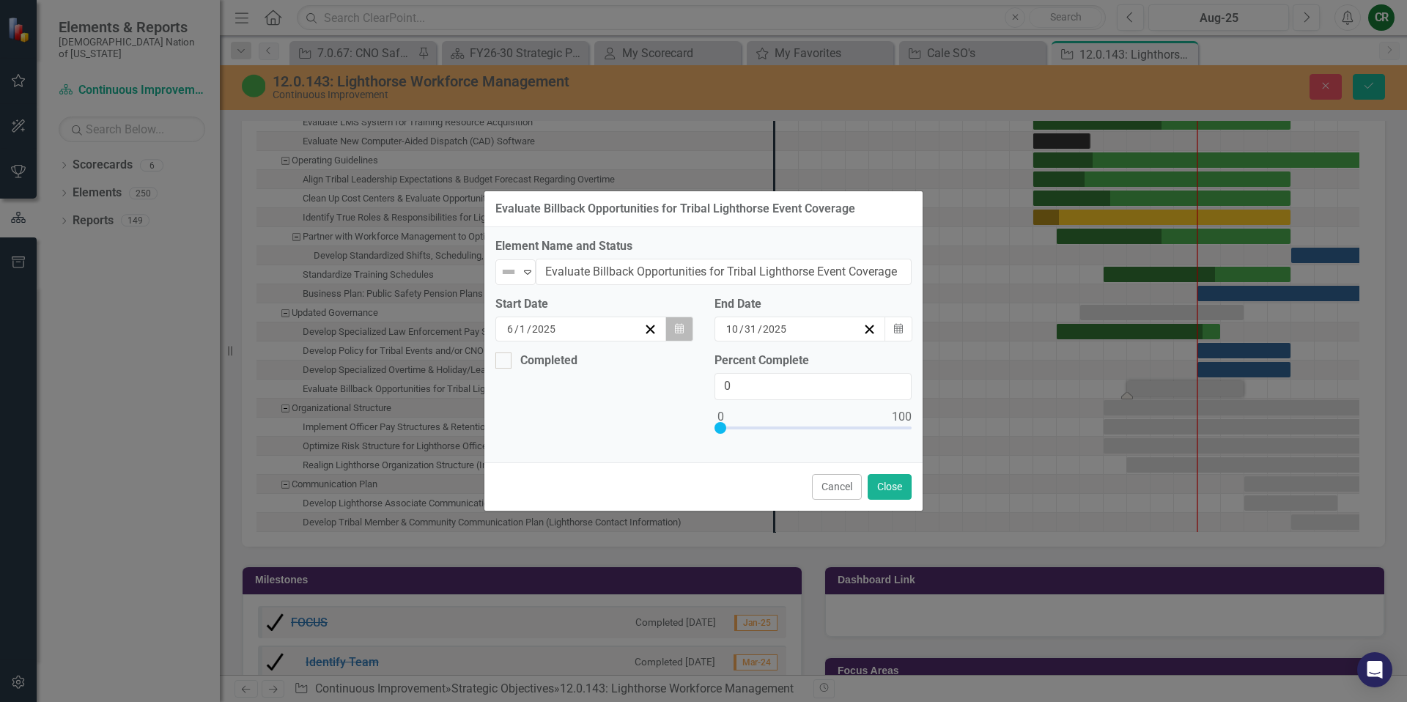
click at [678, 330] on icon "Calendar" at bounding box center [679, 329] width 9 height 10
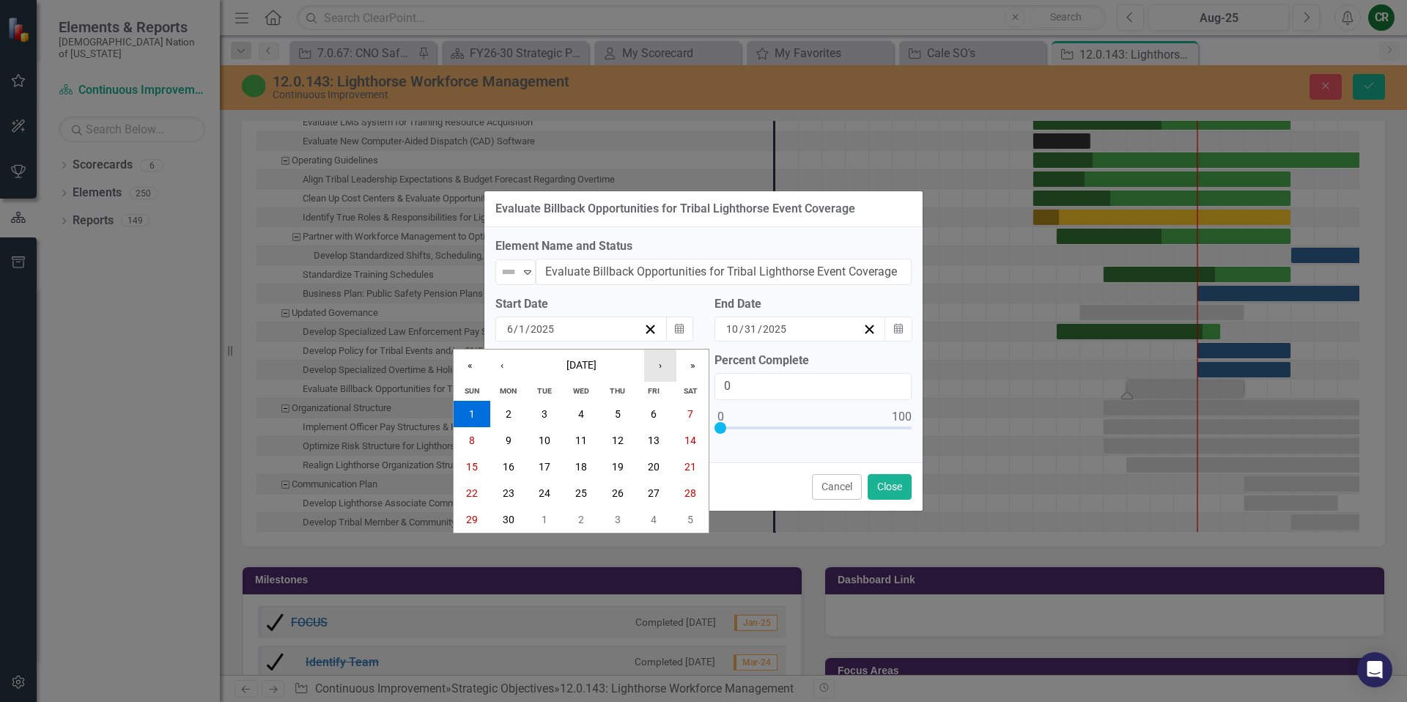
click at [655, 366] on button "›" at bounding box center [660, 365] width 32 height 32
click at [515, 416] on button "1" at bounding box center [508, 414] width 37 height 26
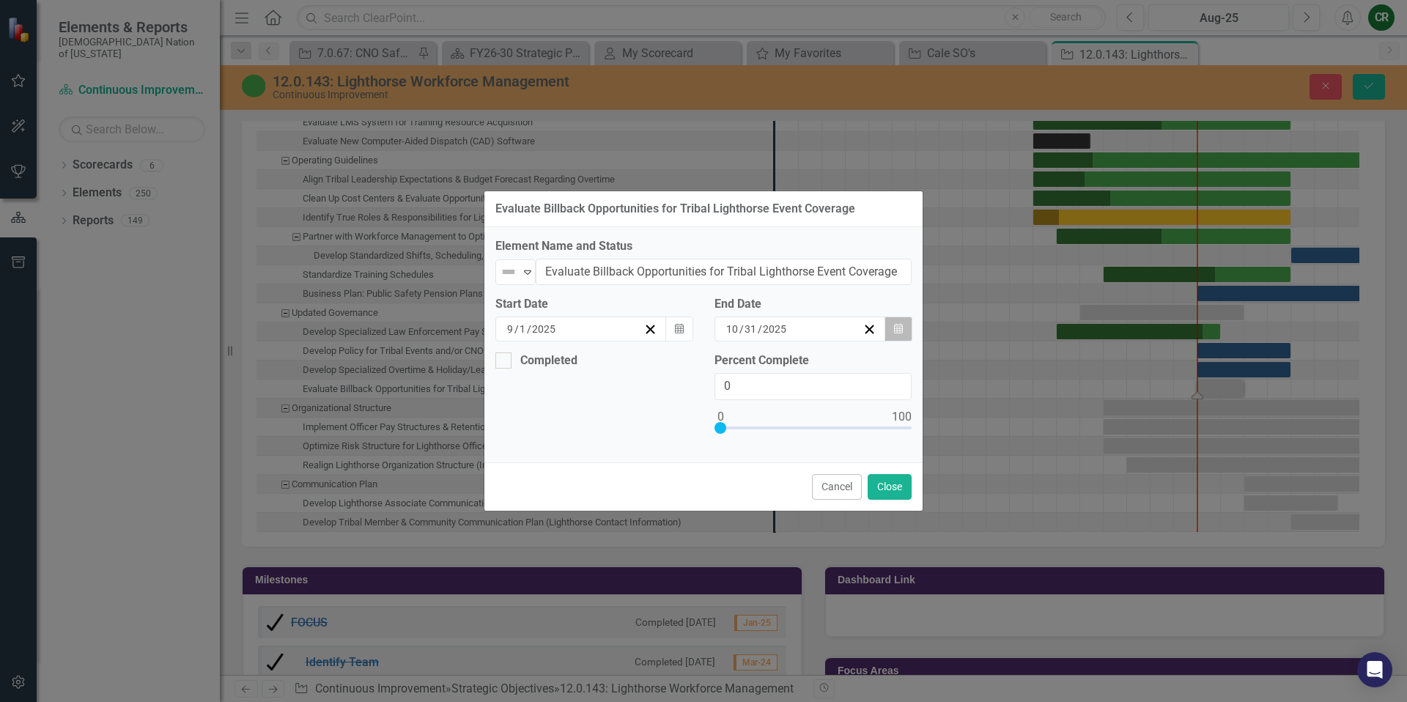
click at [897, 333] on icon "Calendar" at bounding box center [898, 329] width 9 height 10
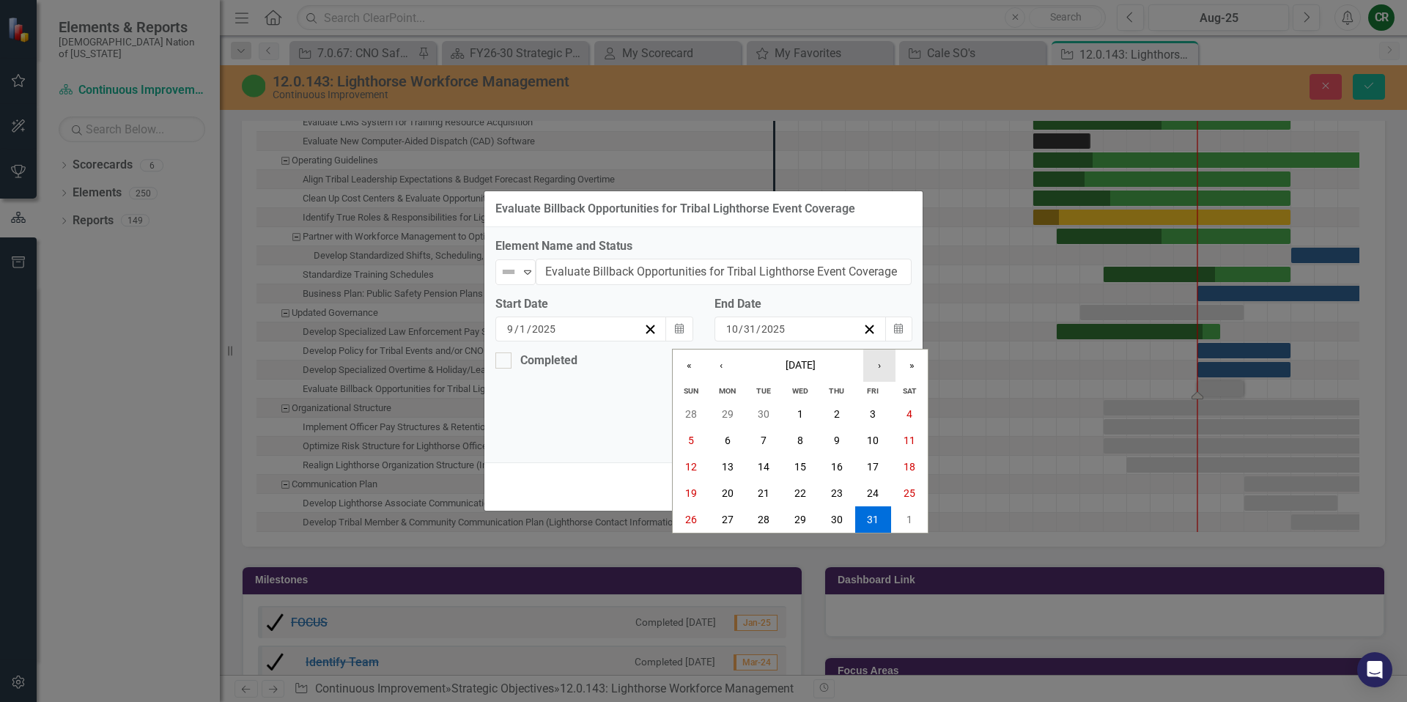
click at [879, 370] on button "›" at bounding box center [879, 365] width 32 height 32
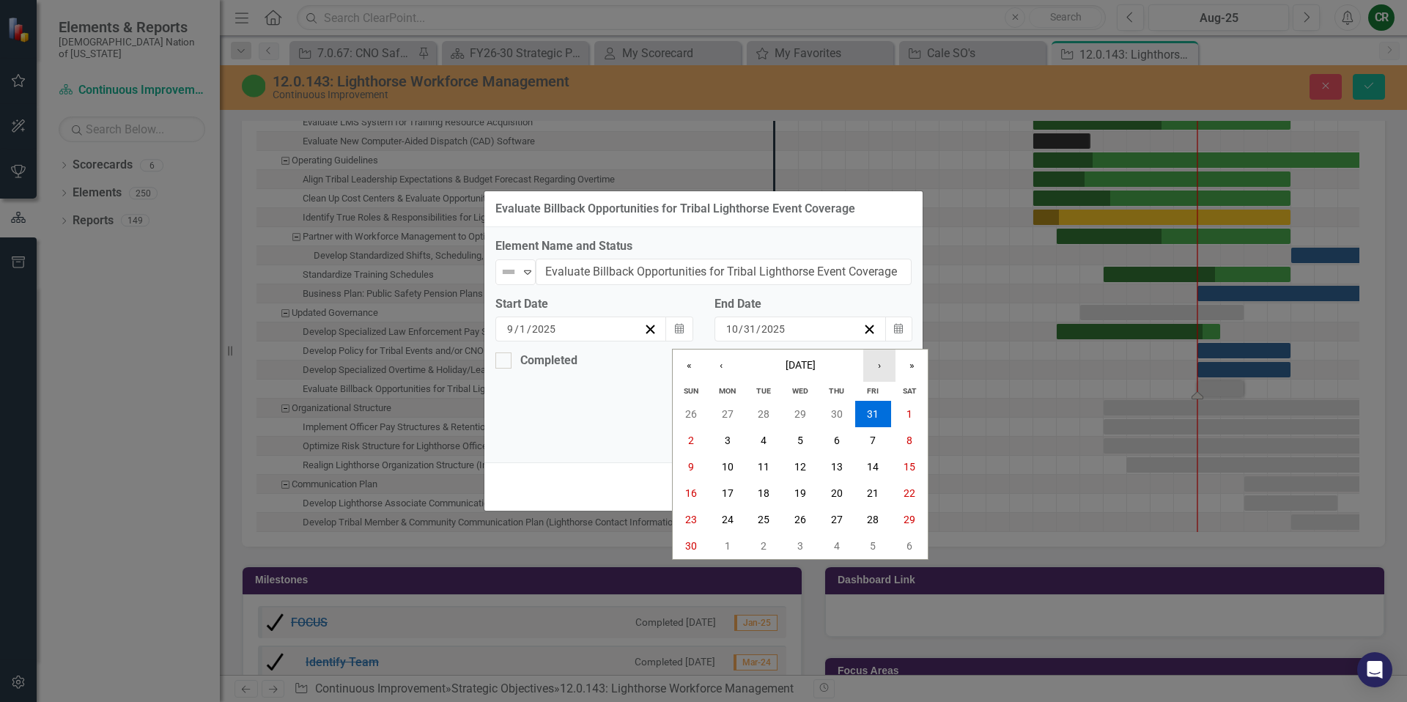
click at [879, 370] on button "›" at bounding box center [879, 365] width 32 height 32
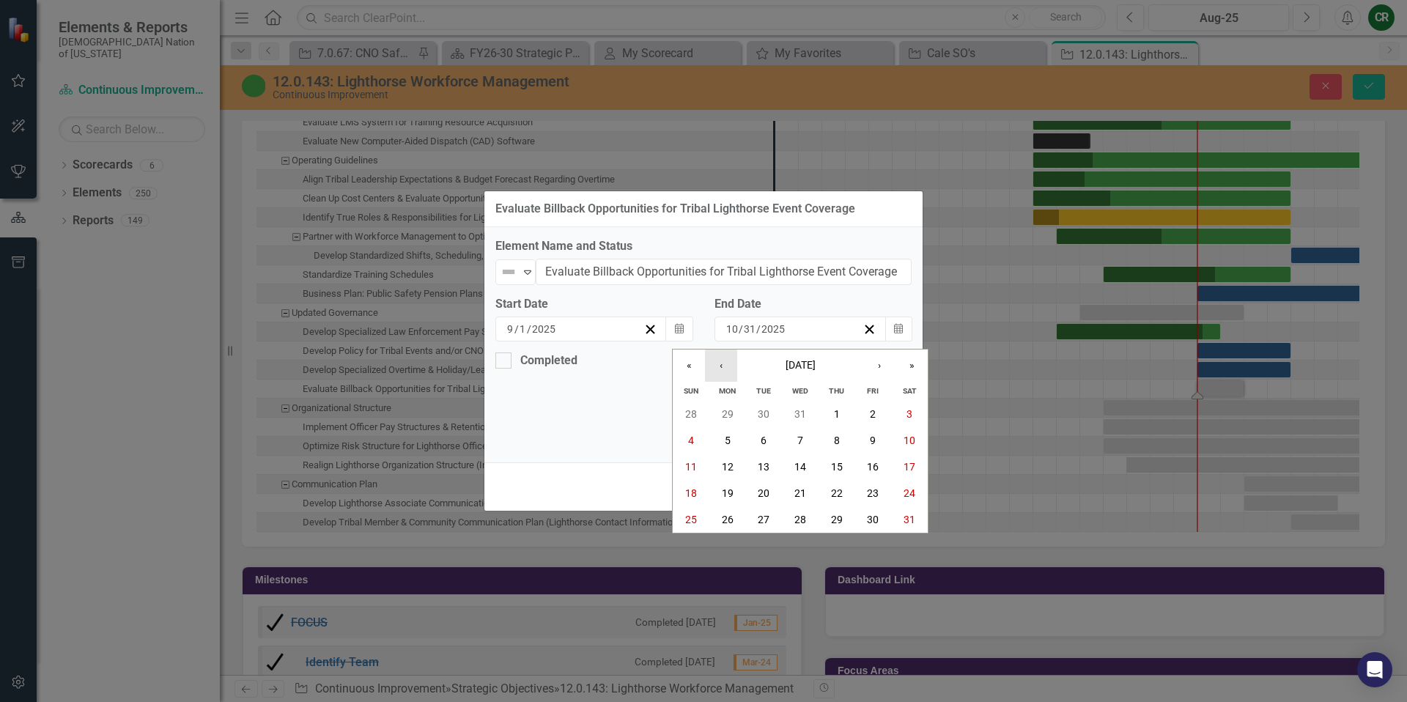
drag, startPoint x: 725, startPoint y: 372, endPoint x: 738, endPoint y: 390, distance: 21.5
click at [726, 372] on button "‹" at bounding box center [721, 365] width 32 height 32
click at [807, 521] on button "31" at bounding box center [800, 519] width 37 height 26
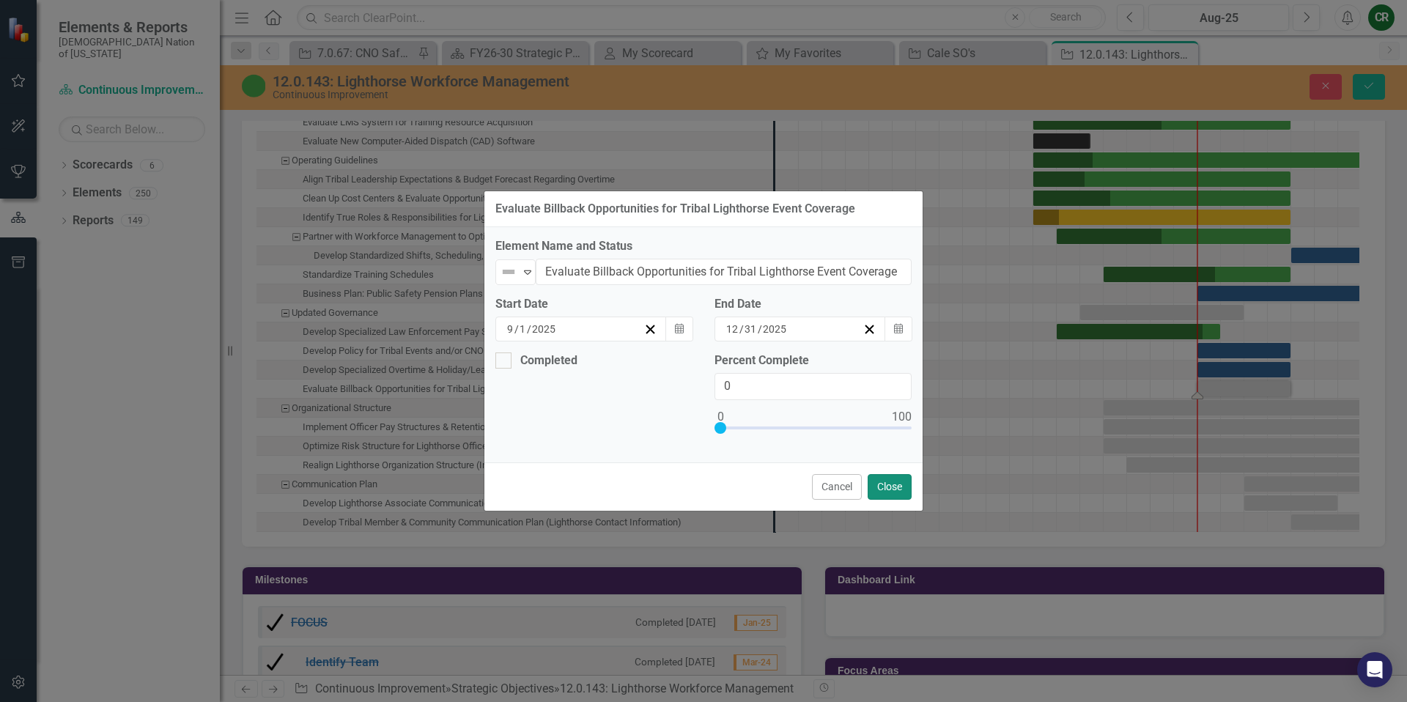
click at [873, 492] on button "Close" at bounding box center [889, 487] width 44 height 26
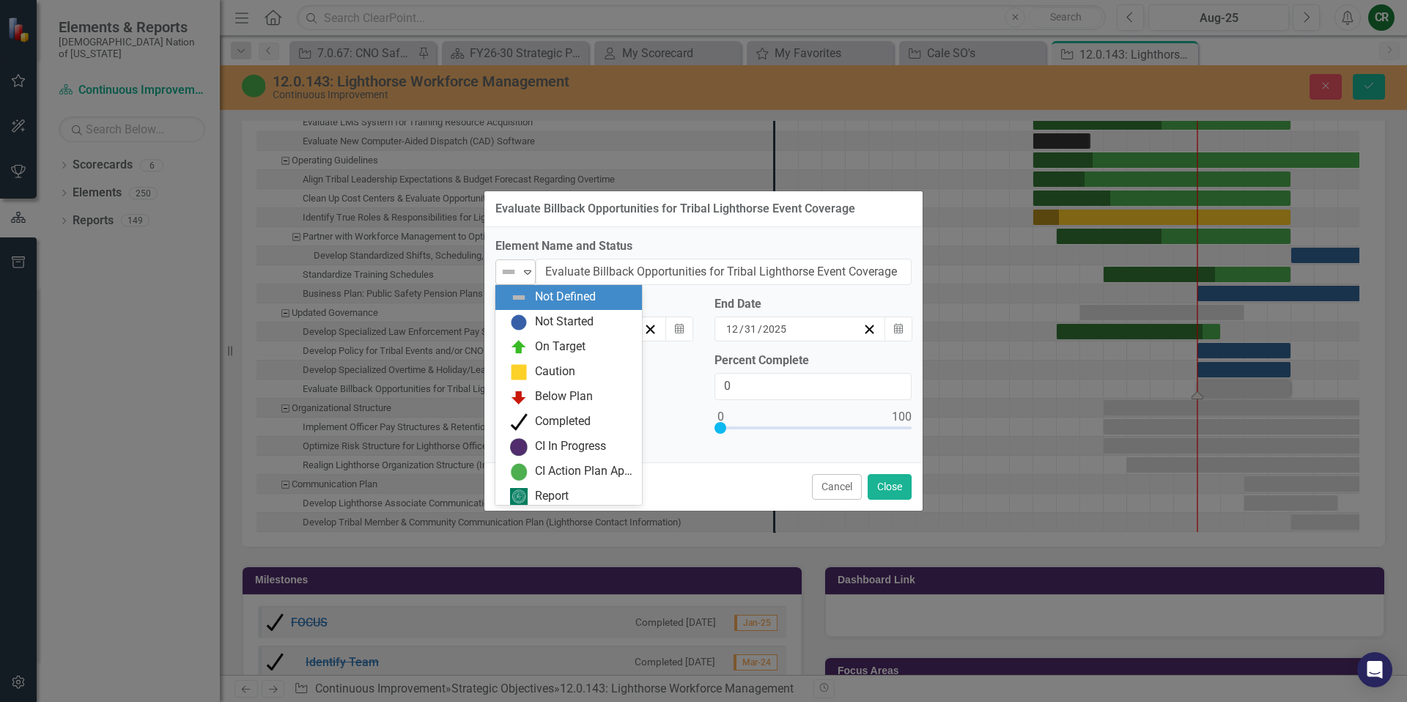
click at [522, 271] on icon "Expand" at bounding box center [527, 272] width 15 height 12
click at [545, 319] on div "Not Started" at bounding box center [564, 322] width 59 height 17
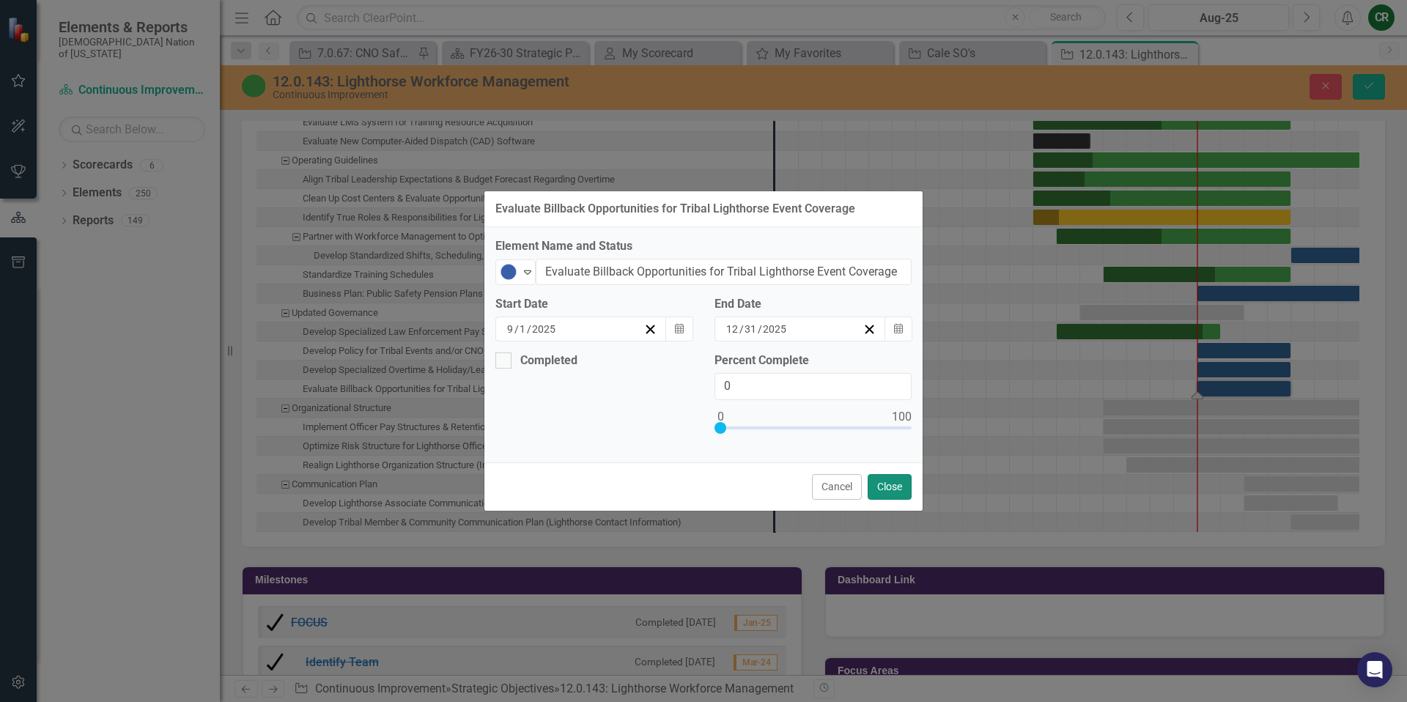
click at [902, 490] on button "Close" at bounding box center [889, 487] width 44 height 26
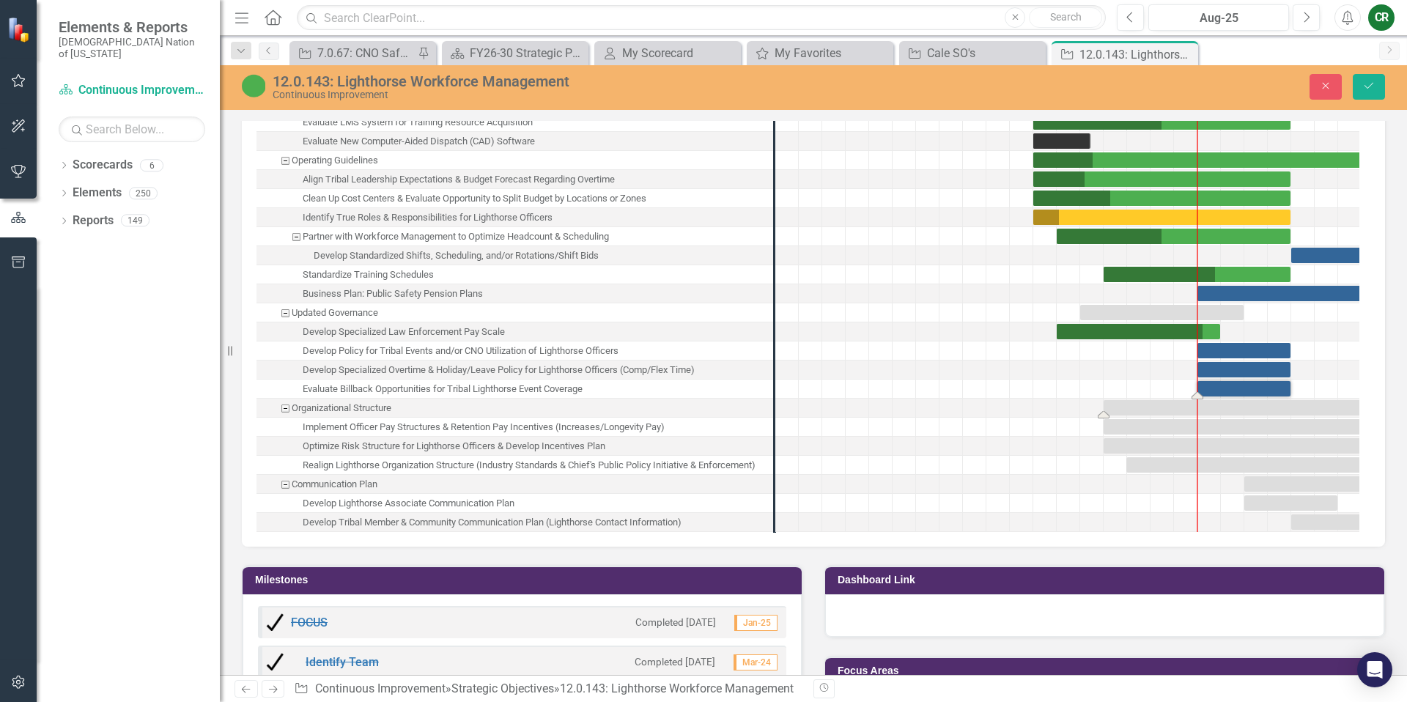
click at [1238, 402] on div "Task: Start date: 2025-05-01 End date: 2026-05-31" at bounding box center [1255, 407] width 304 height 15
click at [1134, 400] on div "Task: Start date: 2025-05-01 End date: 2026-05-31" at bounding box center [1255, 407] width 304 height 15
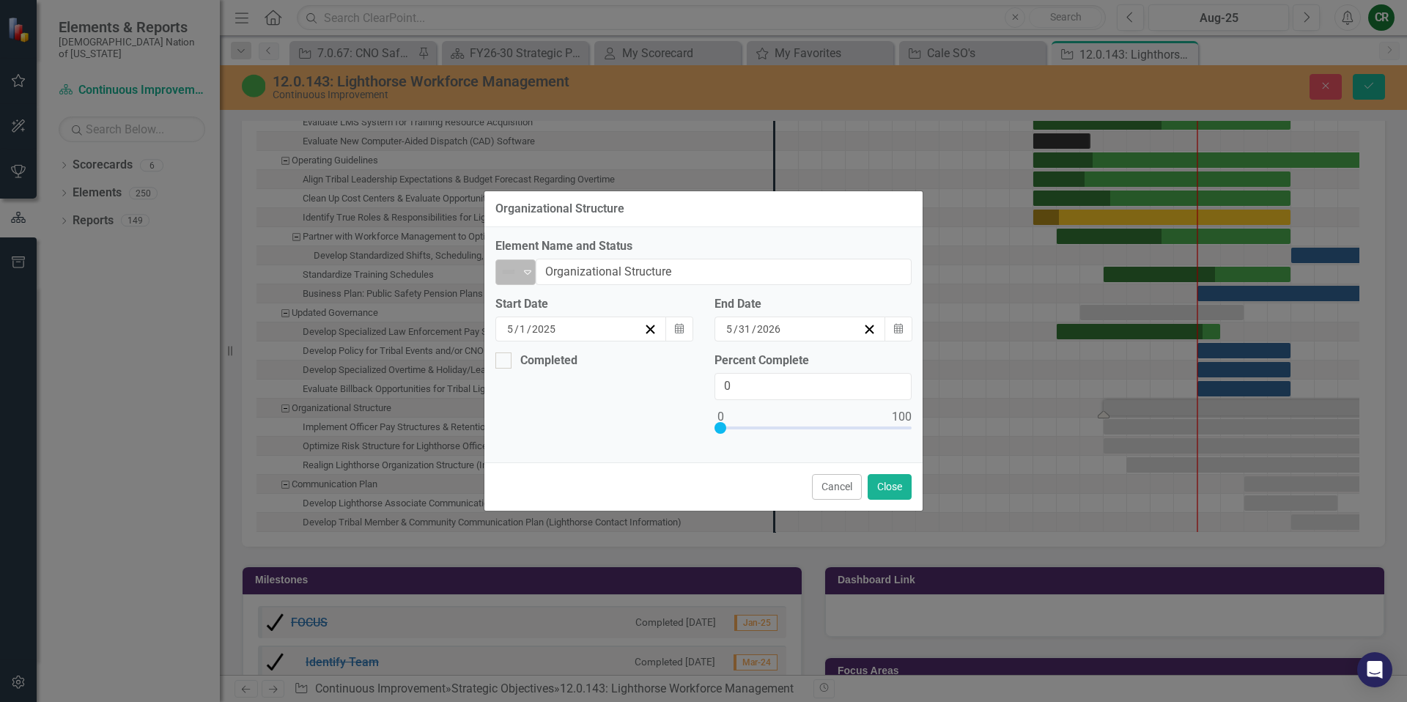
click at [533, 276] on icon "Expand" at bounding box center [527, 272] width 15 height 12
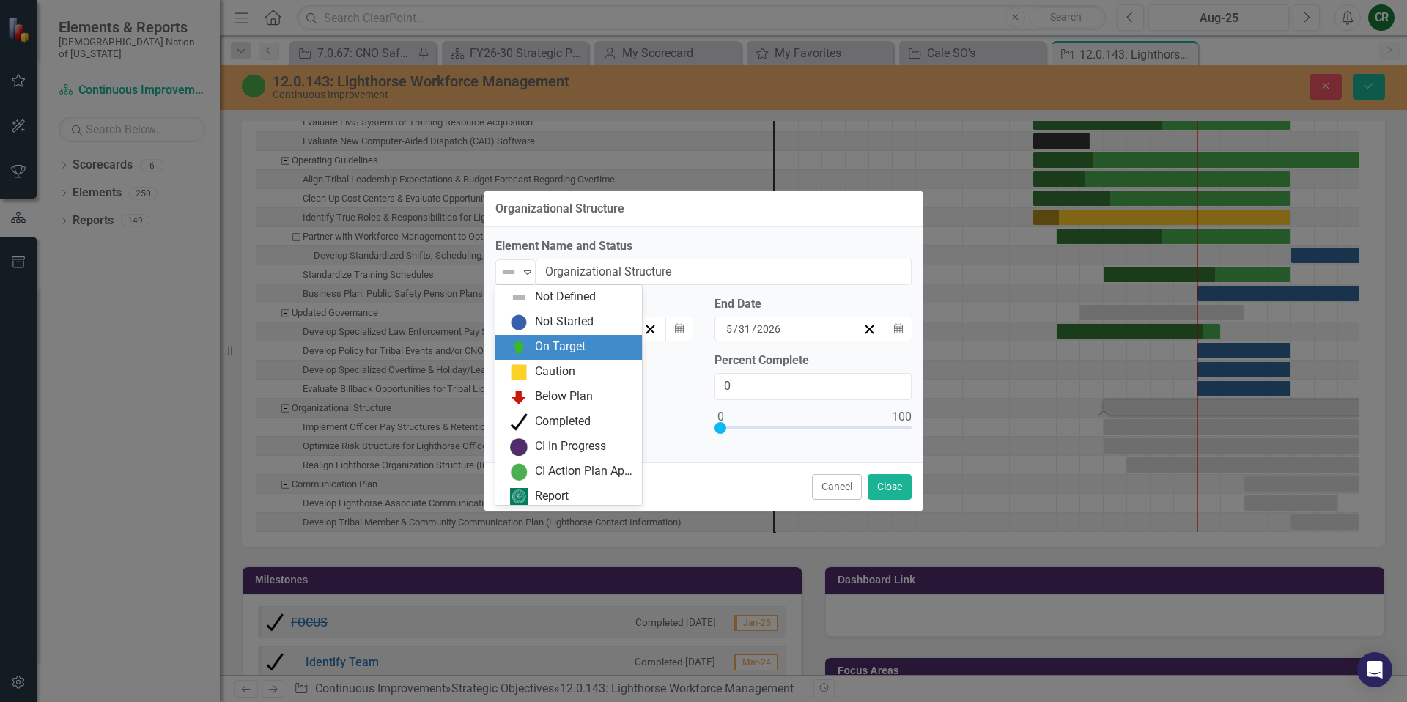
drag, startPoint x: 572, startPoint y: 344, endPoint x: 580, endPoint y: 342, distance: 7.5
click at [571, 343] on div "On Target" at bounding box center [560, 346] width 51 height 17
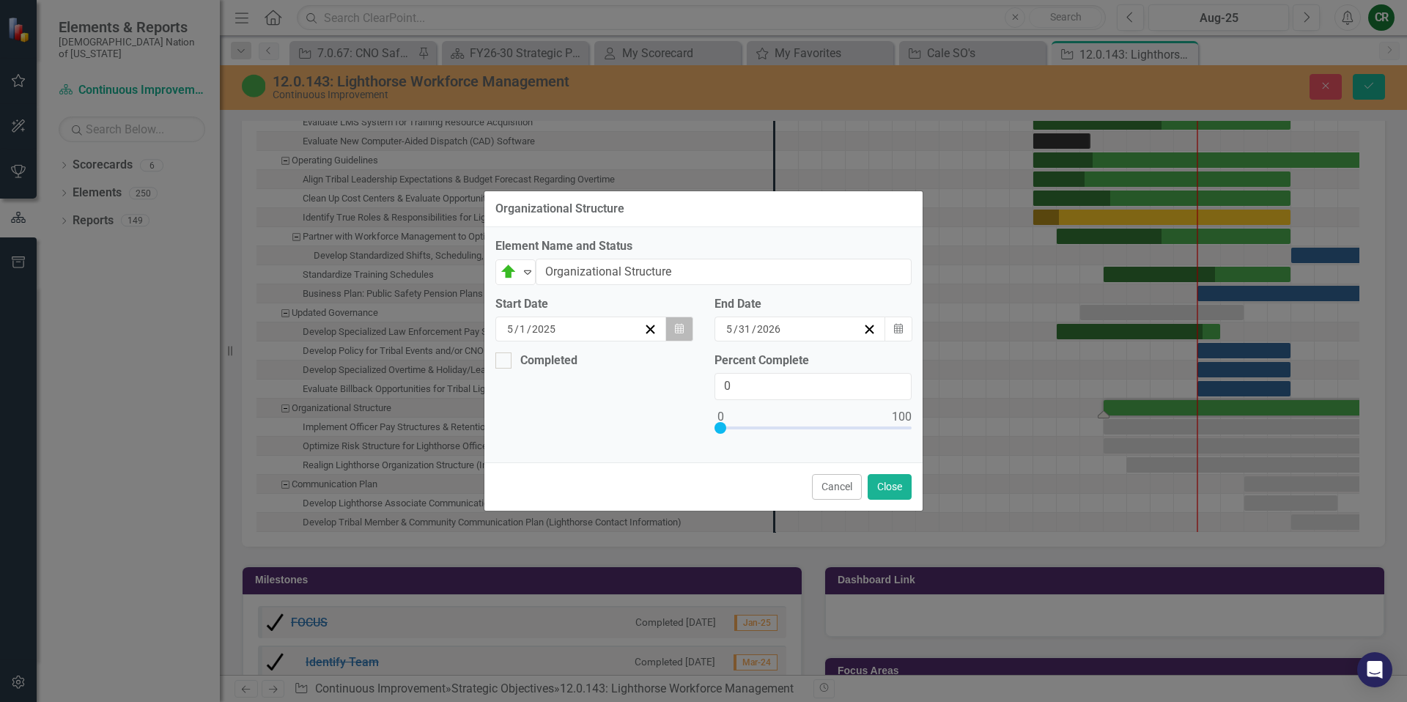
click at [676, 337] on button "Calendar" at bounding box center [679, 329] width 28 height 25
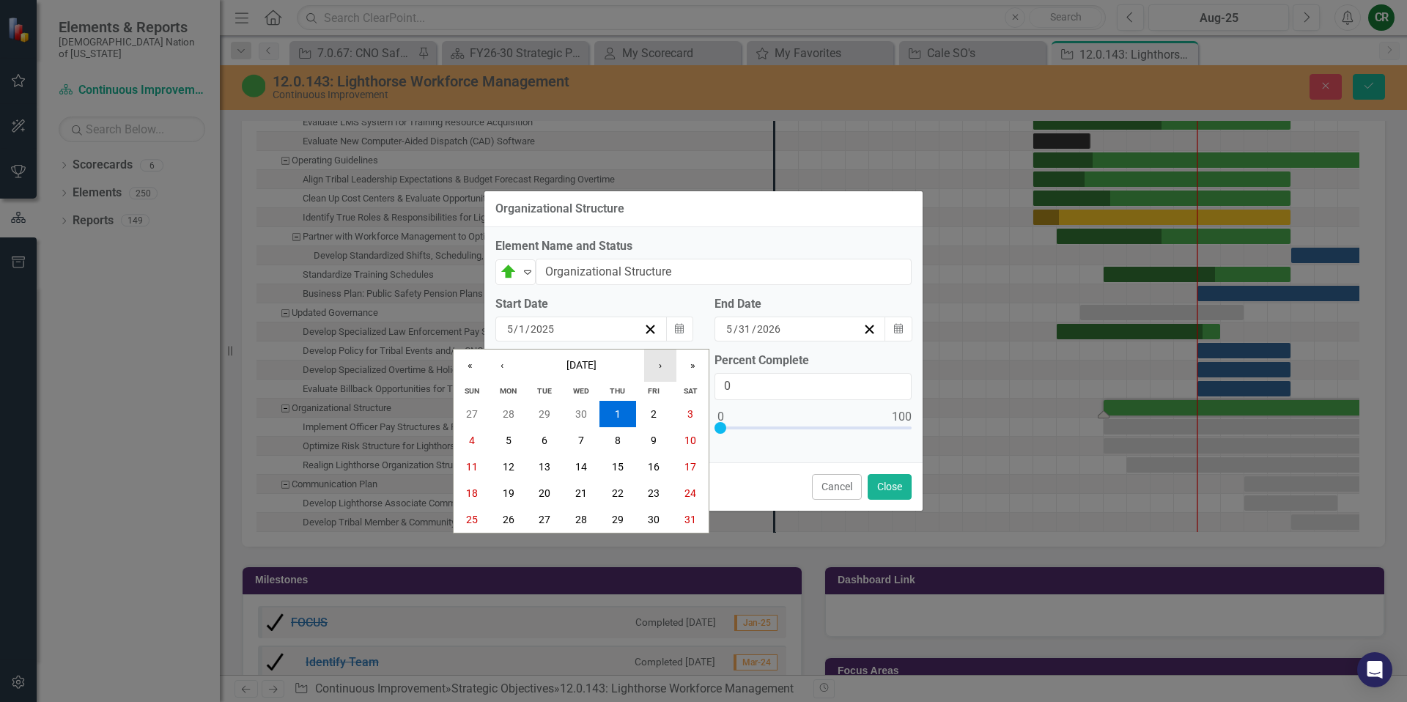
click at [661, 369] on button "›" at bounding box center [660, 365] width 32 height 32
click at [553, 419] on button "1" at bounding box center [544, 414] width 37 height 26
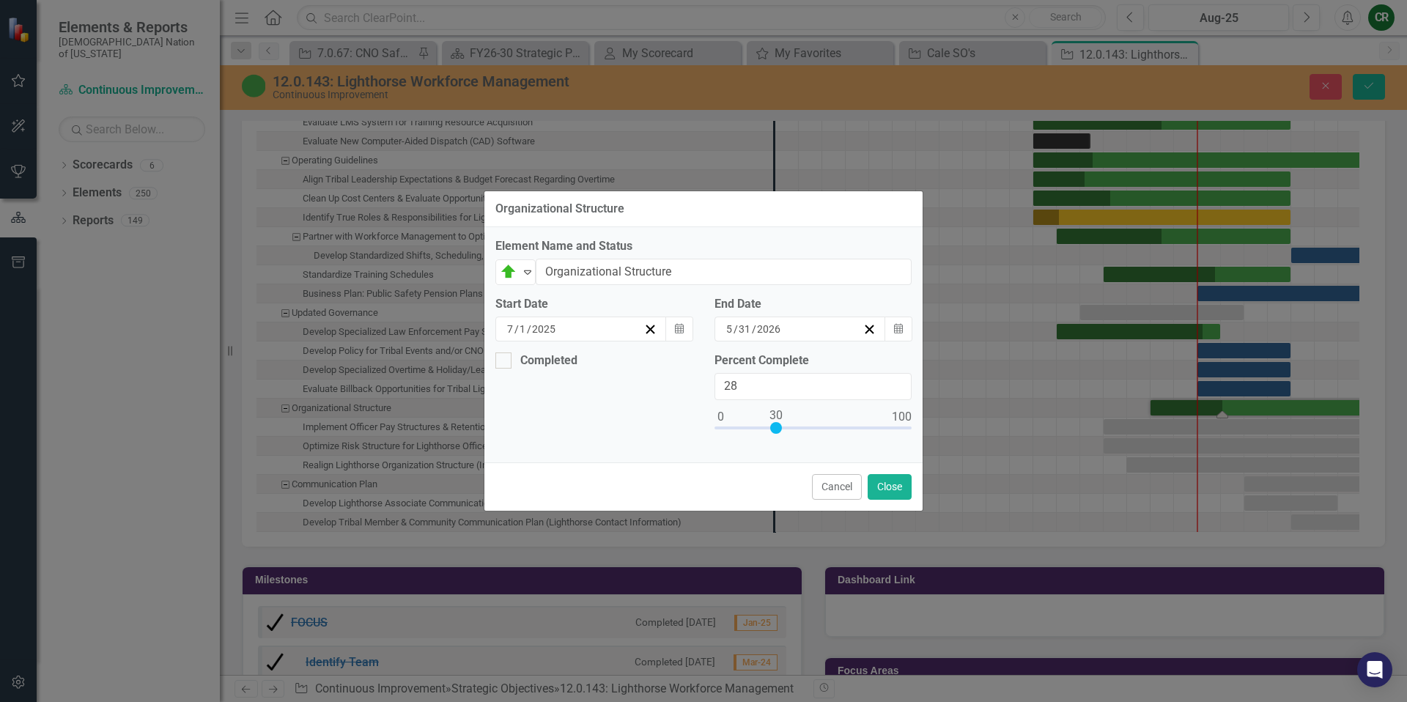
type input "30"
drag, startPoint x: 722, startPoint y: 426, endPoint x: 777, endPoint y: 424, distance: 55.7
click at [777, 424] on div at bounding box center [776, 428] width 12 height 12
click at [903, 330] on button "Calendar" at bounding box center [898, 329] width 28 height 25
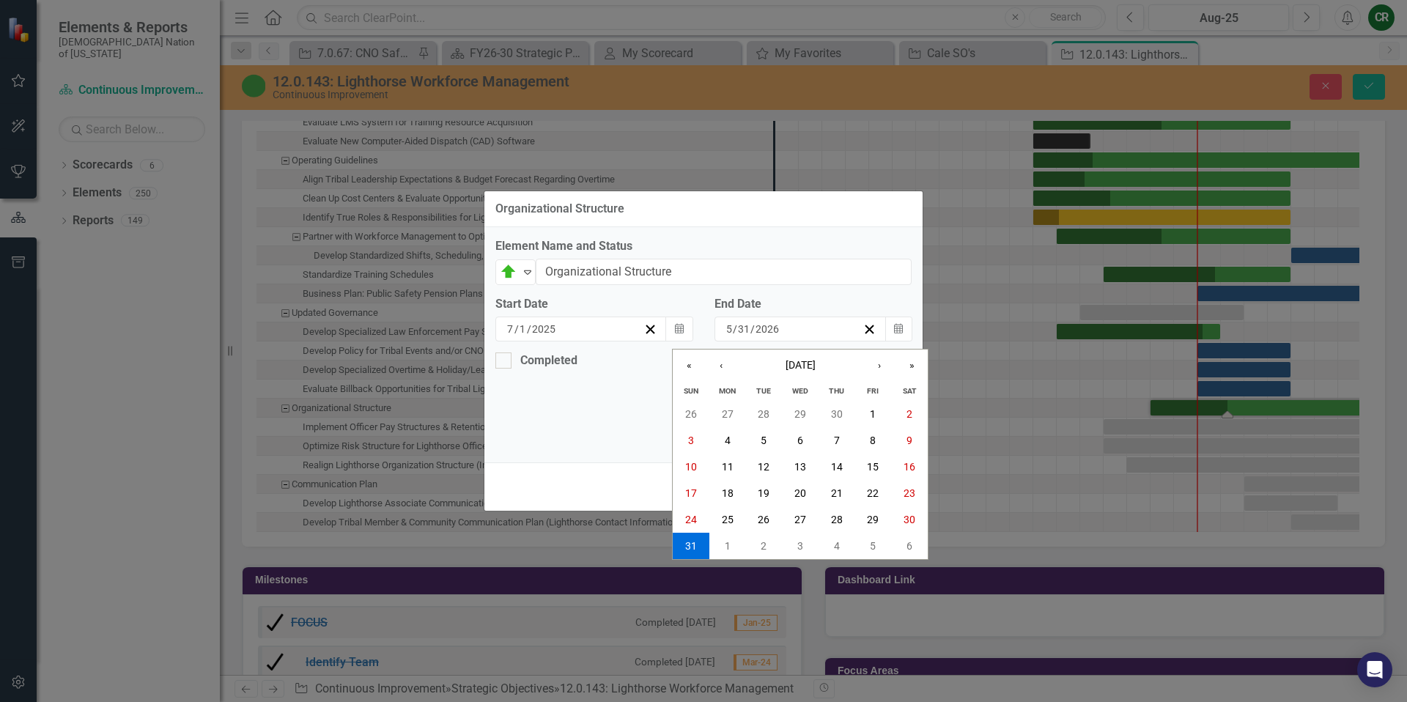
click at [593, 423] on div "Completed Percent Complete 30" at bounding box center [703, 401] width 438 height 99
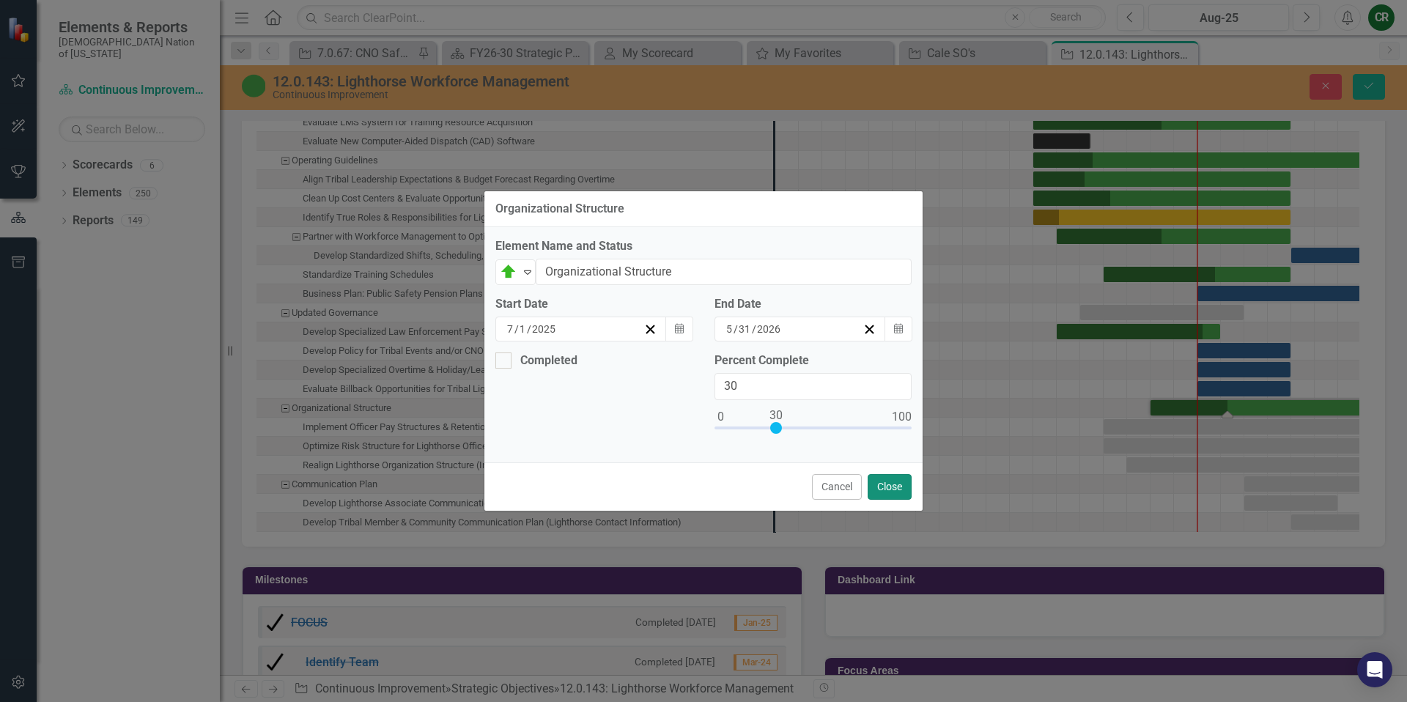
click at [903, 492] on button "Close" at bounding box center [889, 487] width 44 height 26
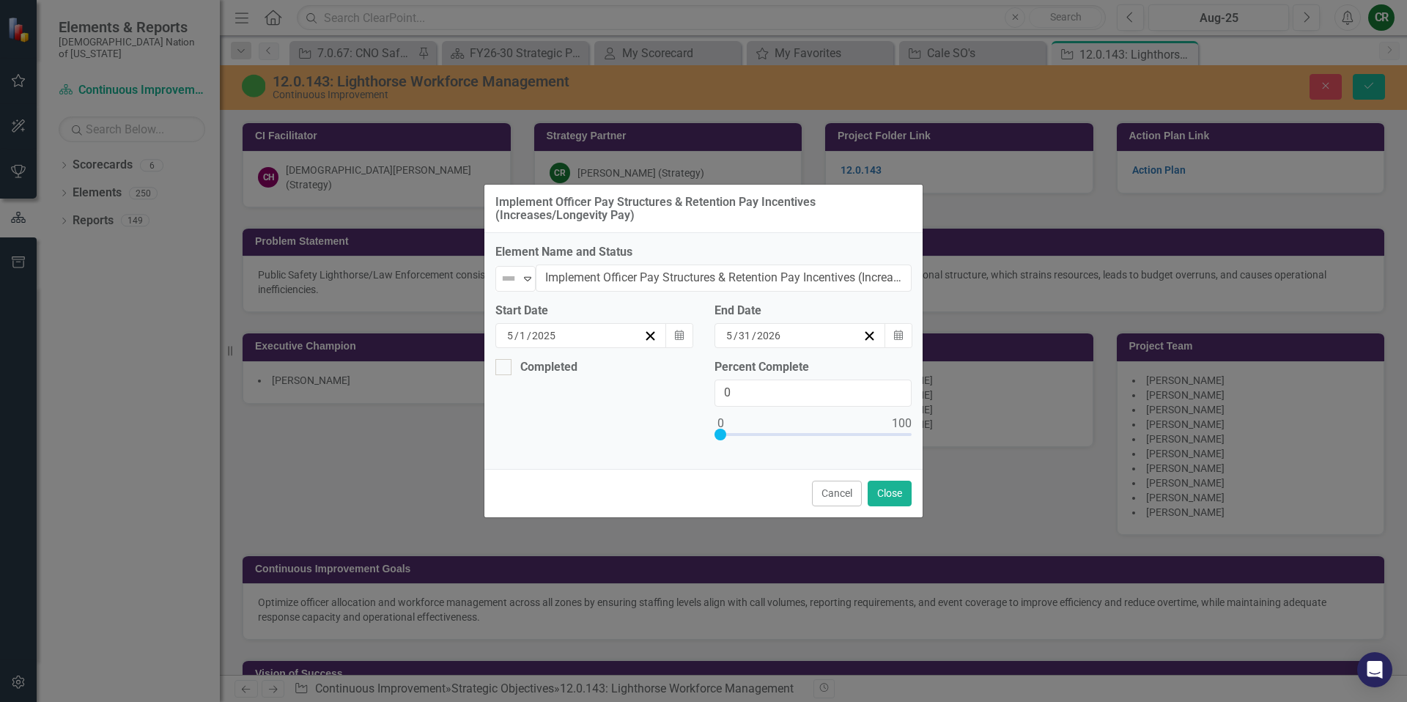
scroll to position [2186, 0]
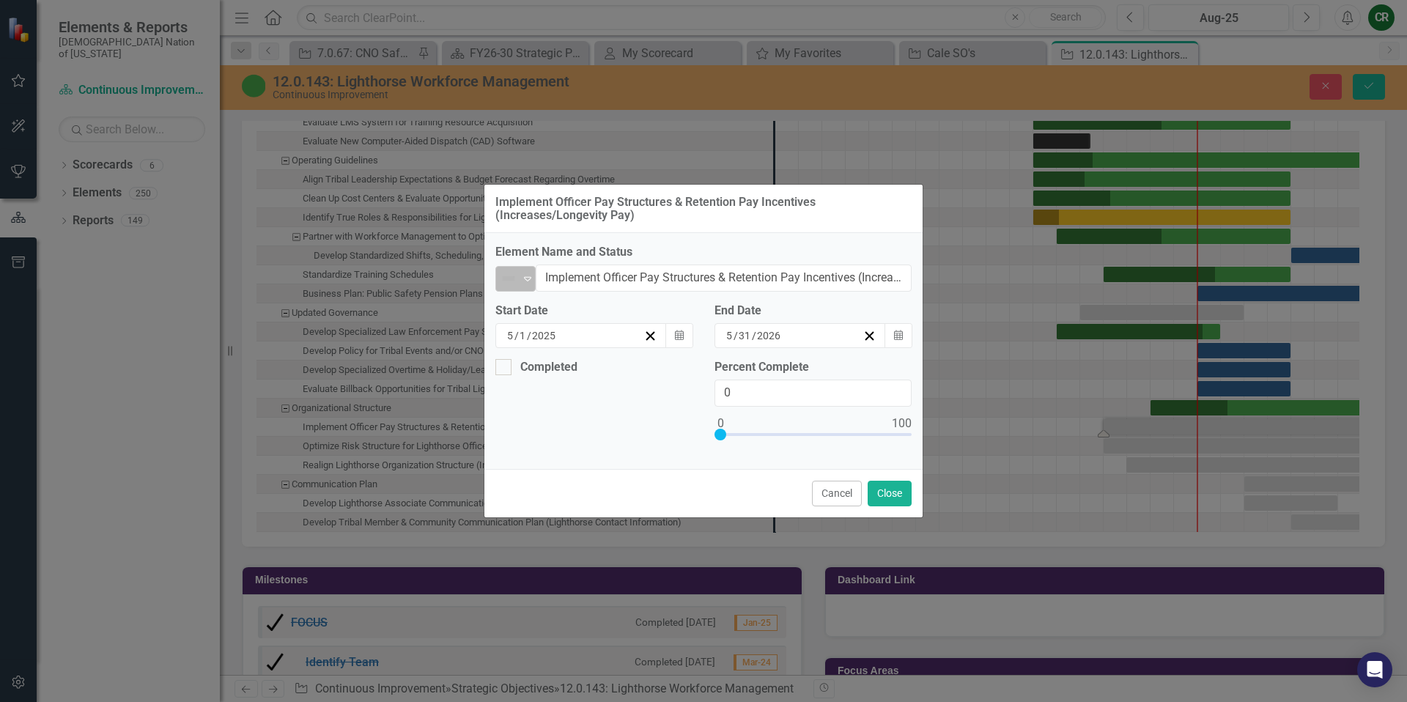
click at [518, 278] on div "Not Defined" at bounding box center [509, 279] width 19 height 18
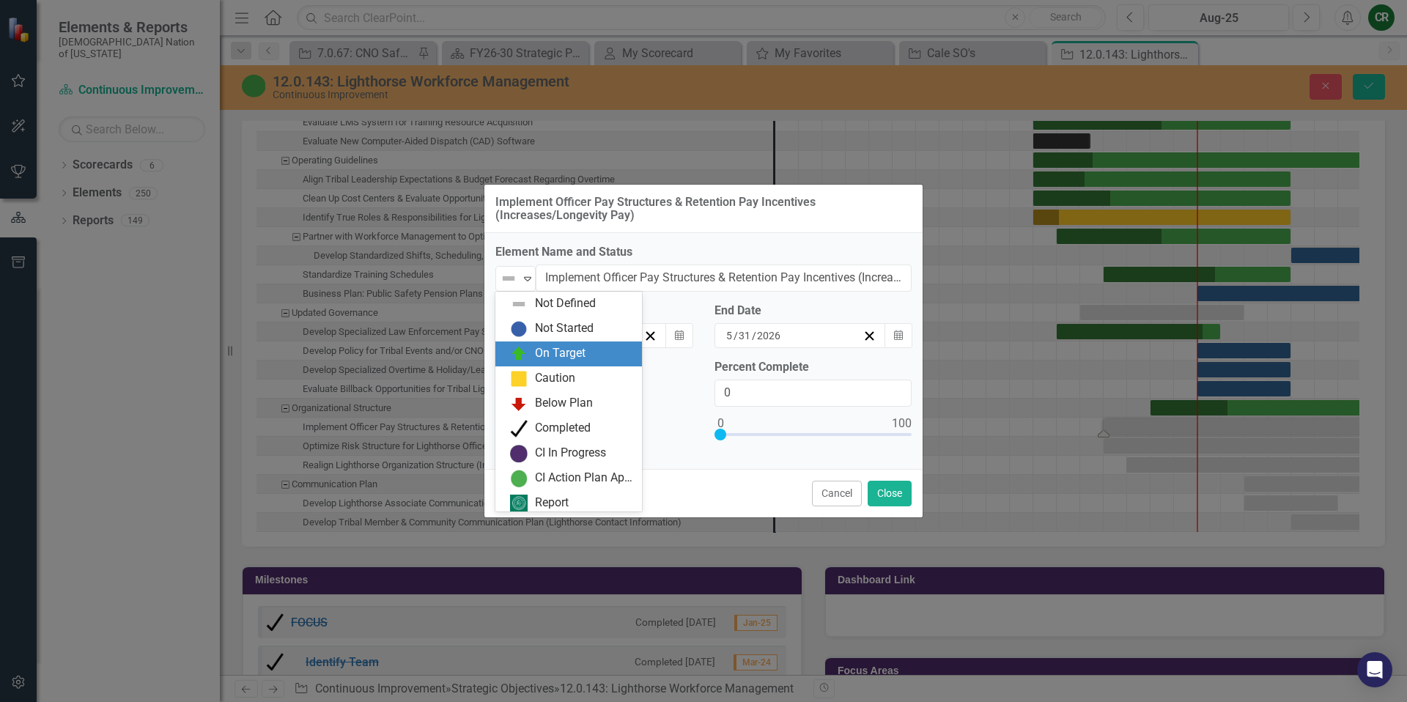
click at [539, 349] on div "On Target" at bounding box center [560, 353] width 51 height 17
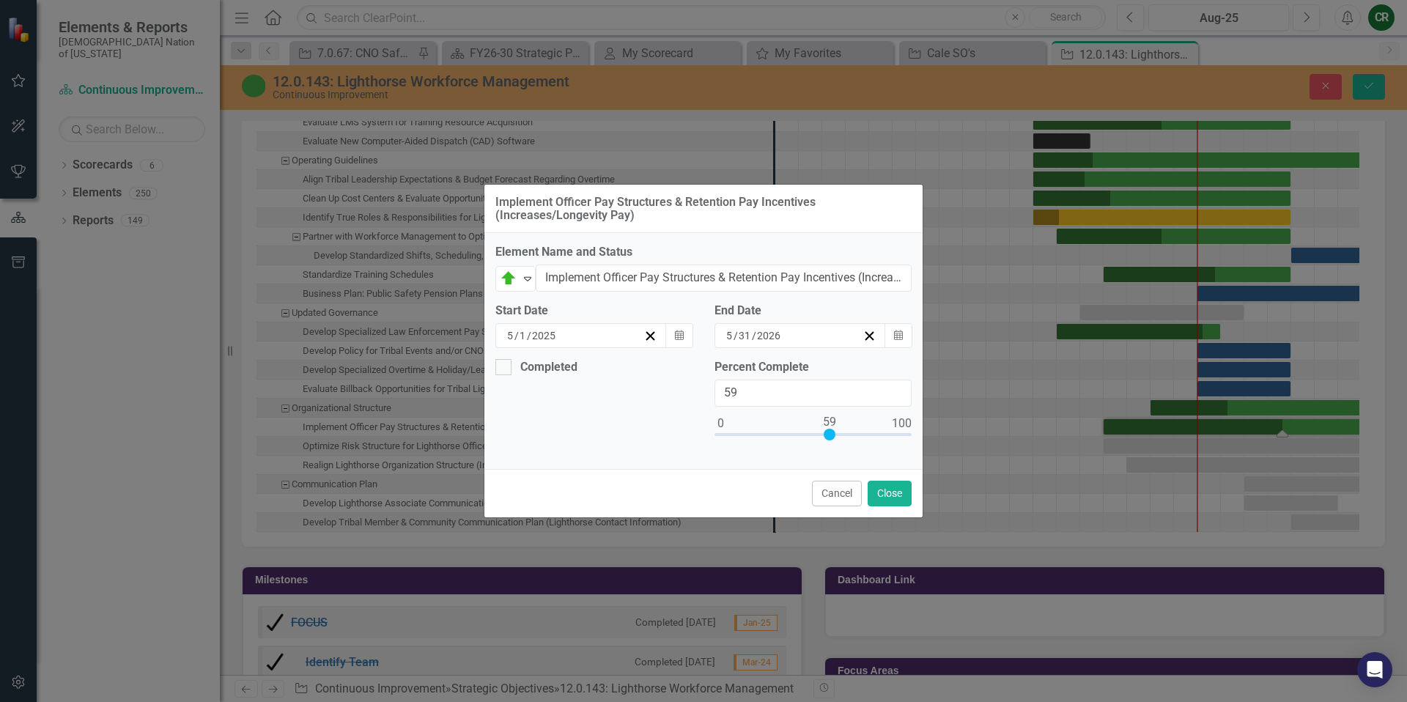
type input "60"
drag, startPoint x: 717, startPoint y: 434, endPoint x: 827, endPoint y: 441, distance: 110.9
click at [827, 441] on div at bounding box center [812, 438] width 197 height 18
click at [887, 487] on button "Close" at bounding box center [889, 494] width 44 height 26
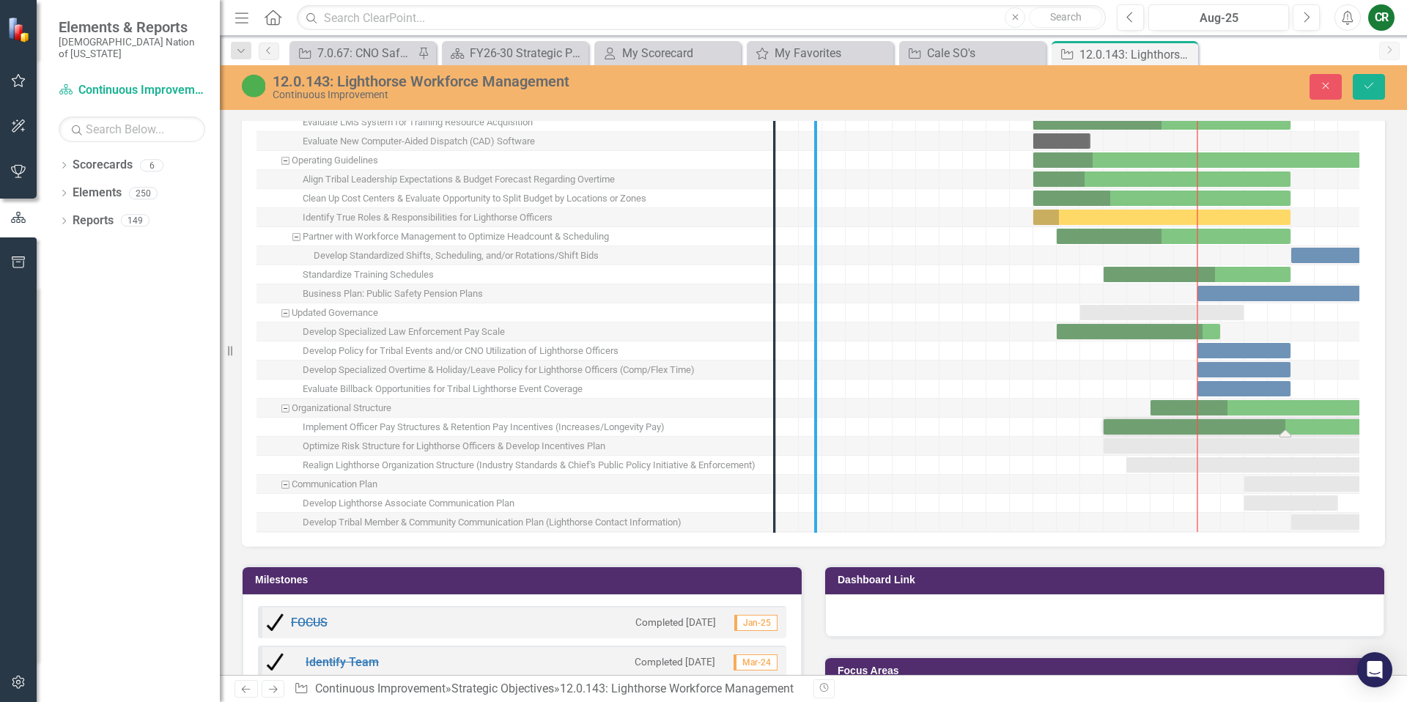
drag, startPoint x: 775, startPoint y: 459, endPoint x: 818, endPoint y: 460, distance: 42.5
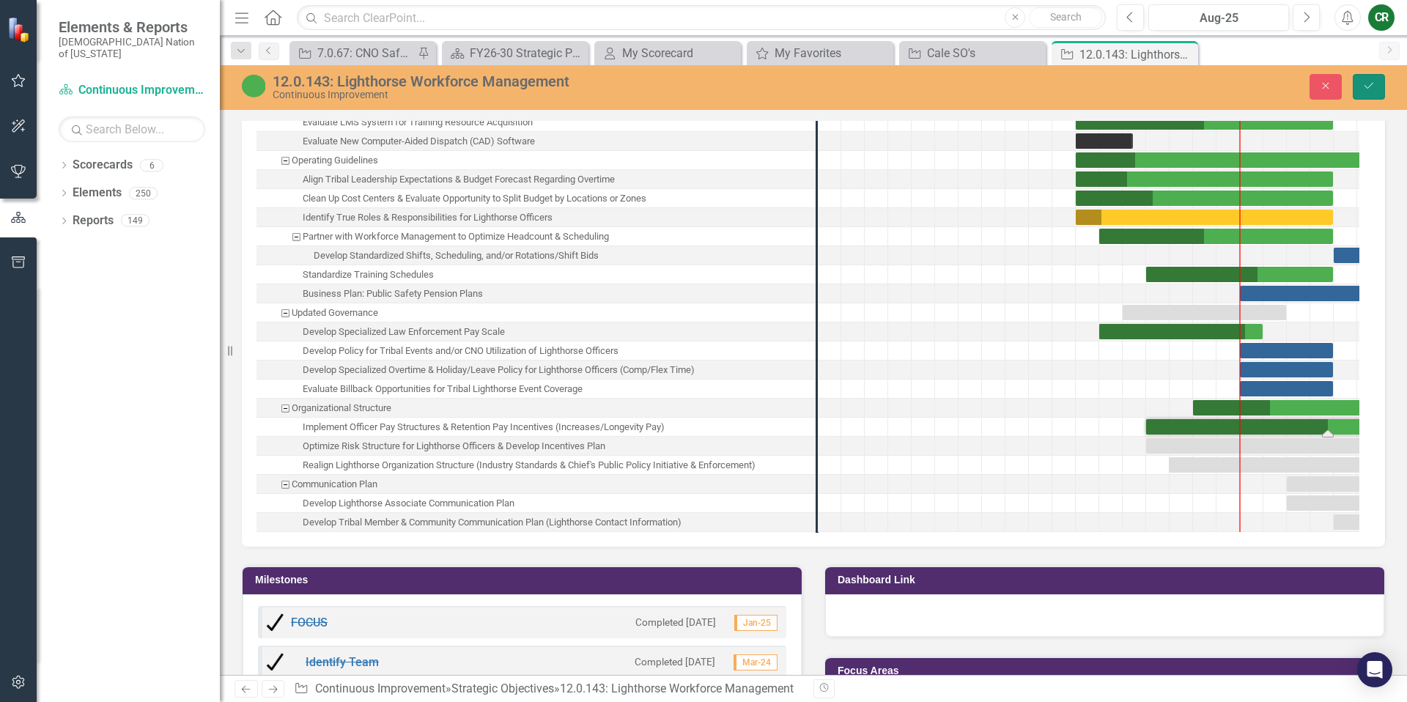
click at [1369, 89] on icon "Save" at bounding box center [1368, 86] width 13 height 10
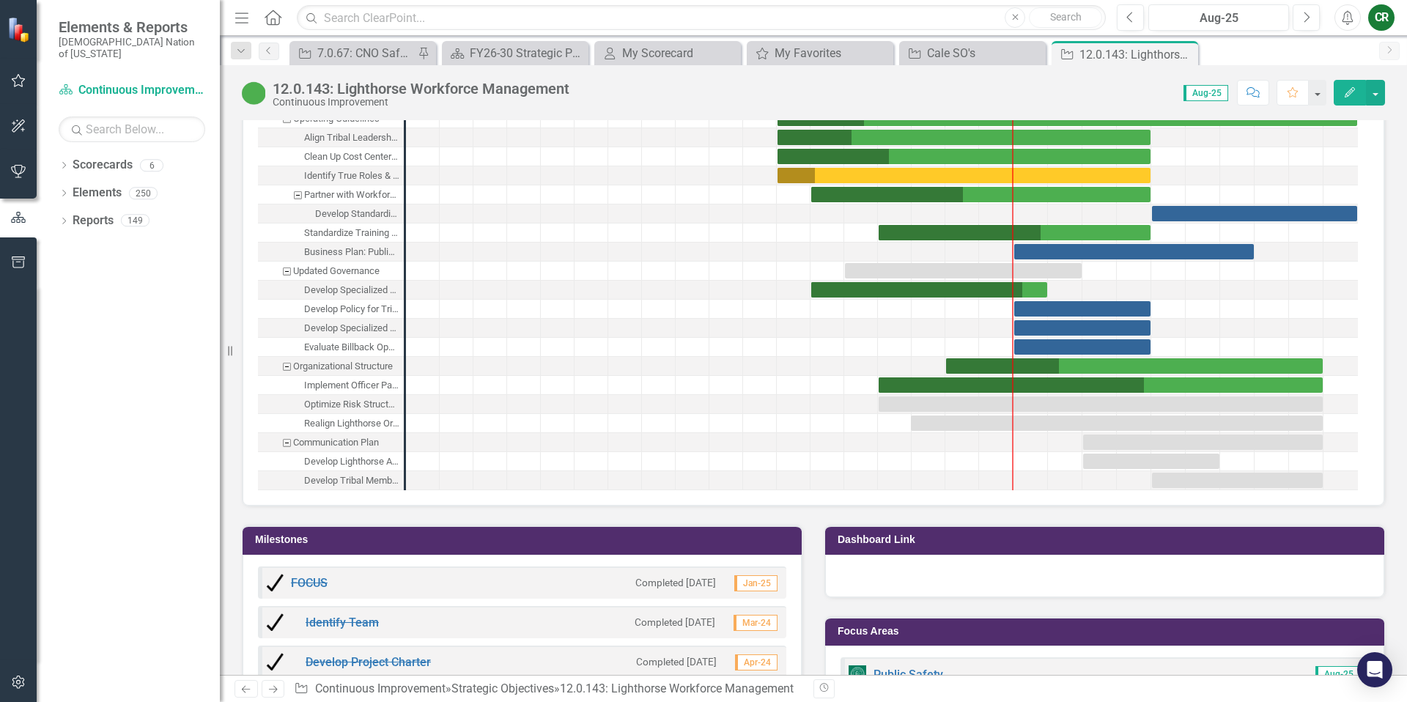
scroll to position [2227, 0]
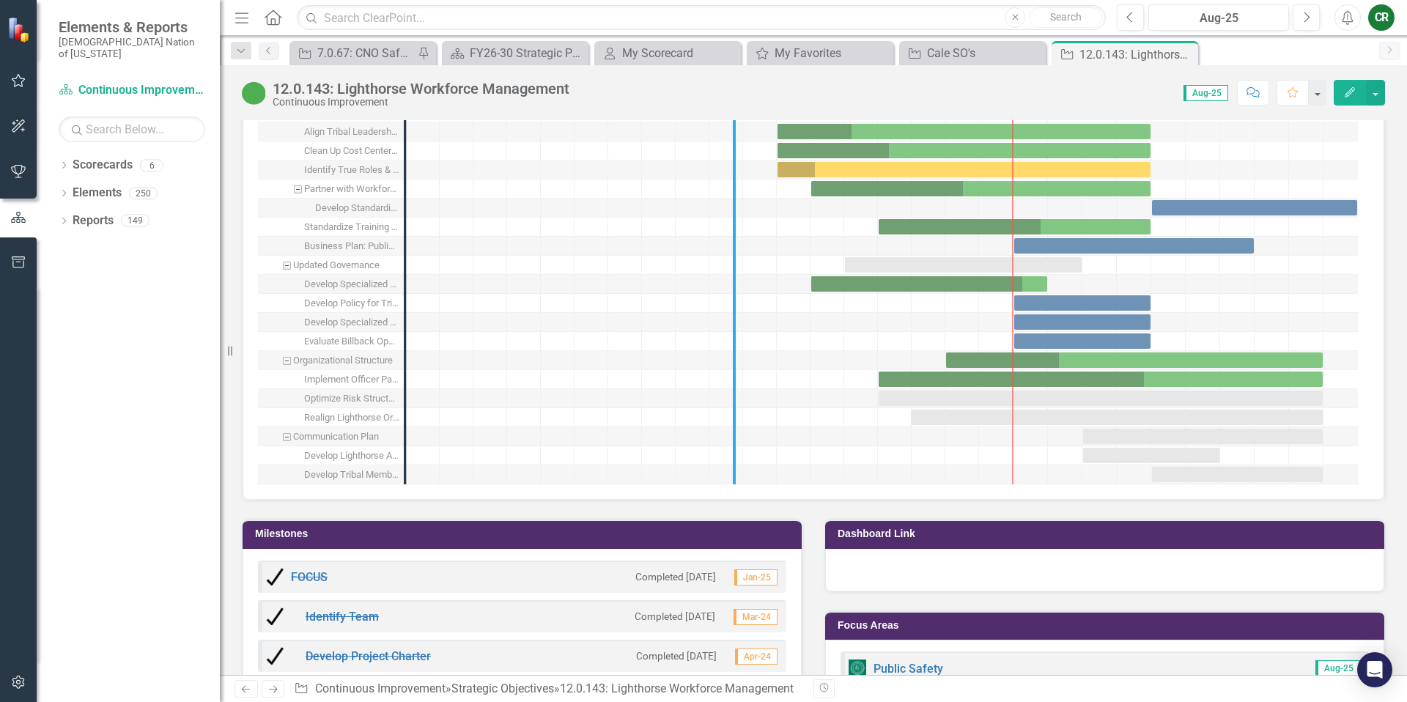
drag, startPoint x: 401, startPoint y: 391, endPoint x: 731, endPoint y: 388, distance: 330.5
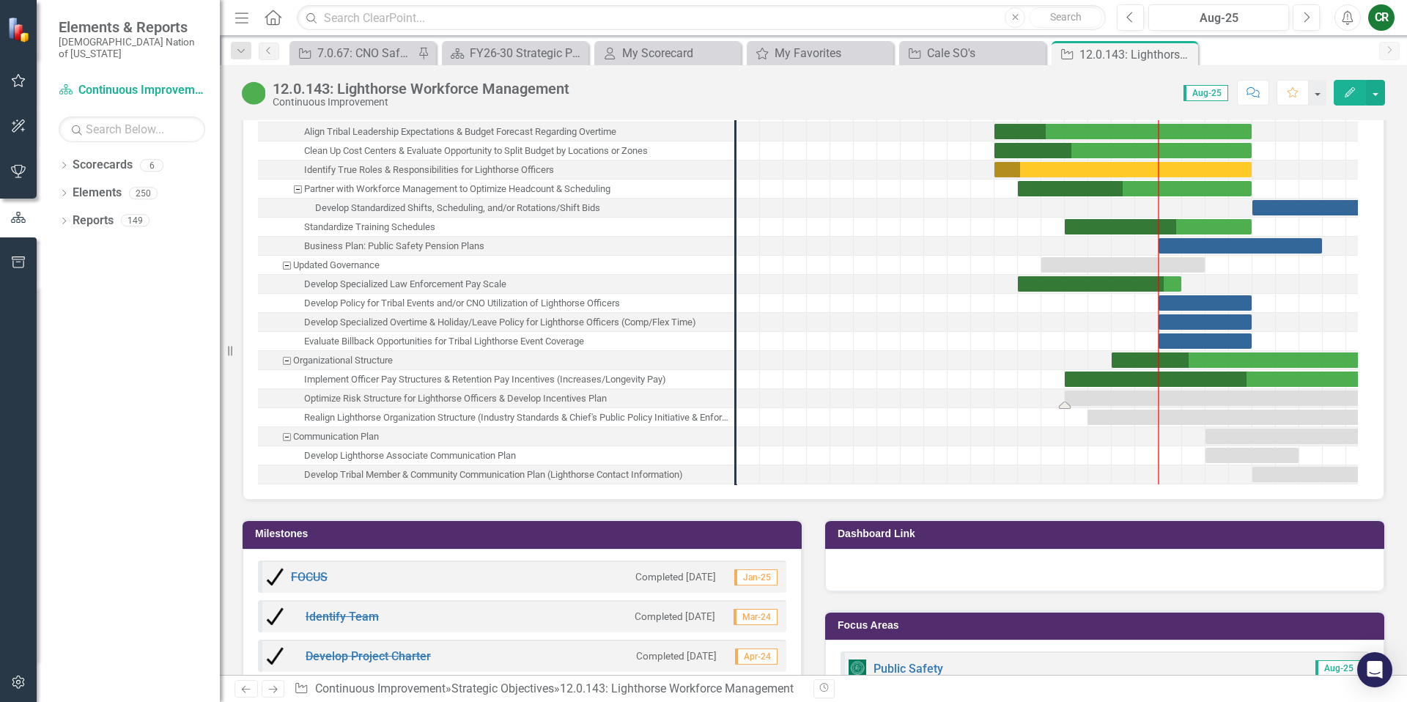
click at [1211, 396] on div "Task: Start date: 2025-05-01 End date: 2026-05-31" at bounding box center [1217, 398] width 304 height 15
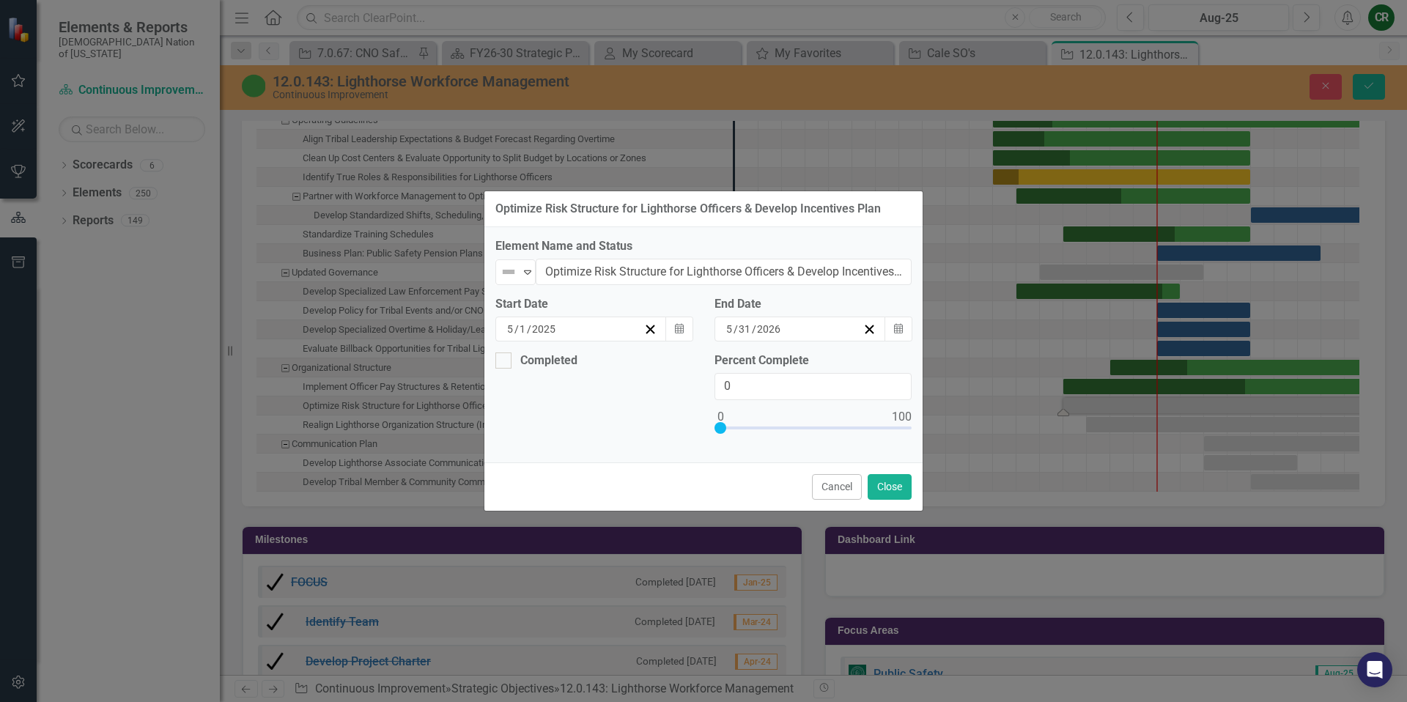
scroll to position [2232, 0]
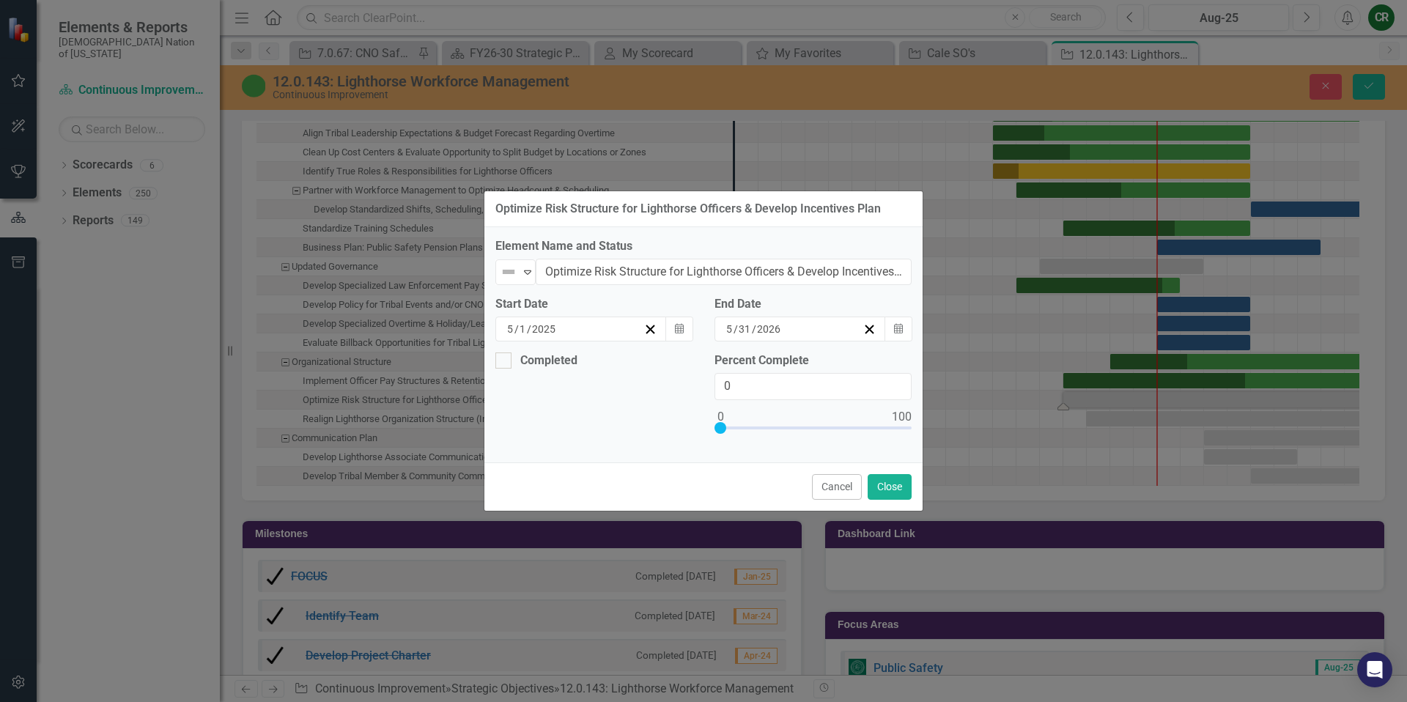
click at [648, 396] on div "Completed Percent Complete 0" at bounding box center [703, 401] width 438 height 99
click at [642, 278] on input "Optimize Risk Structure for Lighthorse Officers & Develop Incentives Plan" at bounding box center [724, 272] width 376 height 27
click at [642, 277] on input "Optimize Risk Structure for Lighthorse Officers & Develop Incentives Plan" at bounding box center [724, 272] width 376 height 27
click at [643, 275] on input "Optimize Risk Structure for Lighthorse Officers & Develop Incentives Plan" at bounding box center [724, 272] width 376 height 27
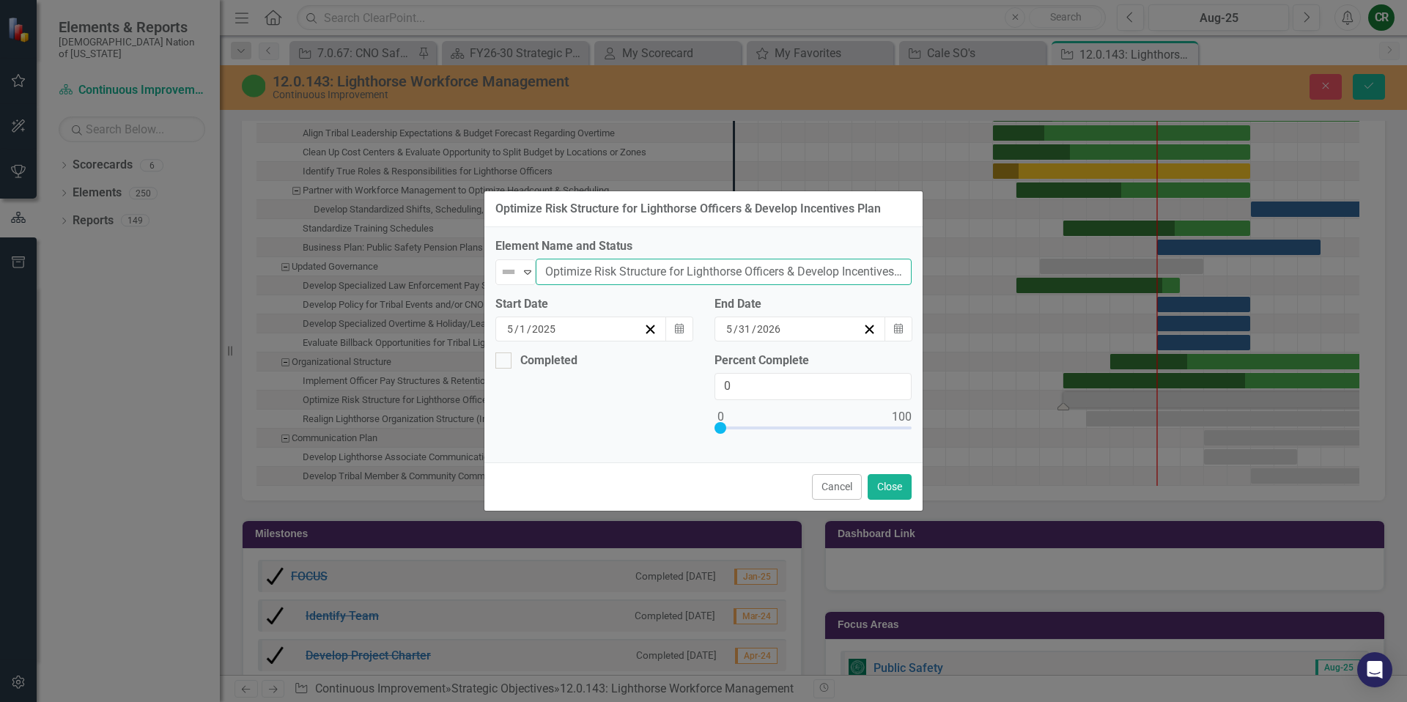
click at [643, 275] on input "Optimize Risk Structure for Lighthorse Officers & Develop Incentives Plan" at bounding box center [724, 272] width 376 height 27
click at [819, 490] on button "Cancel" at bounding box center [837, 487] width 50 height 26
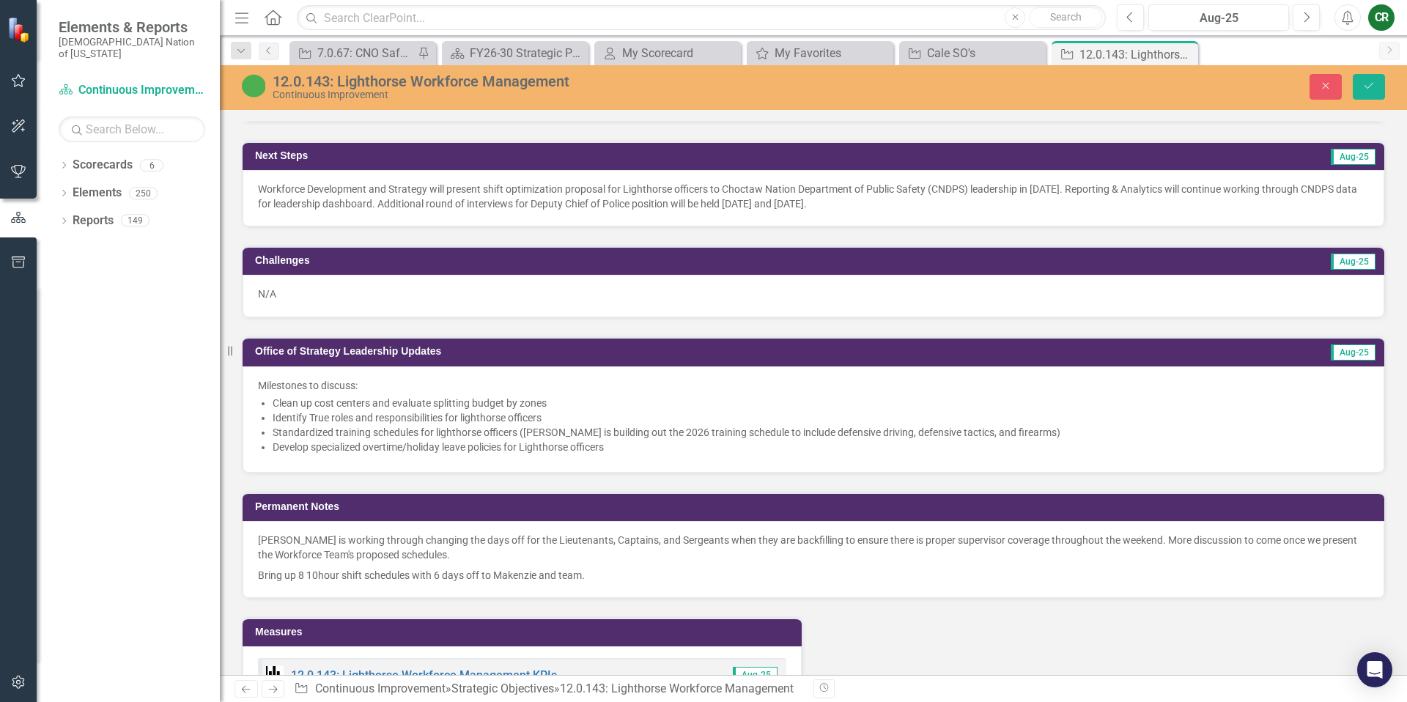
scroll to position [1174, 0]
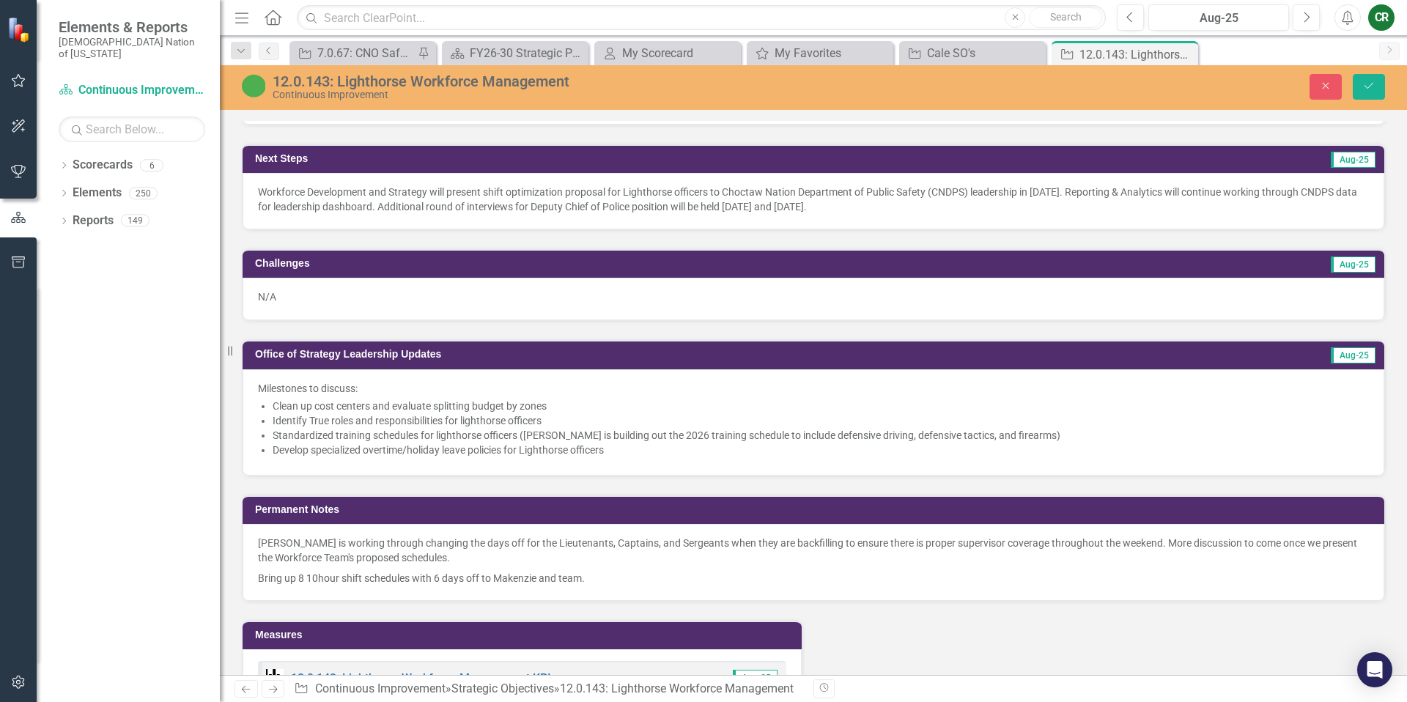
click at [630, 443] on li "Develop specialized overtime/holiday leave policies for Lighthorse officers" at bounding box center [821, 450] width 1096 height 15
click at [631, 443] on li "Develop specialized overtime/holiday leave policies for Lighthorse officers" at bounding box center [821, 450] width 1096 height 15
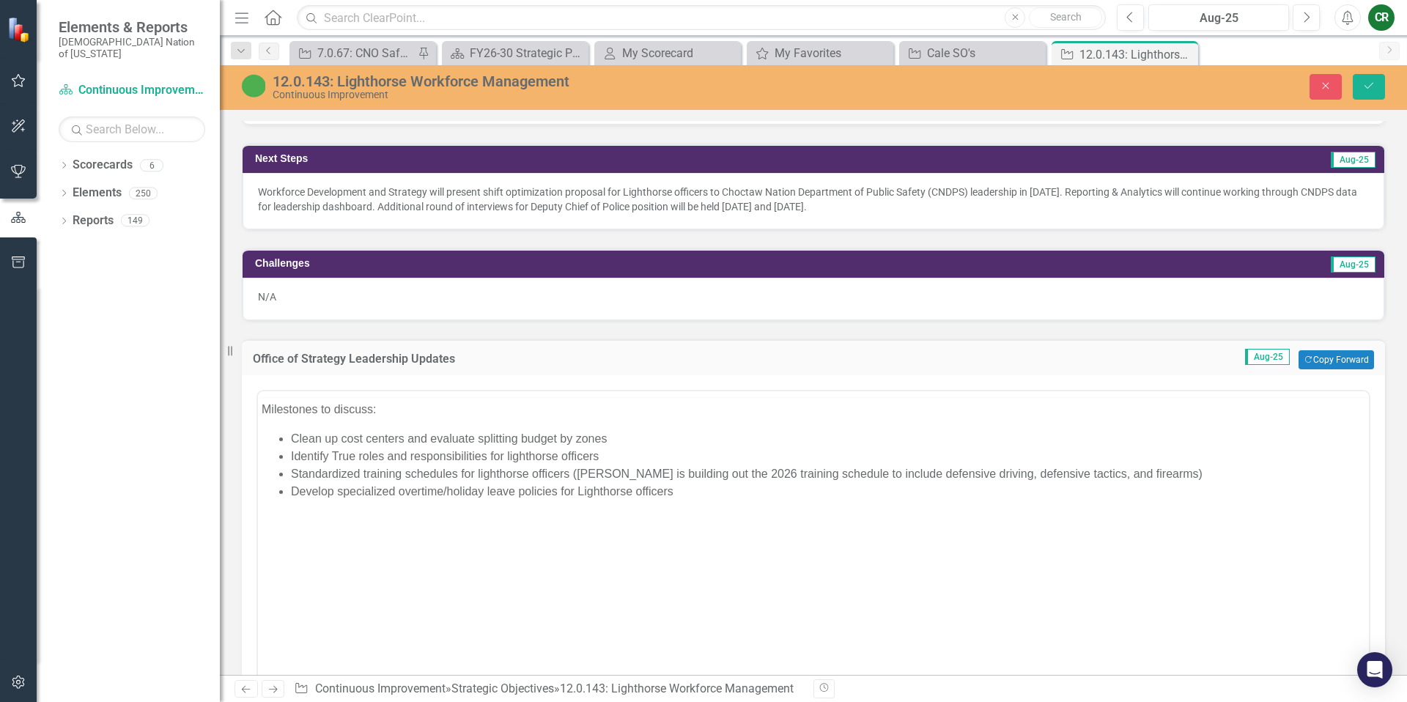
scroll to position [0, 0]
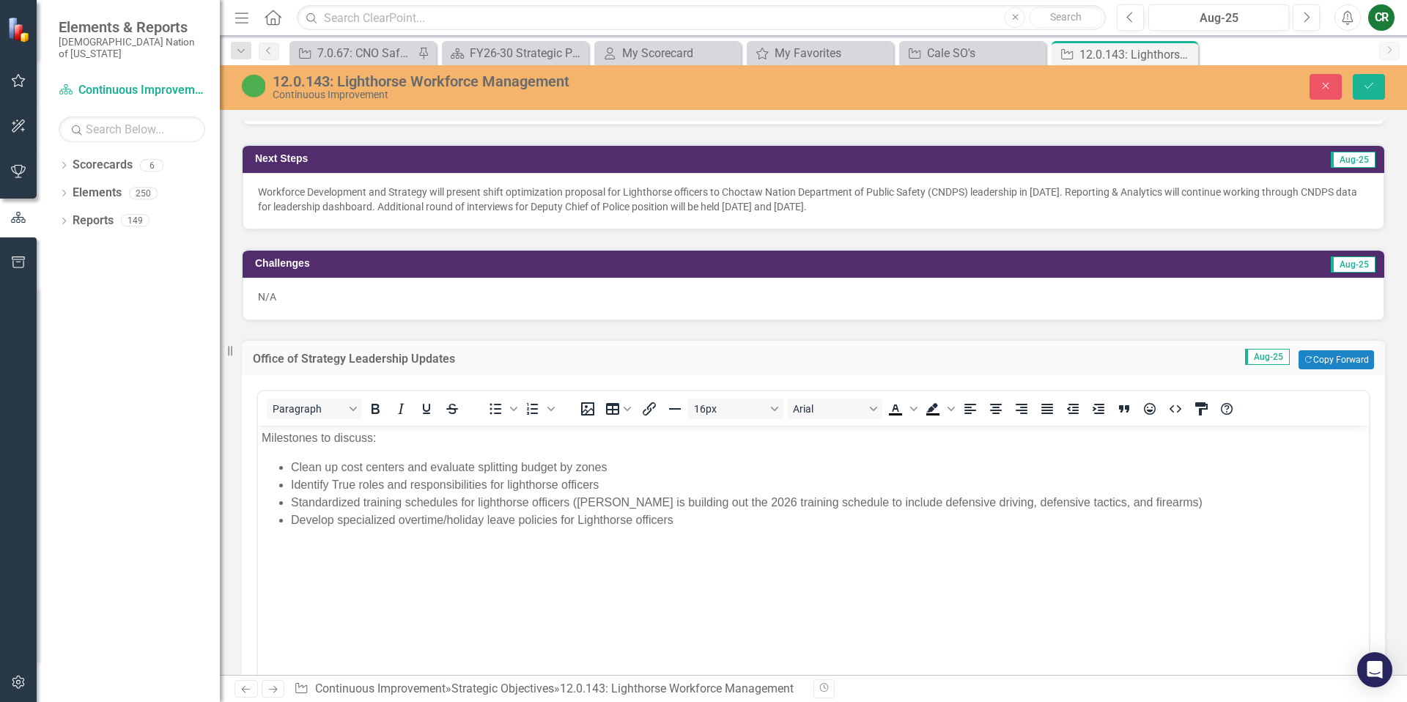
click at [679, 514] on li "Develop specialized overtime/holiday leave policies for Lighthorse officers" at bounding box center [828, 520] width 1074 height 18
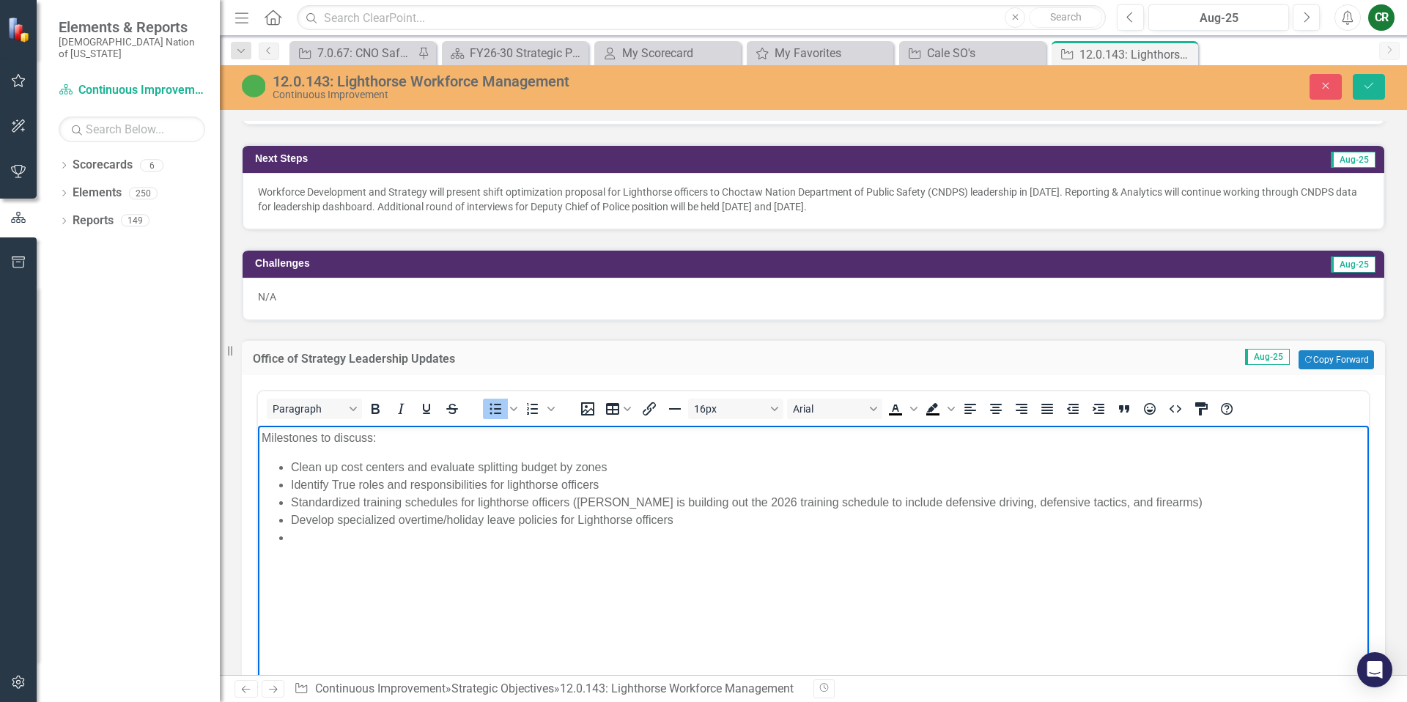
paste body "Rich Text Area. Press ALT-0 for help."
click at [656, 541] on li "Optimize Risk Structure for Lighthorse Officers & Develop Incentives Plan" at bounding box center [828, 538] width 1074 height 18
click at [655, 541] on li "Optimize Risk Structure for Lighthorse Officers & Develop Incentives Plan" at bounding box center [828, 538] width 1074 height 18
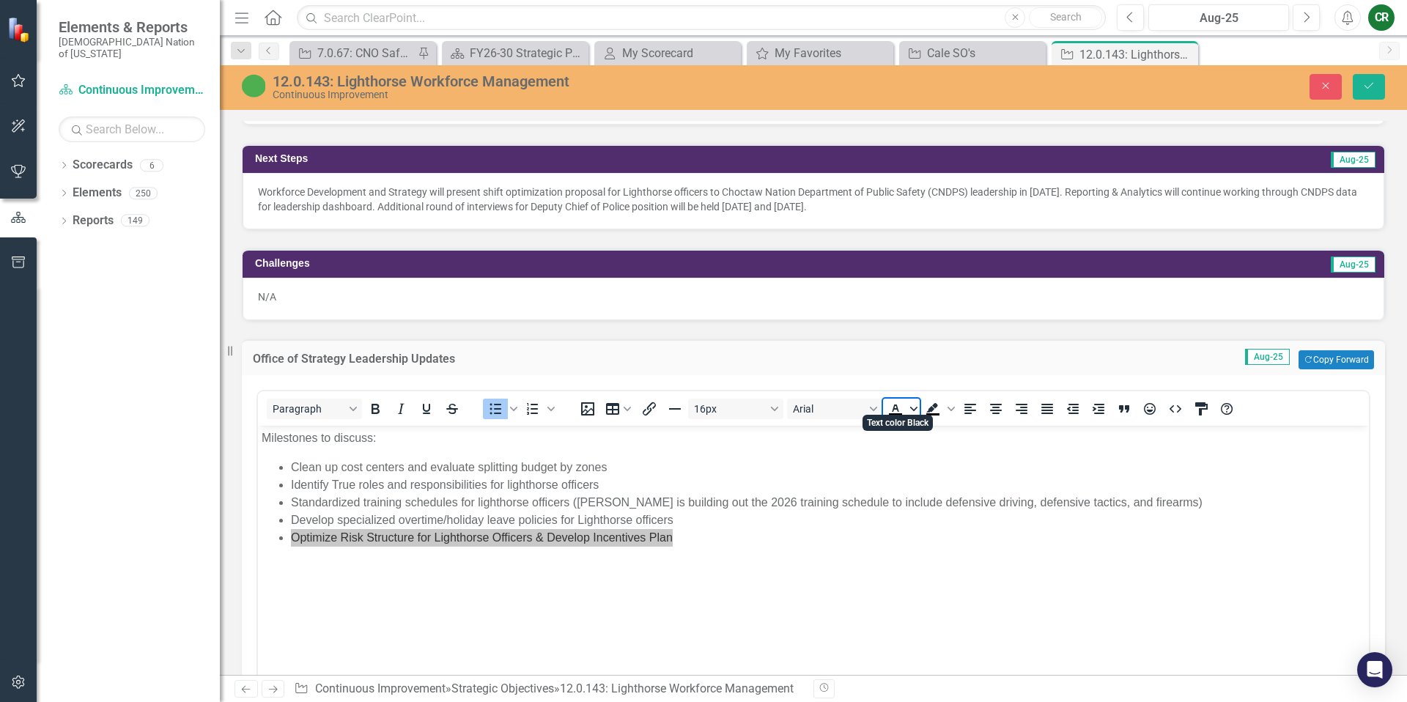
click at [916, 404] on span "Text color Black" at bounding box center [914, 409] width 12 height 21
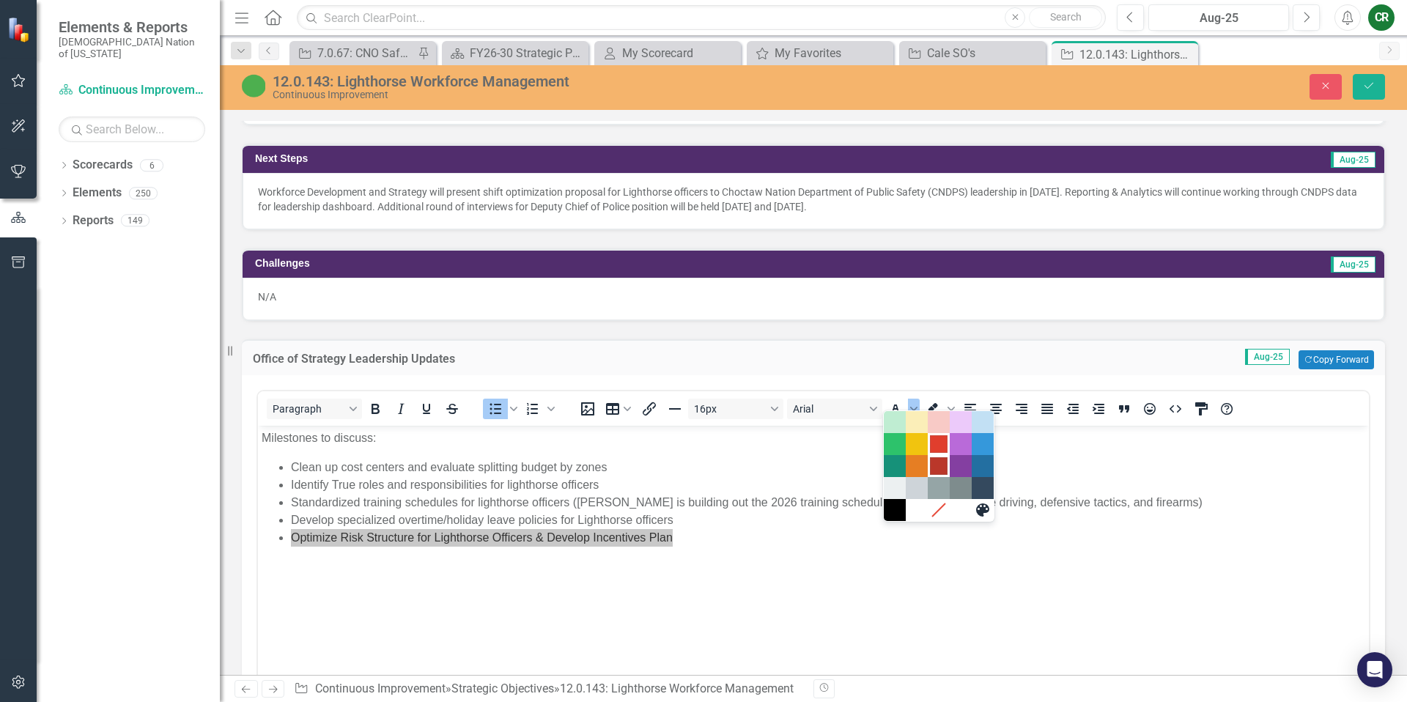
click at [940, 455] on div at bounding box center [939, 466] width 110 height 22
click at [906, 544] on li "Optimize Risk Structure for Lighthorse Officers & Develop Incentives Plan" at bounding box center [828, 538] width 1074 height 18
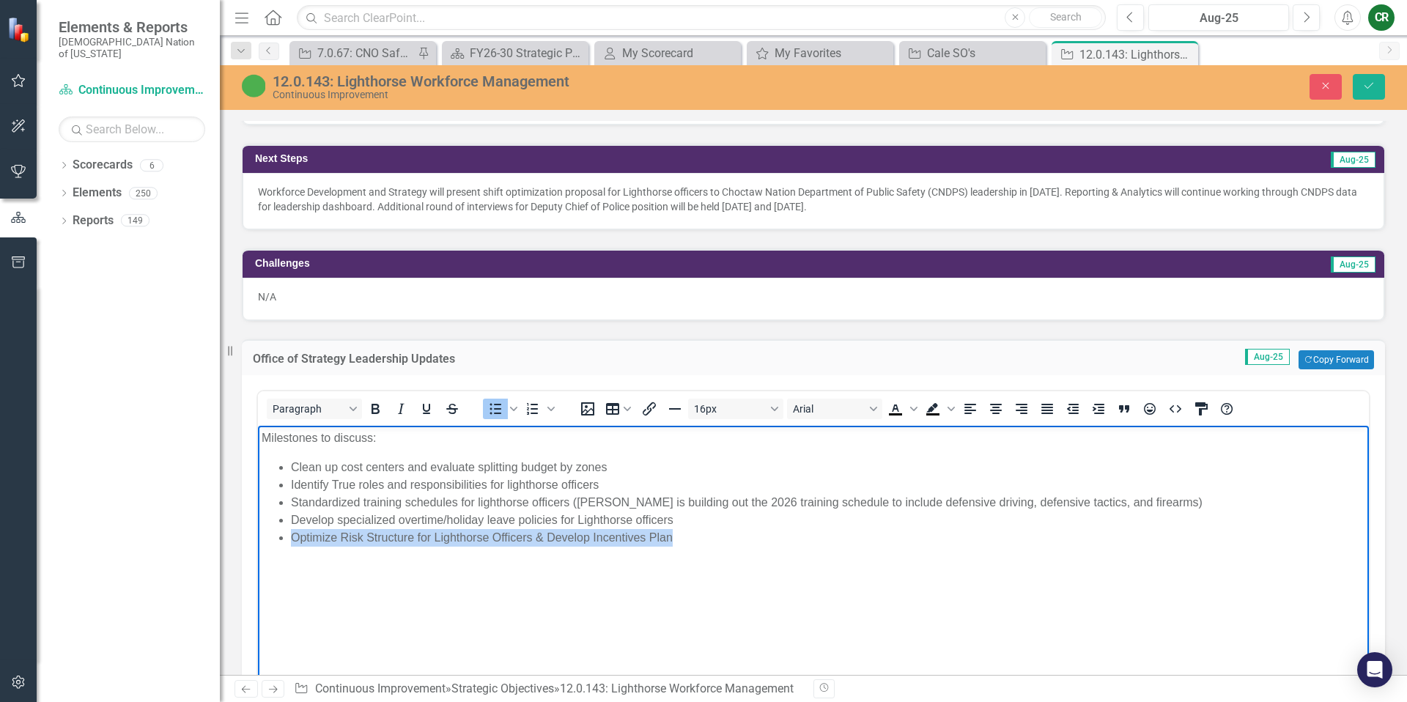
drag, startPoint x: 677, startPoint y: 544, endPoint x: 281, endPoint y: 543, distance: 396.4
click at [291, 543] on li "Optimize Risk Structure for Lighthorse Officers & Develop Incentives Plan" at bounding box center [828, 538] width 1074 height 18
click at [917, 407] on icon "Text color Black" at bounding box center [913, 409] width 7 height 4
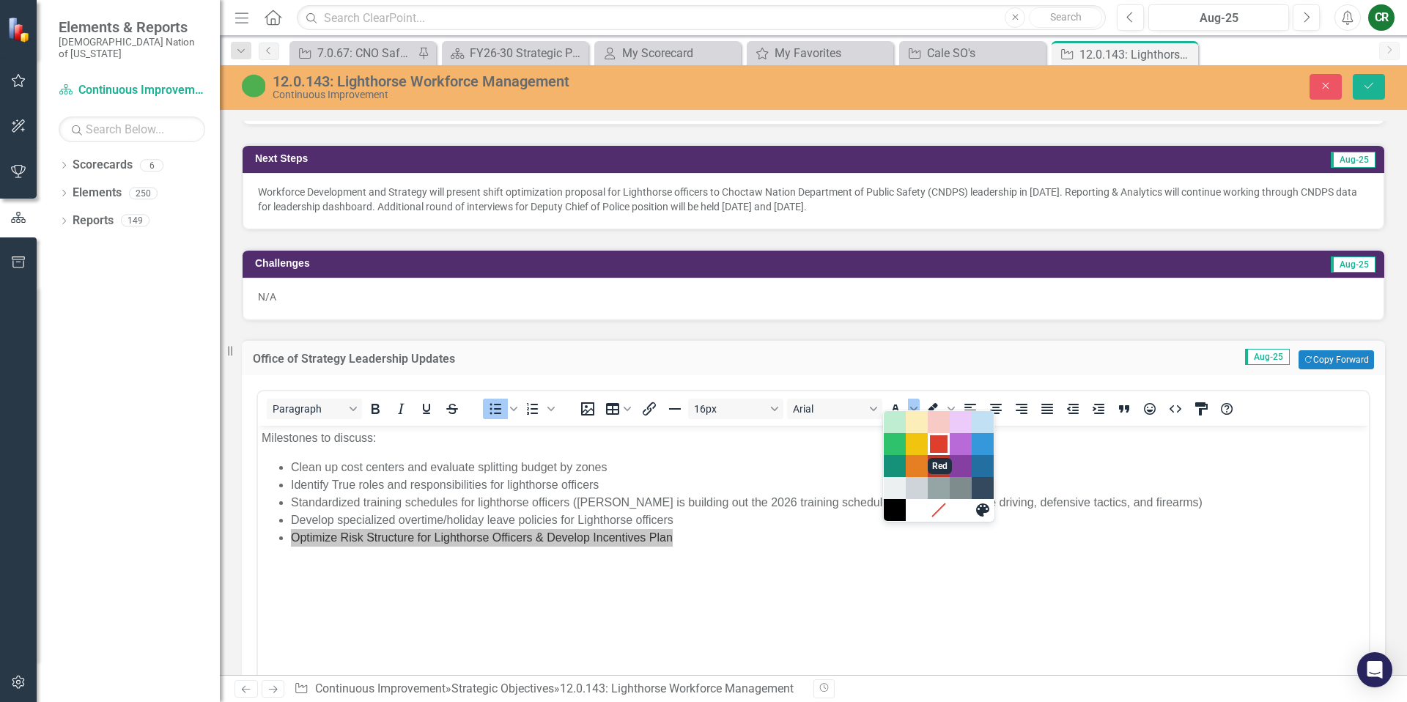
click at [937, 443] on div "Red" at bounding box center [939, 444] width 18 height 18
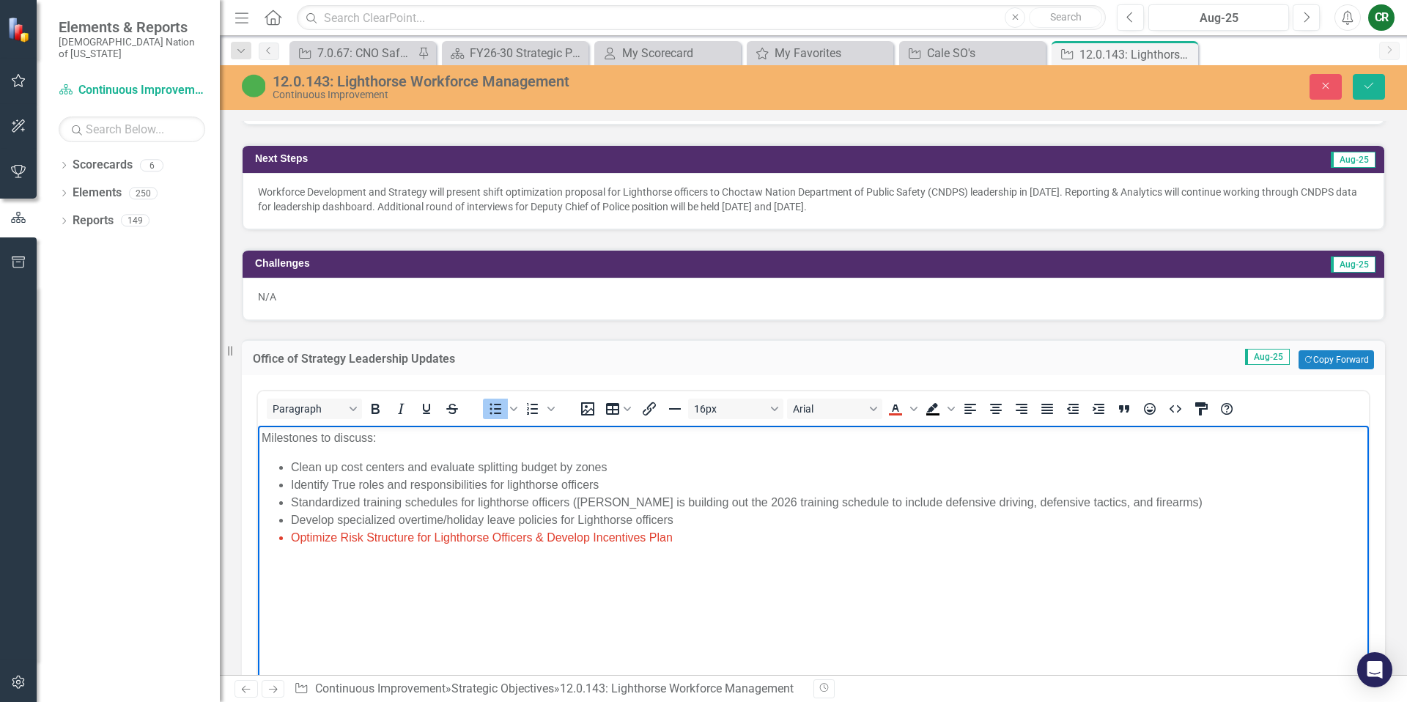
click at [791, 541] on li "Optimize Risk Structure for Lighthorse Officers & Develop Incentives Plan" at bounding box center [828, 538] width 1074 height 18
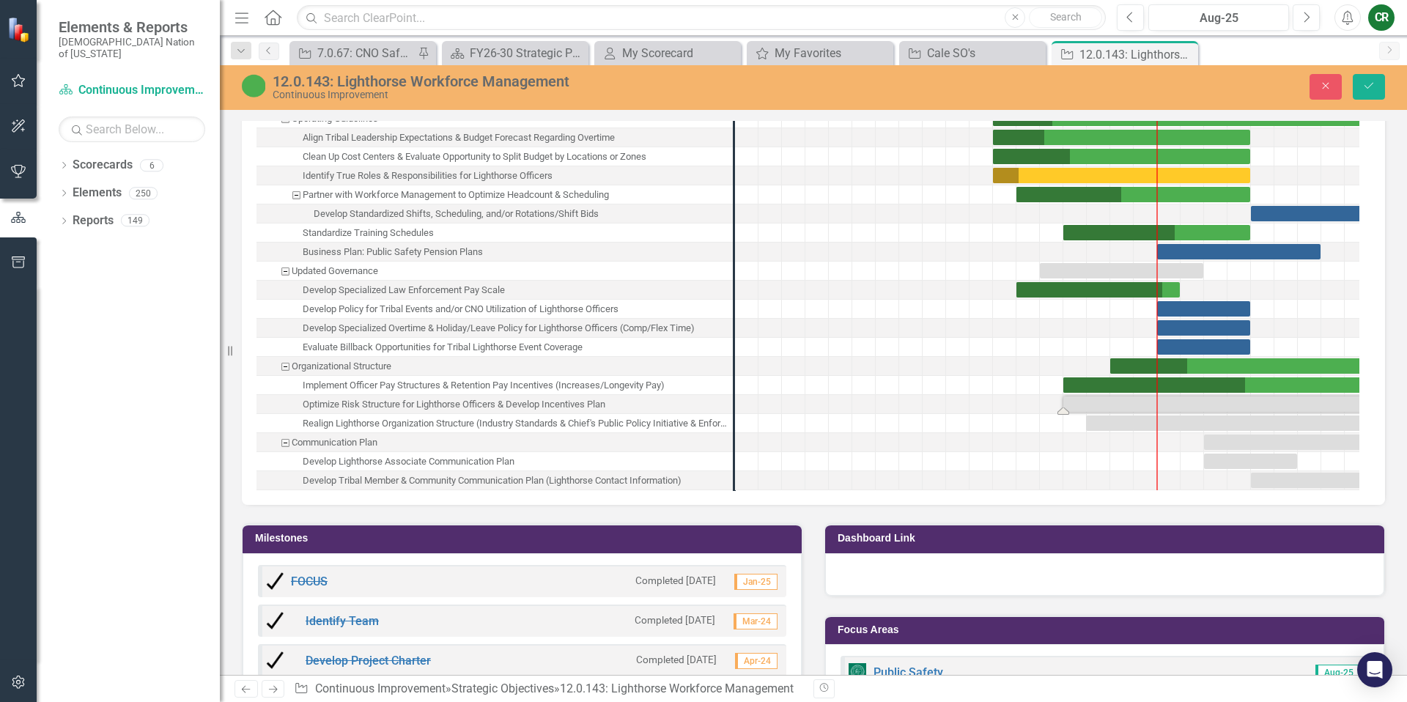
scroll to position [2518, 0]
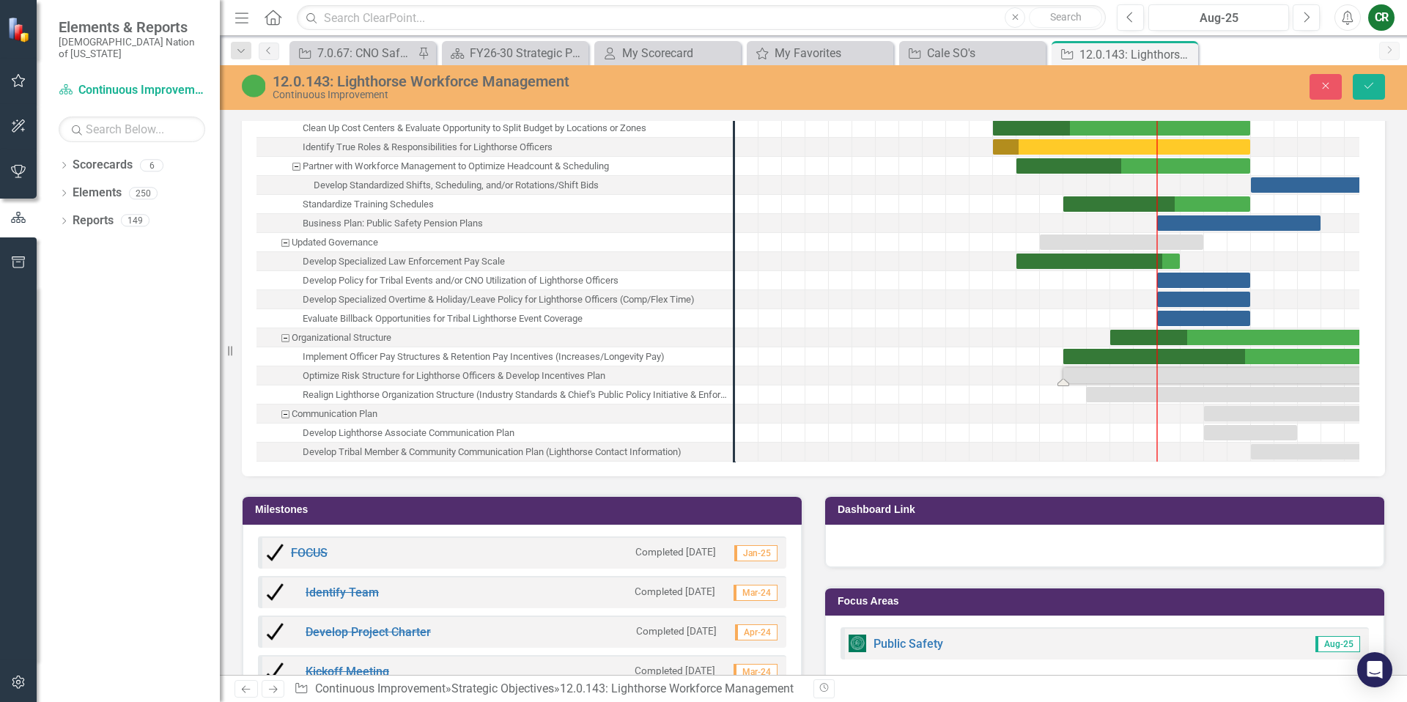
click at [1180, 368] on div "Task: Start date: 2025-05-01 End date: 2026-05-31" at bounding box center [1215, 375] width 304 height 15
click at [1182, 368] on div "Task: Start date: 2025-05-01 End date: 2026-05-31" at bounding box center [1215, 375] width 304 height 15
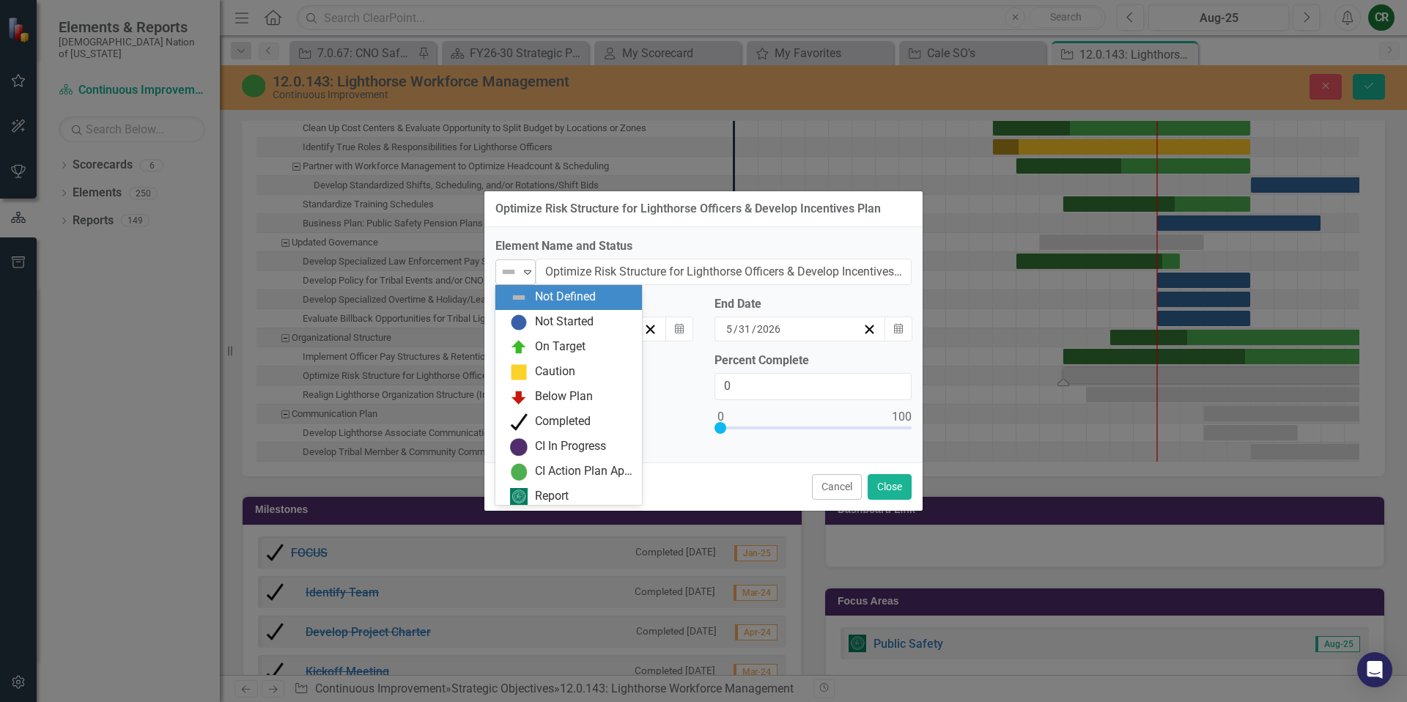
click at [529, 268] on icon "Expand" at bounding box center [527, 272] width 15 height 12
click at [562, 344] on div "On Target" at bounding box center [560, 346] width 51 height 17
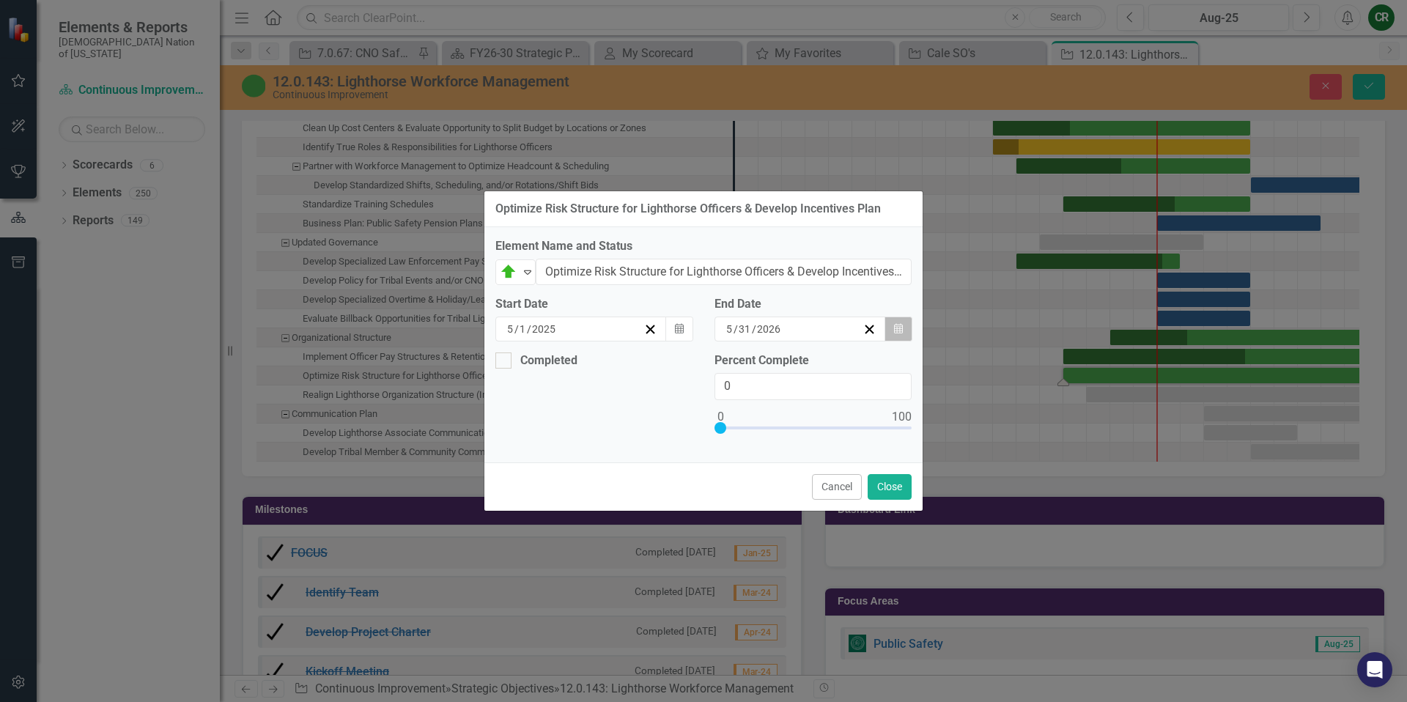
click at [901, 333] on icon "button" at bounding box center [898, 328] width 9 height 10
type input "45"
drag, startPoint x: 722, startPoint y: 431, endPoint x: 805, endPoint y: 429, distance: 82.8
click at [805, 429] on div at bounding box center [804, 428] width 12 height 12
click at [881, 488] on button "Close" at bounding box center [889, 487] width 44 height 26
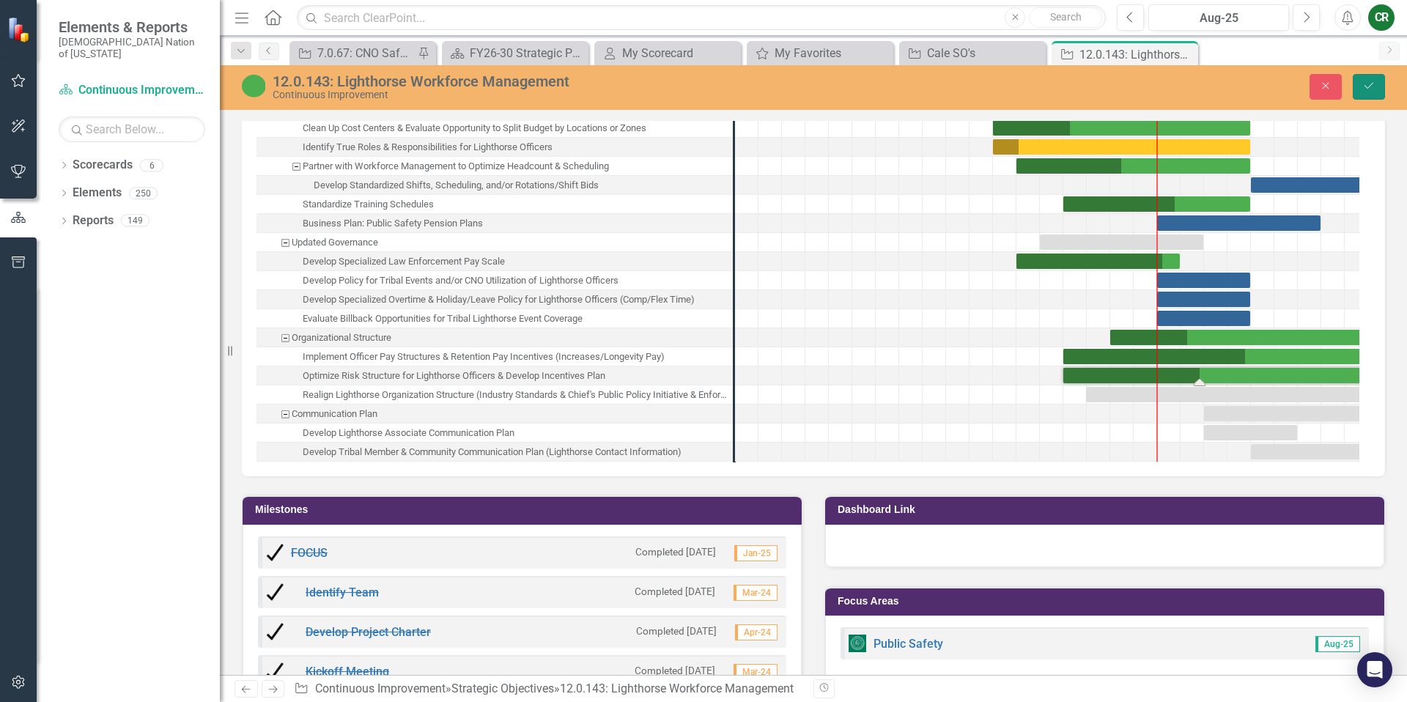
click at [1377, 89] on button "Save" at bounding box center [1369, 87] width 32 height 26
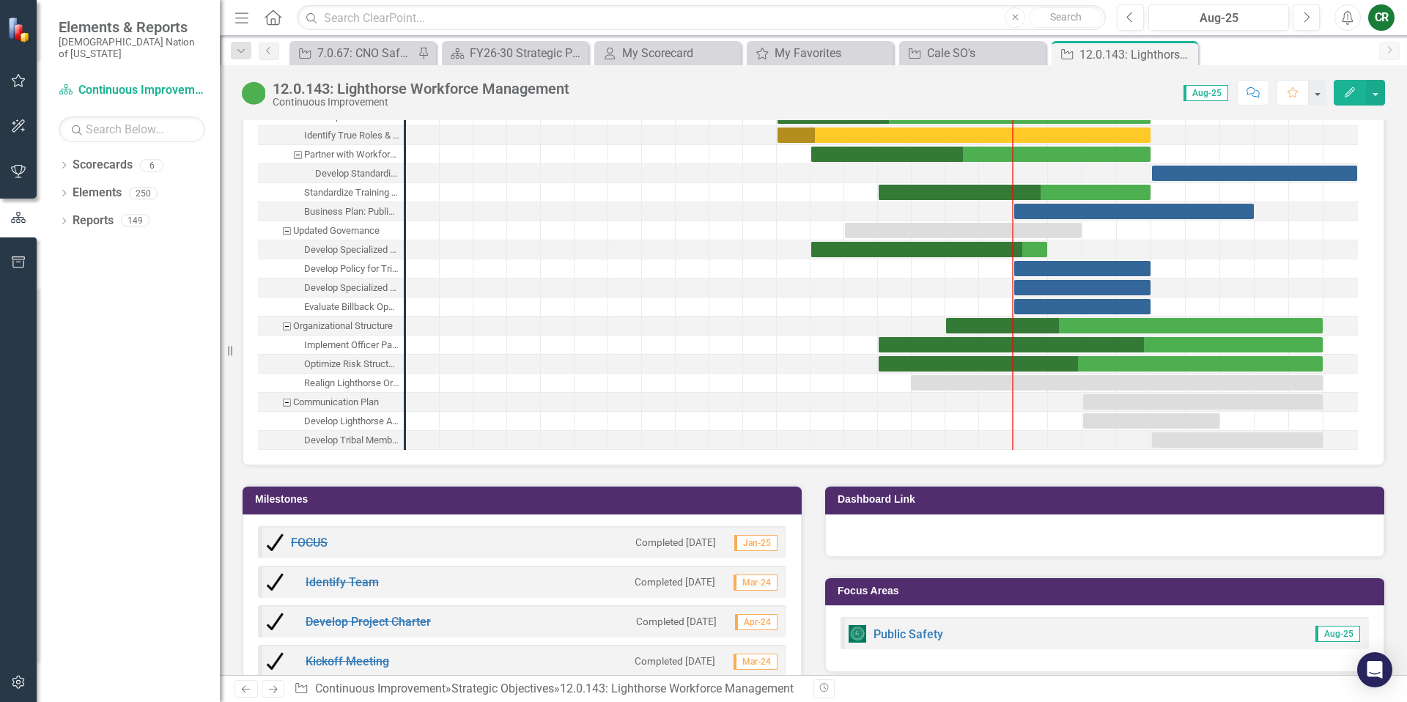
scroll to position [2289, 0]
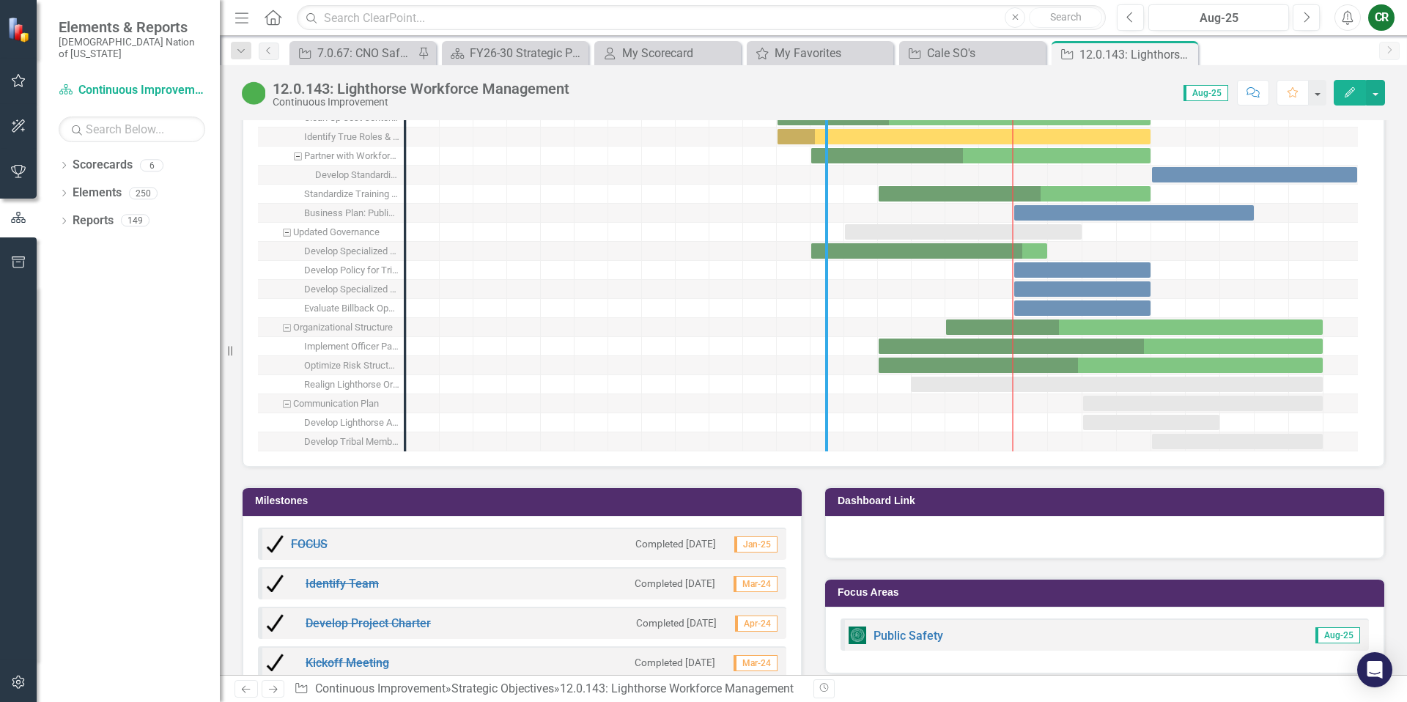
drag, startPoint x: 406, startPoint y: 374, endPoint x: 865, endPoint y: 400, distance: 459.4
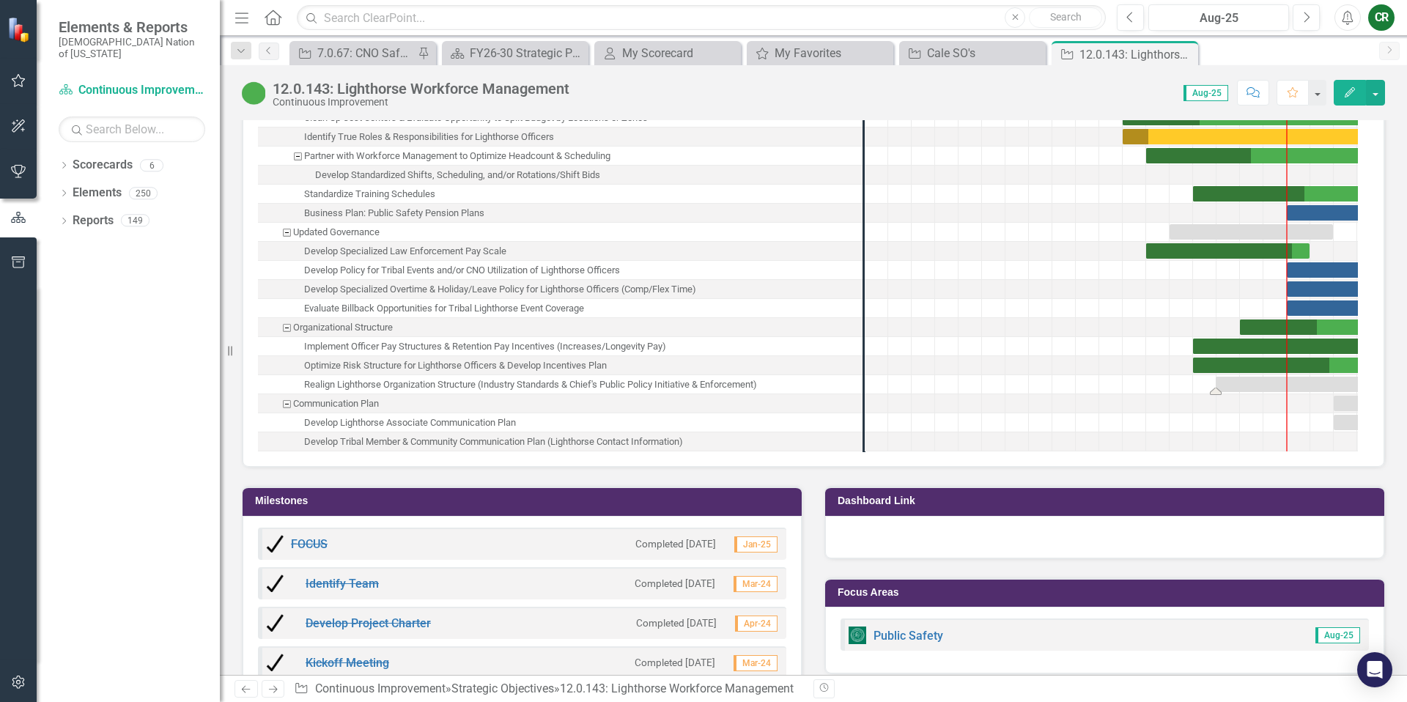
click at [1255, 380] on div "Task: Start date: 2025-05-31 End date: 2026-05-31" at bounding box center [1356, 384] width 281 height 15
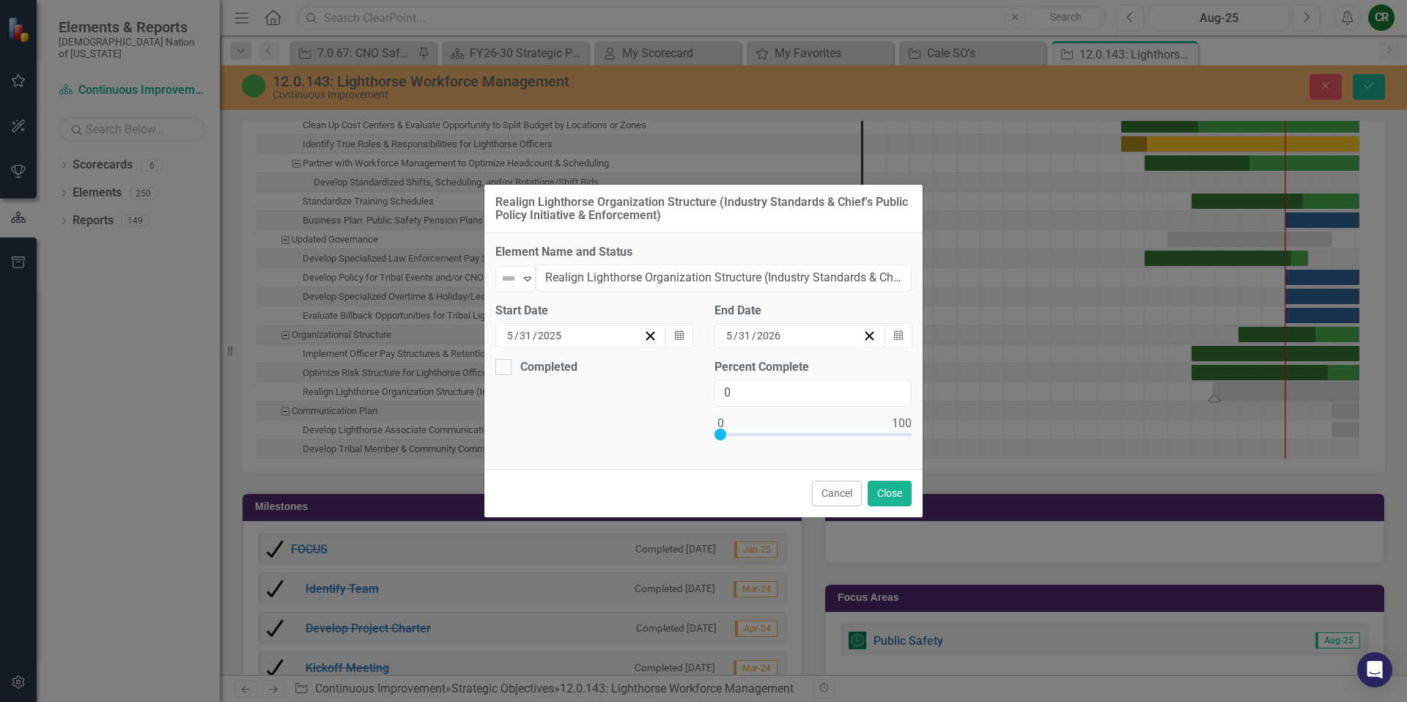
scroll to position [2295, 0]
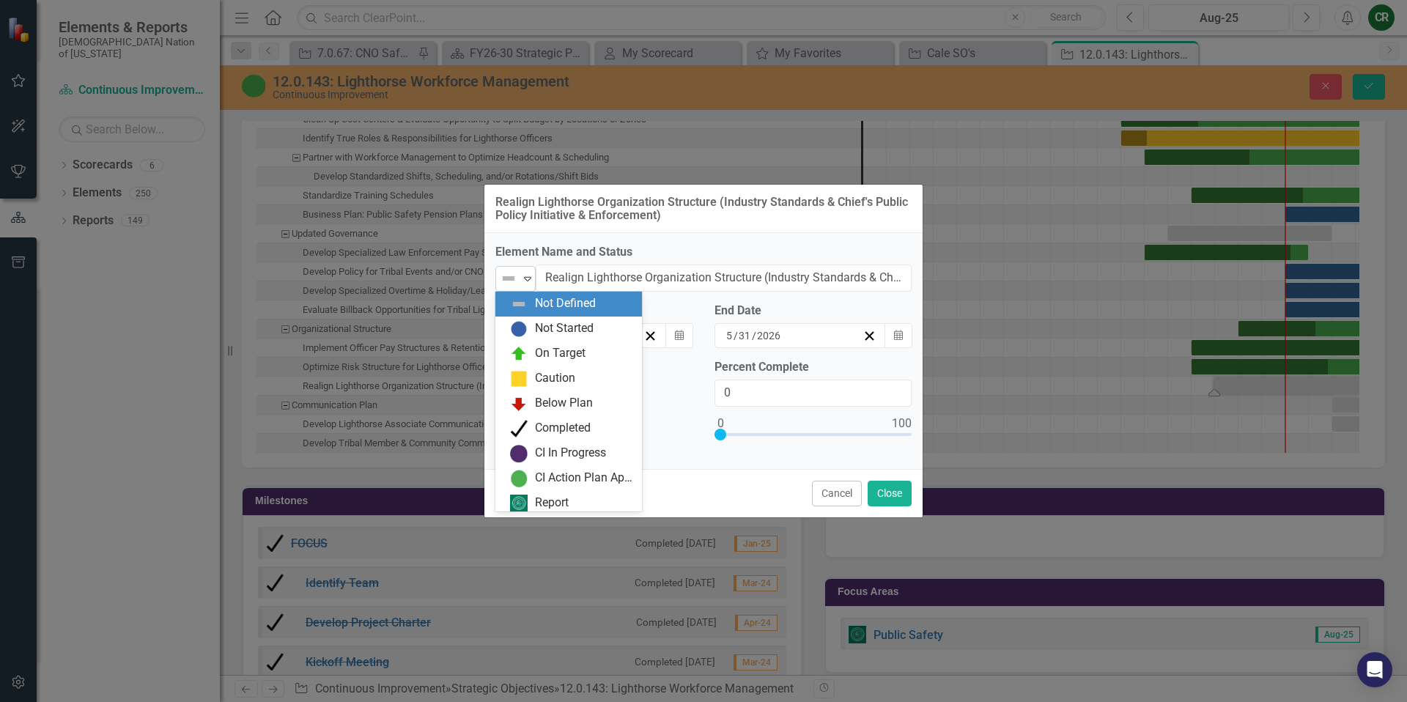
click at [516, 278] on img at bounding box center [509, 279] width 18 height 18
click at [534, 343] on div "On Target" at bounding box center [568, 353] width 147 height 25
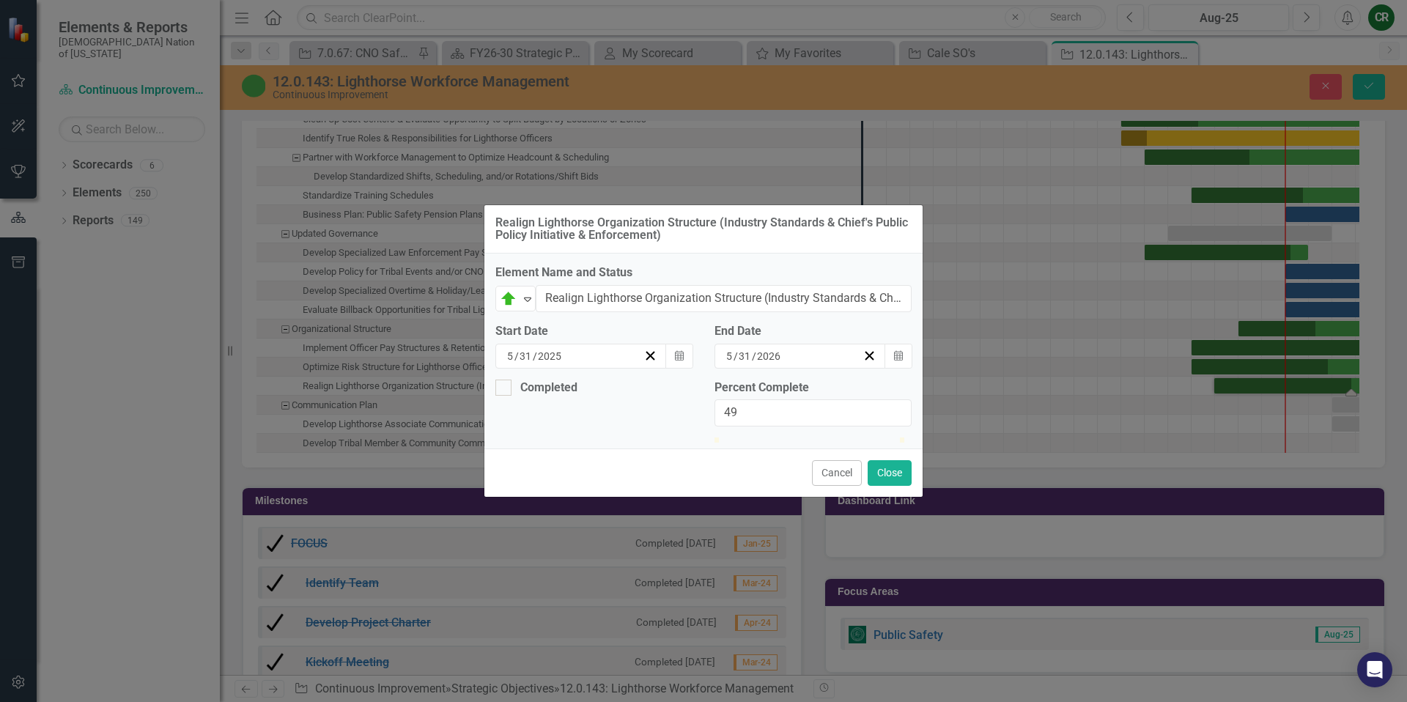
type input "50"
drag, startPoint x: 724, startPoint y: 437, endPoint x: 817, endPoint y: 439, distance: 93.1
click at [817, 437] on div at bounding box center [812, 437] width 197 height 0
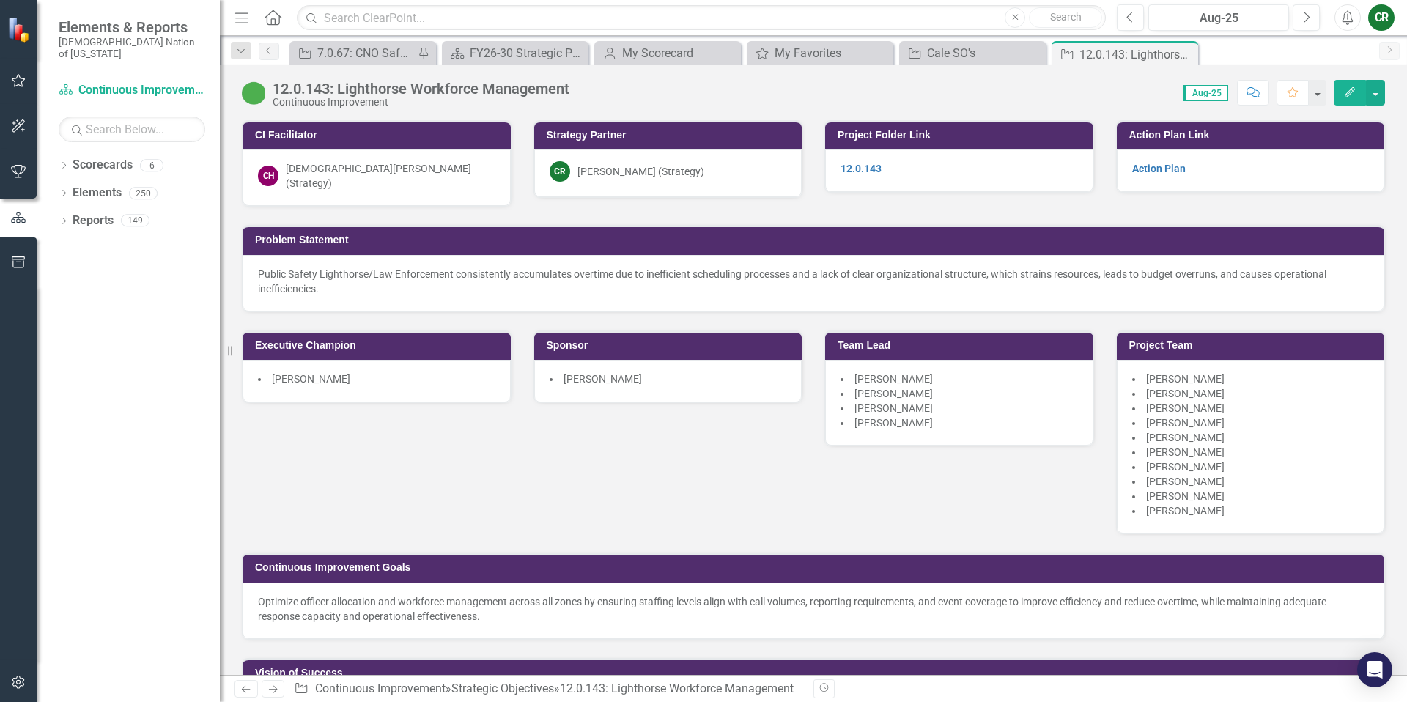
scroll to position [2290, 0]
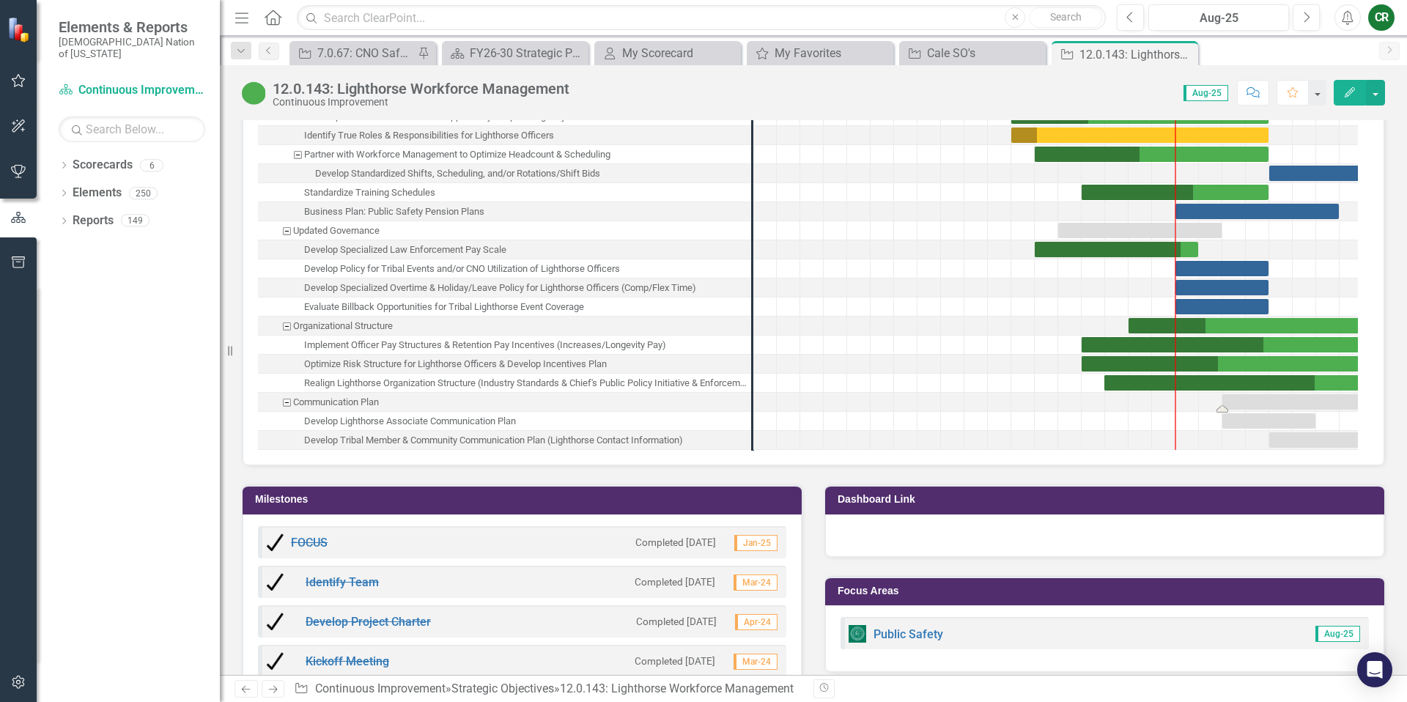
click at [1279, 394] on div "Task: Start date: 2025-11-01 End date: 2026-05-31" at bounding box center [1303, 401] width 163 height 15
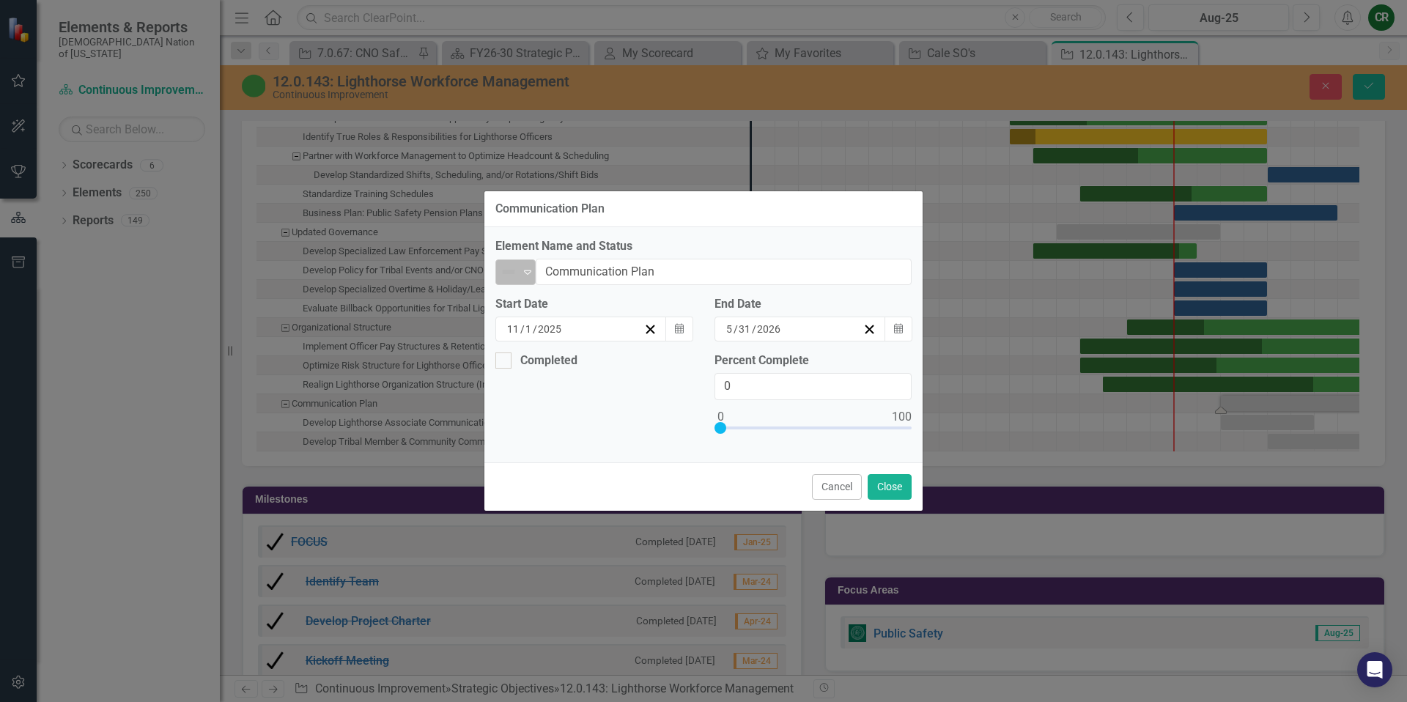
click at [533, 279] on div "Expand" at bounding box center [527, 272] width 15 height 24
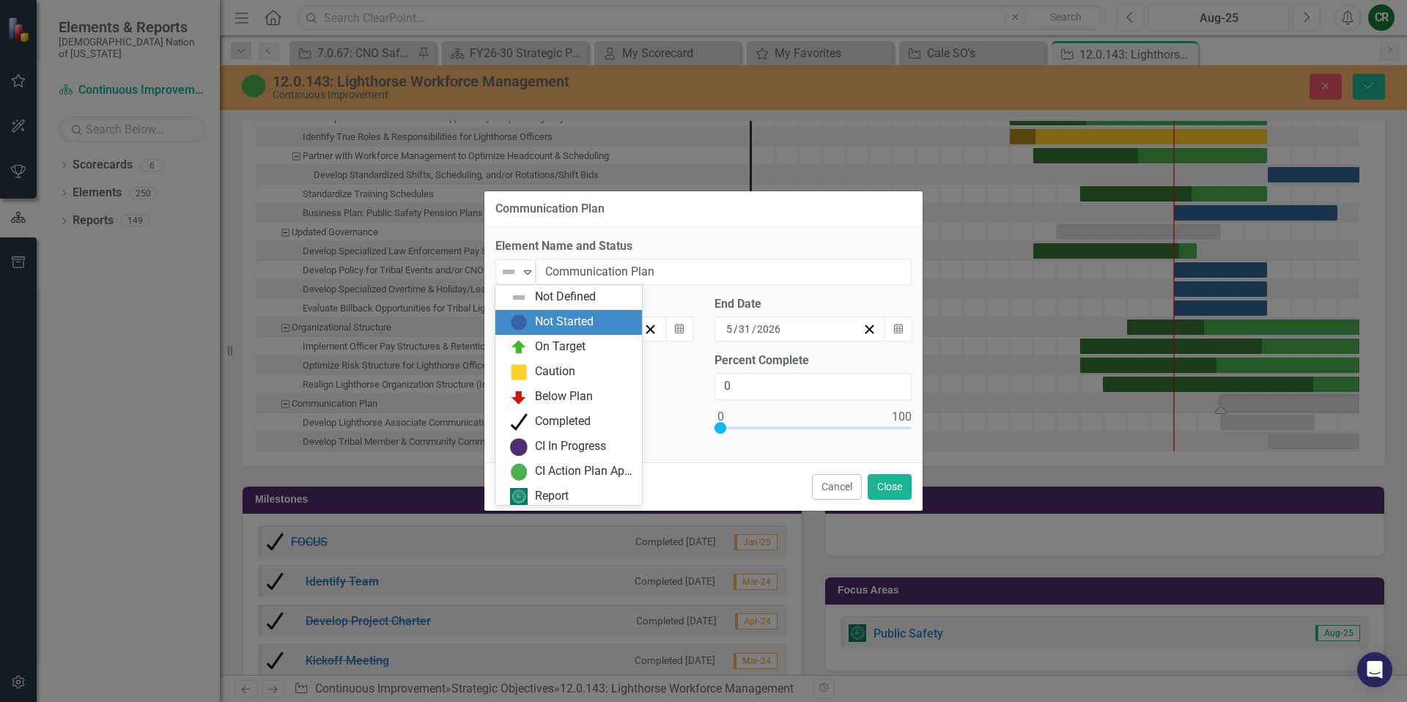
click at [547, 323] on div "Not Started" at bounding box center [564, 322] width 59 height 17
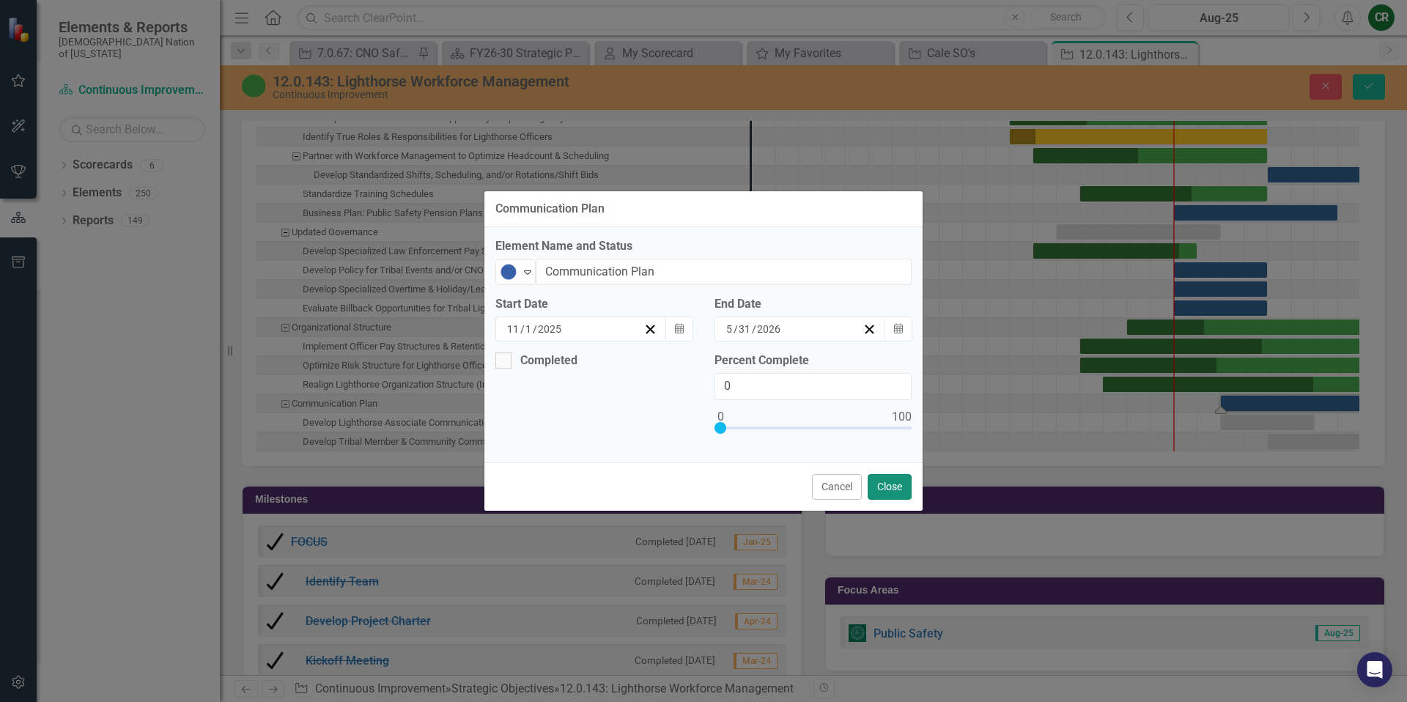
click at [885, 488] on button "Close" at bounding box center [889, 487] width 44 height 26
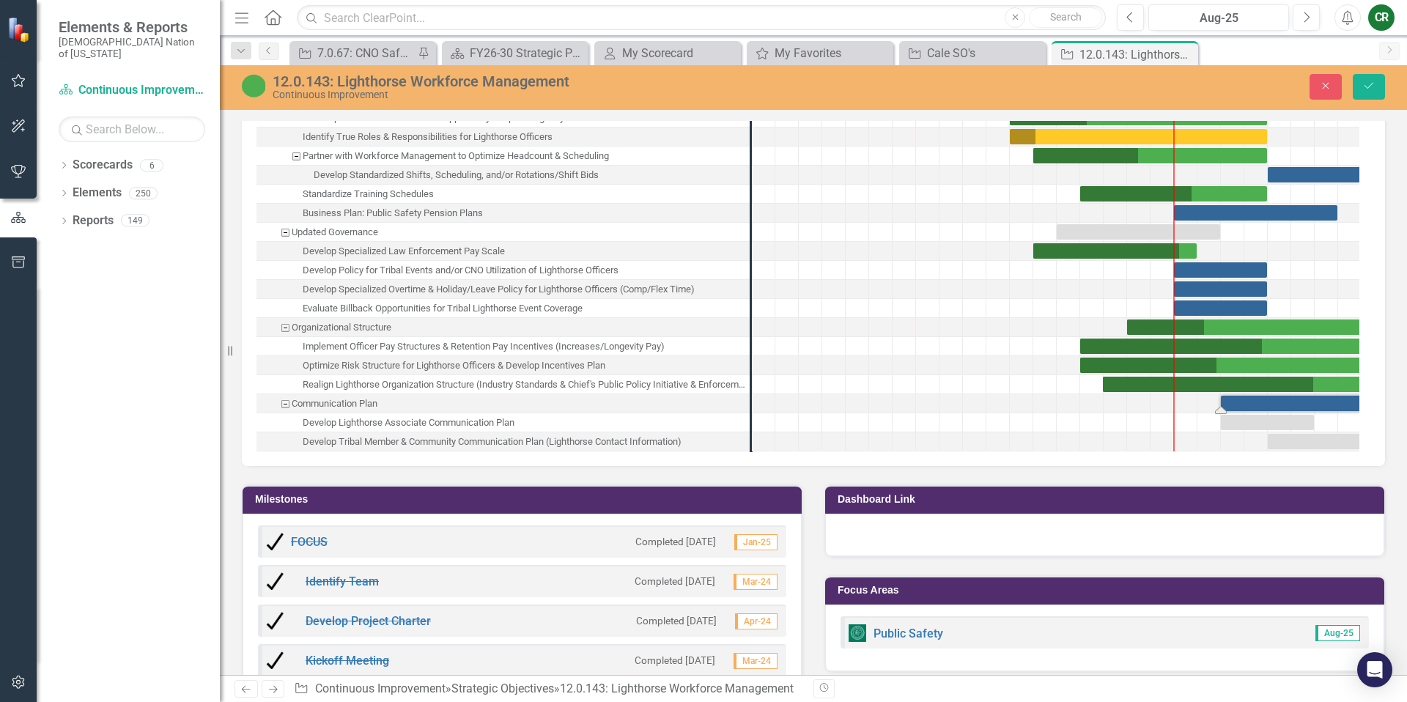
click at [1251, 399] on div "Task: Start date: 2025-11-01 End date: 2026-05-31" at bounding box center [1302, 403] width 163 height 15
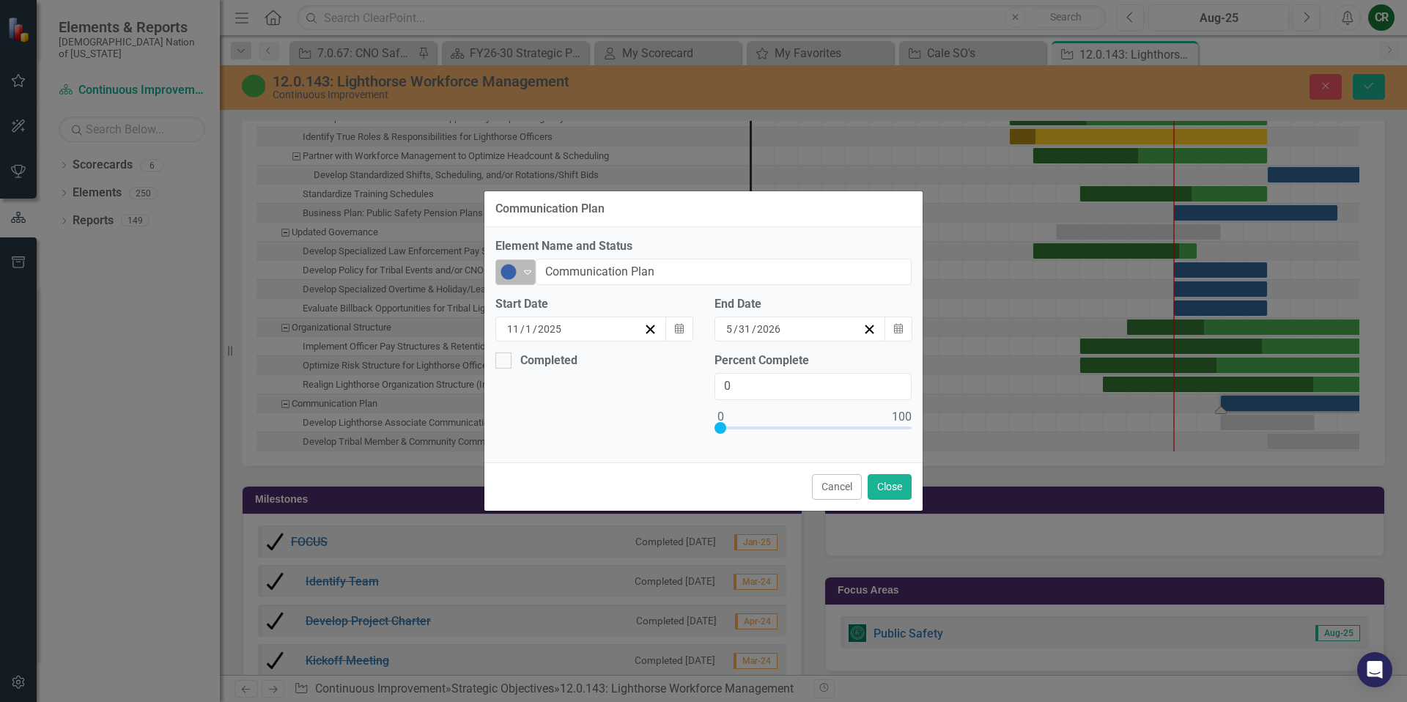
click at [526, 273] on icon "Expand" at bounding box center [527, 272] width 15 height 12
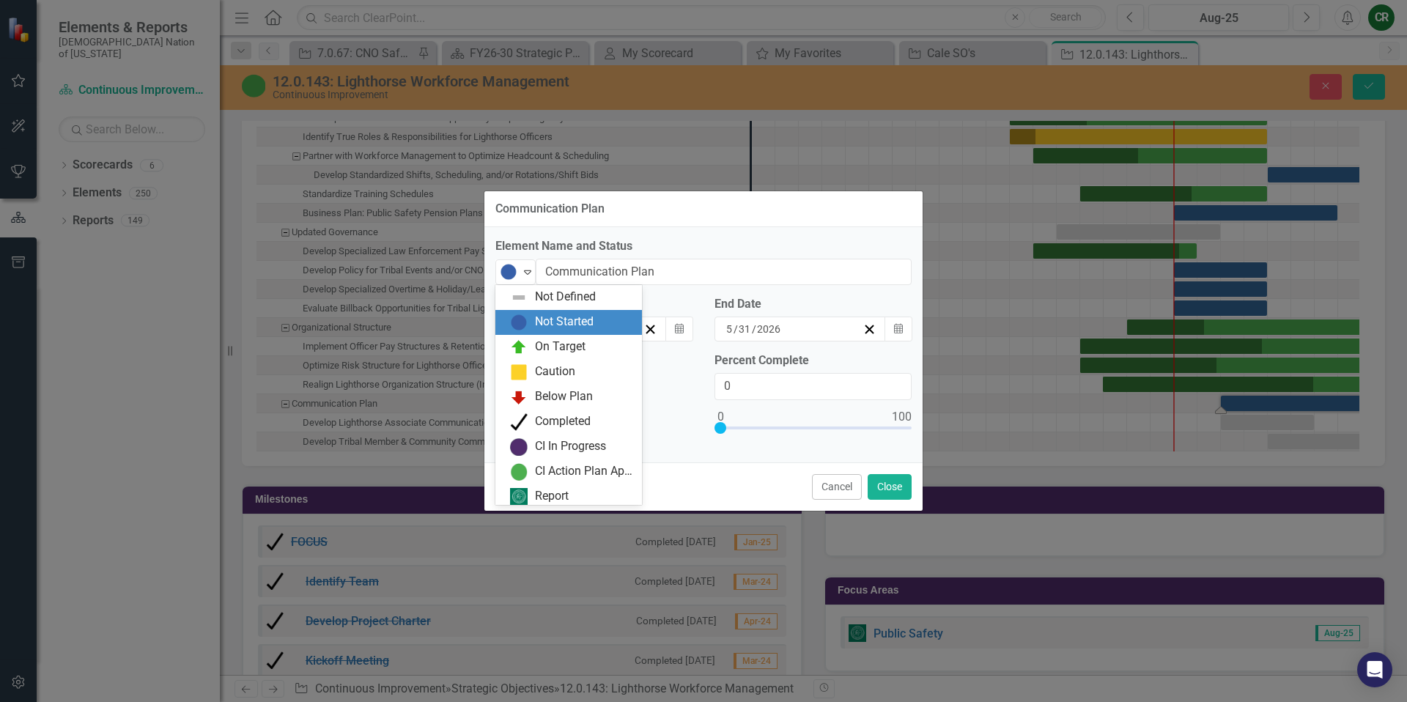
scroll to position [4, 0]
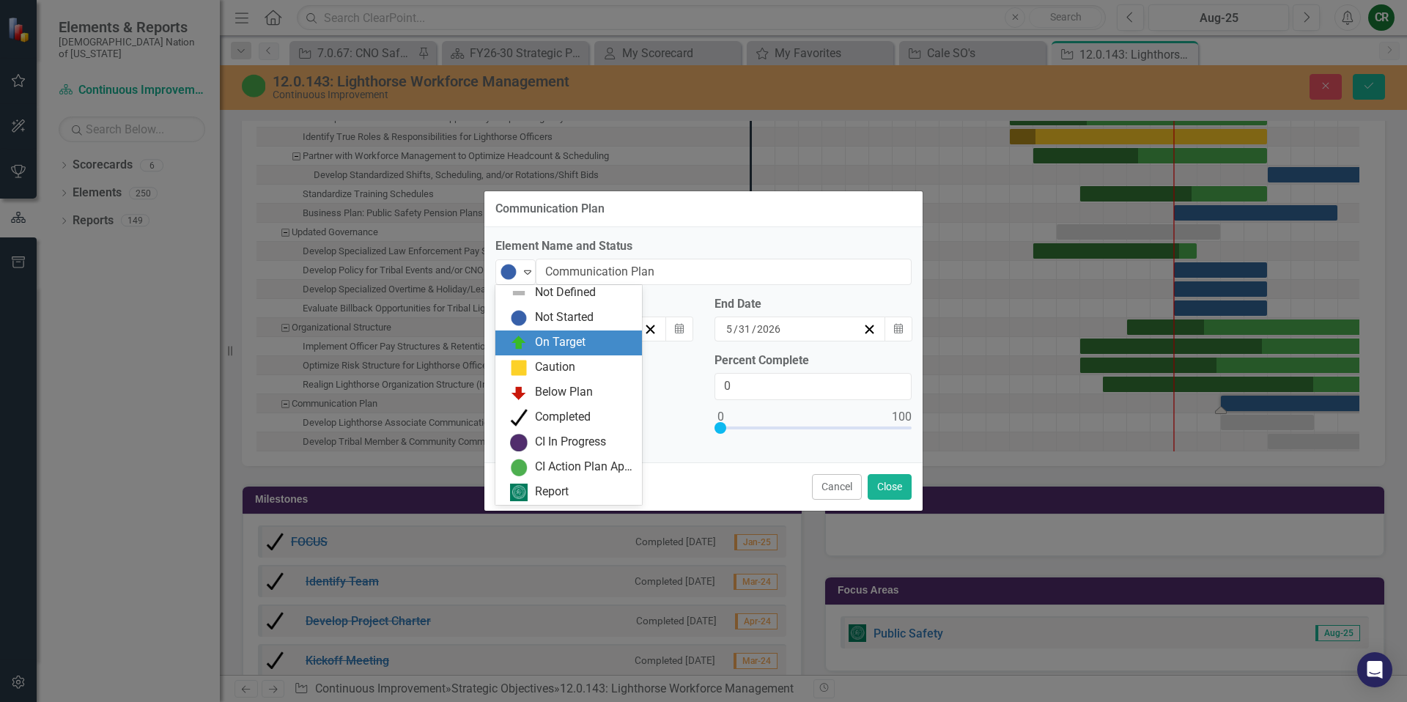
click at [554, 341] on div "On Target" at bounding box center [560, 342] width 51 height 17
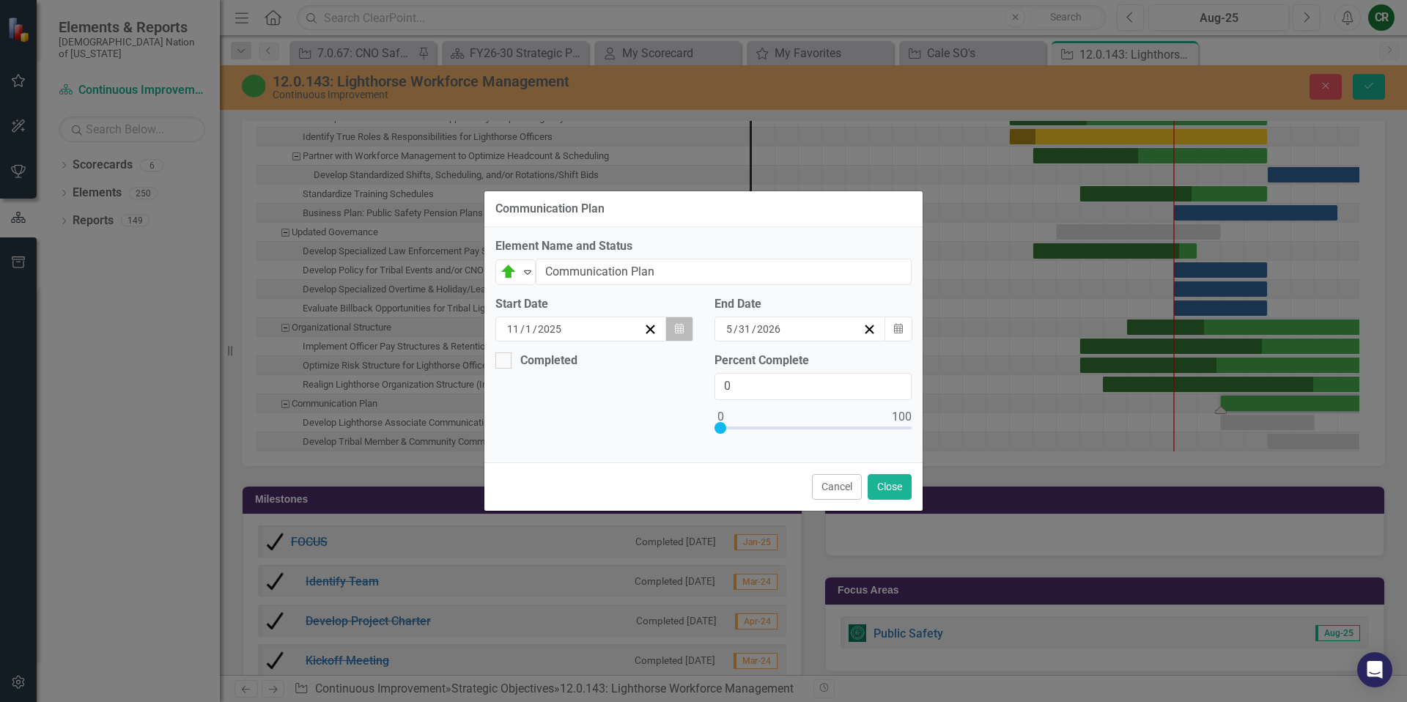
click at [685, 333] on button "Calendar" at bounding box center [679, 329] width 28 height 25
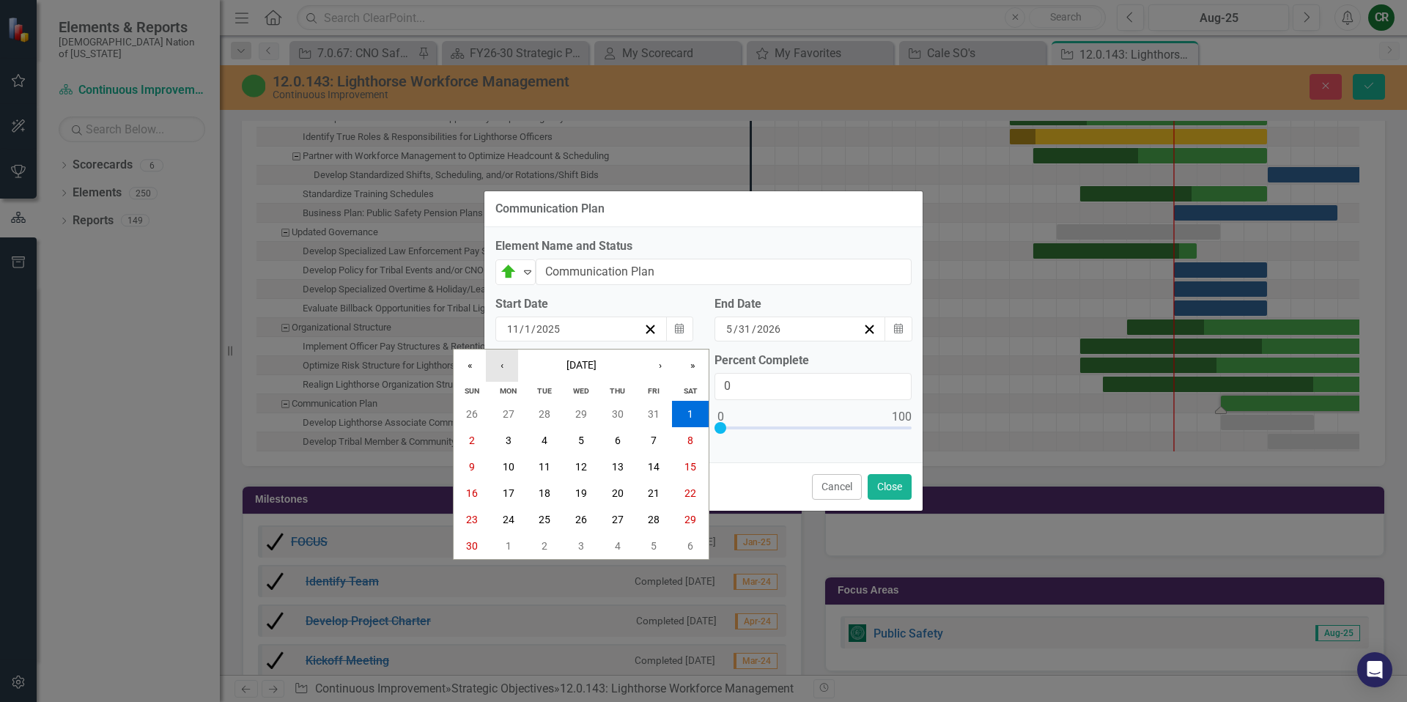
click at [493, 361] on button "‹" at bounding box center [502, 365] width 32 height 32
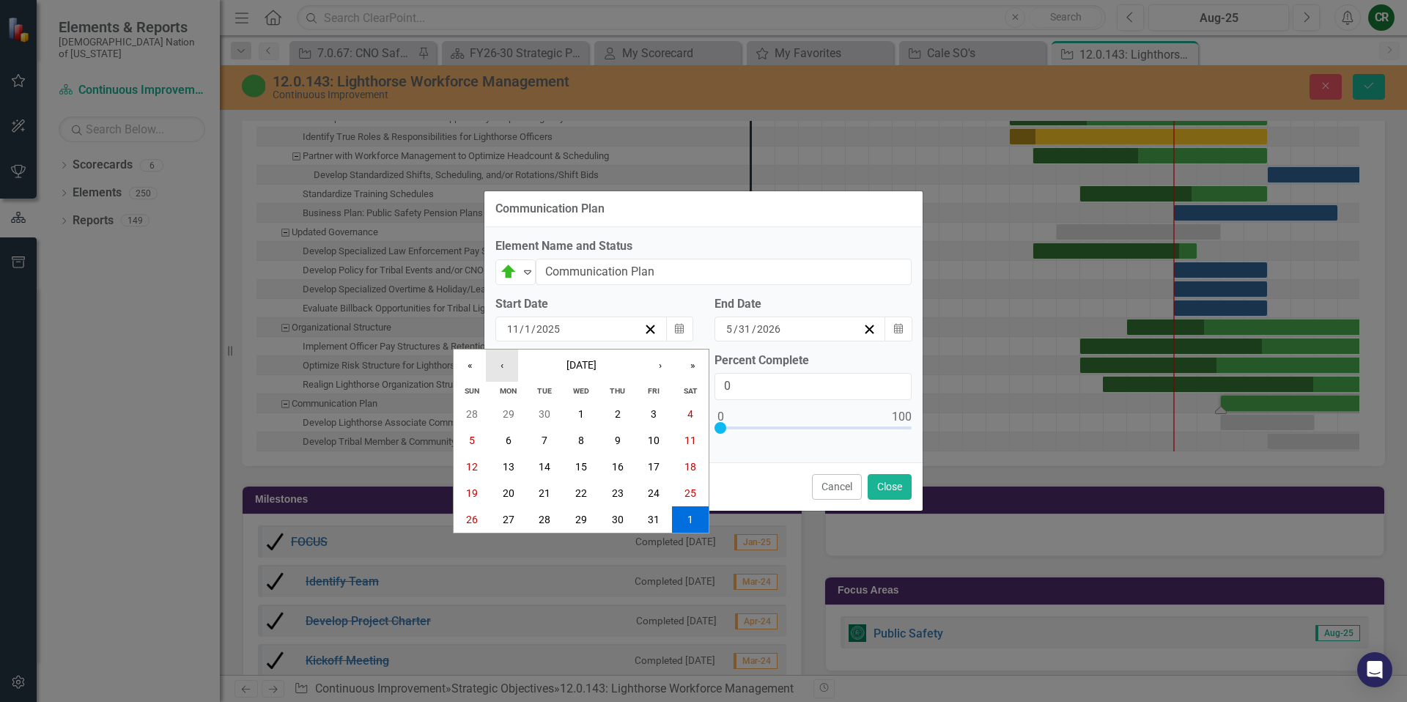
click at [493, 362] on button "‹" at bounding box center [502, 365] width 32 height 32
click at [495, 363] on button "‹" at bounding box center [502, 365] width 32 height 32
click at [500, 366] on button "‹" at bounding box center [502, 365] width 32 height 32
click at [480, 410] on button "1" at bounding box center [472, 414] width 37 height 26
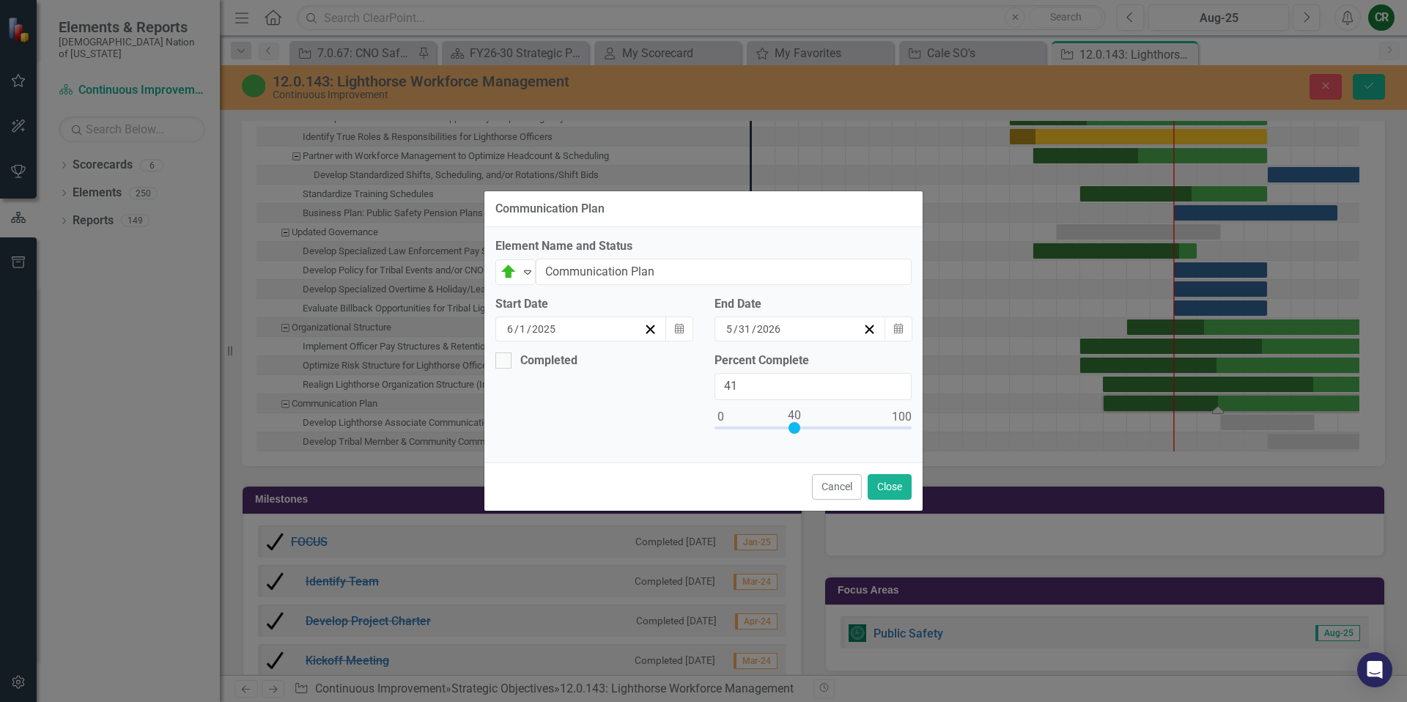
type input "40"
drag, startPoint x: 729, startPoint y: 426, endPoint x: 796, endPoint y: 426, distance: 67.4
click at [796, 426] on div at bounding box center [794, 428] width 12 height 12
click at [886, 483] on button "Close" at bounding box center [889, 487] width 44 height 26
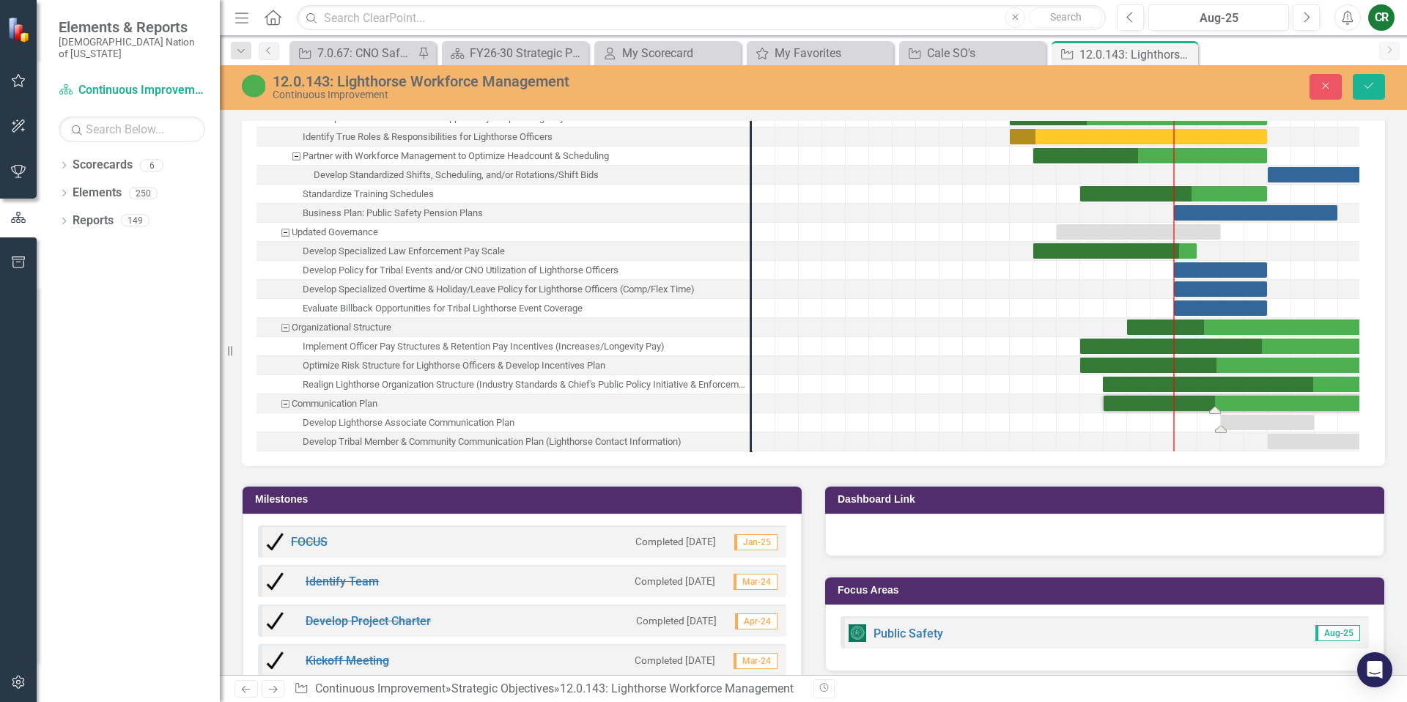
click at [1231, 415] on div "Task: Start date: 2025-11-01 End date: 2026-02-28" at bounding box center [1267, 422] width 93 height 15
drag, startPoint x: 1236, startPoint y: 415, endPoint x: 1189, endPoint y: 421, distance: 47.3
click at [1202, 415] on div "Task: Start date: 2025-09-01 End date: 2025-12-31" at bounding box center [1220, 422] width 93 height 15
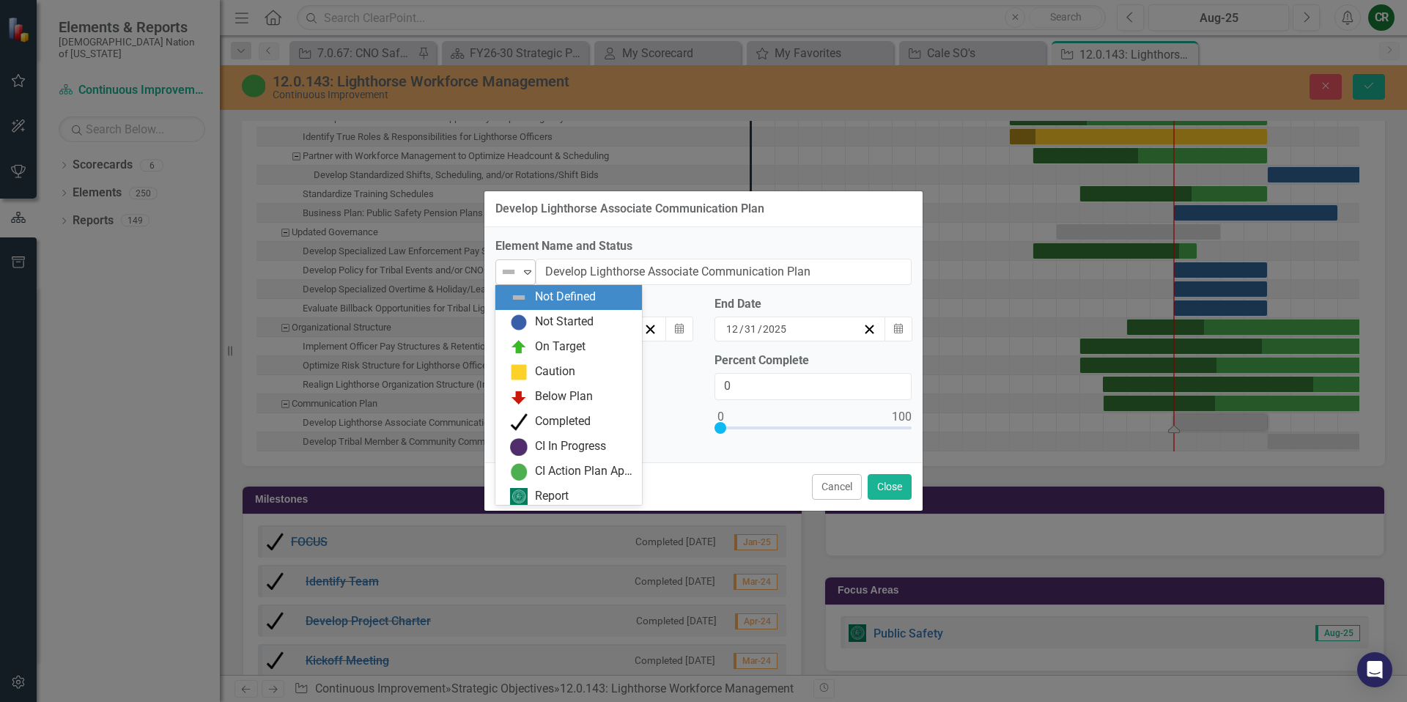
click at [511, 276] on img at bounding box center [509, 272] width 18 height 18
click at [527, 327] on img at bounding box center [519, 323] width 18 height 18
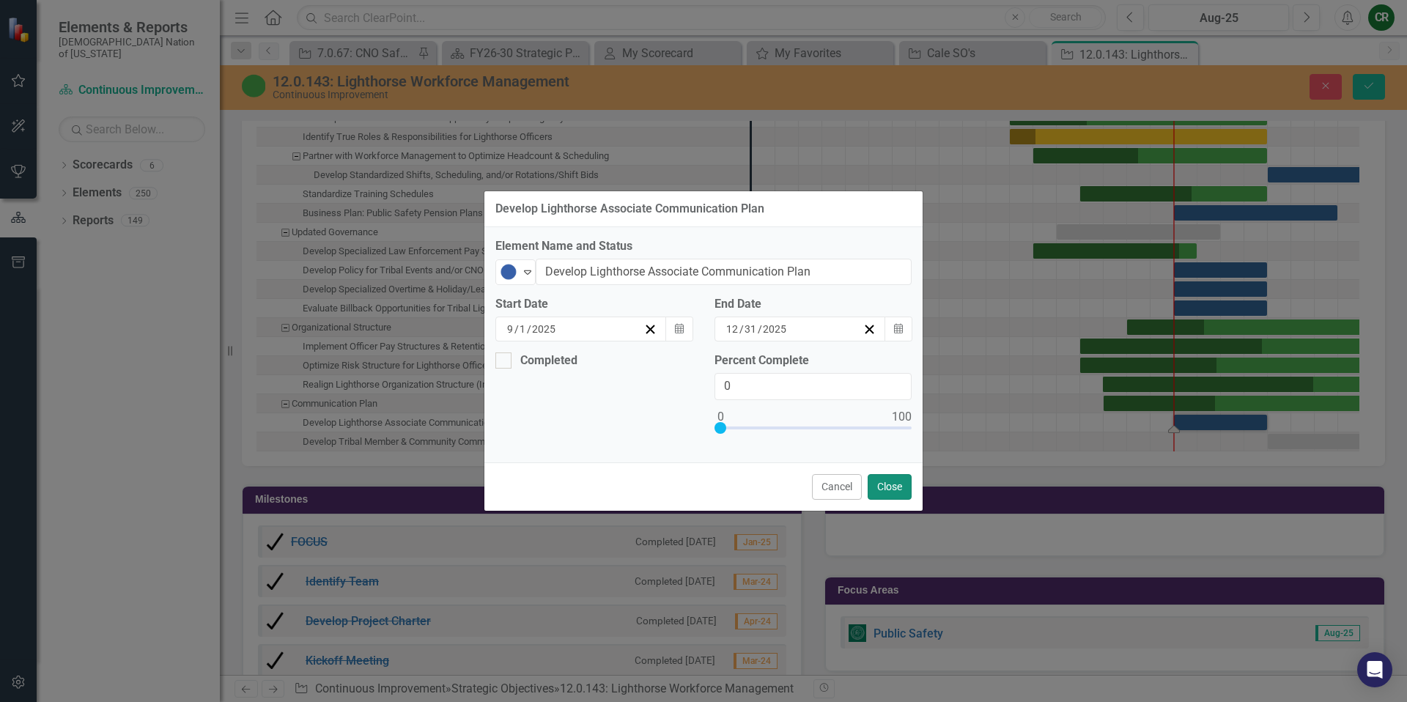
click at [903, 482] on button "Close" at bounding box center [889, 487] width 44 height 26
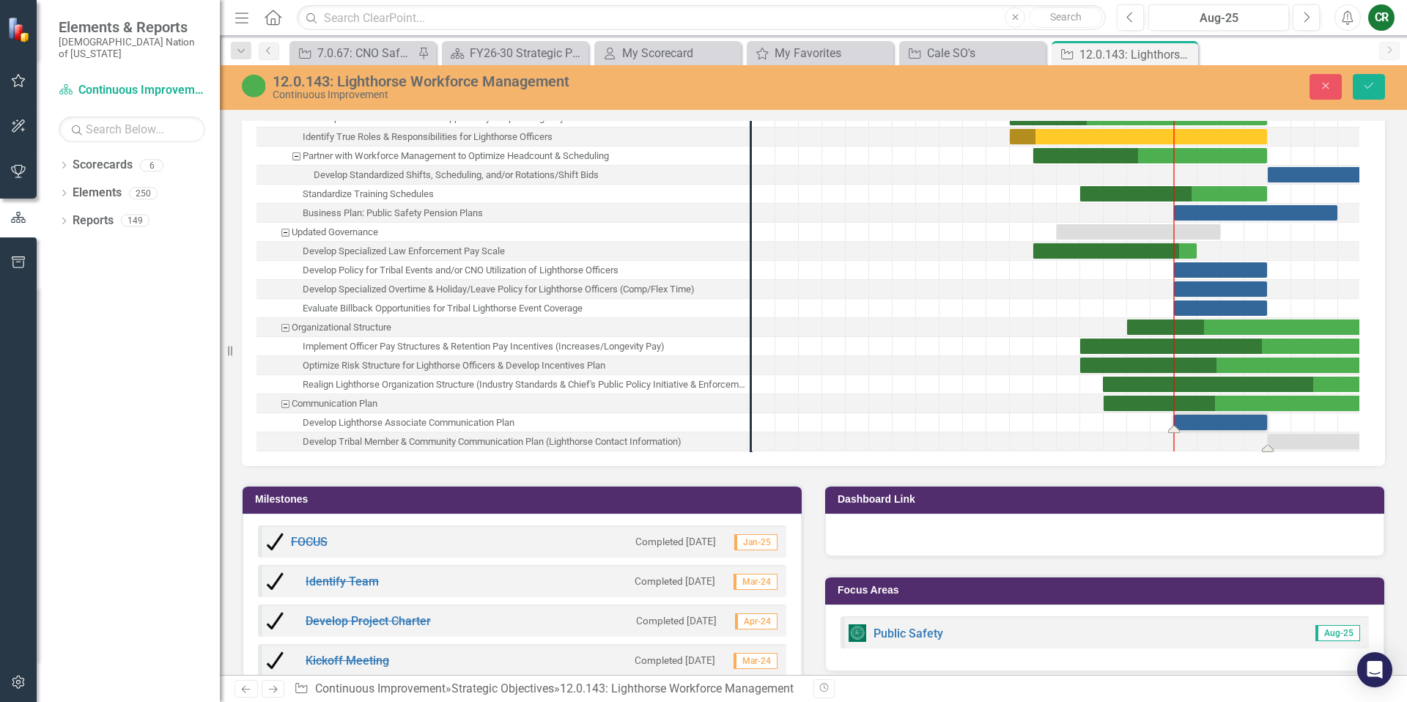
click at [1284, 434] on div "Task: Start date: 2026-01-01 End date: 2026-05-31" at bounding box center [1326, 441] width 116 height 15
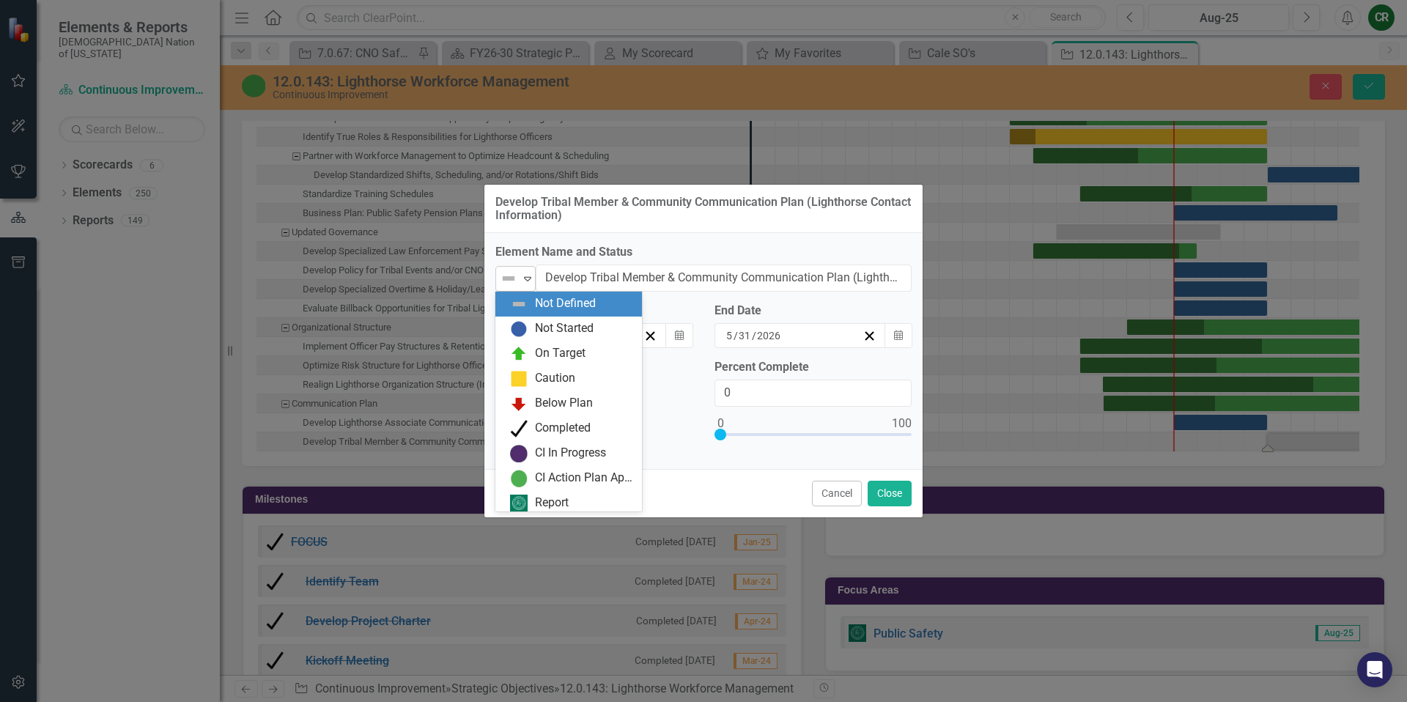
click at [531, 280] on icon "Expand" at bounding box center [527, 279] width 15 height 12
click at [550, 334] on div "Not Started" at bounding box center [564, 328] width 59 height 17
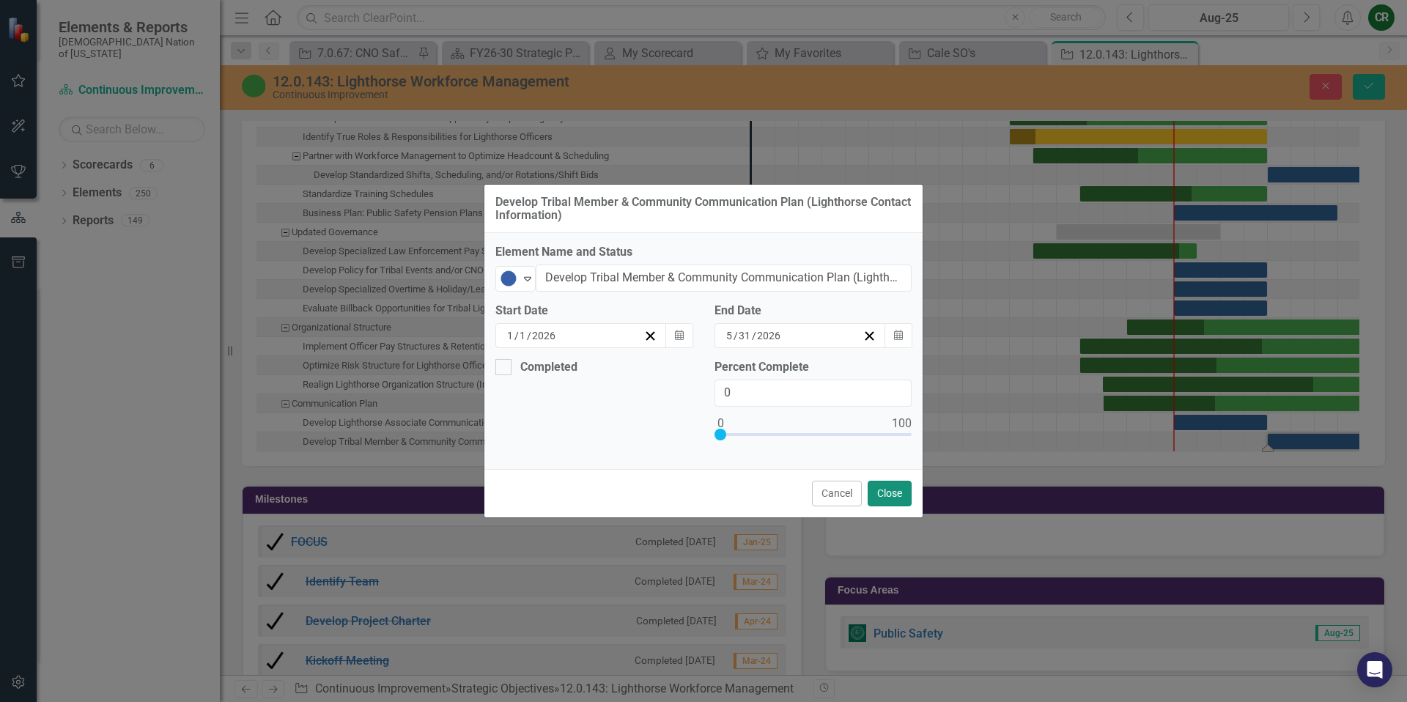
click at [885, 495] on button "Close" at bounding box center [889, 494] width 44 height 26
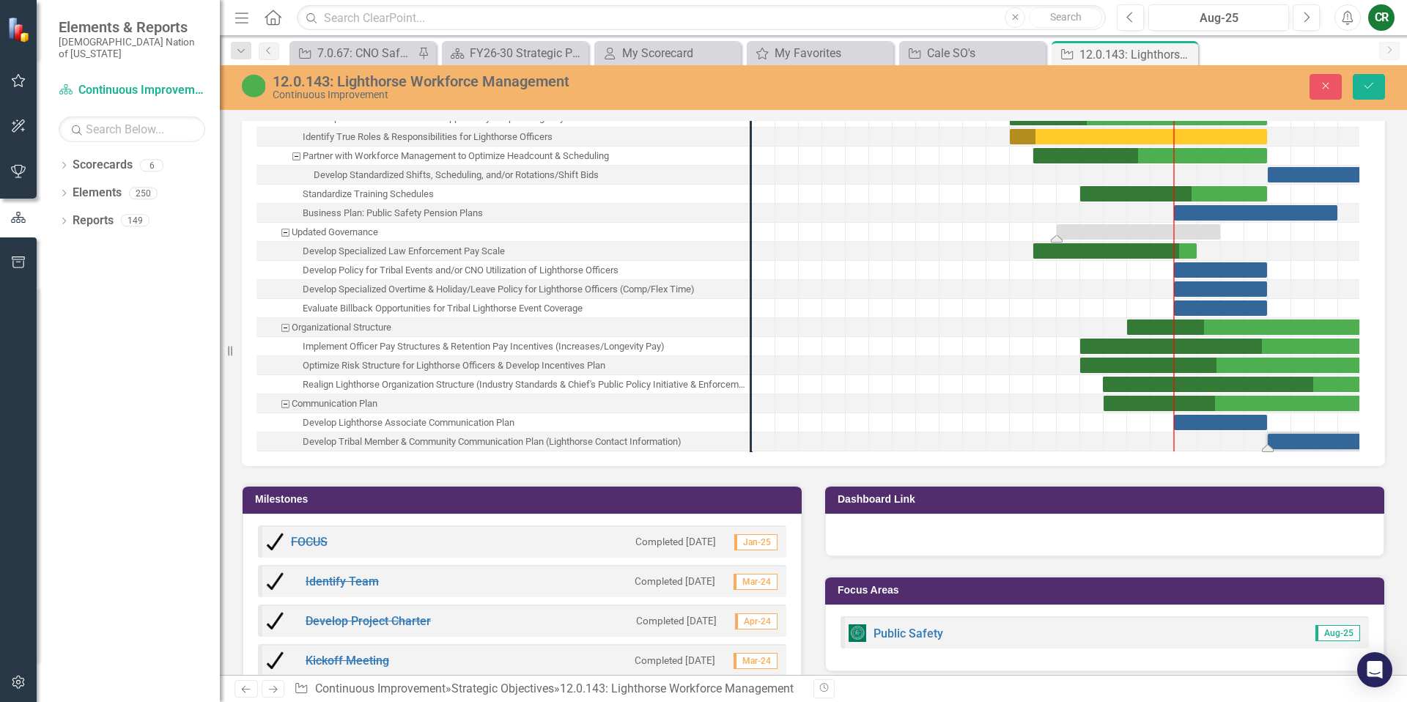
click at [1116, 226] on div "Task: Start date: 2025-04-01 End date: 2025-10-31" at bounding box center [1138, 231] width 163 height 15
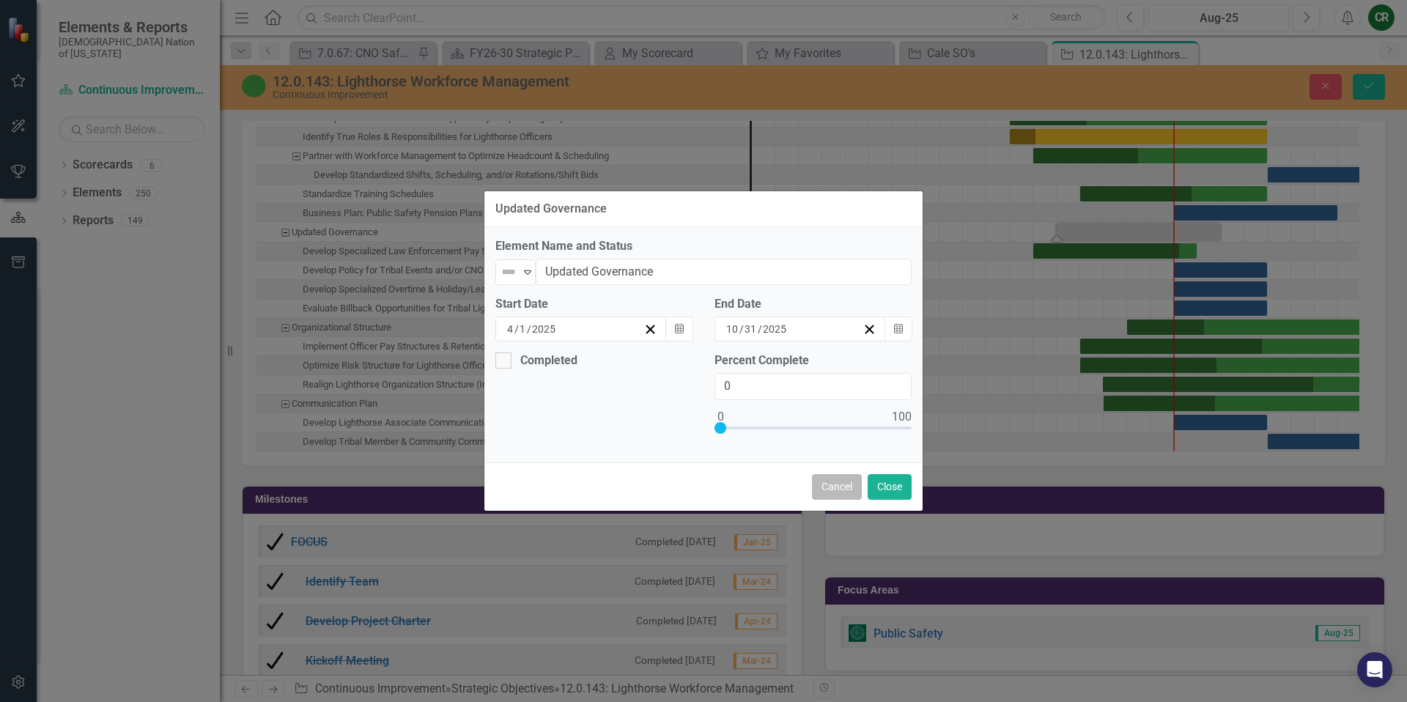
click at [853, 483] on button "Cancel" at bounding box center [837, 487] width 50 height 26
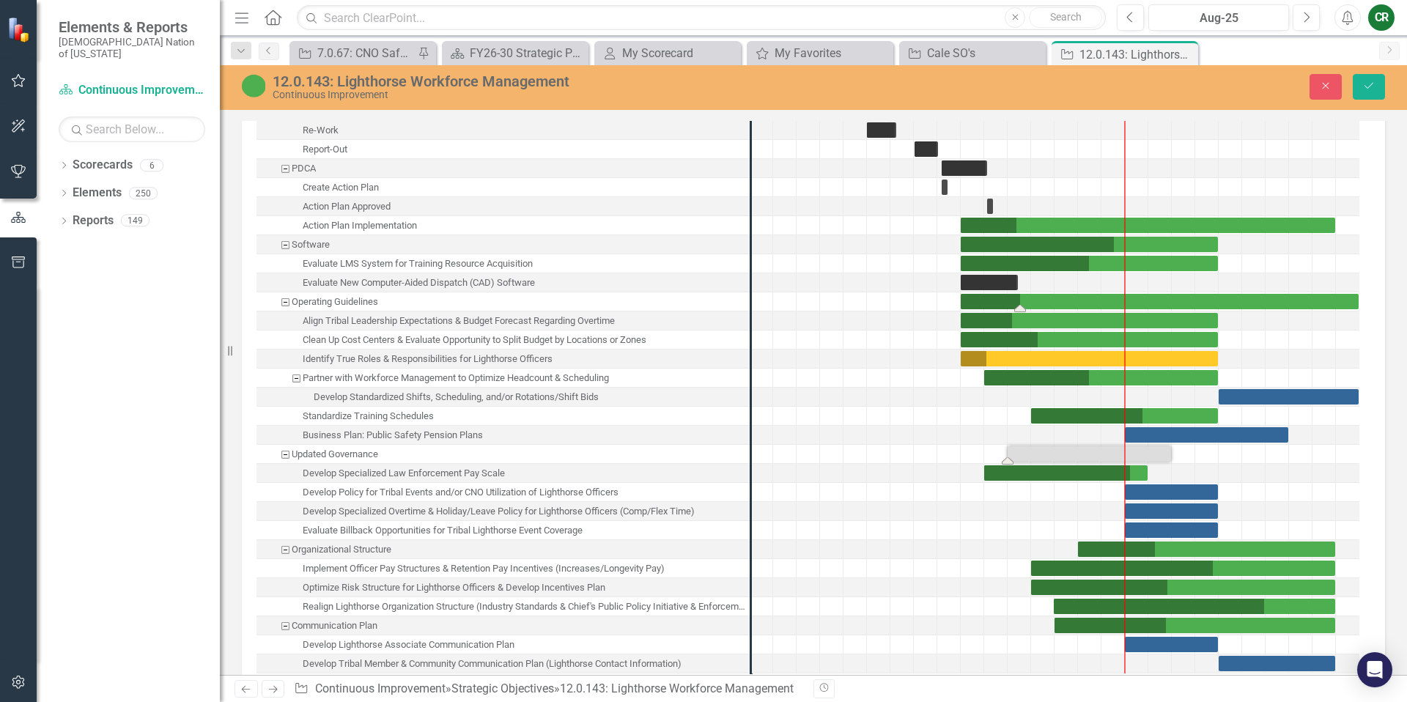
scroll to position [2071, 0]
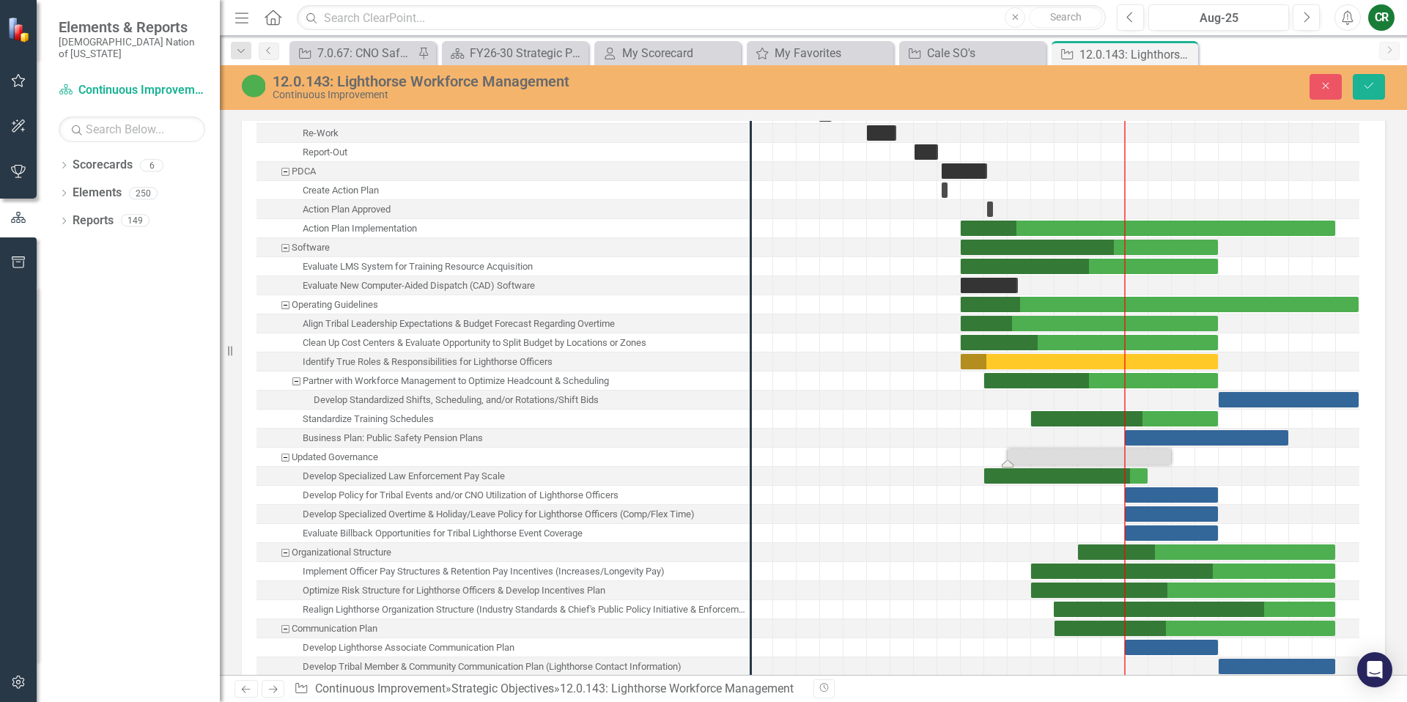
click at [1151, 451] on div "Task: Start date: 2025-04-01 End date: 2025-10-31" at bounding box center [1088, 456] width 163 height 15
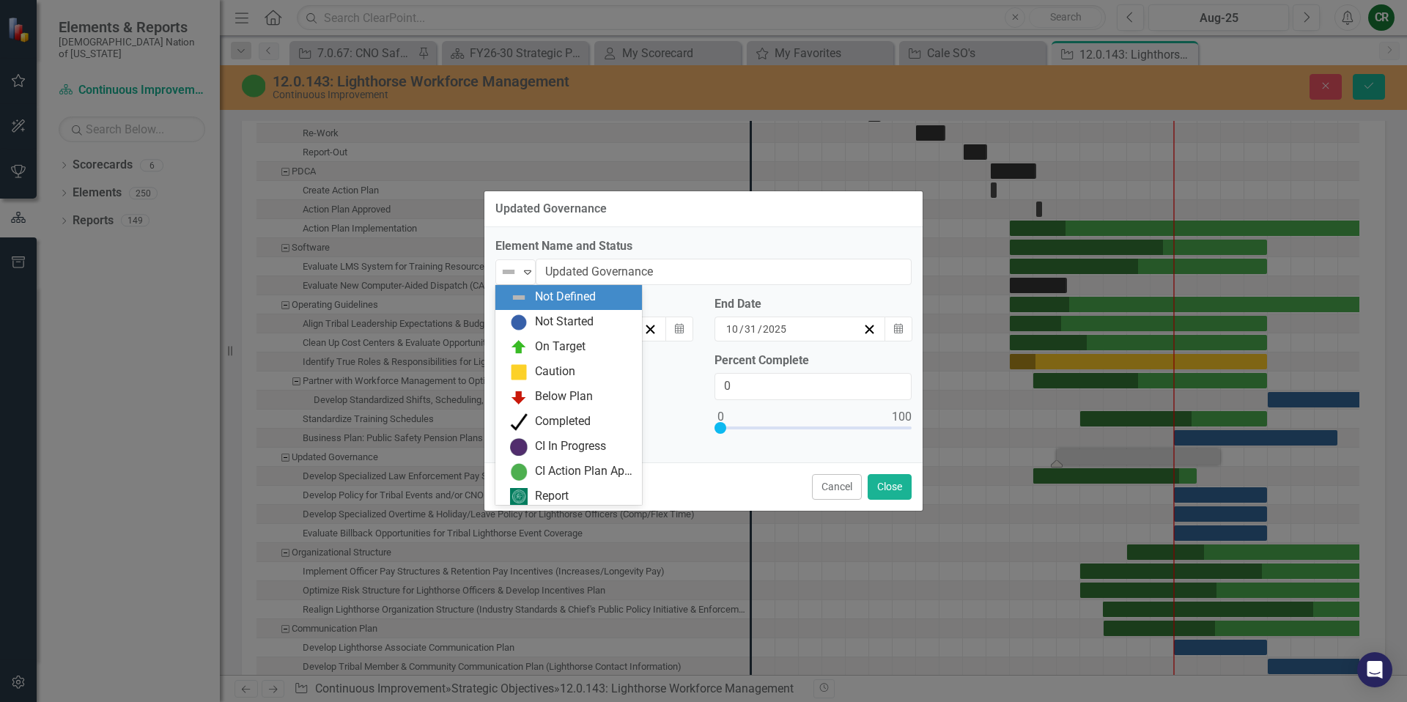
drag, startPoint x: 525, startPoint y: 275, endPoint x: 530, endPoint y: 292, distance: 16.9
click at [525, 275] on icon "Expand" at bounding box center [527, 272] width 15 height 12
click at [541, 340] on div "On Target" at bounding box center [560, 346] width 51 height 17
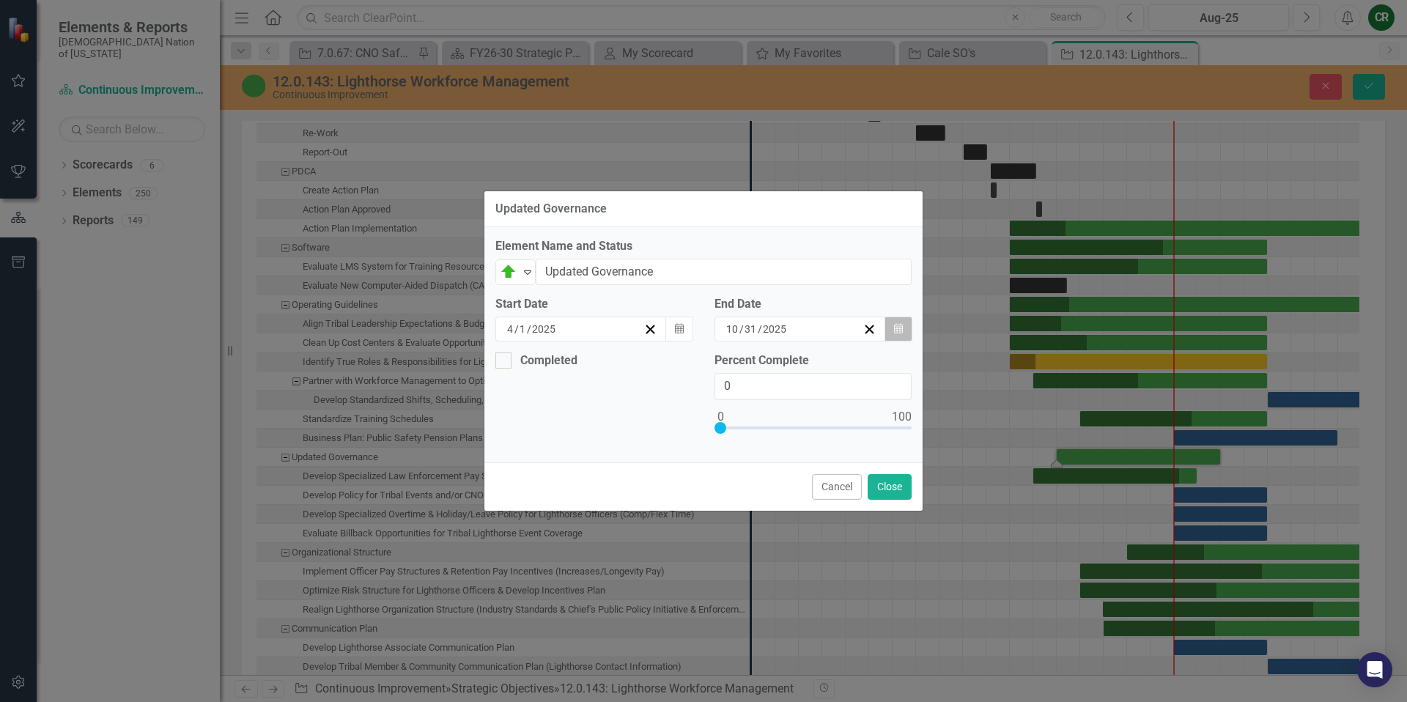
click at [895, 329] on icon "button" at bounding box center [898, 328] width 9 height 10
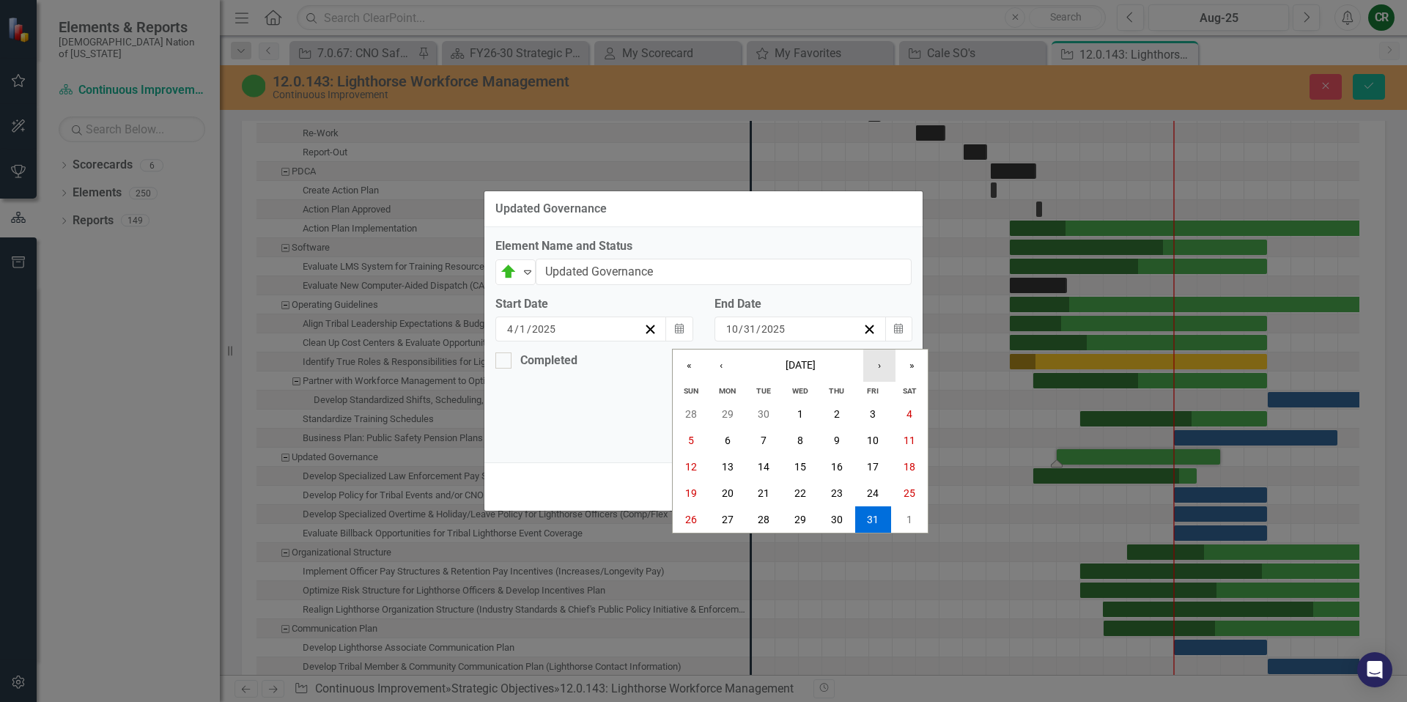
click at [884, 371] on button "›" at bounding box center [879, 365] width 32 height 32
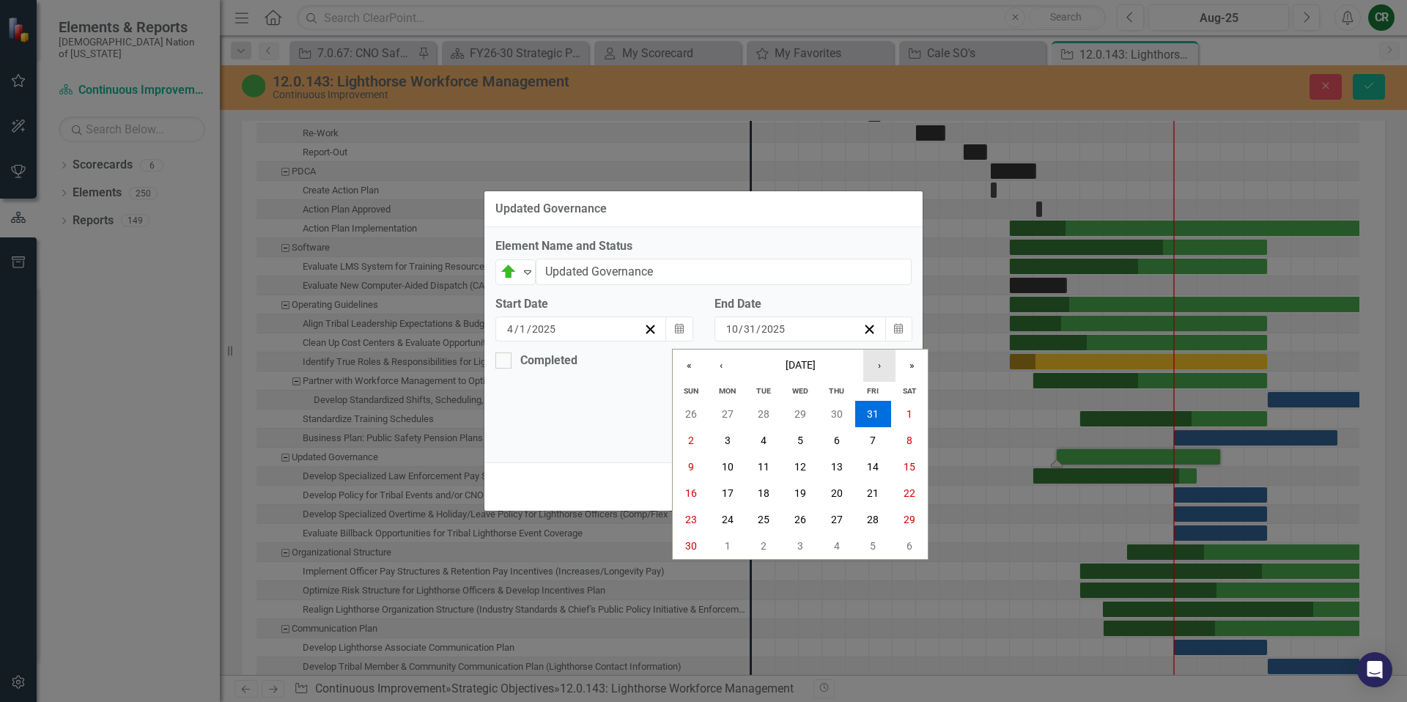
click at [884, 371] on button "›" at bounding box center [879, 365] width 32 height 32
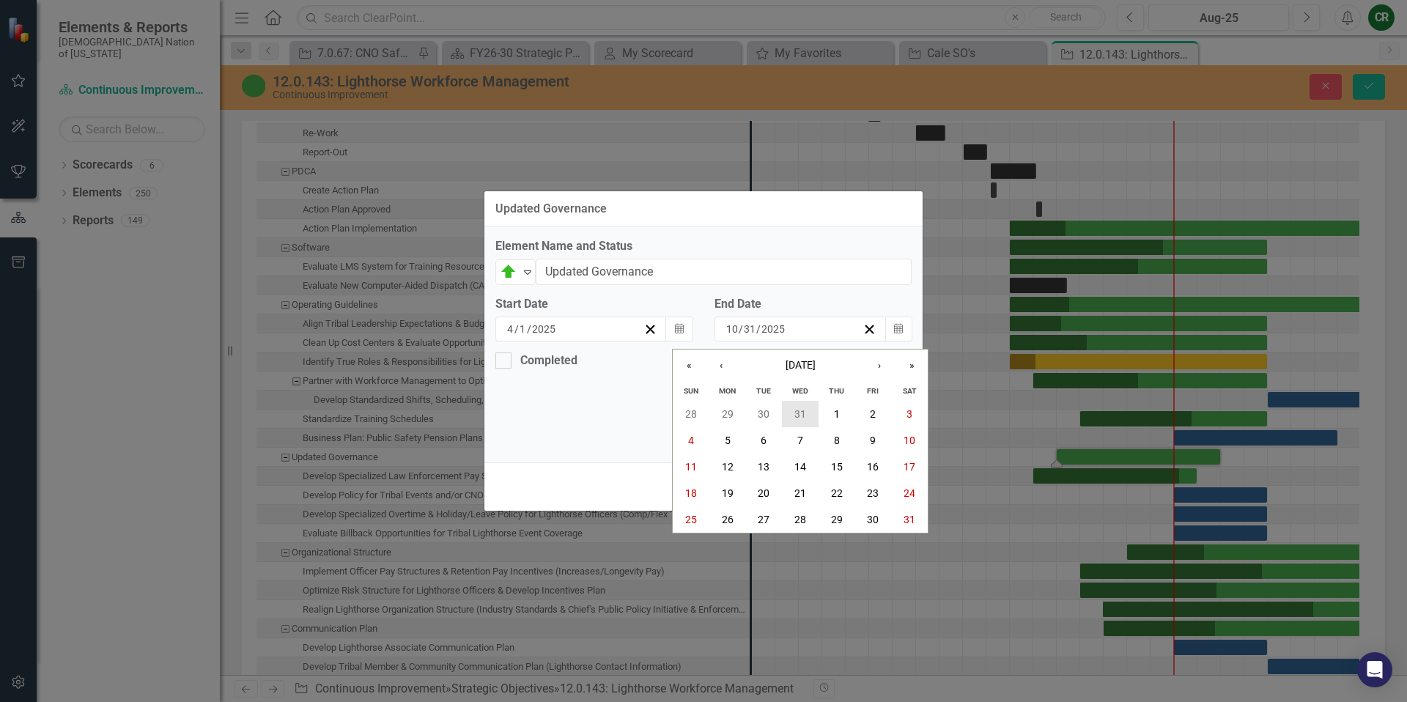
click at [795, 416] on abbr "31" at bounding box center [800, 414] width 12 height 12
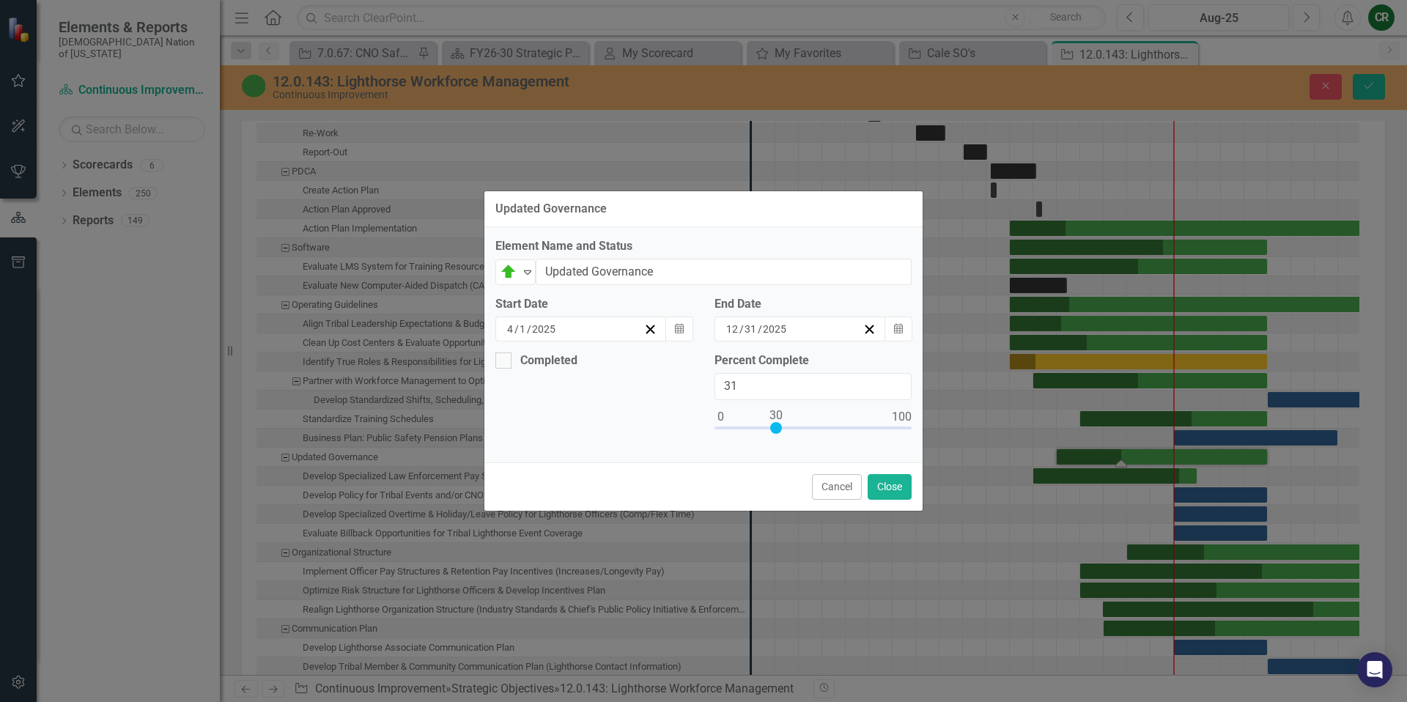
type input "30"
drag, startPoint x: 722, startPoint y: 429, endPoint x: 779, endPoint y: 424, distance: 56.6
click at [779, 424] on div at bounding box center [776, 428] width 12 height 12
click at [879, 482] on button "Close" at bounding box center [889, 487] width 44 height 26
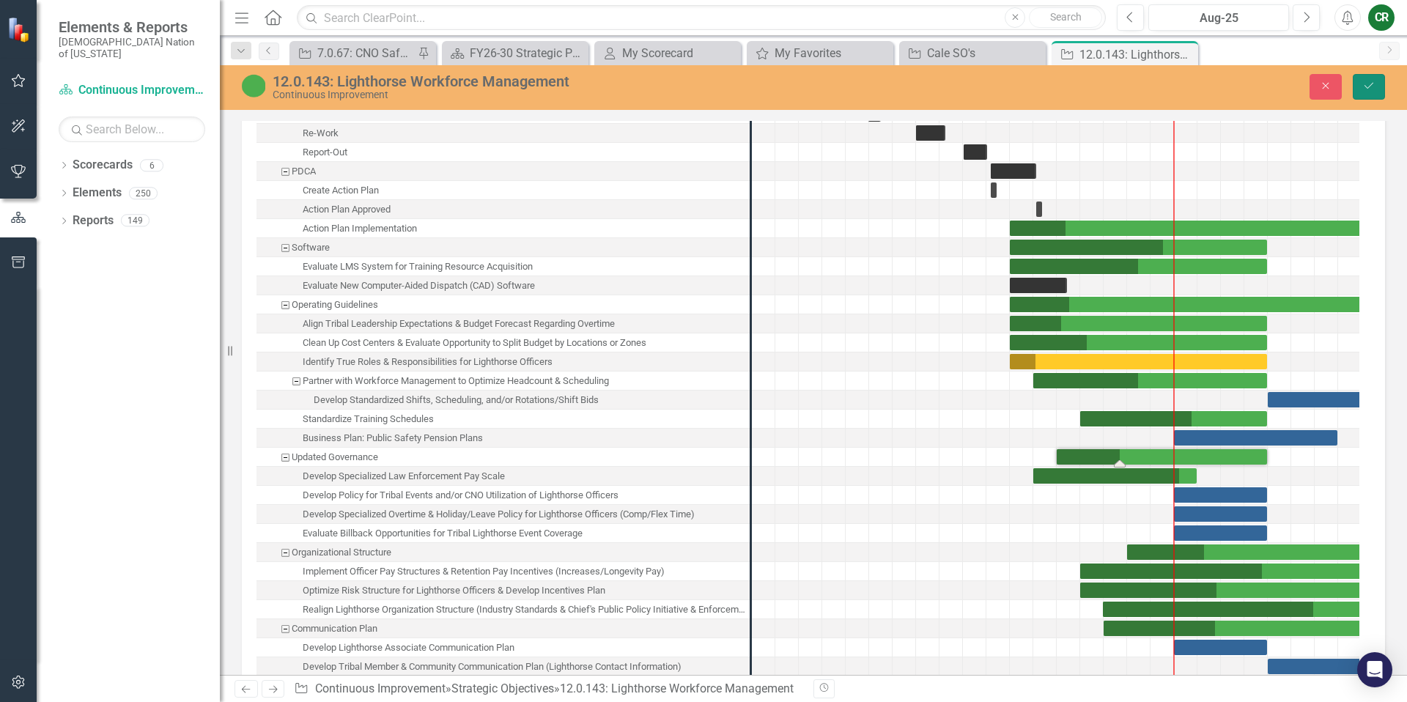
click at [1368, 87] on icon "submit" at bounding box center [1368, 86] width 9 height 6
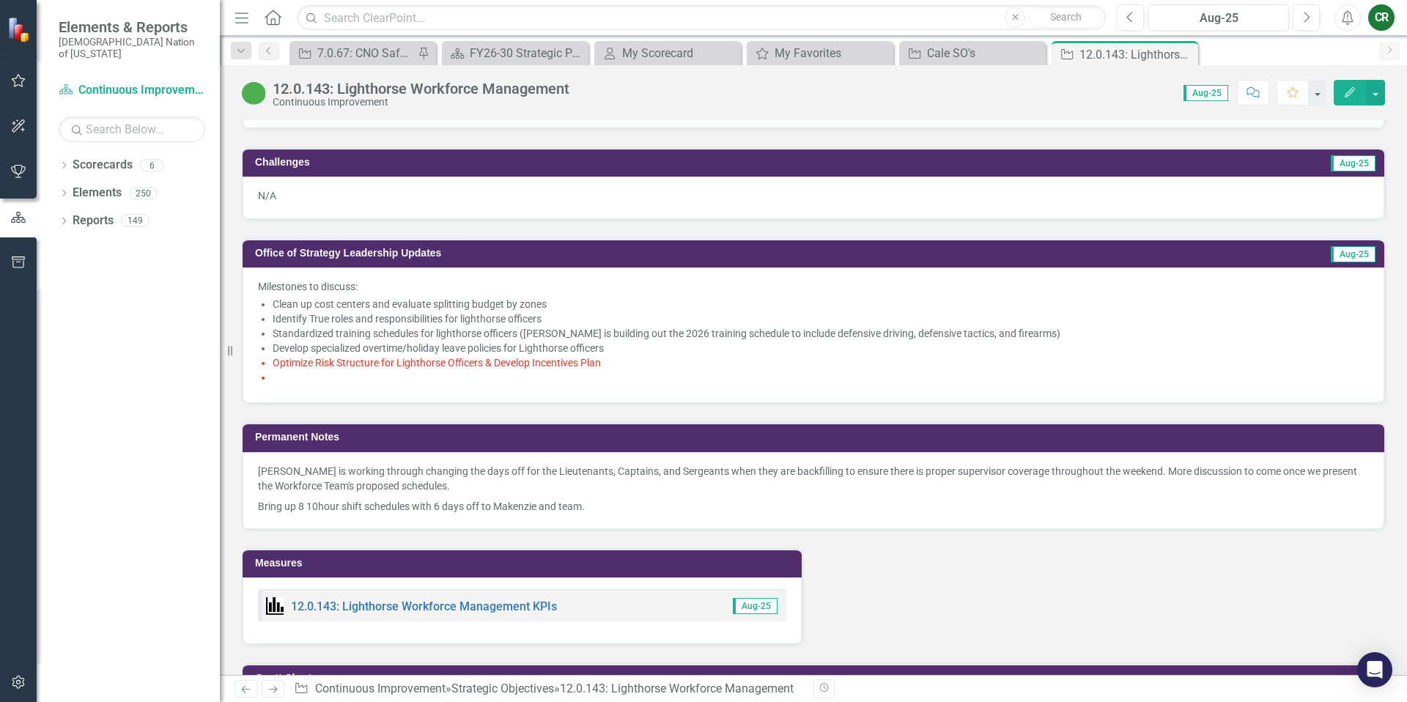
scroll to position [1268, 0]
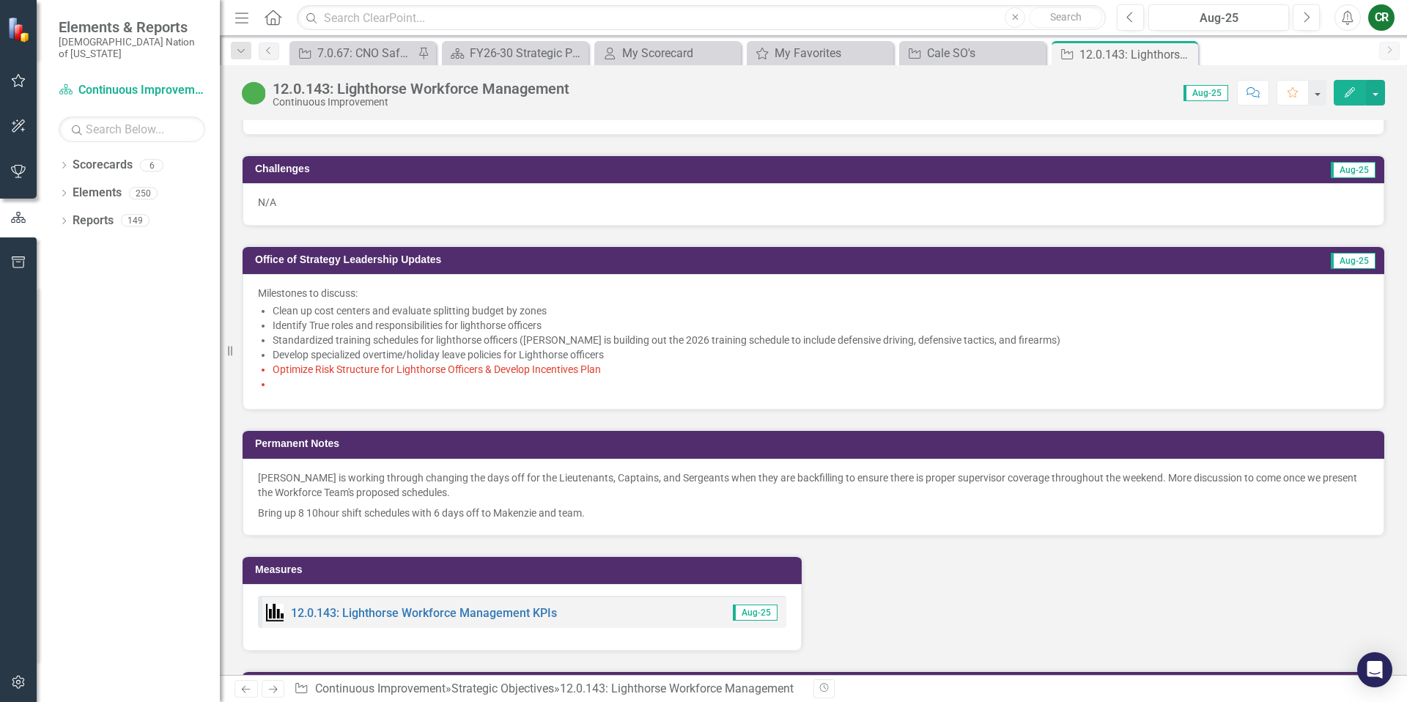
click at [503, 377] on li at bounding box center [821, 384] width 1096 height 15
click at [503, 378] on li at bounding box center [821, 384] width 1096 height 15
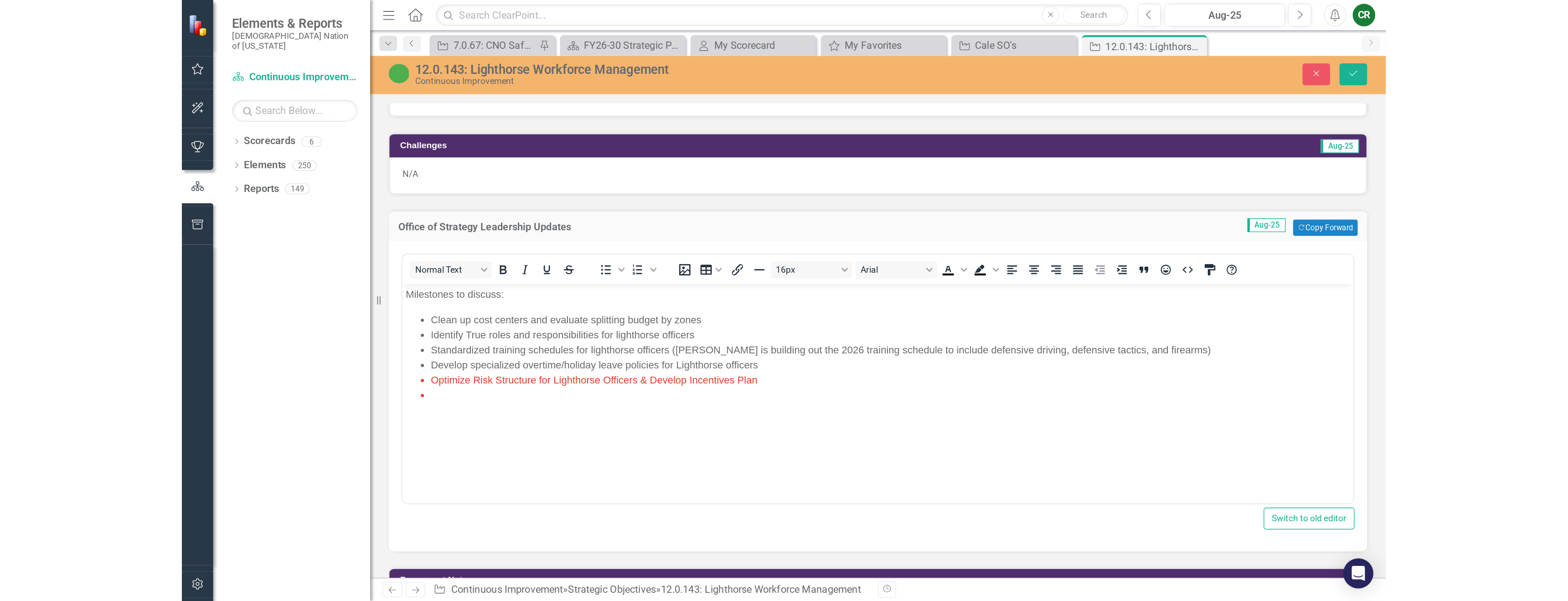
scroll to position [790, 0]
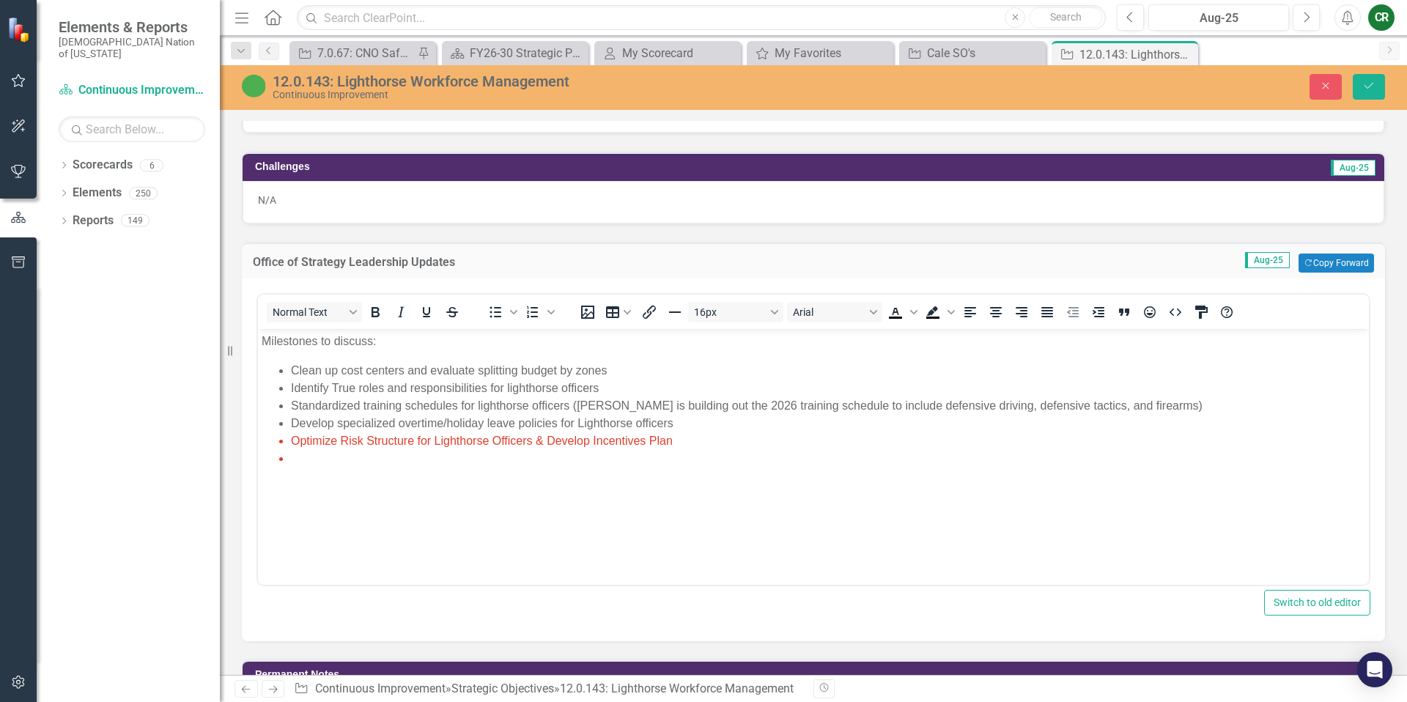
drag, startPoint x: 308, startPoint y: 457, endPoint x: 356, endPoint y: 448, distance: 48.6
click at [309, 457] on li "Rich Text Area. Press ALT-0 for help." at bounding box center [828, 459] width 1074 height 18
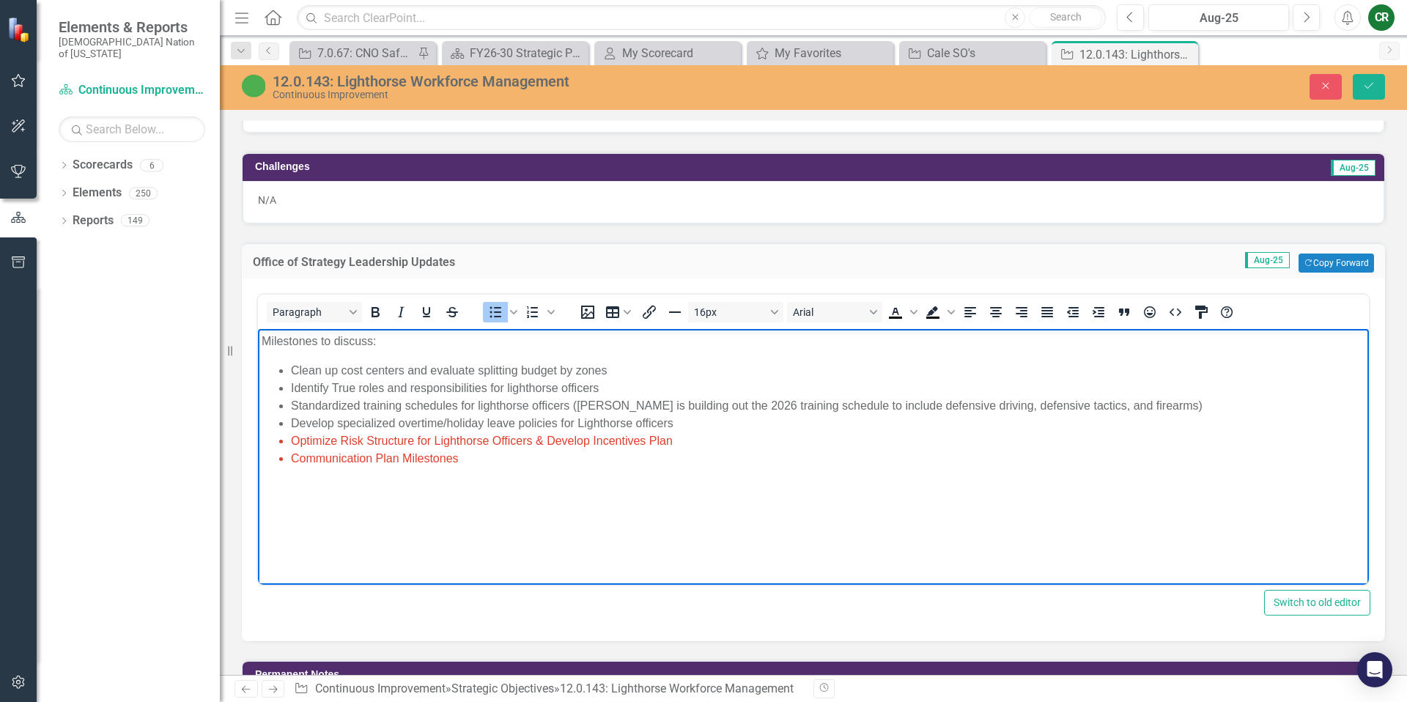
click at [1388, 81] on div "Close Save" at bounding box center [1159, 87] width 473 height 26
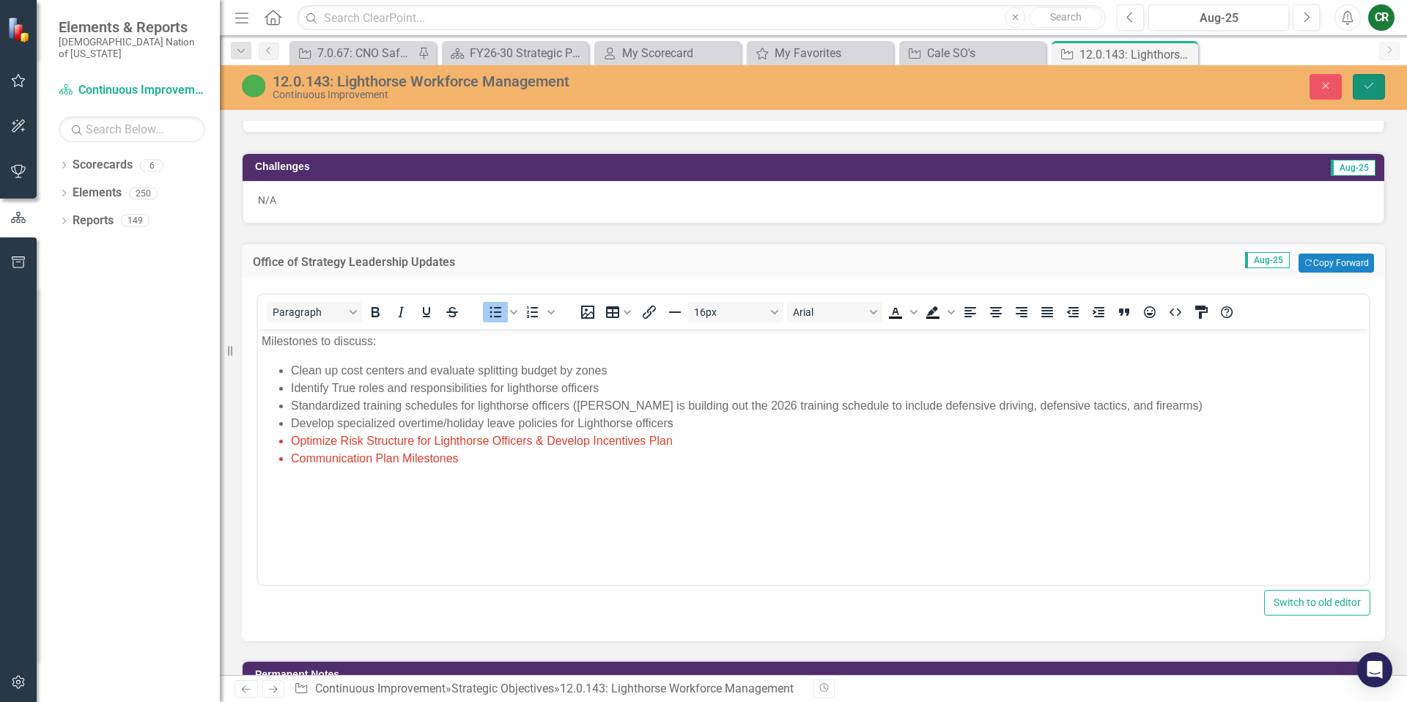
click at [1378, 84] on button "Save" at bounding box center [1369, 87] width 32 height 26
